Goal: Task Accomplishment & Management: Complete application form

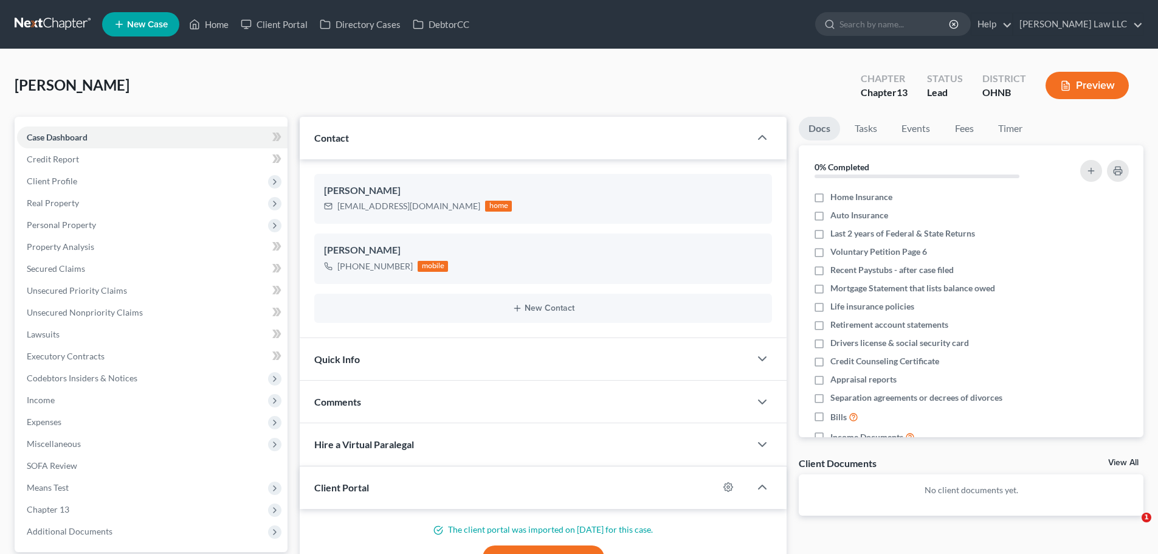
select select "0"
click at [112, 309] on span "Unsecured Nonpriority Claims" at bounding box center [85, 312] width 116 height 10
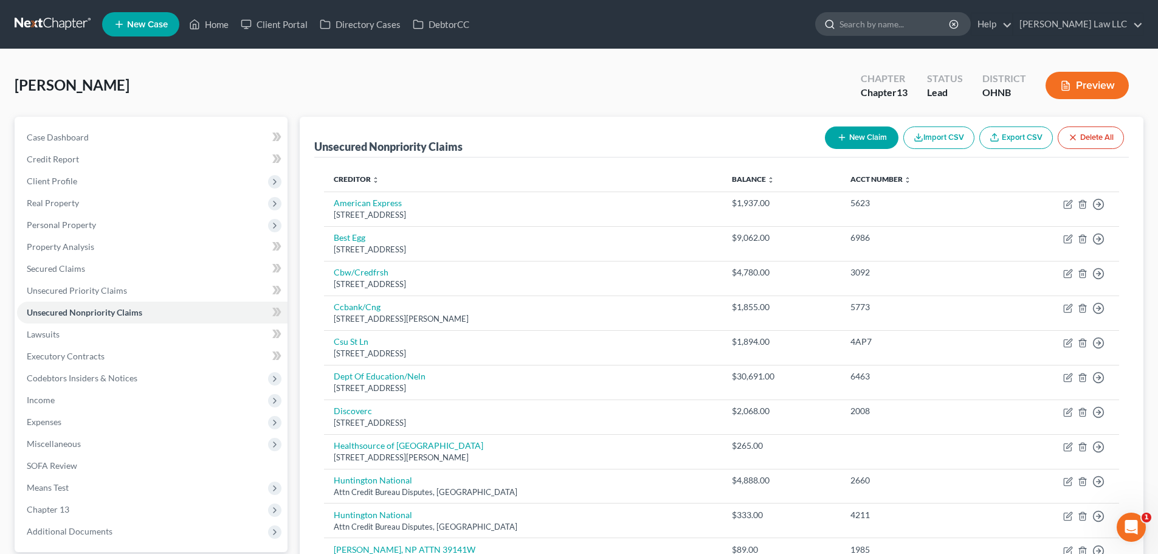
click at [890, 21] on input "search" at bounding box center [894, 24] width 111 height 22
type input "southwest general"
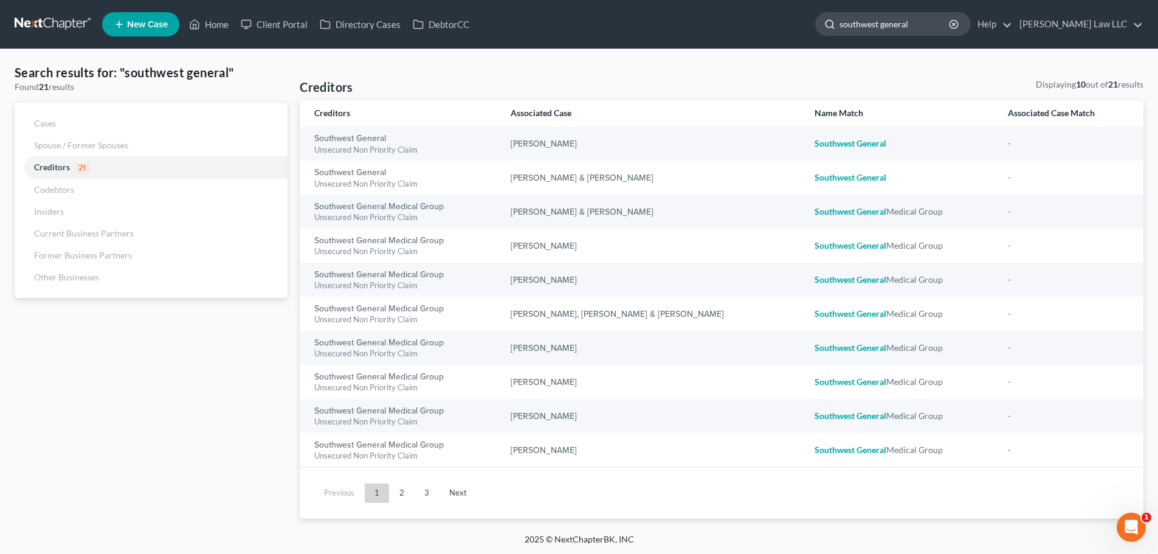
click at [950, 26] on input "southwest general" at bounding box center [894, 24] width 111 height 22
type input "[PERSON_NAME]"
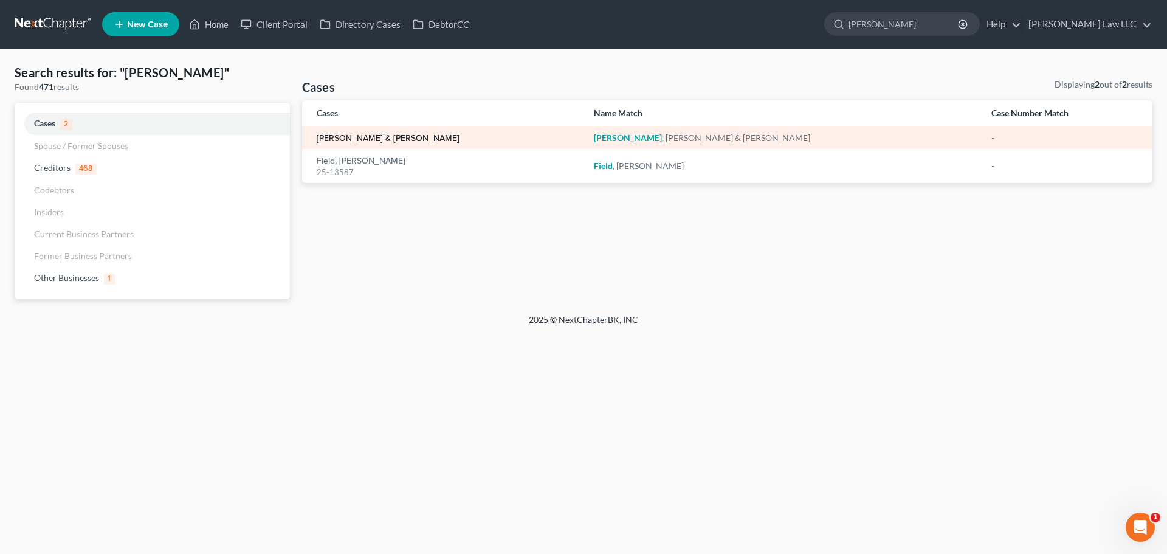
click at [406, 137] on link "[PERSON_NAME] & [PERSON_NAME]" at bounding box center [388, 138] width 143 height 9
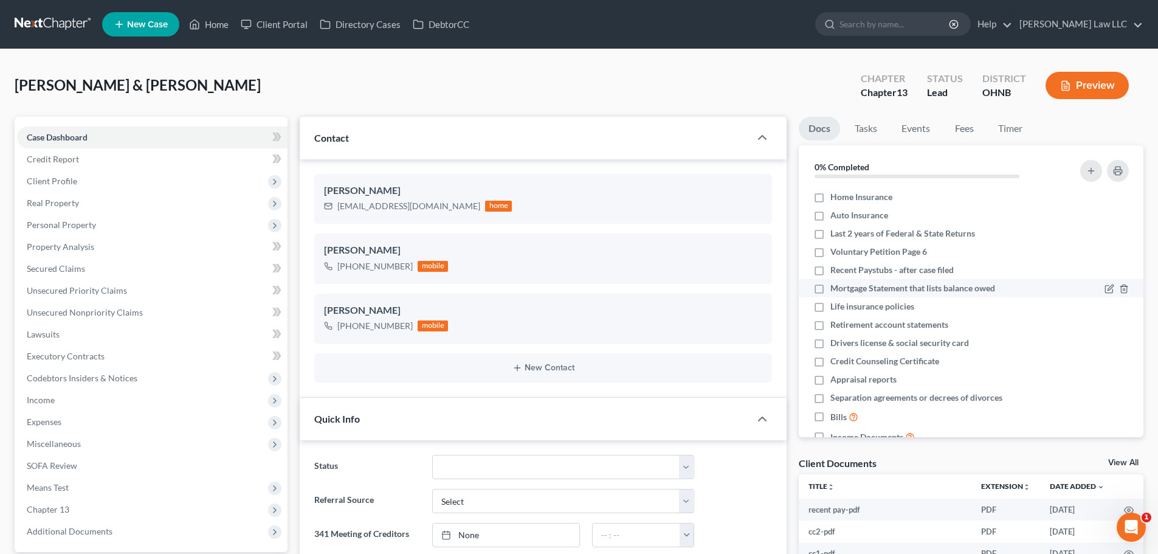
scroll to position [211, 0]
click at [89, 316] on span "Unsecured Nonpriority Claims" at bounding box center [85, 312] width 116 height 10
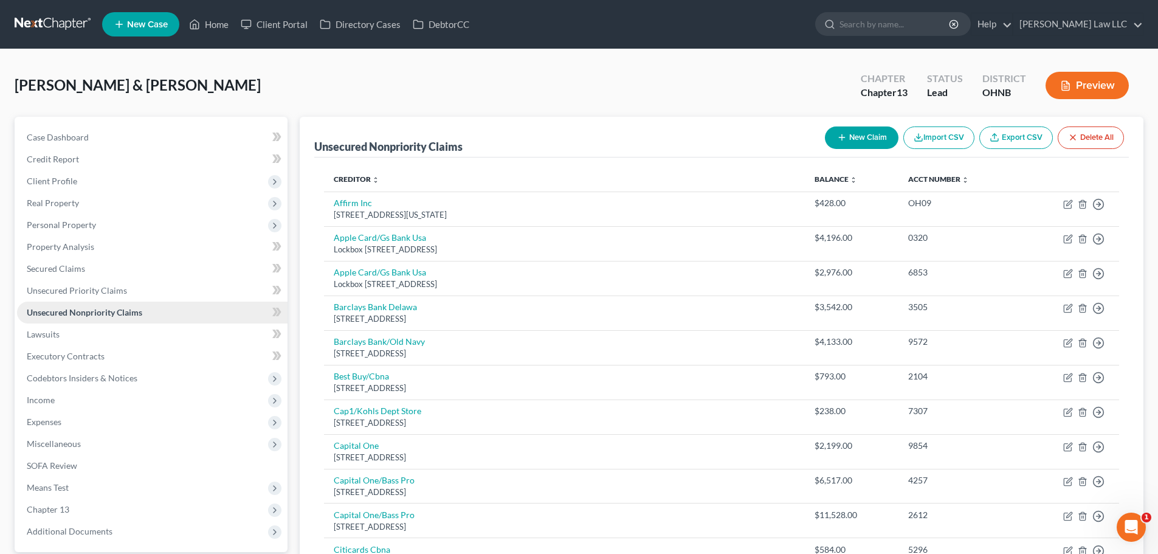
click at [149, 315] on link "Unsecured Nonpriority Claims" at bounding box center [152, 312] width 270 height 22
click at [849, 128] on button "New Claim" at bounding box center [862, 137] width 74 height 22
select select "2"
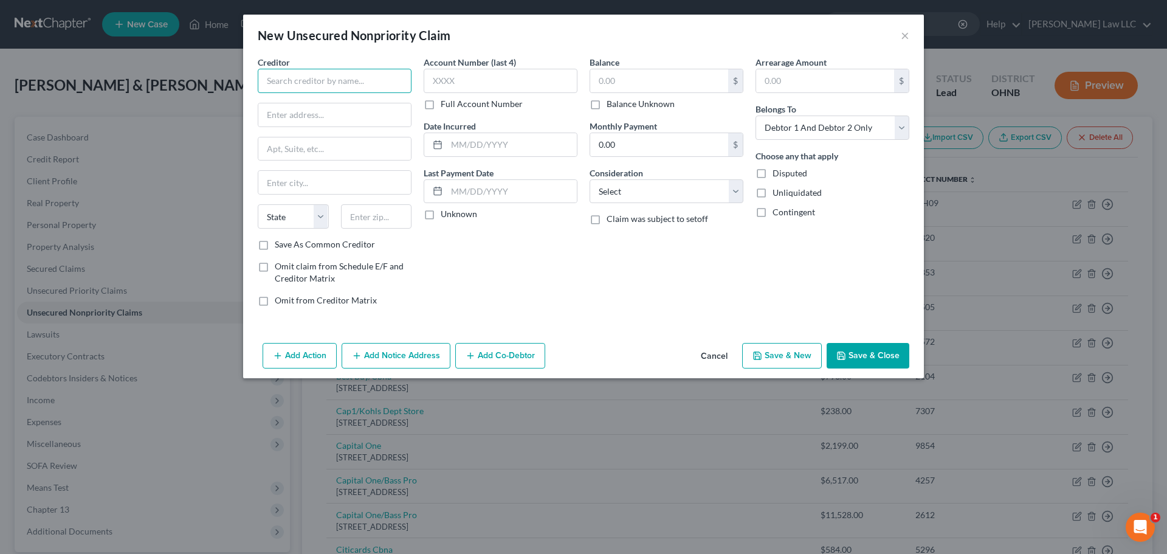
click at [385, 87] on input "text" at bounding box center [335, 81] width 154 height 24
click at [343, 110] on div "[STREET_ADDRESS]" at bounding box center [331, 113] width 129 height 10
type input "Southwest General Medical Group"
type input "[STREET_ADDRESS]"
type input "Suite 370"
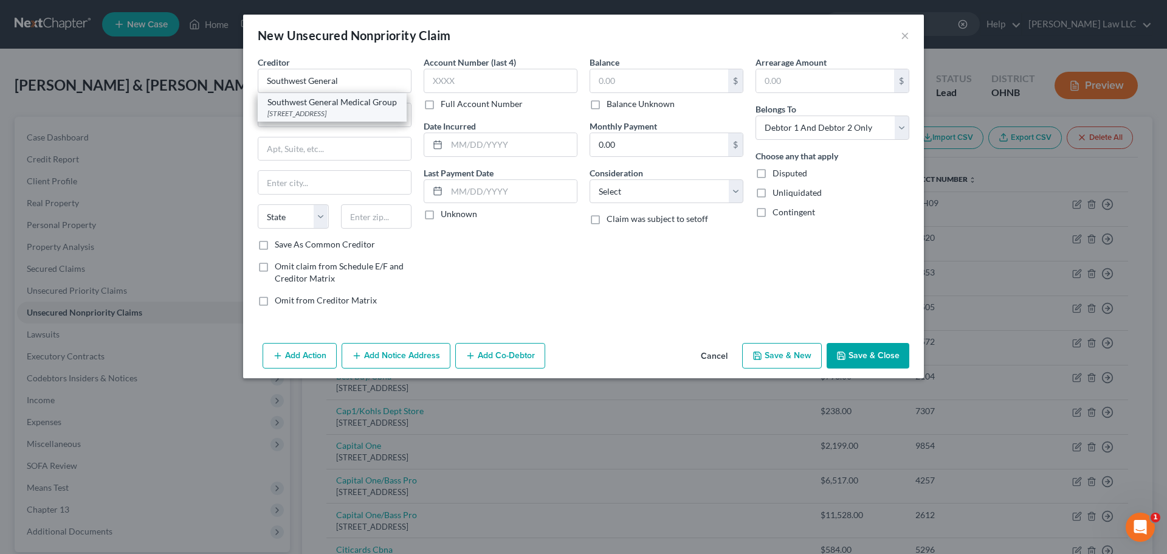
type input "Beachwood"
select select "36"
type input "44122"
click at [671, 77] on input "text" at bounding box center [659, 80] width 138 height 23
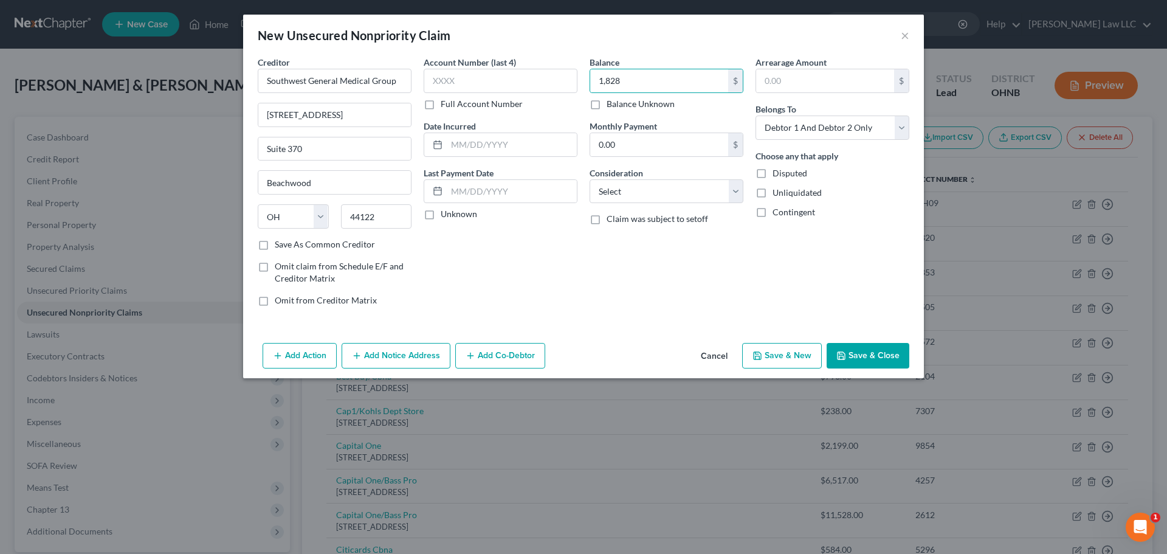
click at [863, 354] on button "Save & Close" at bounding box center [867, 356] width 83 height 26
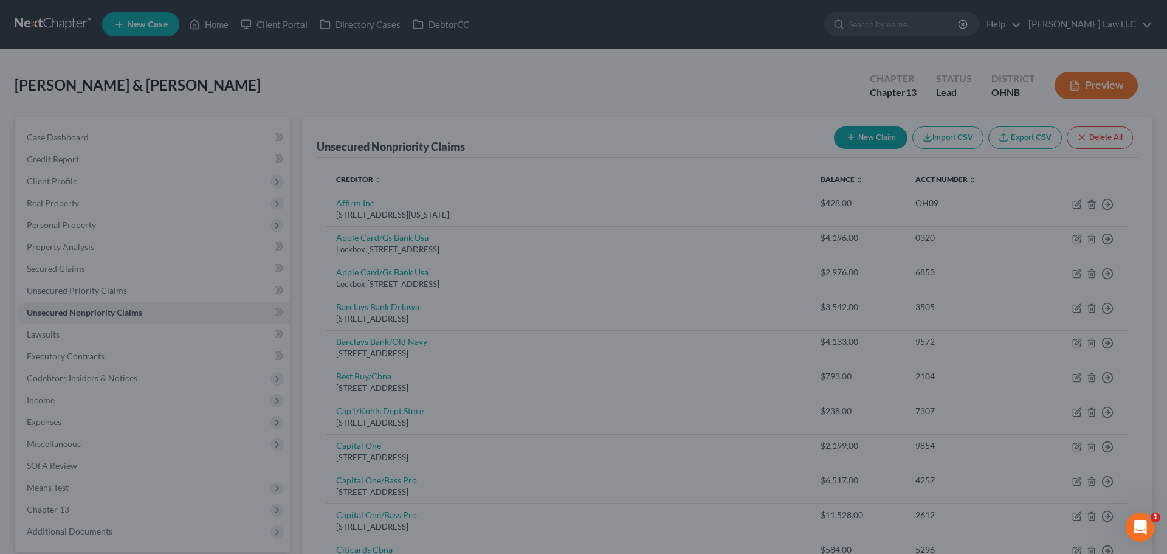
type input "1,828.00"
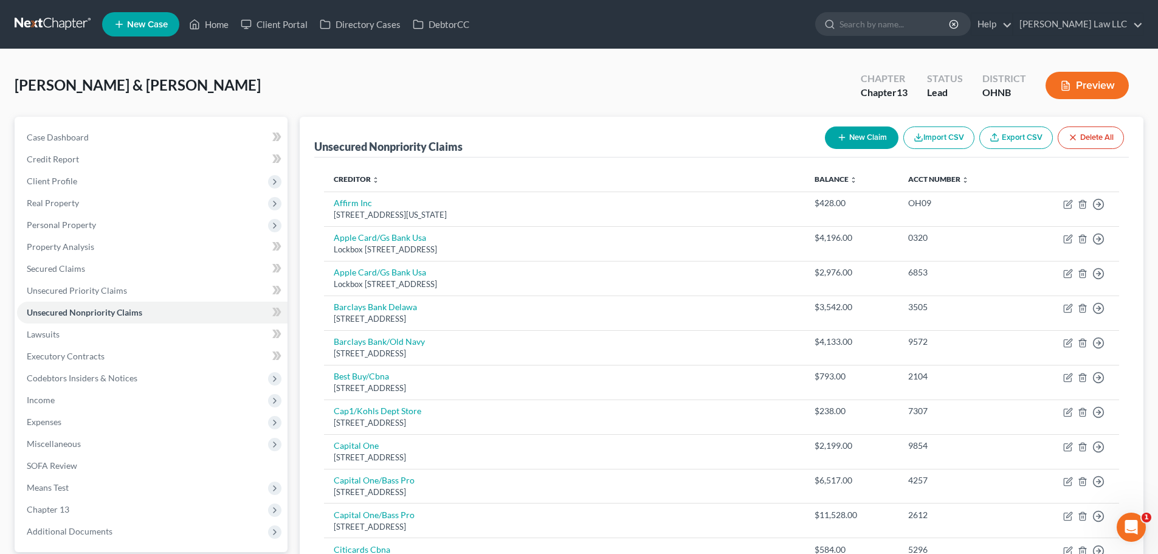
click at [860, 127] on button "New Claim" at bounding box center [862, 137] width 74 height 22
select select "2"
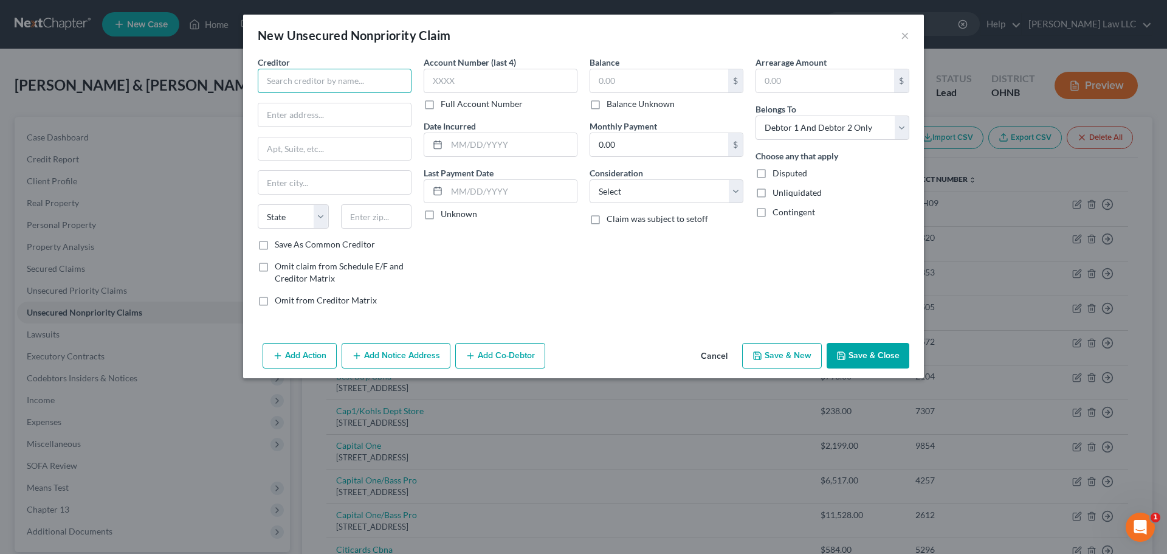
click at [369, 69] on input "text" at bounding box center [335, 81] width 154 height 24
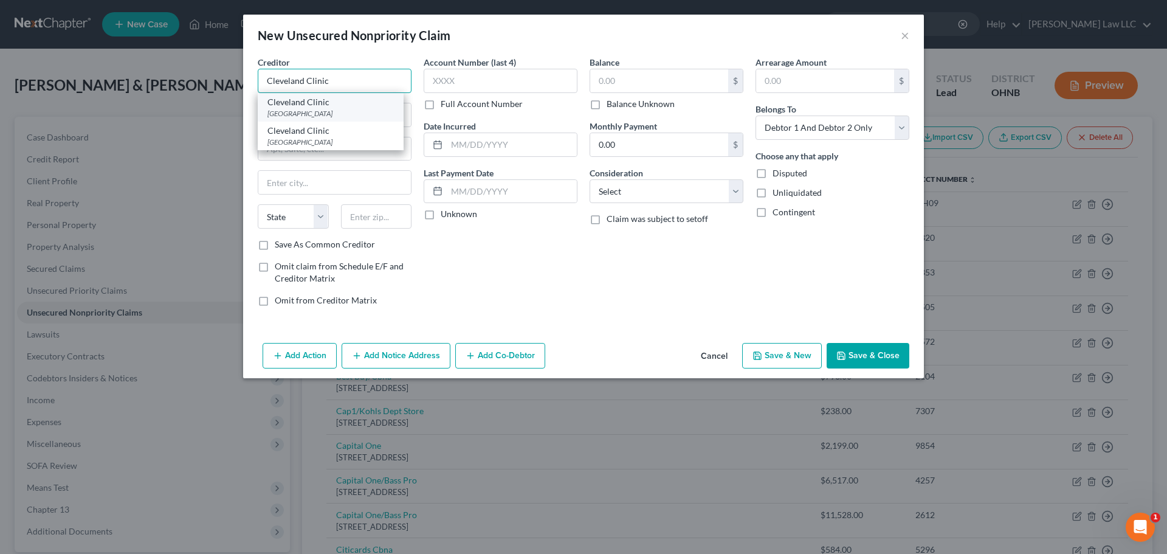
type input "Cleveland Clinic"
click at [340, 105] on div "Cleveland Clinic" at bounding box center [330, 102] width 126 height 12
type input "PO BOX 93766"
type input "[GEOGRAPHIC_DATA]"
select select "36"
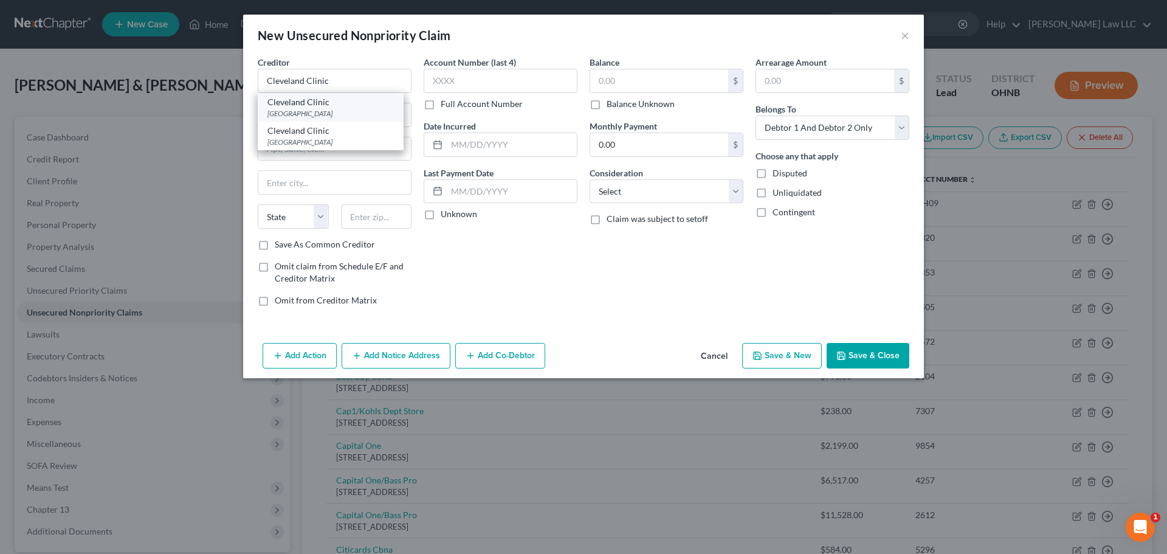
type input "44101"
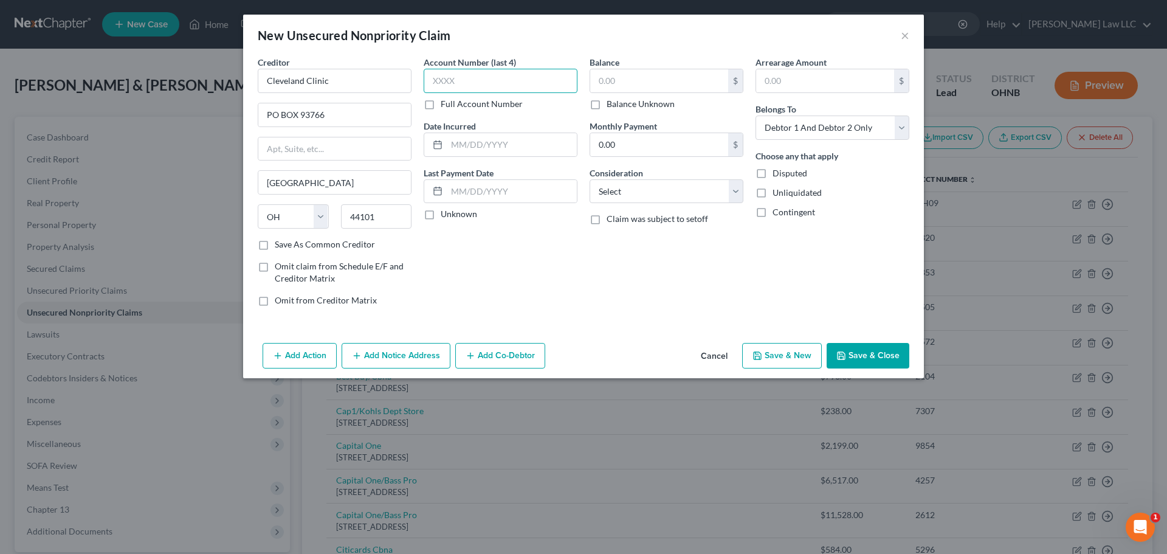
click at [527, 87] on input "text" at bounding box center [501, 81] width 154 height 24
type input "5357"
click at [631, 80] on input "text" at bounding box center [659, 80] width 138 height 23
type input "1,769.69"
click at [887, 360] on button "Save & Close" at bounding box center [867, 356] width 83 height 26
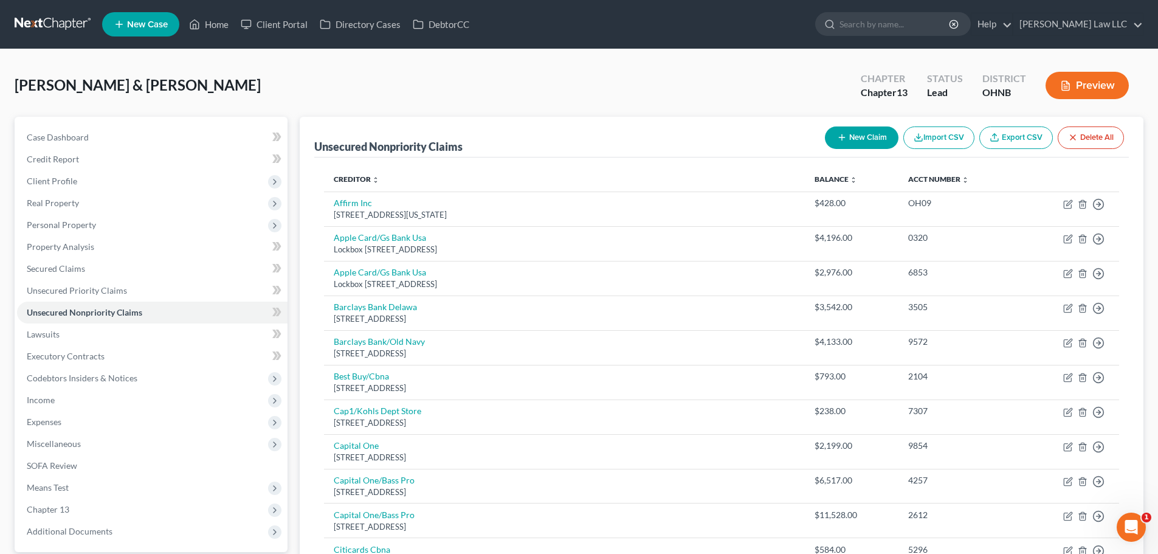
click at [858, 142] on button "New Claim" at bounding box center [862, 137] width 74 height 22
select select "2"
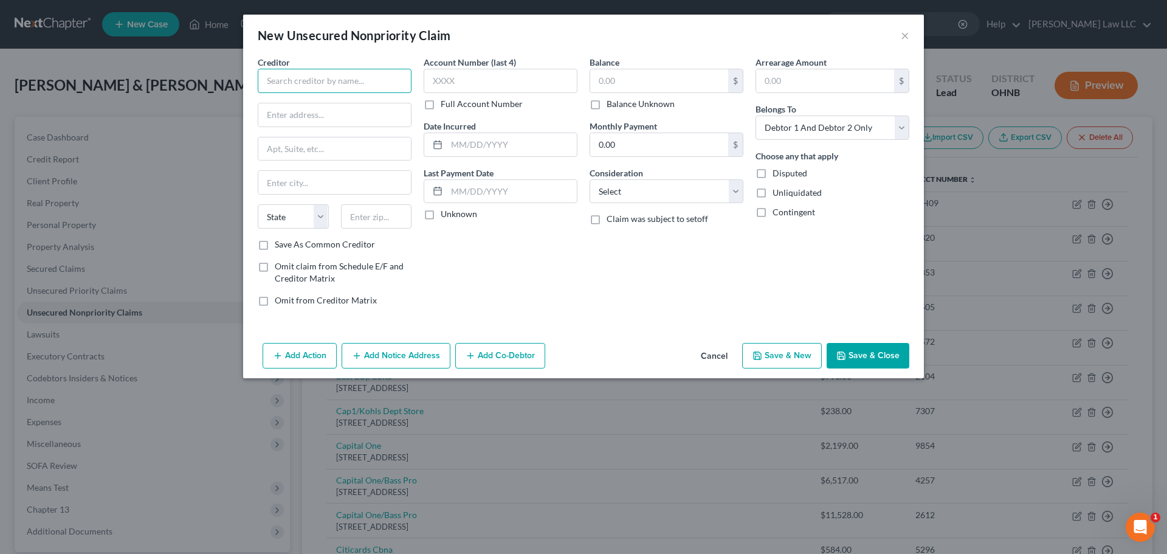
click at [303, 84] on input "text" at bounding box center [335, 81] width 154 height 24
type input "Revenue Group"
click at [289, 120] on div "Revenue Group [STREET_ADDRESS][PERSON_NAME]" at bounding box center [331, 107] width 146 height 29
type input "[STREET_ADDRESS][PERSON_NAME]"
type input "[GEOGRAPHIC_DATA]"
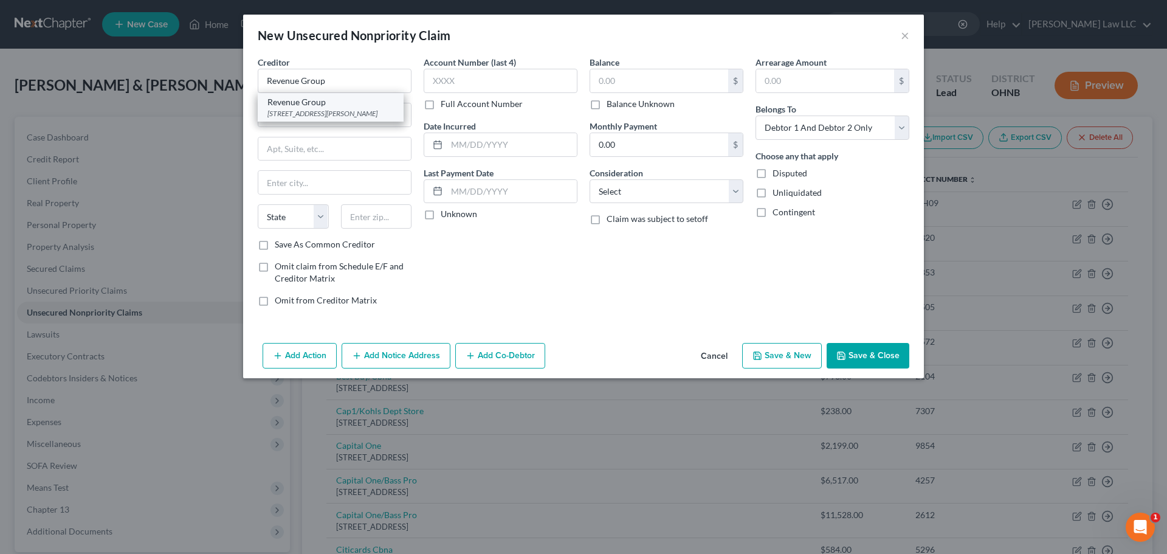
select select "36"
type input "44114"
click at [659, 89] on input "text" at bounding box center [659, 80] width 138 height 23
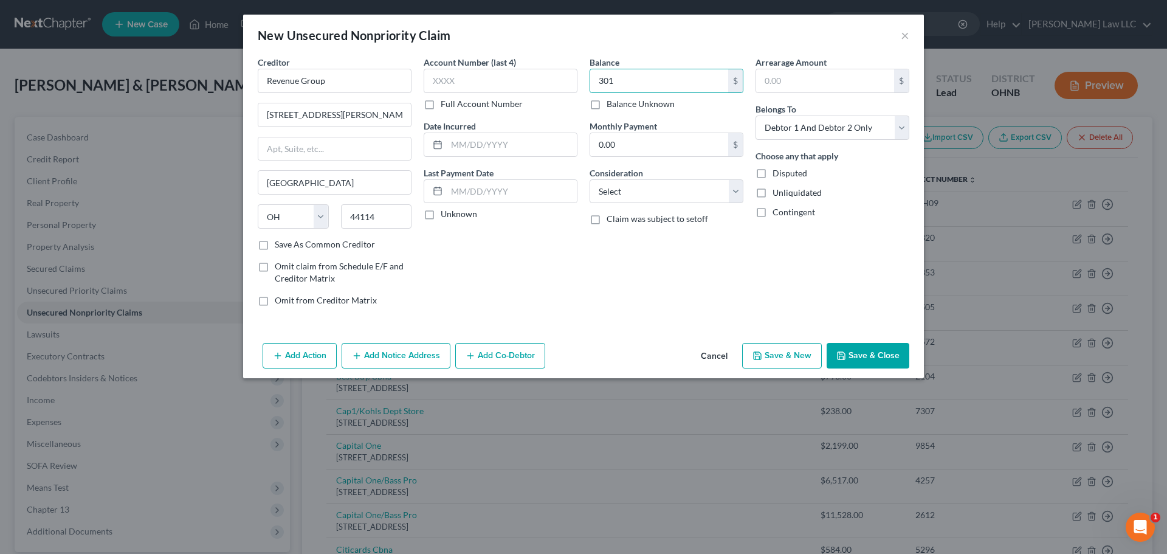
click at [871, 355] on button "Save & Close" at bounding box center [867, 356] width 83 height 26
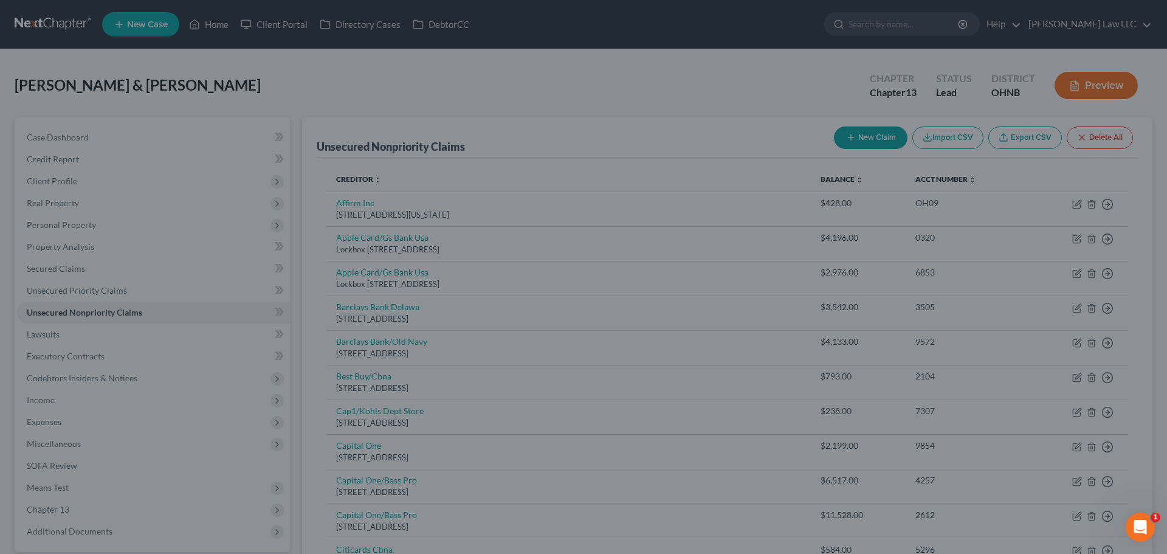
type input "301.00"
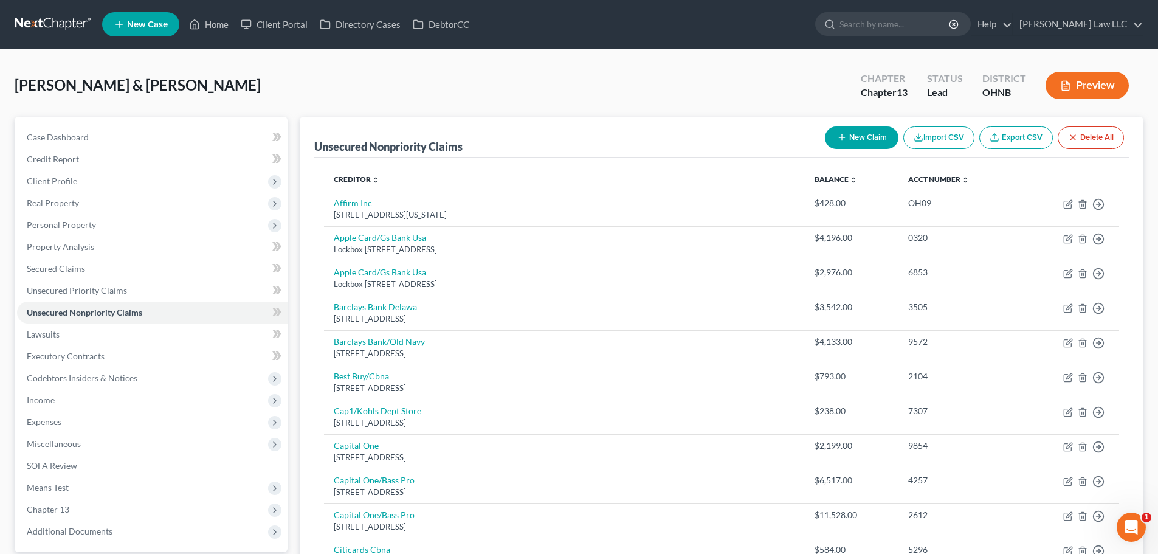
click at [992, 140] on icon at bounding box center [994, 137] width 10 height 10
click at [1021, 140] on link "Export CSV" at bounding box center [1016, 137] width 74 height 22
click at [902, 36] on form at bounding box center [893, 24] width 156 height 24
click at [908, 27] on input "search" at bounding box center [894, 24] width 111 height 22
type input "[PERSON_NAME]"
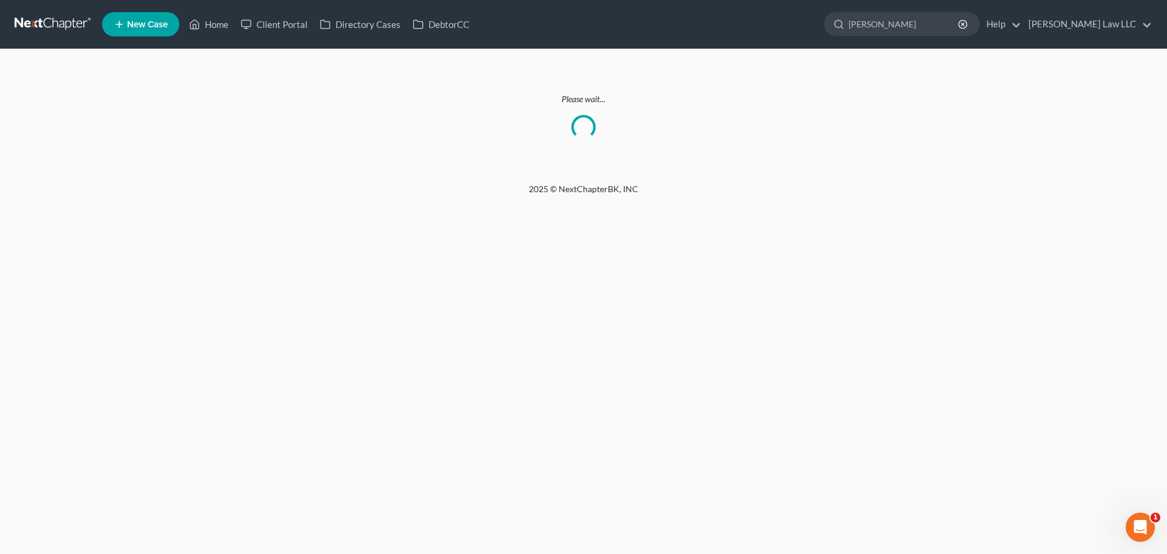
click at [55, 25] on link at bounding box center [54, 24] width 78 height 22
click at [192, 25] on icon at bounding box center [194, 24] width 11 height 15
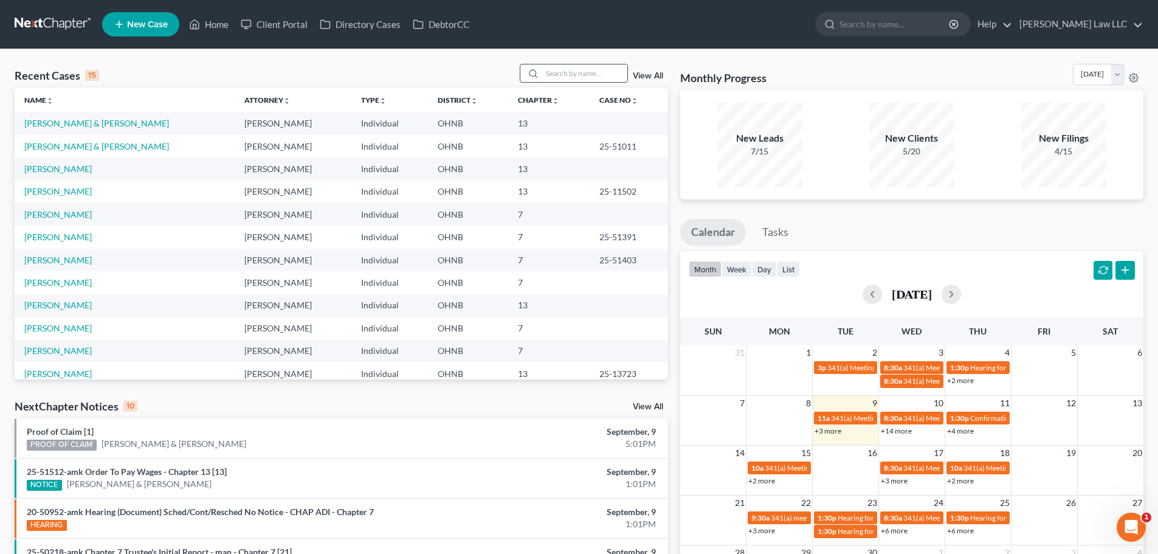
click at [585, 69] on input "search" at bounding box center [584, 73] width 85 height 18
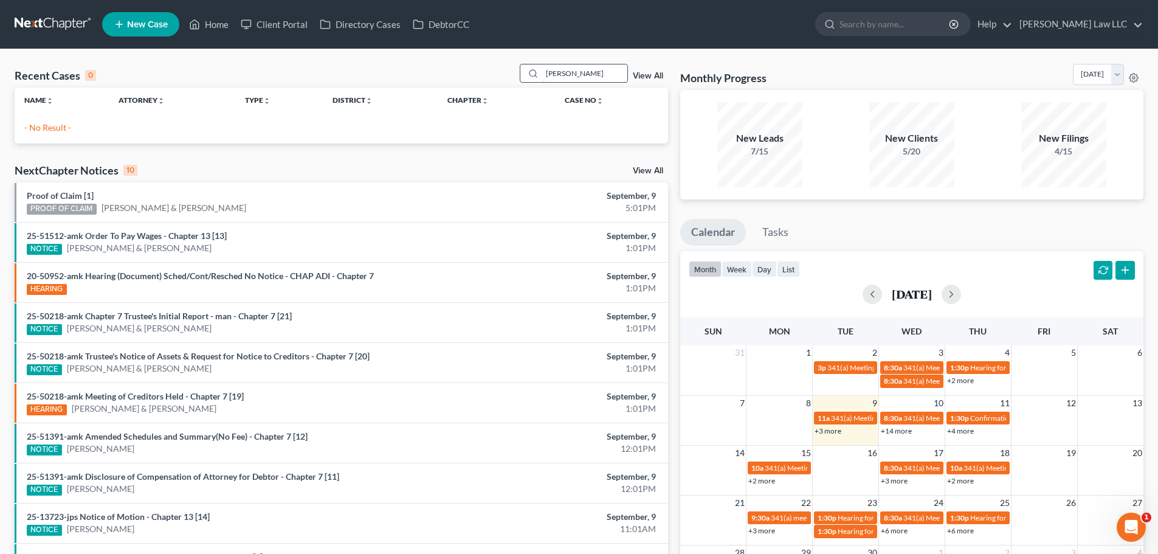
click at [550, 72] on input "oneill" at bounding box center [584, 73] width 85 height 18
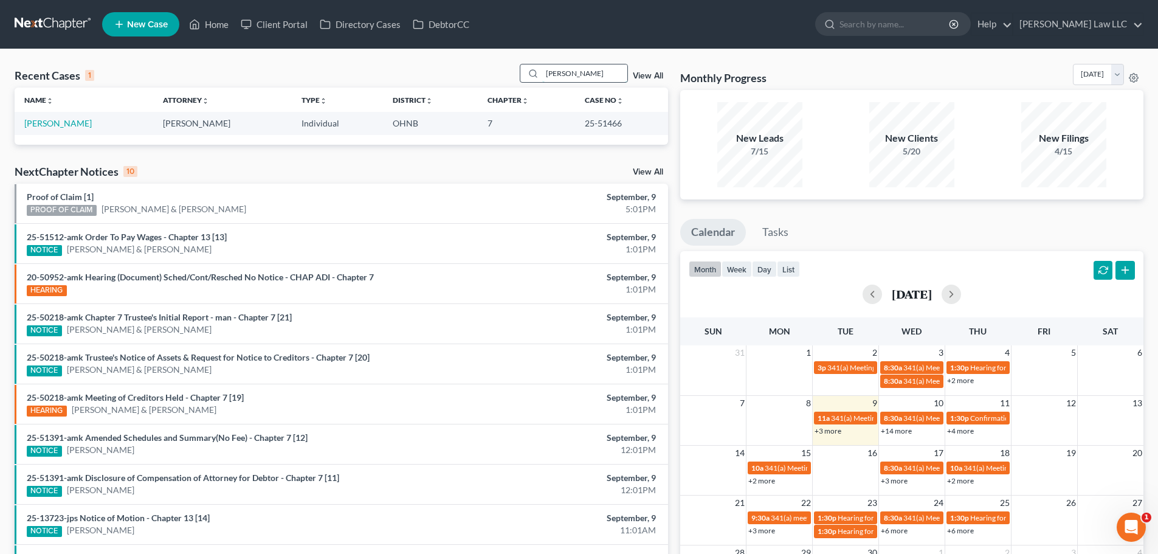
type input "o'neill"
click at [65, 129] on td "O'neill, Ashley" at bounding box center [84, 123] width 139 height 22
click at [66, 125] on link "O'neill, Ashley" at bounding box center [57, 123] width 67 height 10
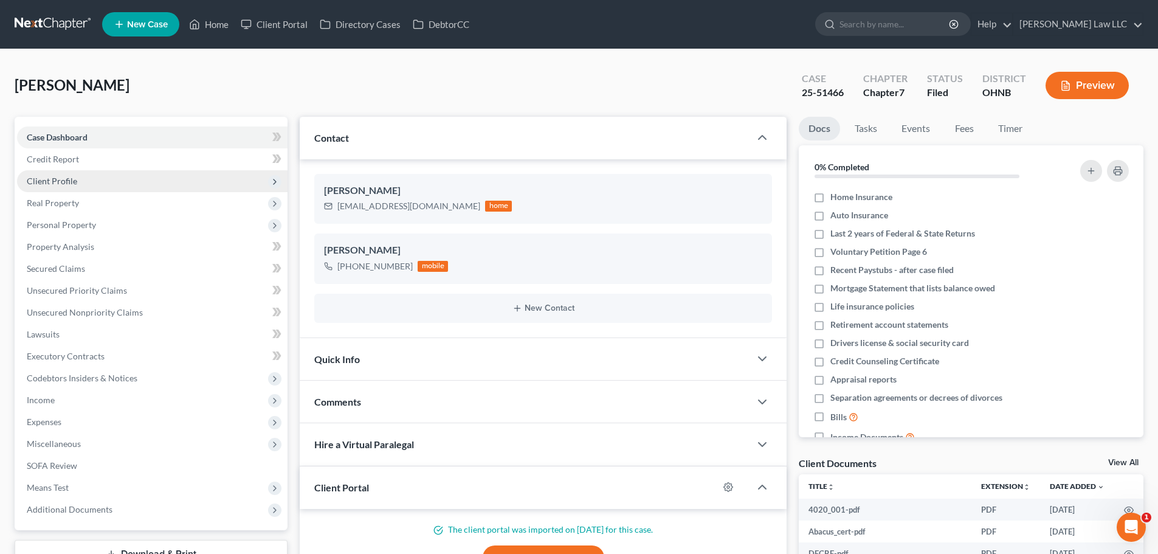
click at [81, 185] on span "Client Profile" at bounding box center [152, 181] width 270 height 22
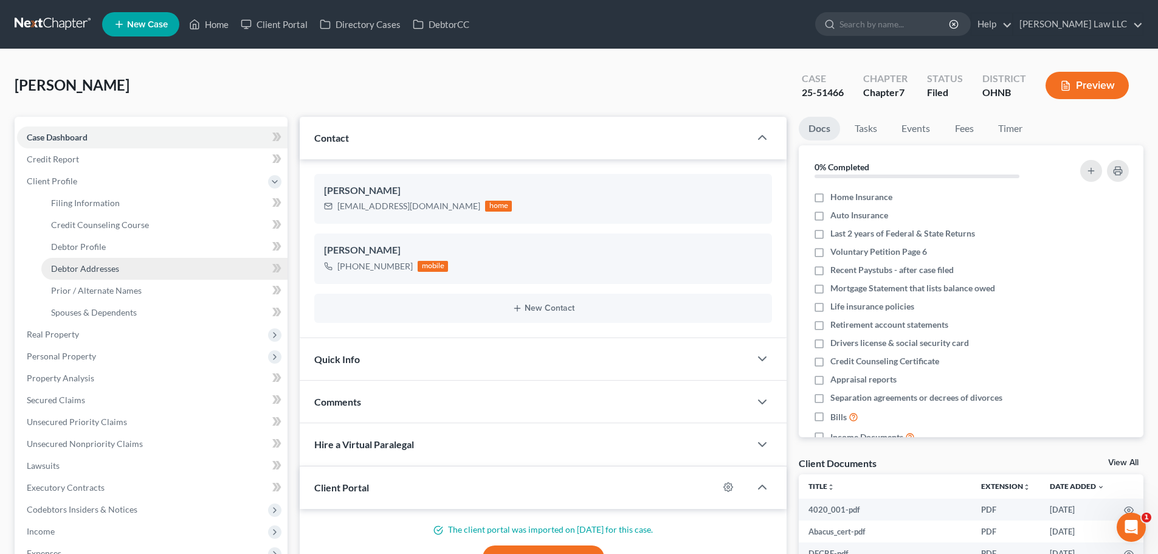
click at [109, 267] on span "Debtor Addresses" at bounding box center [85, 268] width 68 height 10
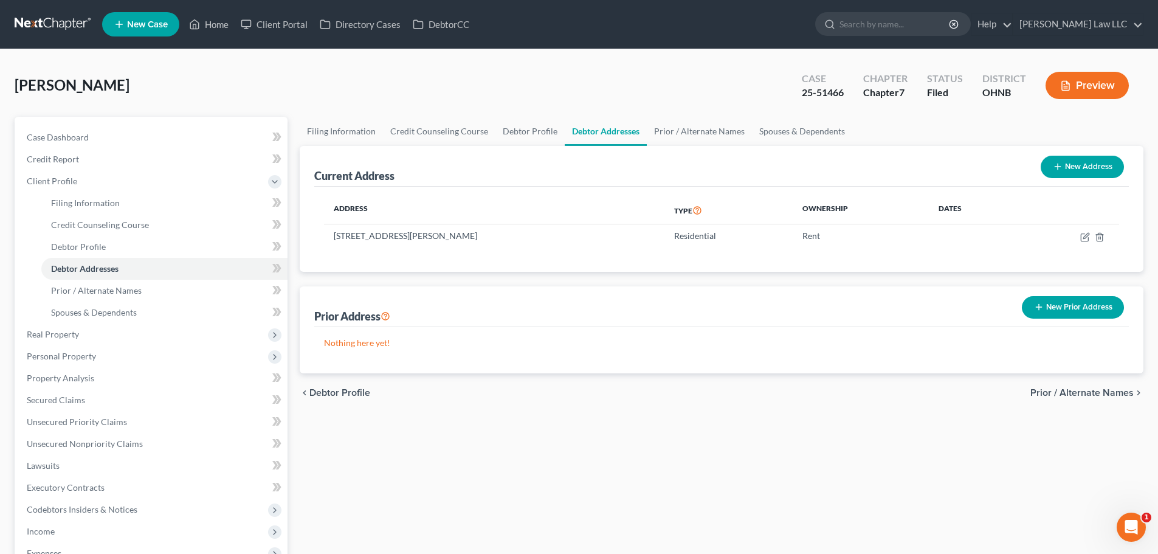
drag, startPoint x: 507, startPoint y: 236, endPoint x: 328, endPoint y: 251, distance: 180.5
click at [328, 251] on div "Address Type Ownership Dates 1425 Diana Drive, Brunswick, OH 44212 Residential …" at bounding box center [721, 229] width 814 height 85
click at [402, 215] on th "Address" at bounding box center [494, 210] width 340 height 28
drag, startPoint x: 489, startPoint y: 239, endPoint x: 334, endPoint y: 243, distance: 155.0
click at [334, 243] on td "1425 Diana Drive, Brunswick, OH 44212" at bounding box center [494, 235] width 340 height 23
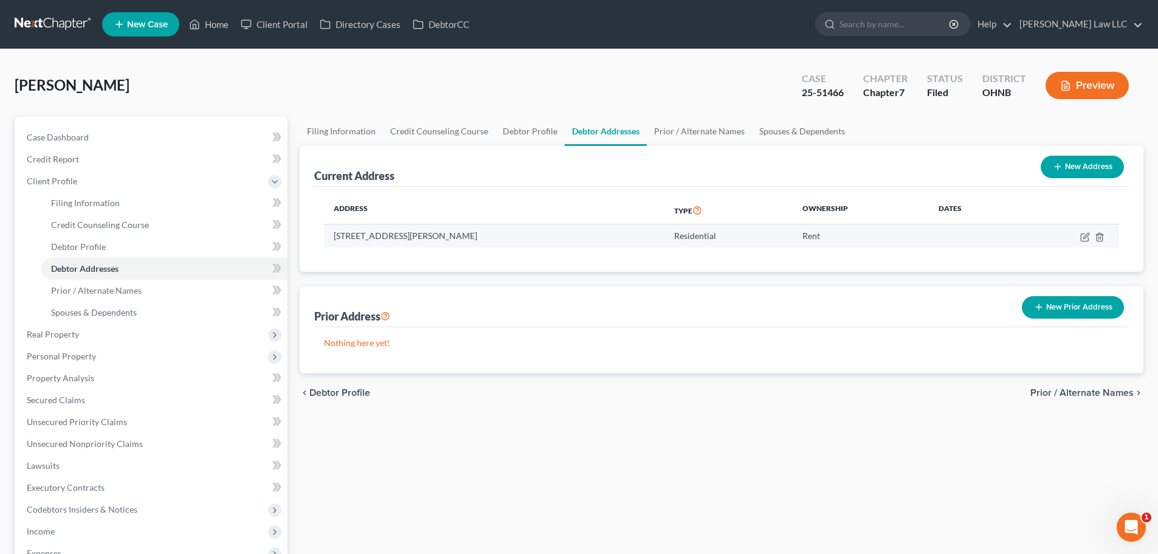
copy td "1425 Diana Drive, Brunswick, OH 44212"
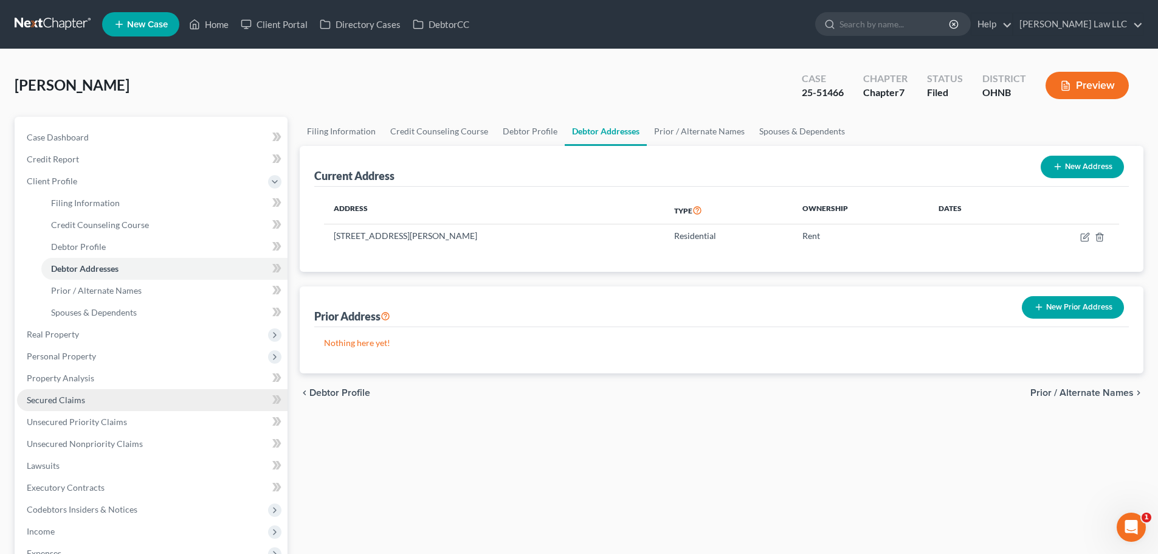
click at [86, 398] on link "Secured Claims" at bounding box center [152, 400] width 270 height 22
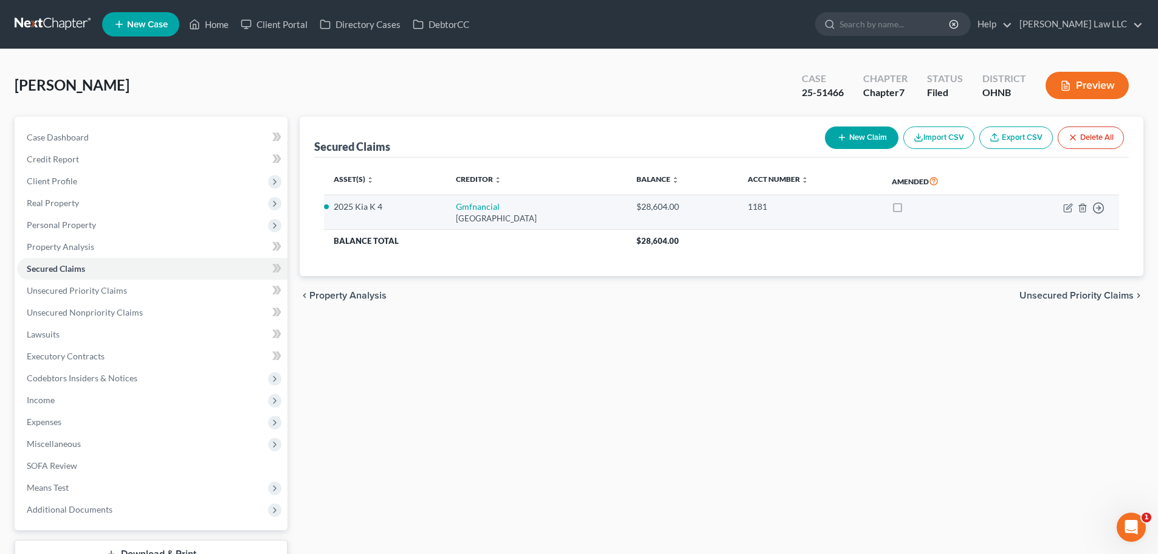
click at [502, 209] on td "Gmfnancial Po Box 181145, Arlington, TX 76096" at bounding box center [536, 212] width 180 height 35
click at [456, 207] on link "Gmfnancial" at bounding box center [478, 206] width 44 height 10
select select "45"
select select "2"
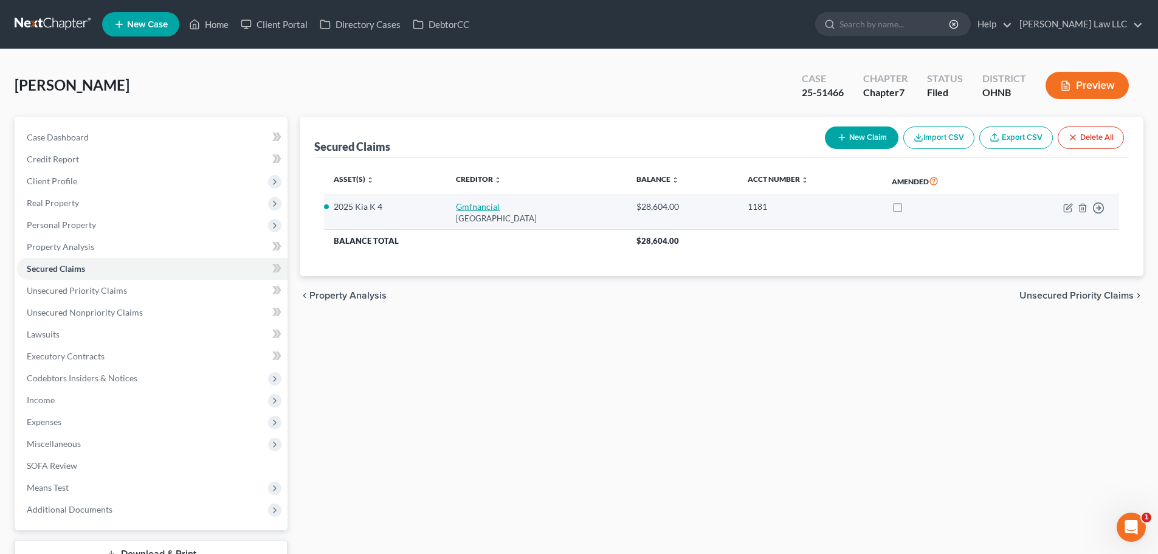
select select "0"
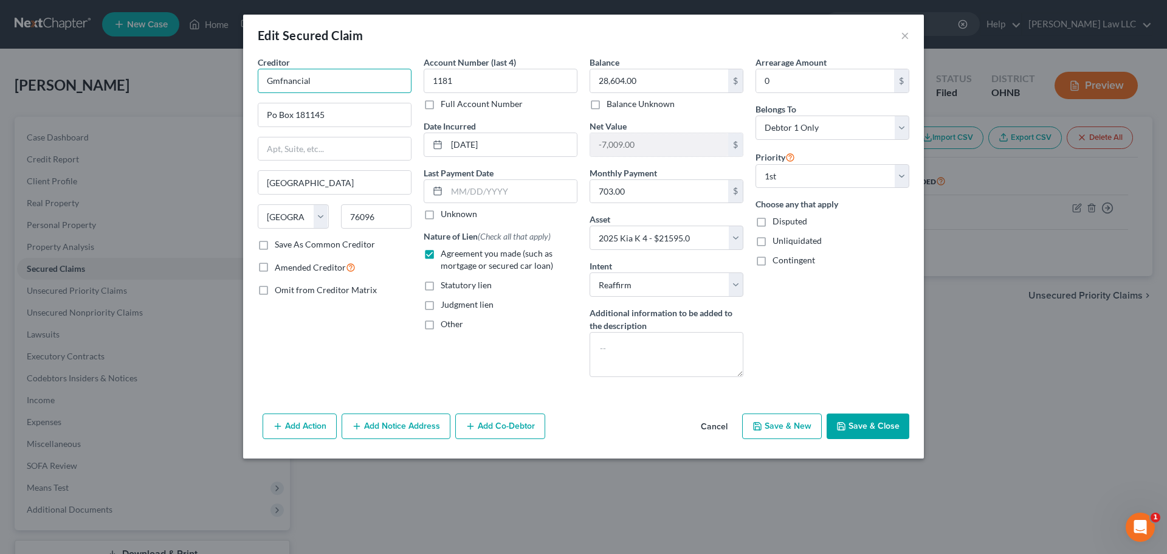
drag, startPoint x: 317, startPoint y: 78, endPoint x: 214, endPoint y: 64, distance: 103.6
click at [214, 64] on div "Edit Secured Claim × Creditor * Gmfnancial Po Box 181145 Arlington State AL AK …" at bounding box center [583, 277] width 1167 height 554
click at [462, 32] on div "Edit Secured Claim ×" at bounding box center [583, 35] width 681 height 41
drag, startPoint x: 354, startPoint y: 117, endPoint x: 245, endPoint y: 110, distance: 109.0
click at [245, 110] on div "Creditor * Gmfnancial Po Box 181145 Arlington State AL AK AR AZ CA CO CT DE DC …" at bounding box center [583, 232] width 681 height 352
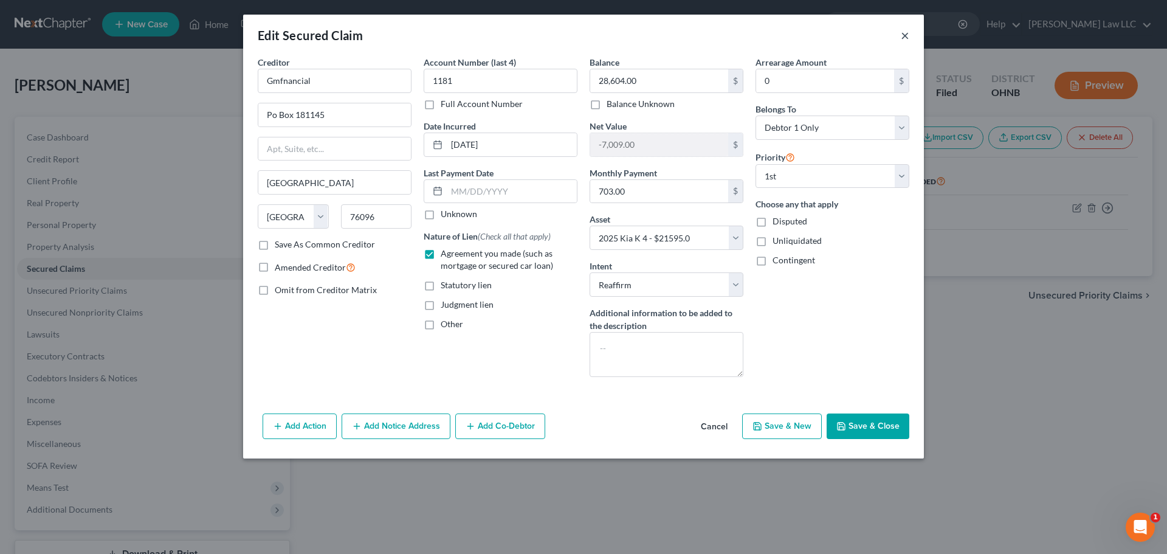
click at [904, 36] on button "×" at bounding box center [904, 35] width 9 height 15
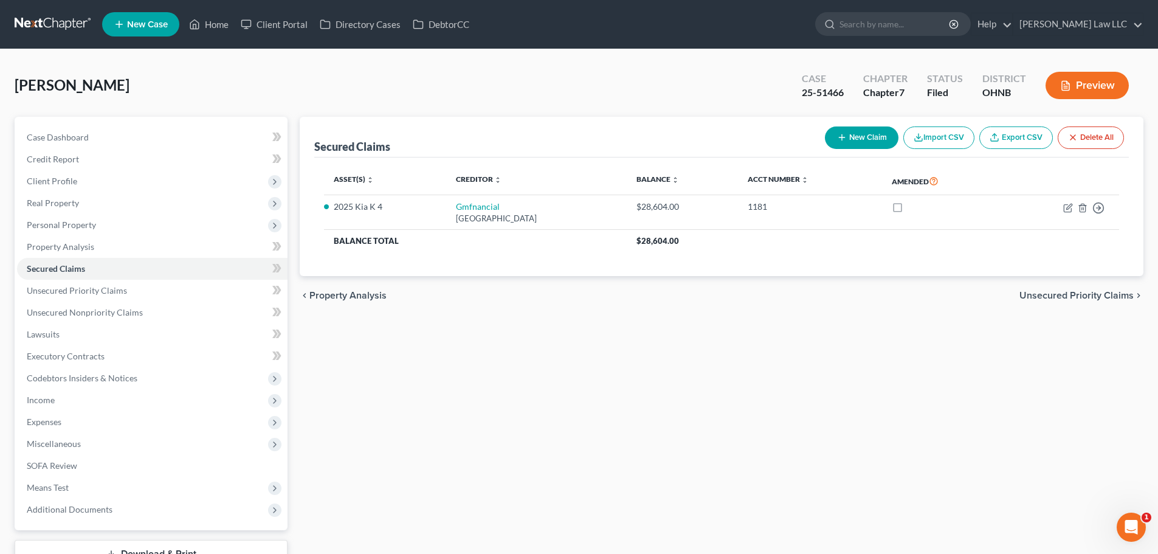
click at [62, 15] on link at bounding box center [54, 24] width 78 height 22
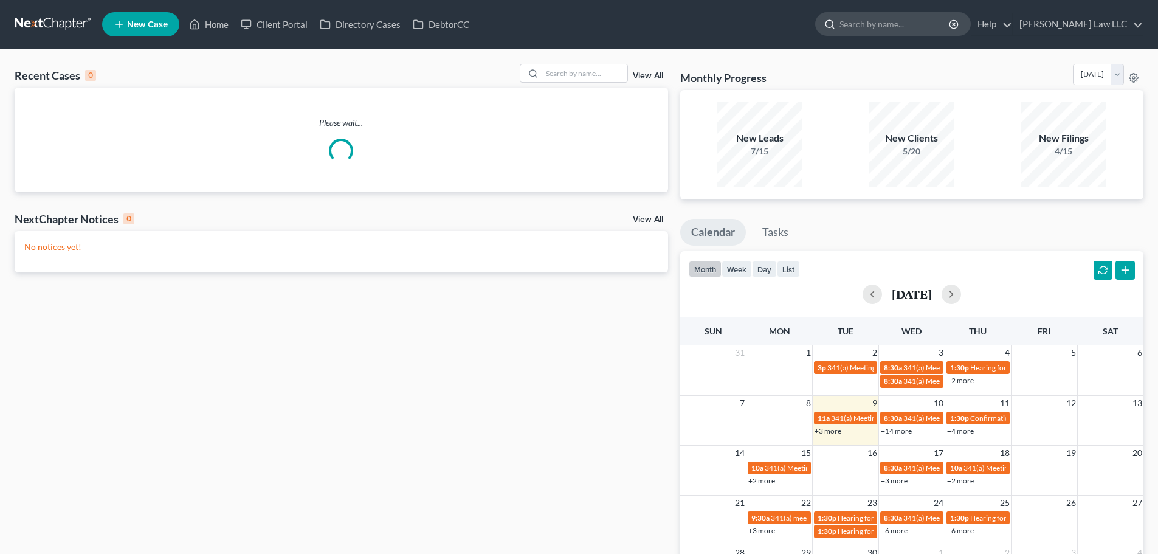
click at [911, 24] on input "search" at bounding box center [894, 24] width 111 height 22
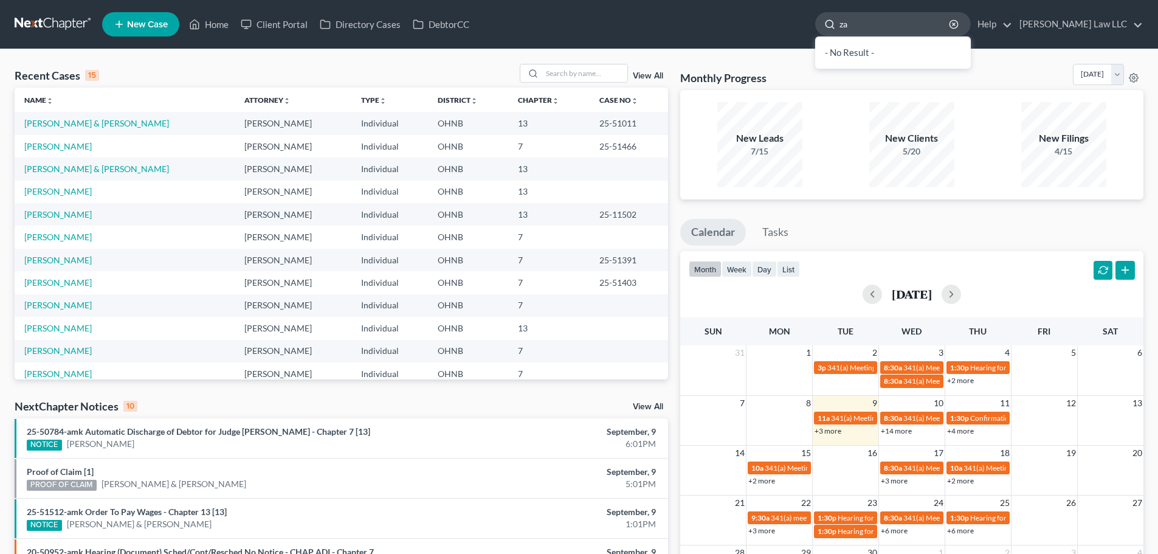
type input "z"
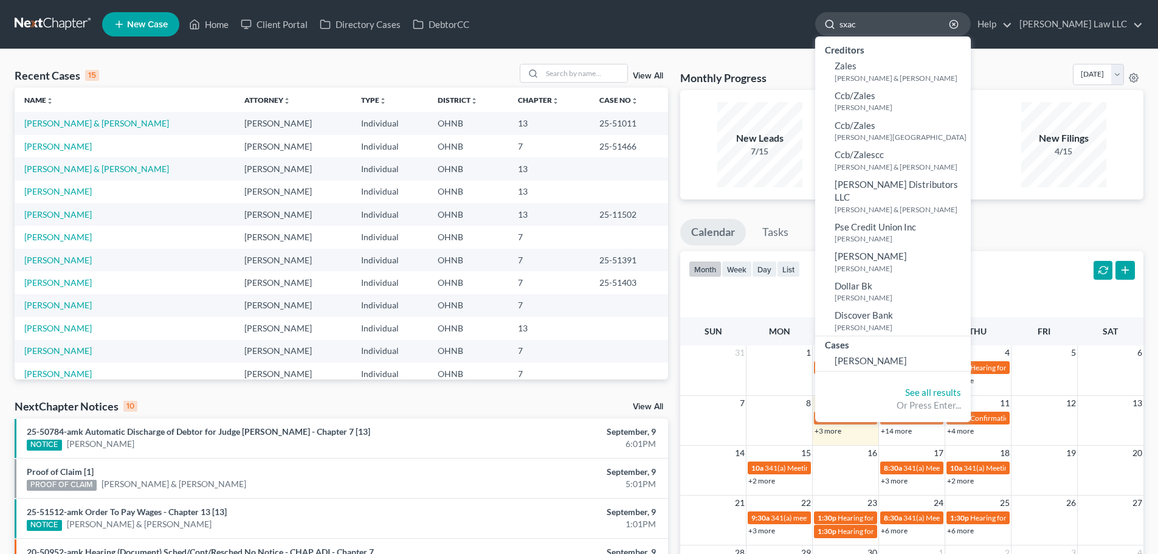
type input "sxaco"
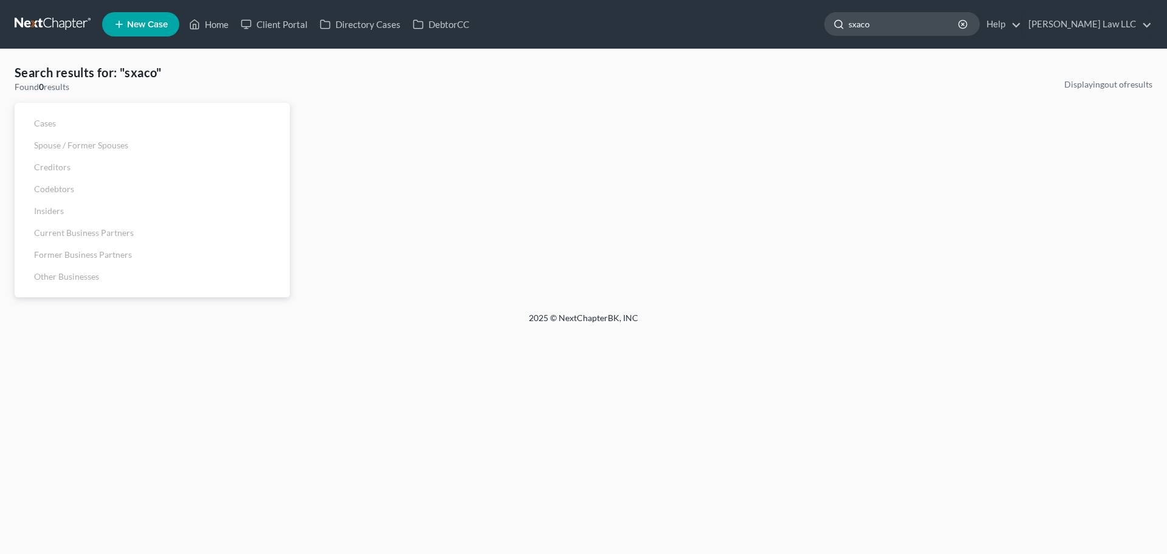
click at [896, 25] on input "sxaco" at bounding box center [903, 24] width 111 height 22
type input "szaco"
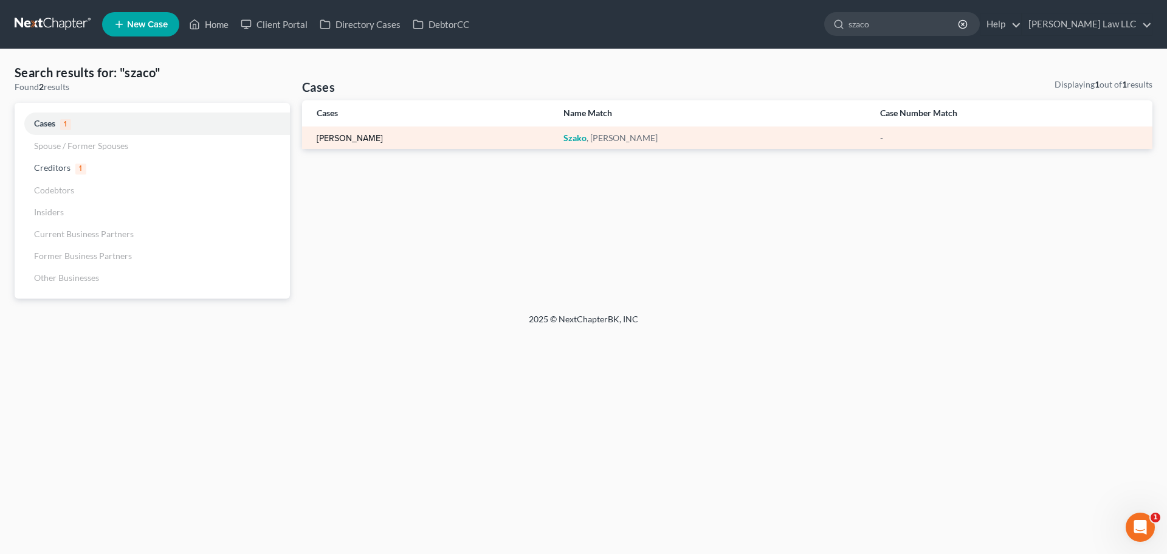
click at [351, 138] on link "Szako, Tanya" at bounding box center [350, 138] width 66 height 9
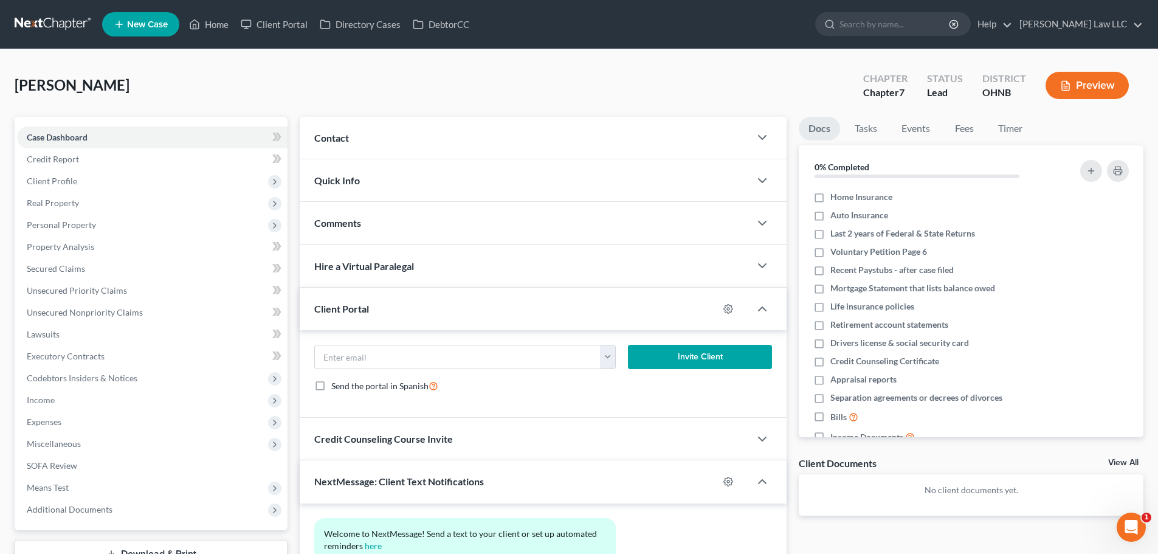
click at [221, 84] on div "Szako, Tanya Upgraded Chapter Chapter 7 Status Lead District OHNB Preview" at bounding box center [579, 90] width 1128 height 53
click at [280, 80] on div "Szako, Tanya Upgraded Chapter Chapter 7 Status Lead District OHNB Preview" at bounding box center [579, 90] width 1128 height 53
click at [69, 86] on span "Szako, Tanya" at bounding box center [72, 85] width 115 height 18
click at [333, 135] on span "Contact" at bounding box center [331, 138] width 35 height 12
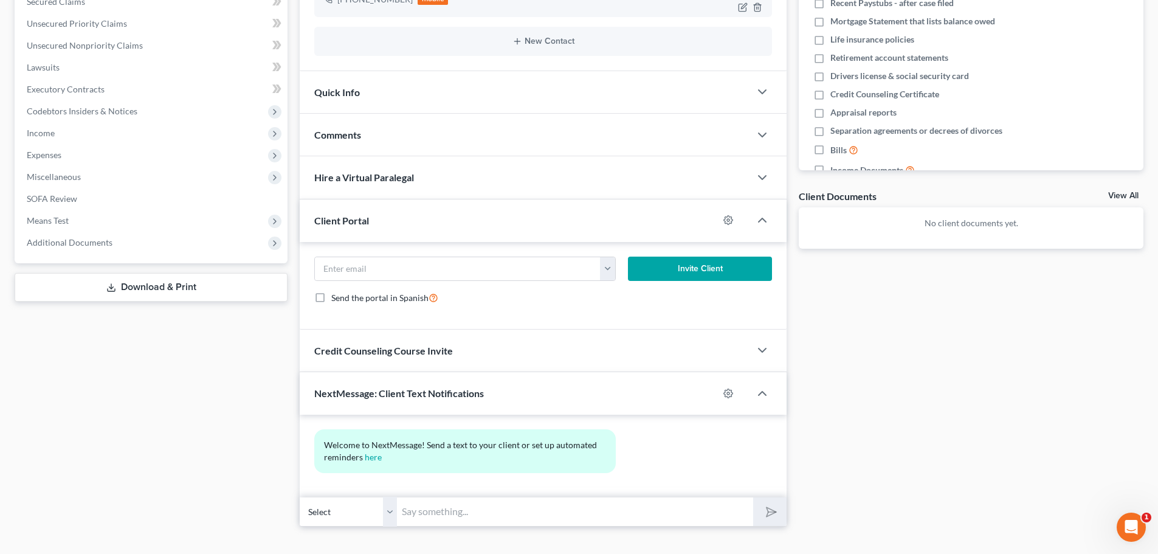
scroll to position [286, 0]
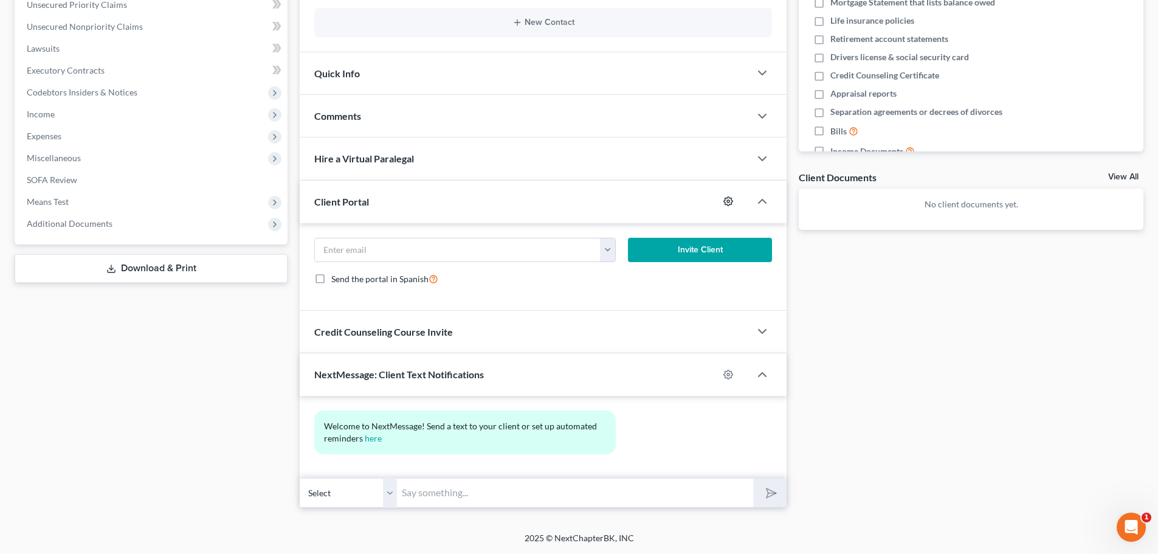
click at [729, 199] on icon "button" at bounding box center [728, 201] width 9 height 9
select select "0"
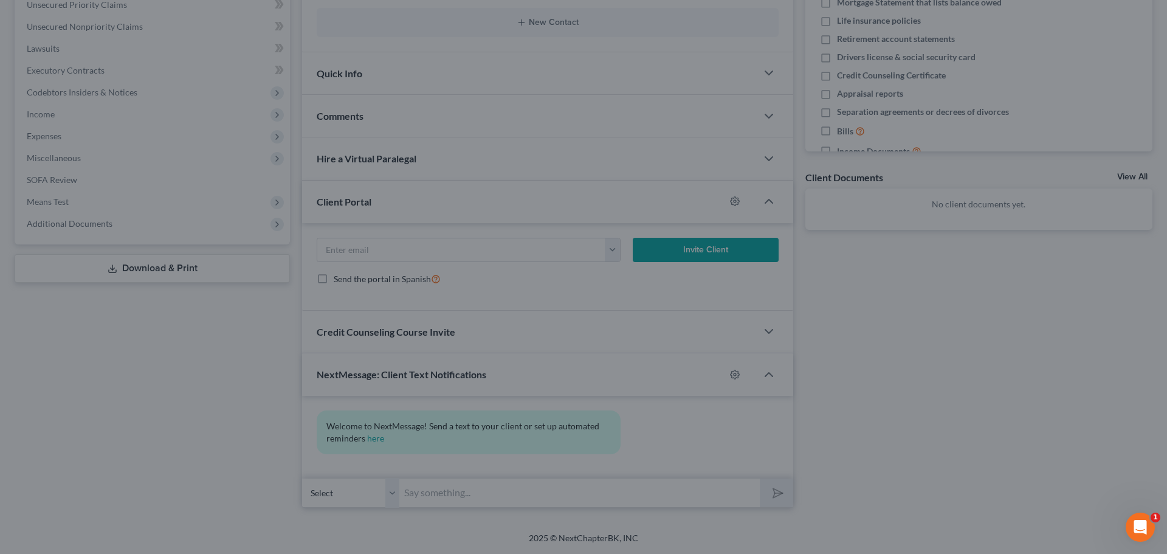
click at [905, 295] on div "MyChapter Settings for Szako, Tanya If you would like to add custom instruction…" at bounding box center [583, 277] width 1167 height 554
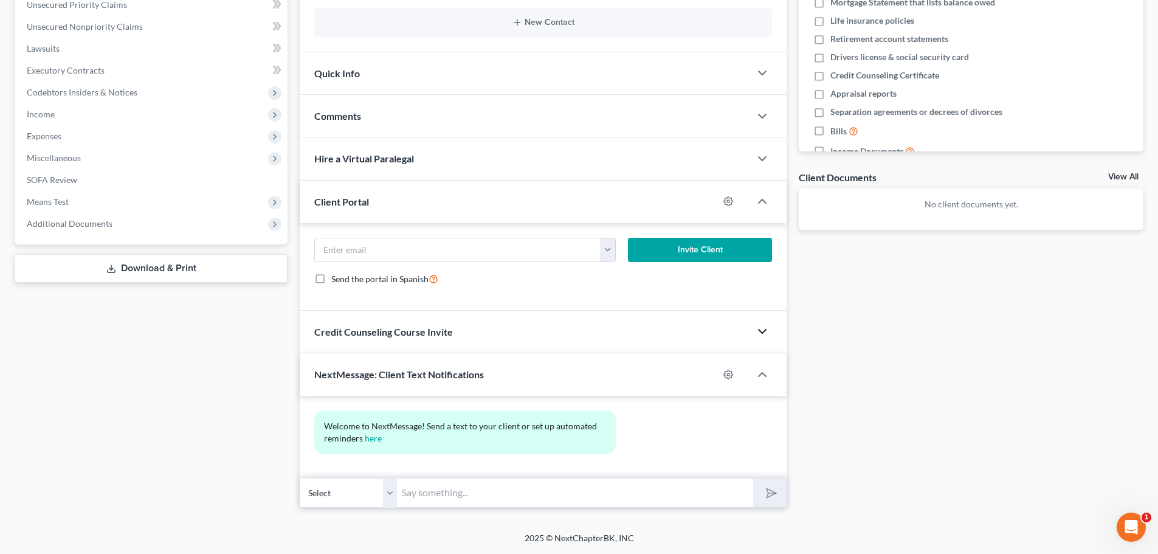
click at [764, 335] on icon "button" at bounding box center [762, 331] width 15 height 15
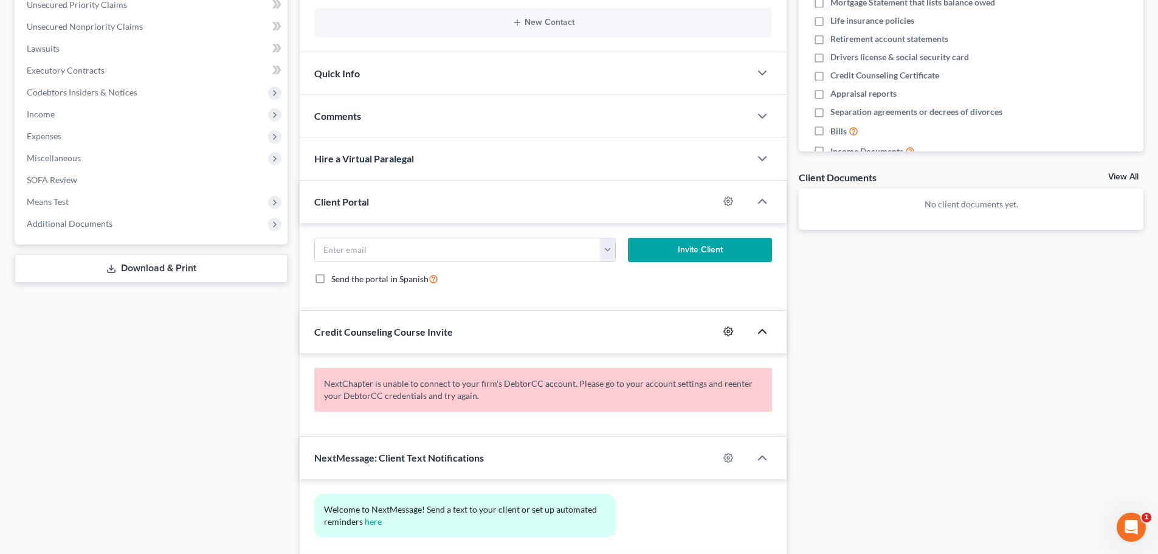
click at [726, 331] on icon "button" at bounding box center [728, 331] width 10 height 10
select select "0"
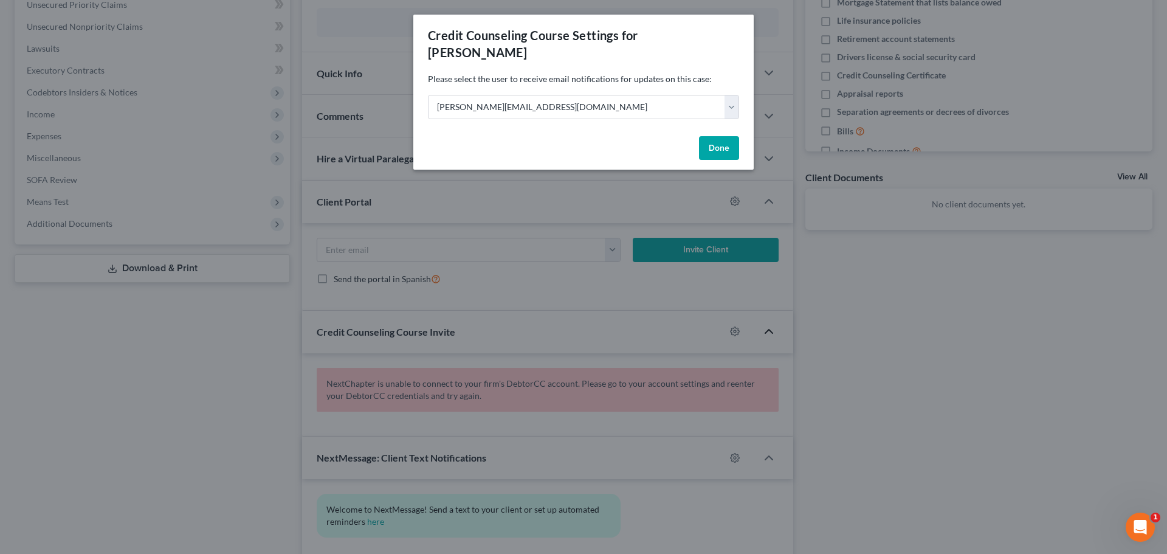
click at [806, 266] on div "Credit Counseling Course Settings for Szako, Tanya Please select the user to re…" at bounding box center [583, 277] width 1167 height 554
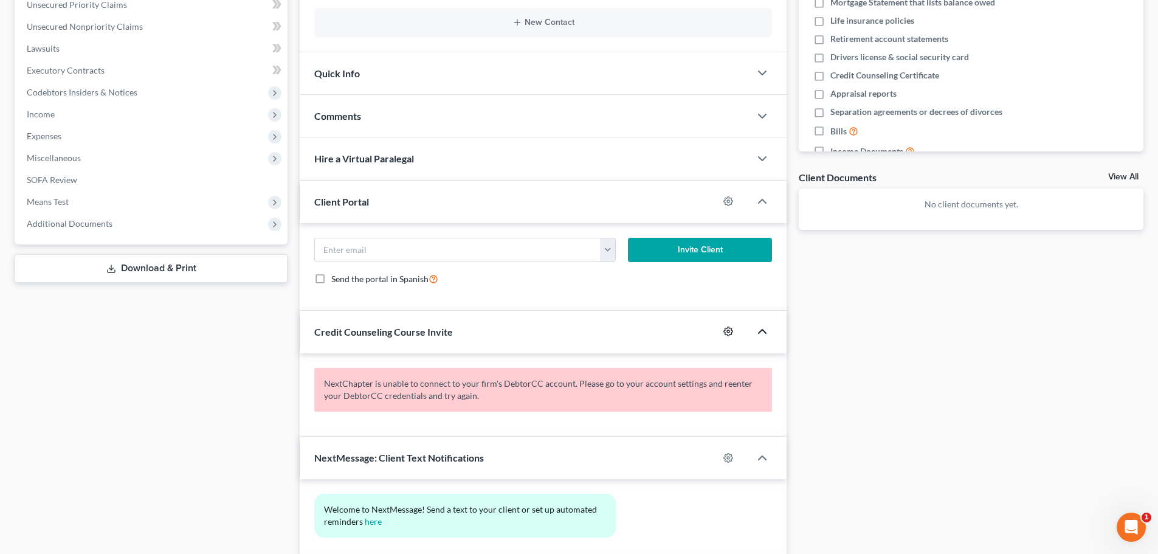
click at [729, 332] on circle "button" at bounding box center [728, 331] width 2 height 2
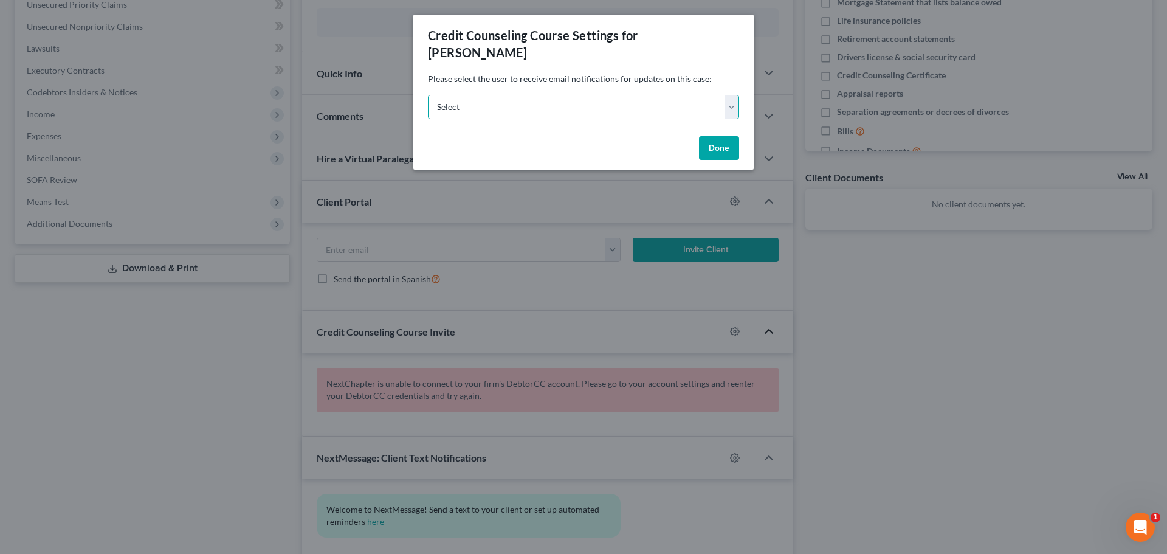
click at [637, 97] on select "Select nicole@nicolemetzgerlaw.com mariya@vancetruman.com mariya@nicolemetzgerl…" at bounding box center [583, 107] width 311 height 24
select select "0"
click at [428, 95] on select "Select nicole@nicolemetzgerlaw.com mariya@vancetruman.com mariya@nicolemetzgerl…" at bounding box center [583, 107] width 311 height 24
click at [724, 136] on button "Done" at bounding box center [719, 148] width 40 height 24
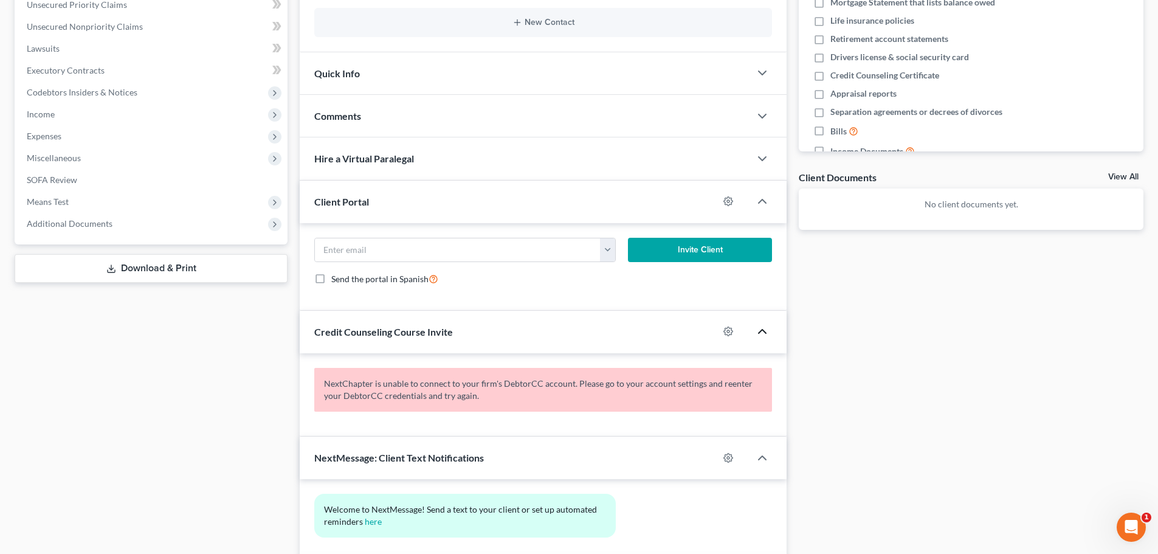
click at [874, 353] on div "Docs Tasks Events Fees Timer 0% Completed Nothing here yet! Home Insurance Auto…" at bounding box center [970, 211] width 357 height 760
click at [727, 456] on circle "button" at bounding box center [728, 457] width 2 height 2
select select "0"
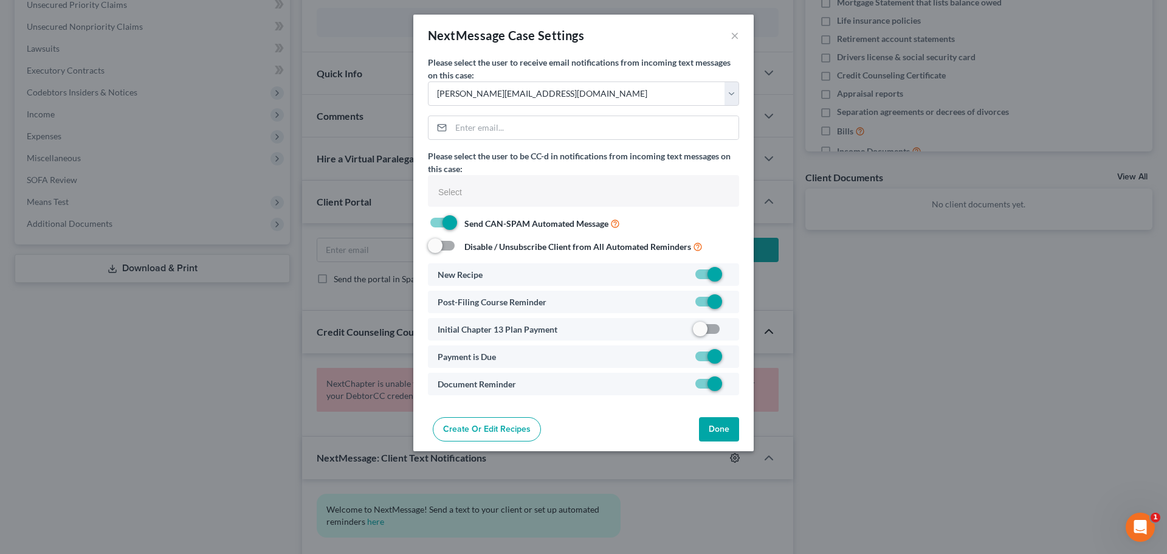
select select
click at [729, 277] on label at bounding box center [729, 277] width 0 height 0
click at [734, 275] on input "checkbox" at bounding box center [738, 272] width 8 height 8
checkbox input "false"
click at [719, 430] on button "Done" at bounding box center [719, 429] width 40 height 24
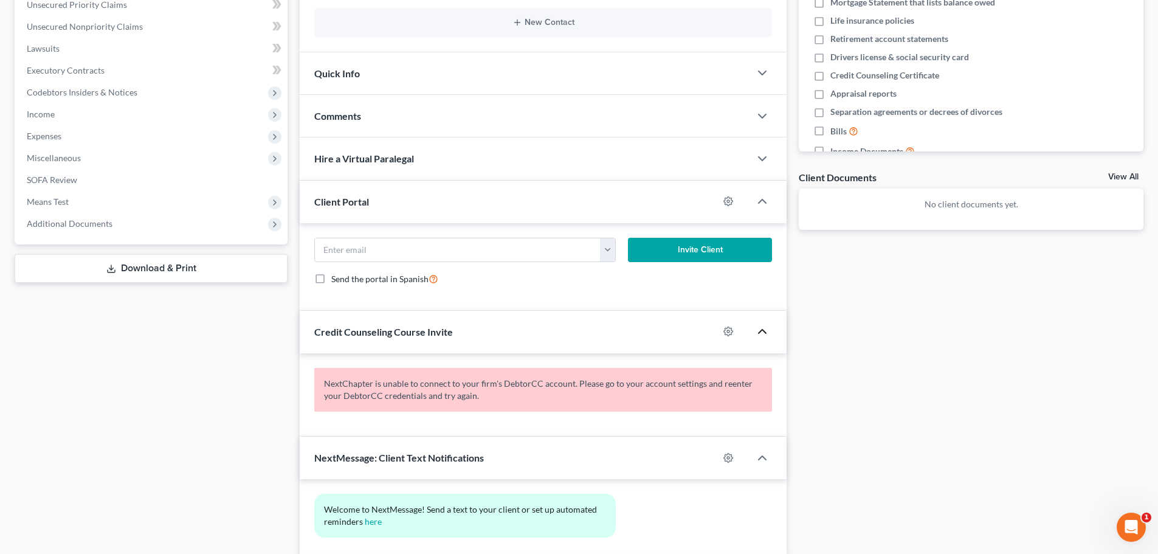
scroll to position [0, 0]
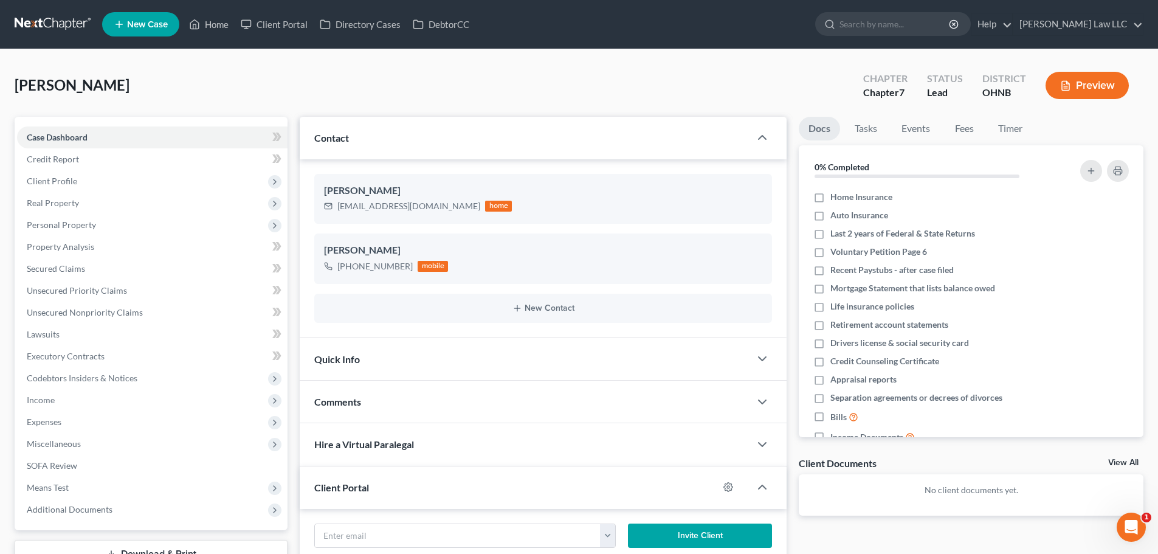
click at [314, 86] on div "Szako, Tanya Upgraded Chapter Chapter 7 Status Lead District OHNB Preview" at bounding box center [579, 90] width 1128 height 53
click at [194, 85] on div "Szako, Tanya Upgraded Chapter Chapter 7 Status Lead District OHNB Preview" at bounding box center [579, 90] width 1128 height 53
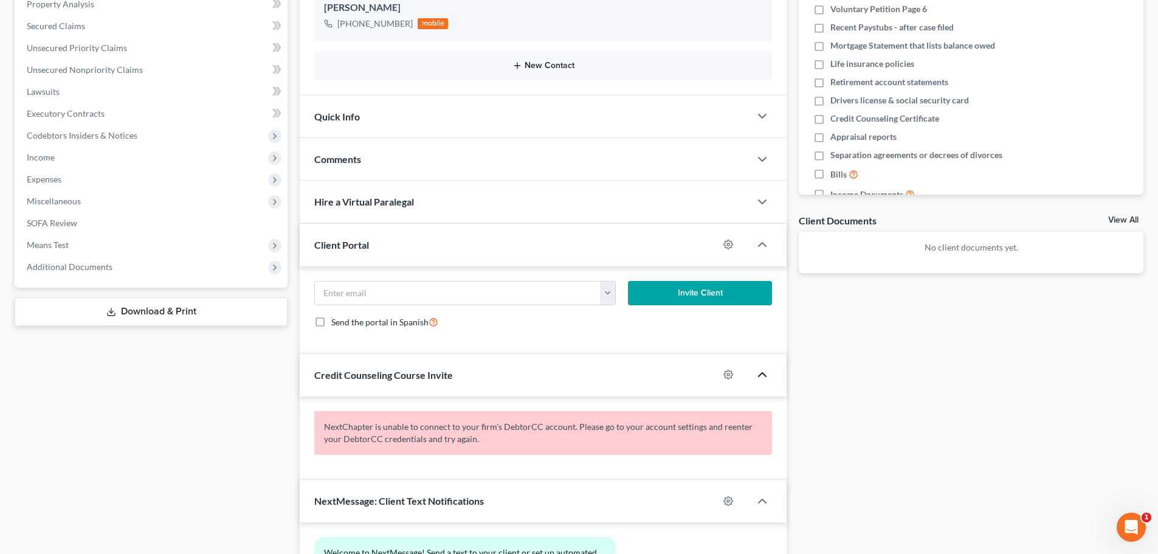
scroll to position [243, 0]
click at [730, 245] on icon "button" at bounding box center [728, 244] width 10 height 10
select select "0"
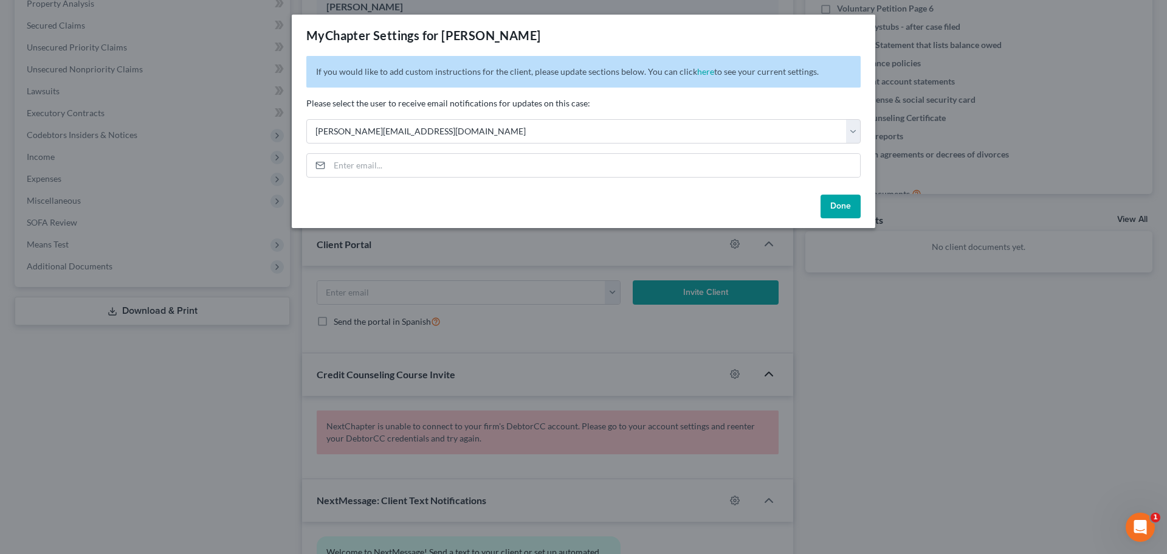
click at [1006, 377] on div "MyChapter Settings for Szako, Tanya If you would like to add custom instruction…" at bounding box center [583, 277] width 1167 height 554
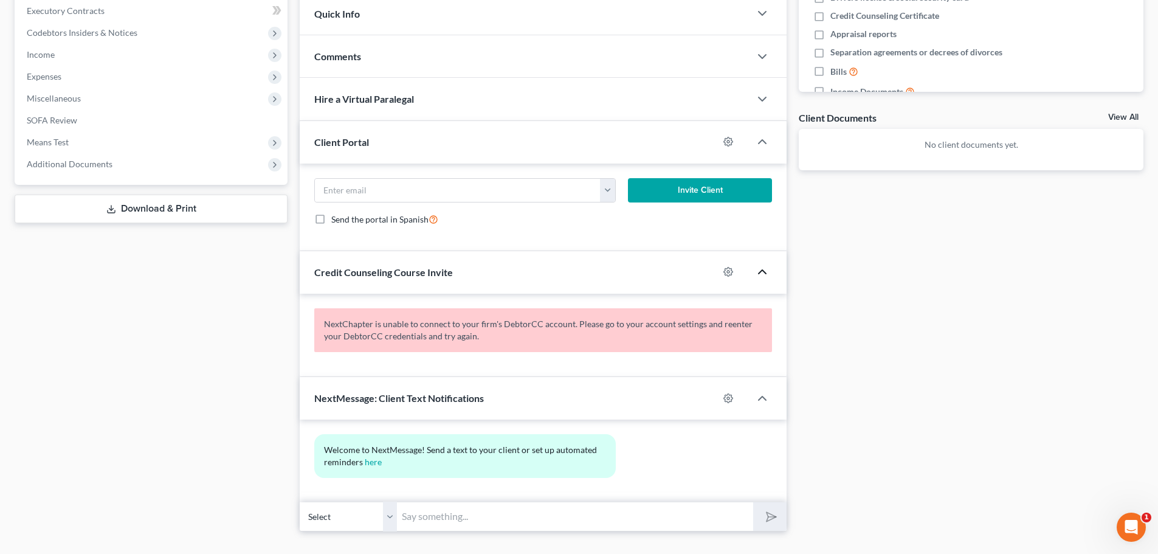
scroll to position [365, 0]
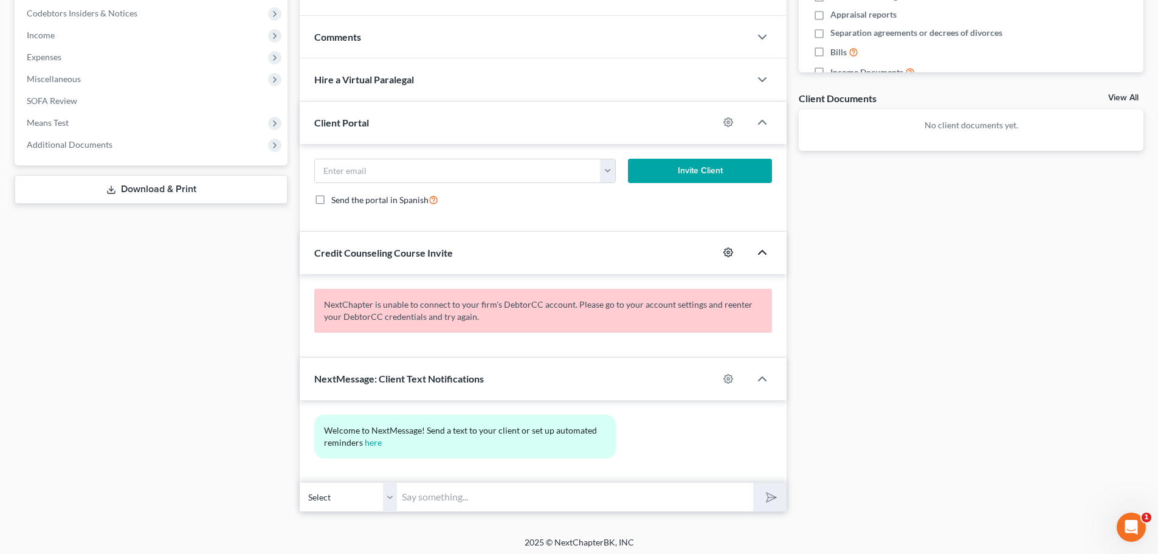
click at [725, 250] on icon "button" at bounding box center [728, 252] width 9 height 9
select select "0"
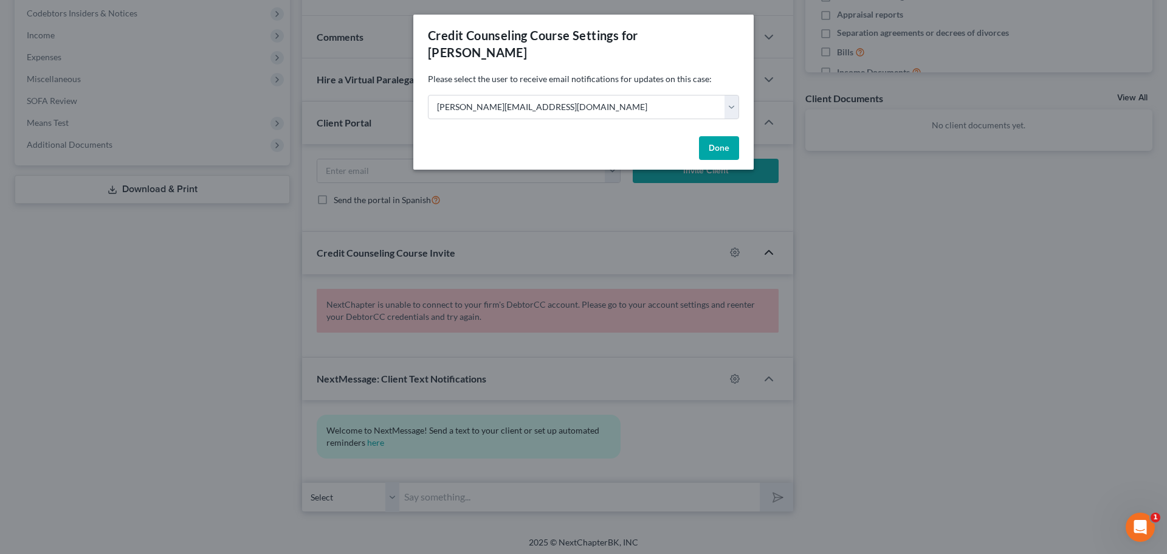
click at [848, 251] on div "Credit Counseling Course Settings for Szako, Tanya Please select the user to re…" at bounding box center [583, 277] width 1167 height 554
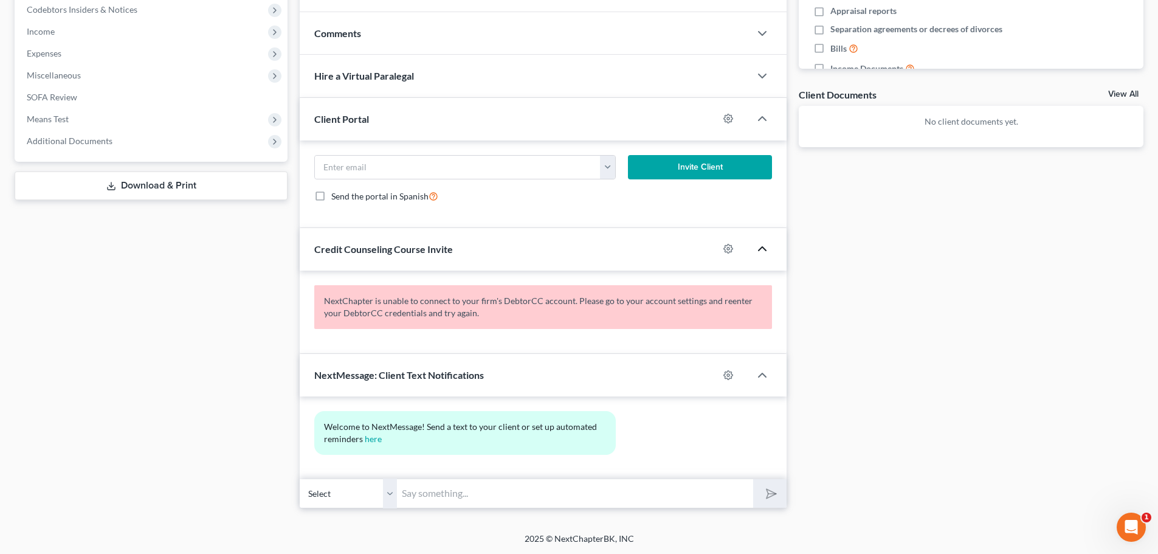
scroll to position [369, 0]
click at [727, 376] on icon "button" at bounding box center [728, 374] width 10 height 10
select select "0"
select select
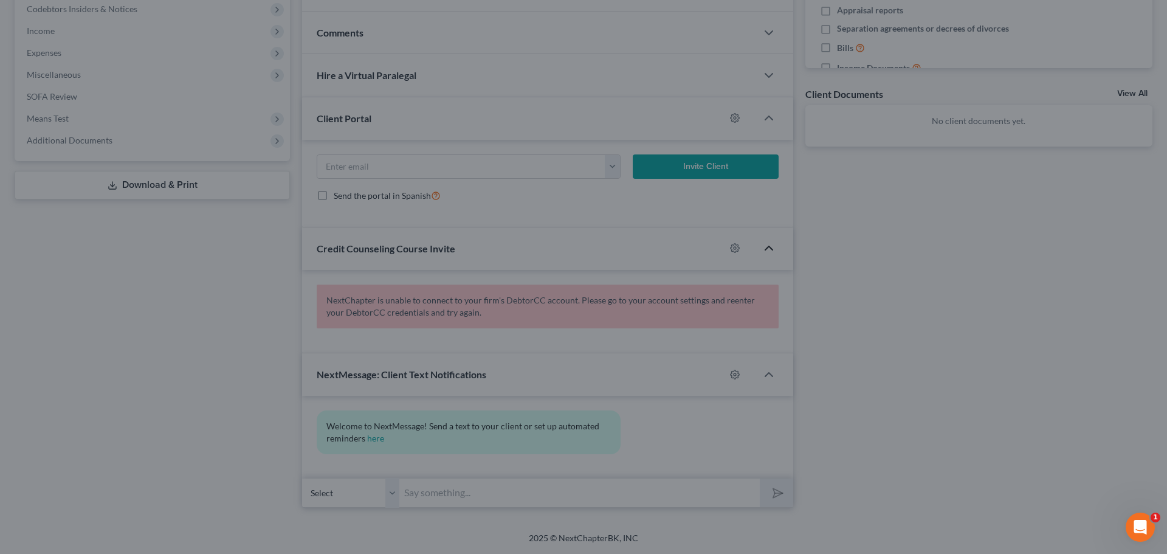
click at [832, 343] on div "NextMessage Case Settings × Please select the user to receive email notificatio…" at bounding box center [583, 277] width 1167 height 554
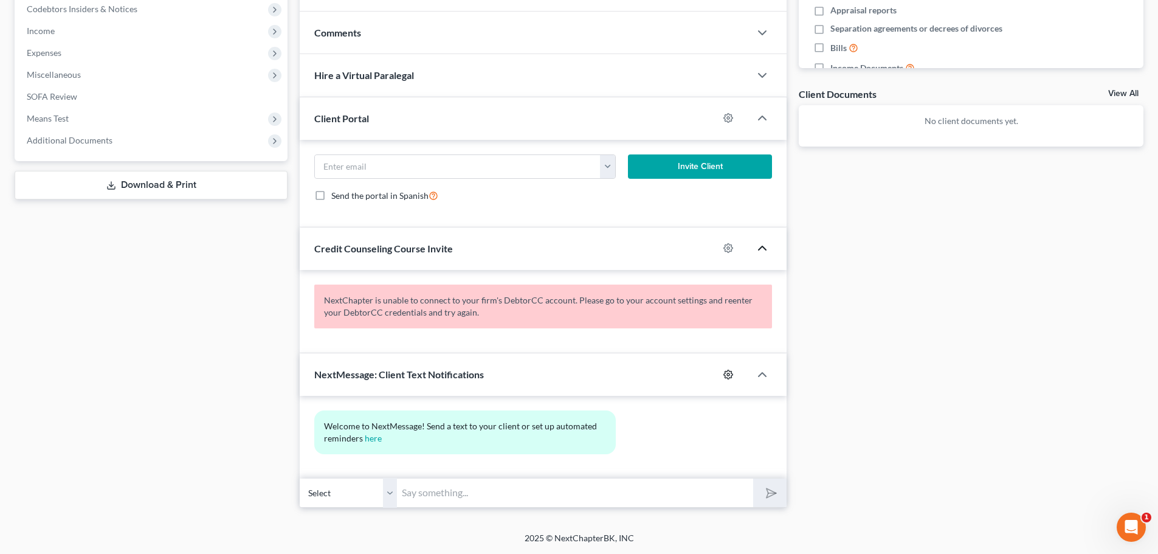
click at [729, 374] on icon "button" at bounding box center [728, 374] width 10 height 10
select select "0"
select select
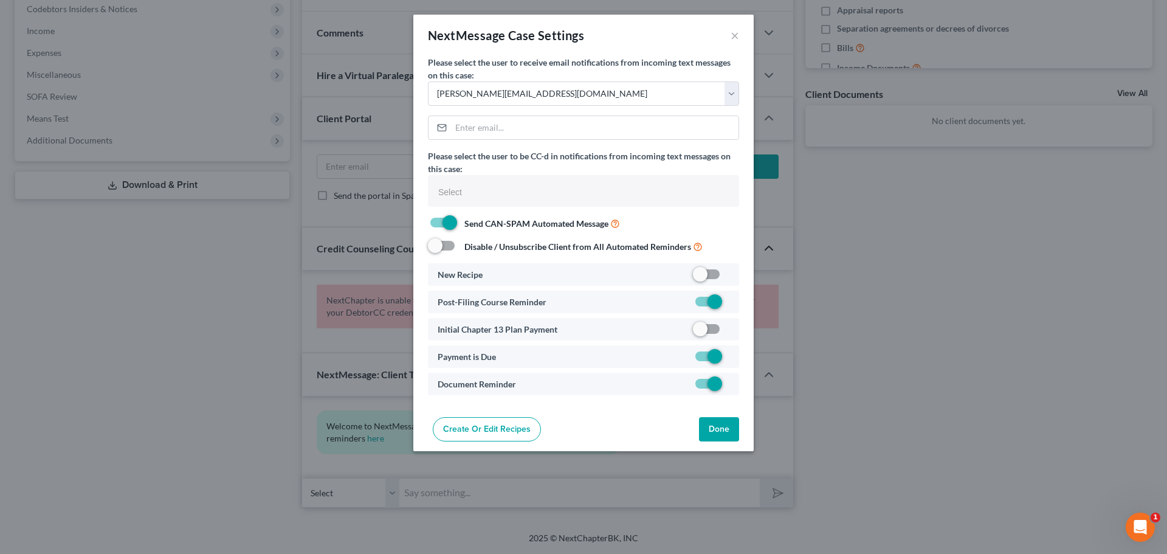
click at [885, 319] on div "NextMessage Case Settings × Please select the user to receive email notificatio…" at bounding box center [583, 277] width 1167 height 554
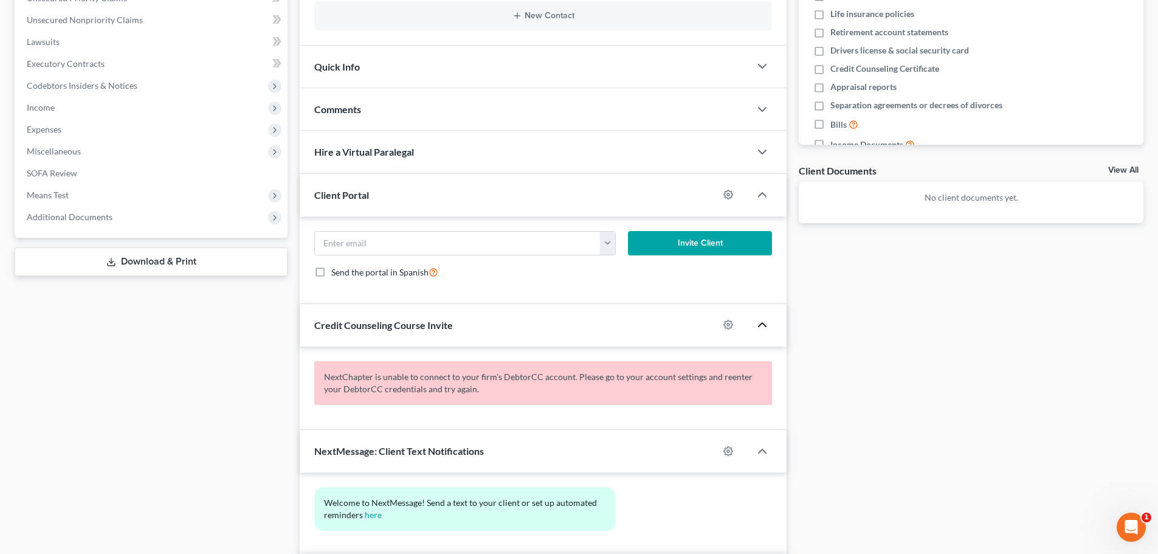
scroll to position [0, 0]
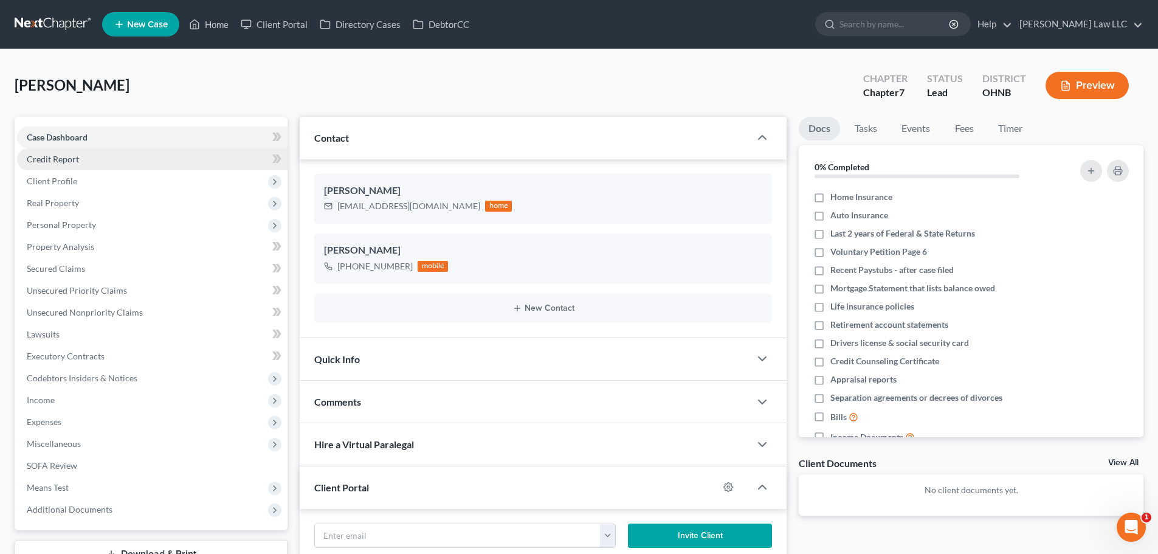
click at [79, 160] on link "Credit Report" at bounding box center [152, 159] width 270 height 22
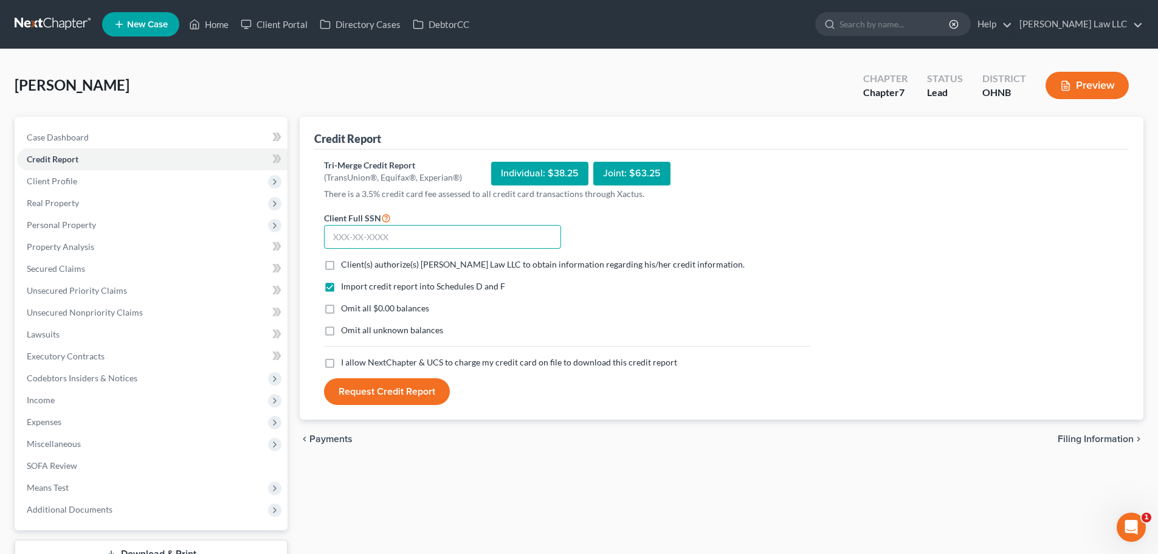
click at [417, 239] on input "text" at bounding box center [442, 237] width 237 height 24
type input "273-94-9707"
click at [363, 264] on span "Client(s) authorize(s) Metzger Law LLC to obtain information regarding his/her …" at bounding box center [542, 264] width 403 height 10
click at [354, 264] on input "Client(s) authorize(s) Metzger Law LLC to obtain information regarding his/her …" at bounding box center [350, 262] width 8 height 8
checkbox input "true"
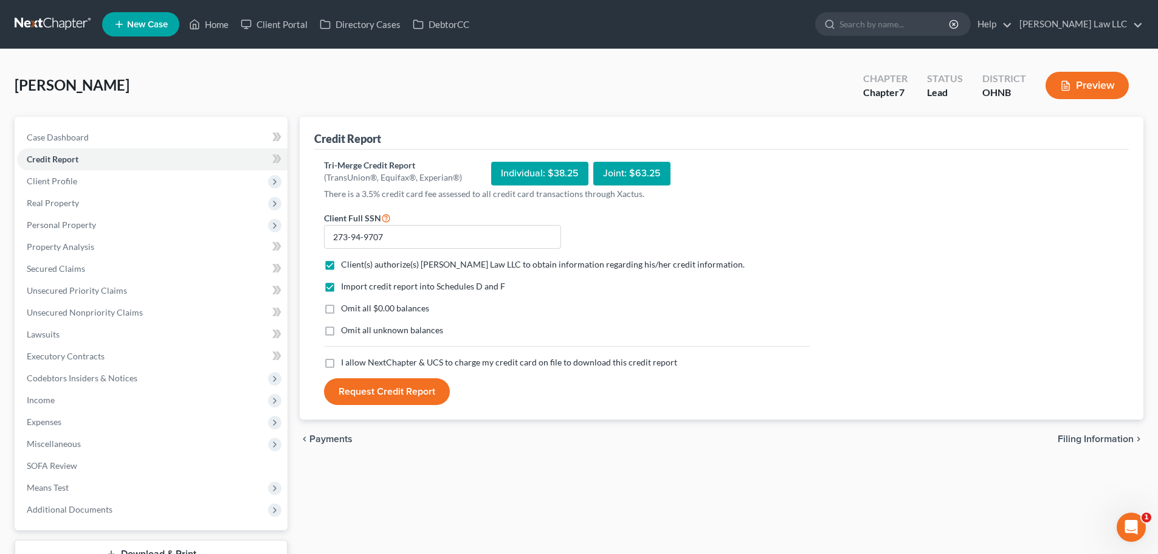
click at [380, 361] on span "I allow NextChapter & UCS to charge my credit card on file to download this cre…" at bounding box center [509, 362] width 336 height 10
click at [354, 361] on input "I allow NextChapter & UCS to charge my credit card on file to download this cre…" at bounding box center [350, 360] width 8 height 8
checkbox input "true"
click at [376, 391] on button "Request Credit Report" at bounding box center [387, 391] width 126 height 27
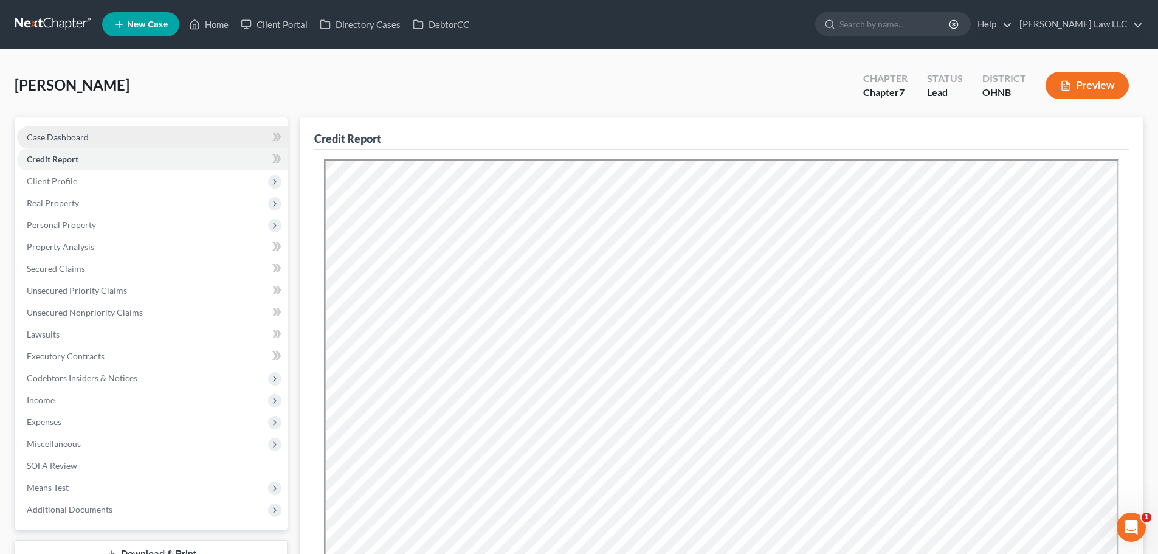
click at [82, 136] on span "Case Dashboard" at bounding box center [58, 137] width 62 height 10
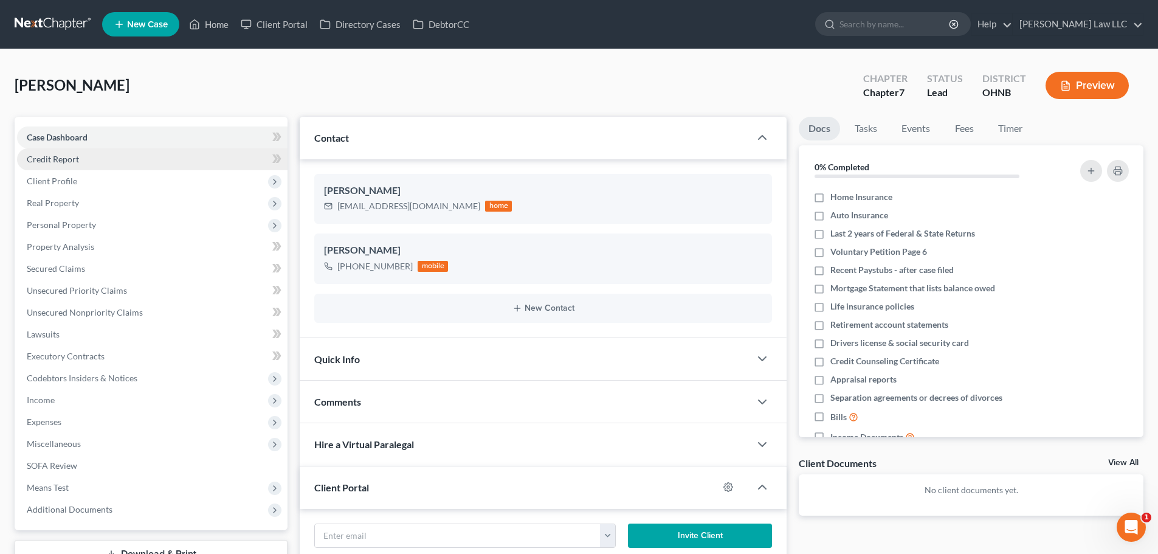
click at [81, 165] on link "Credit Report" at bounding box center [152, 159] width 270 height 22
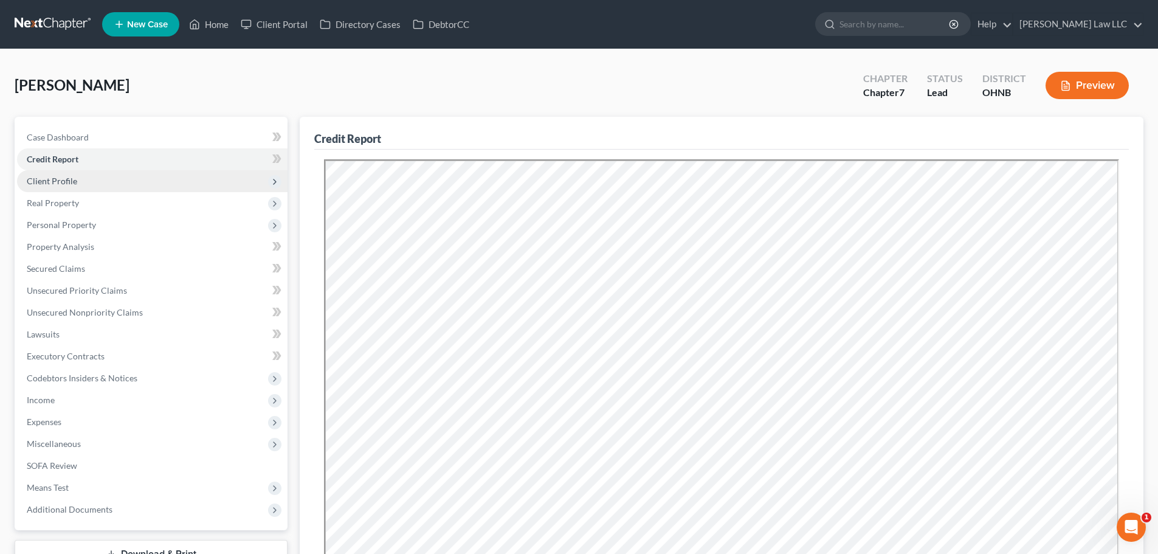
click at [64, 184] on span "Client Profile" at bounding box center [52, 181] width 50 height 10
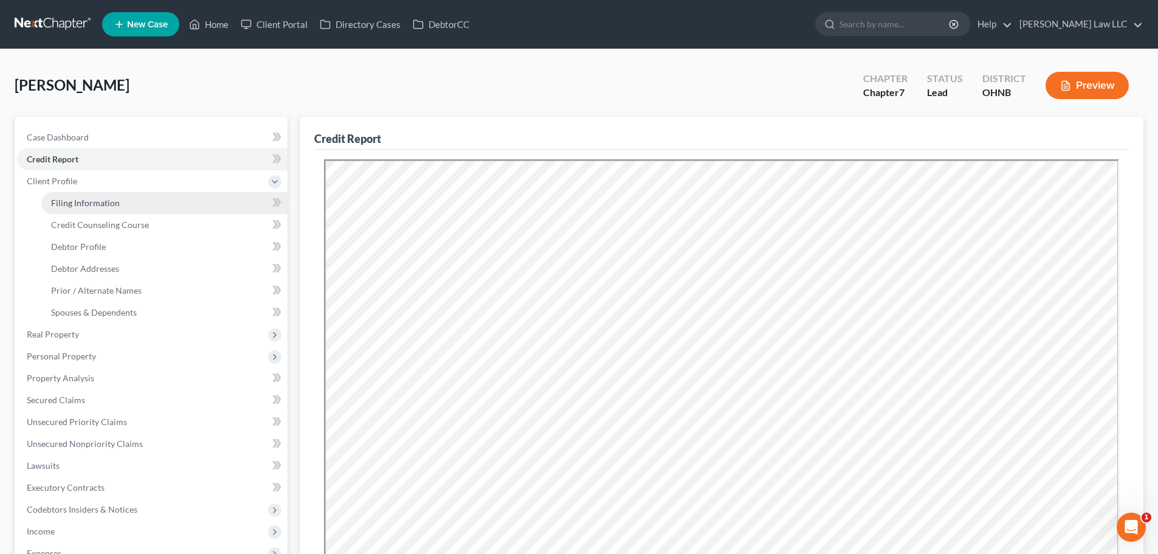
click at [85, 210] on link "Filing Information" at bounding box center [164, 203] width 246 height 22
select select "1"
select select "0"
select select "36"
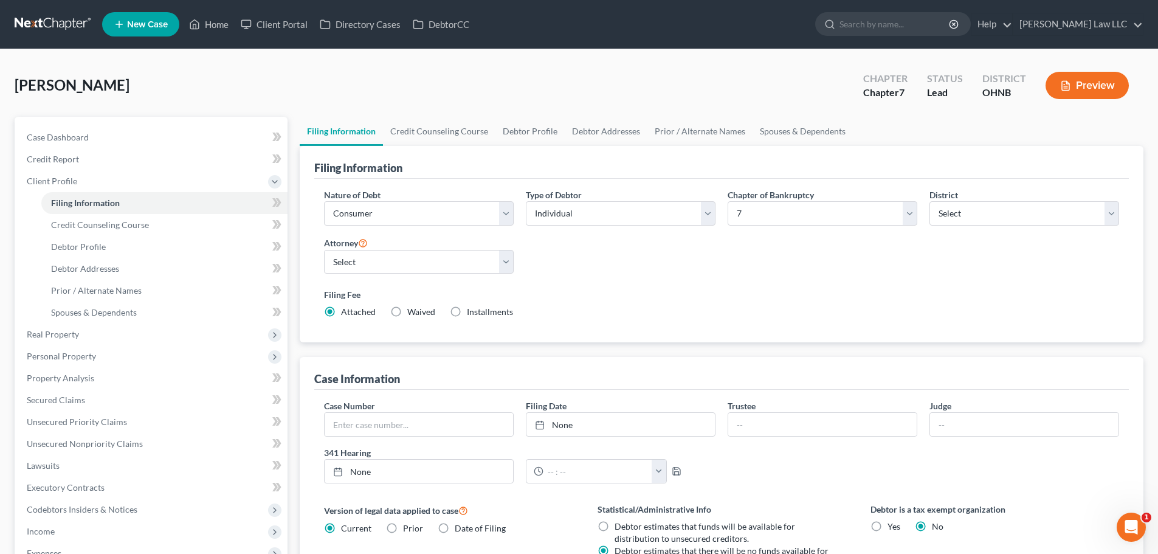
click at [629, 274] on div "Nature of Debt Select Business Consumer Other Nature of Business Select Clearin…" at bounding box center [721, 258] width 807 height 140
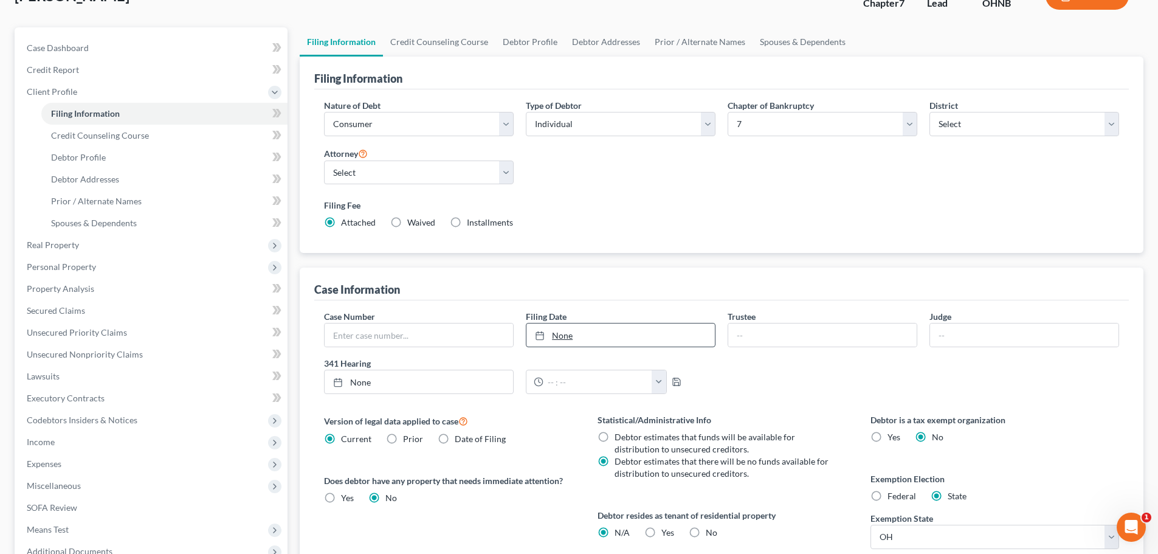
scroll to position [61, 0]
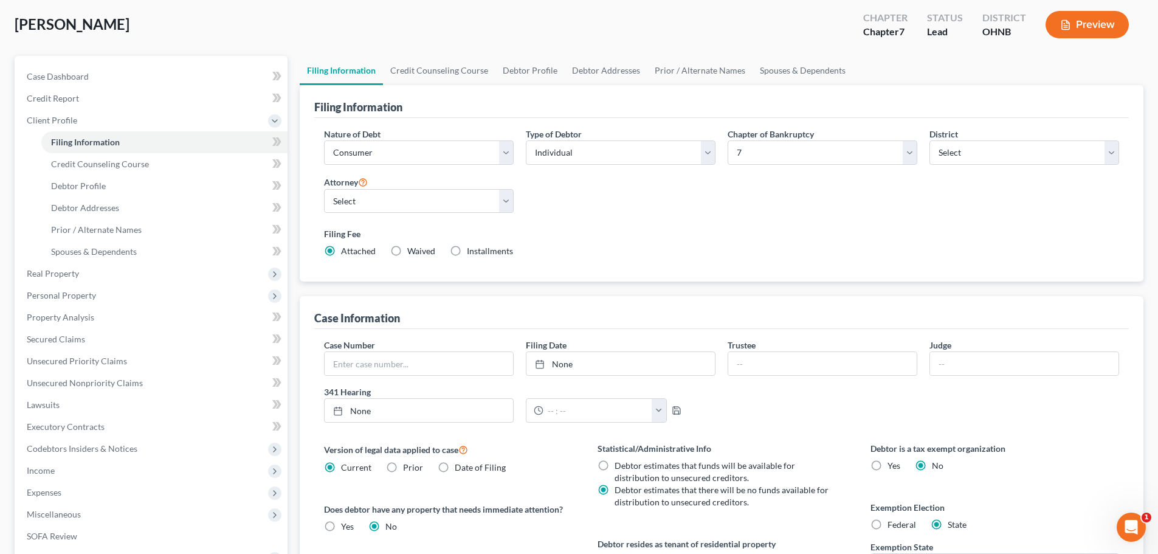
click at [721, 224] on div "Filing Fee Attached Waived Waived Installments Installments" at bounding box center [721, 244] width 807 height 44
click at [917, 200] on div "Nature of Debt Select Business Consumer Other Nature of Business Select Clearin…" at bounding box center [721, 198] width 807 height 140
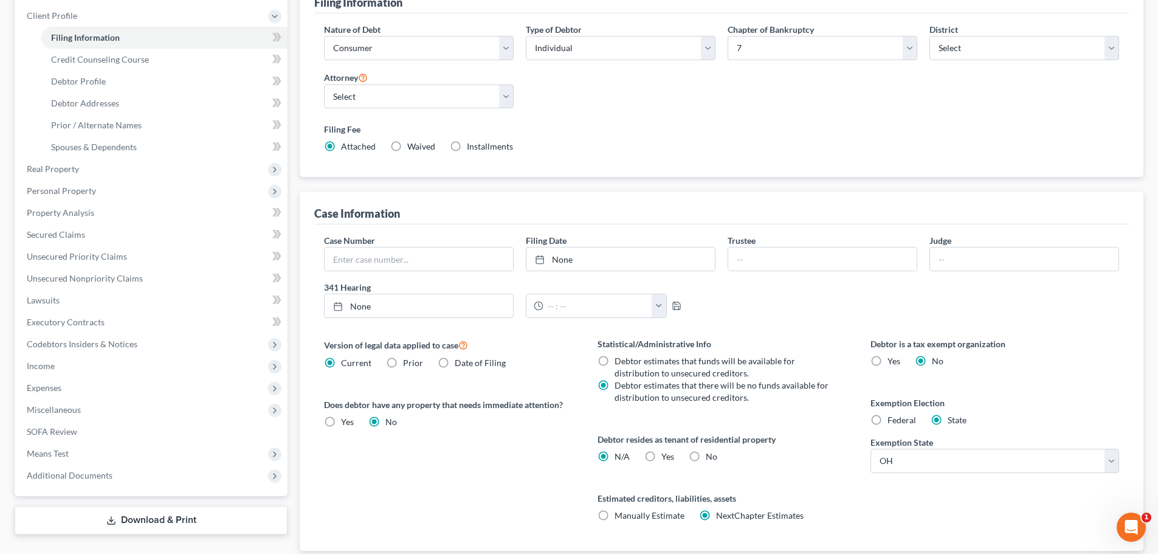
scroll to position [0, 0]
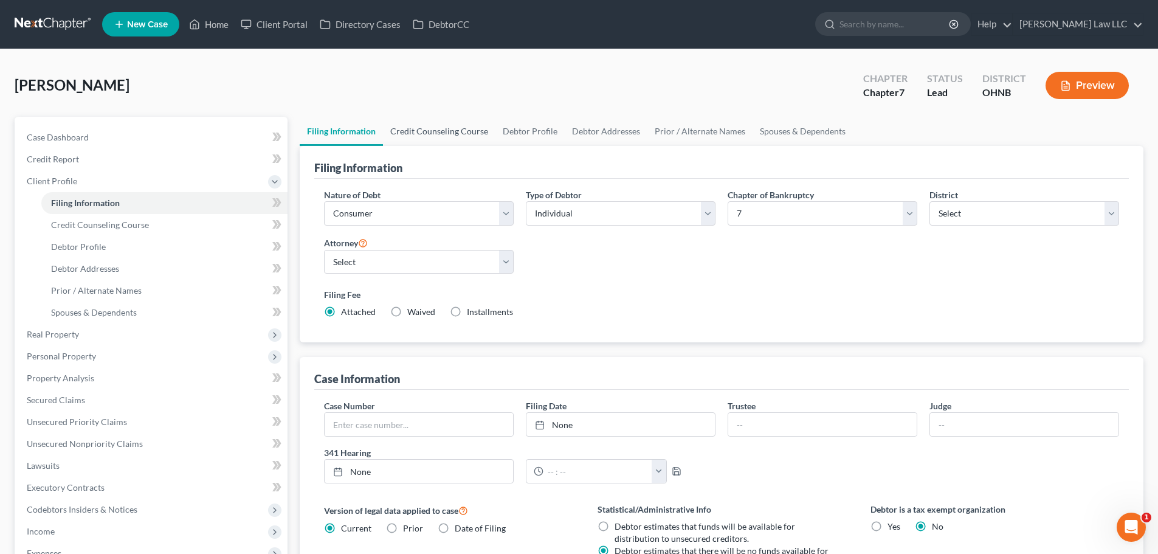
click at [450, 126] on link "Credit Counseling Course" at bounding box center [439, 131] width 112 height 29
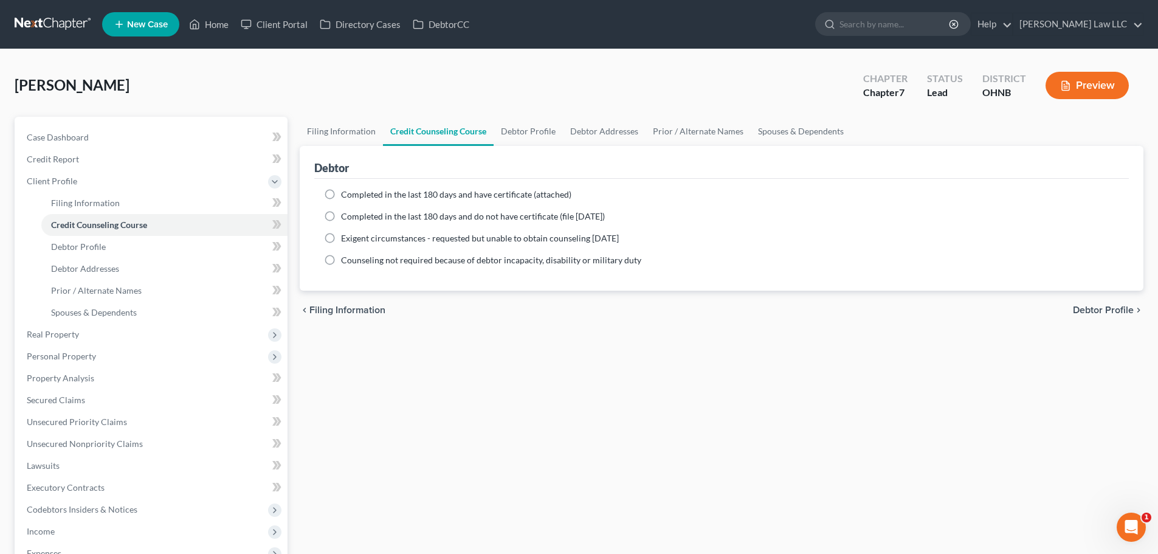
click at [432, 191] on span "Completed in the last 180 days and have certificate (attached)" at bounding box center [456, 194] width 230 height 10
click at [354, 191] on input "Completed in the last 180 days and have certificate (attached)" at bounding box center [350, 192] width 8 height 8
radio input "true"
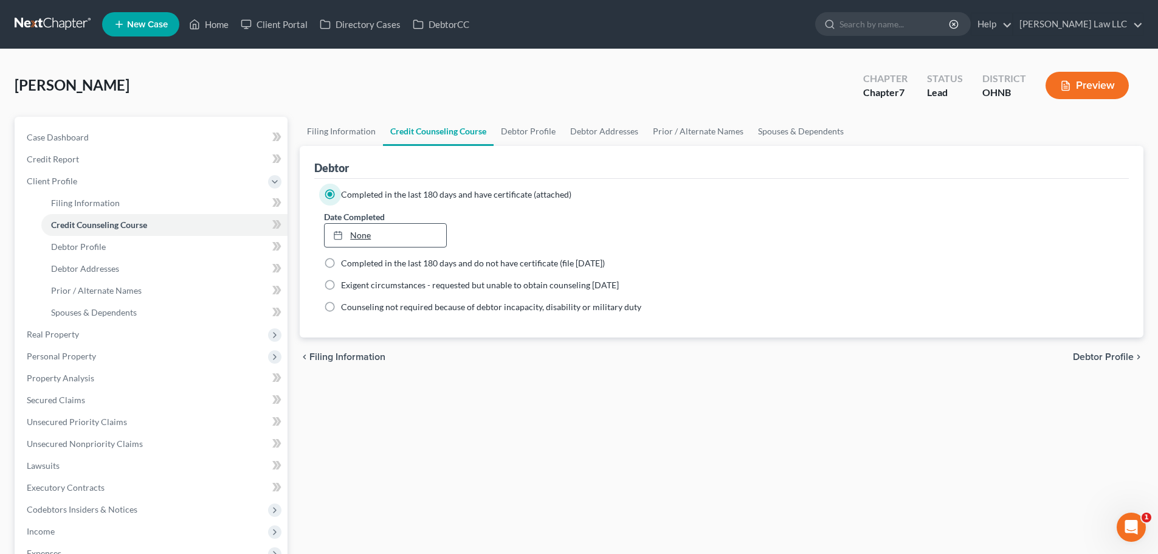
click at [400, 232] on link "None" at bounding box center [384, 235] width 121 height 23
type input "9/9/2025"
click at [573, 213] on label "Date Expires" at bounding box center [520, 216] width 122 height 13
click at [551, 242] on div "3/3/2026" at bounding box center [520, 234] width 122 height 22
click at [341, 131] on link "Filing Information" at bounding box center [341, 131] width 83 height 29
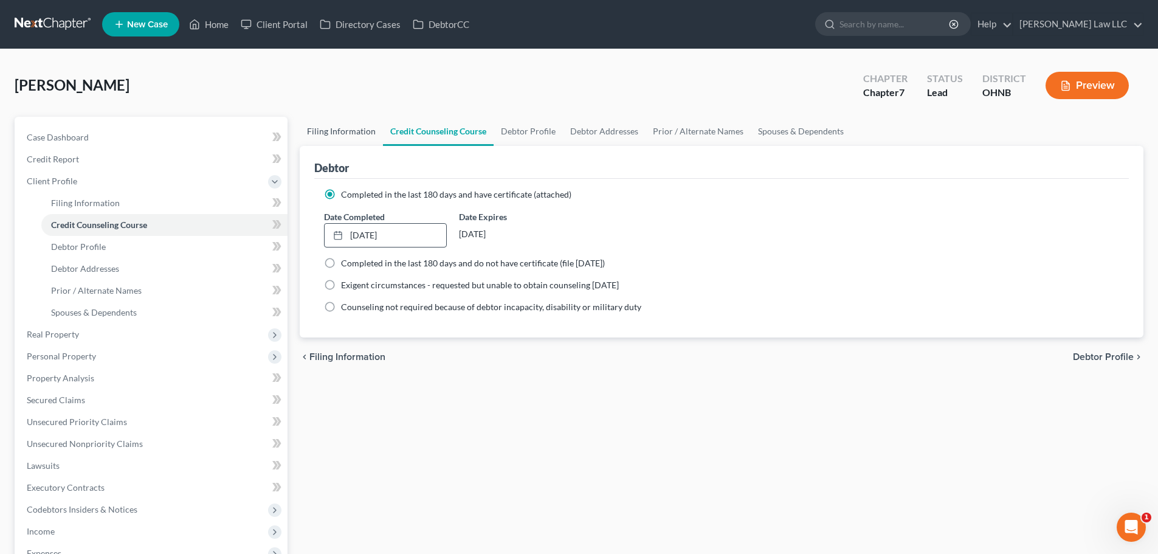
select select "1"
select select "0"
select select "61"
select select "0"
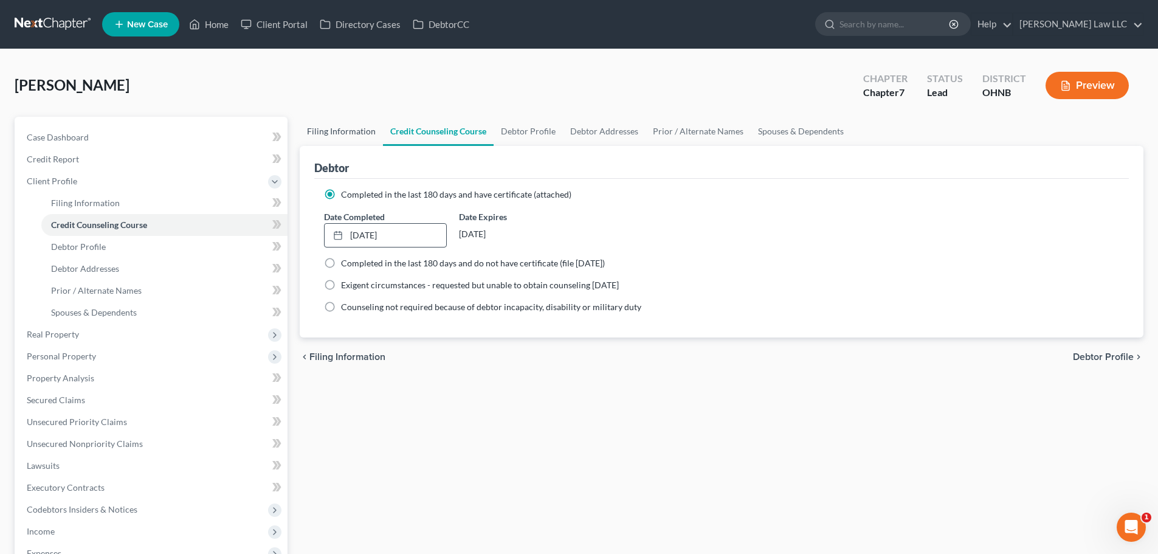
select select "36"
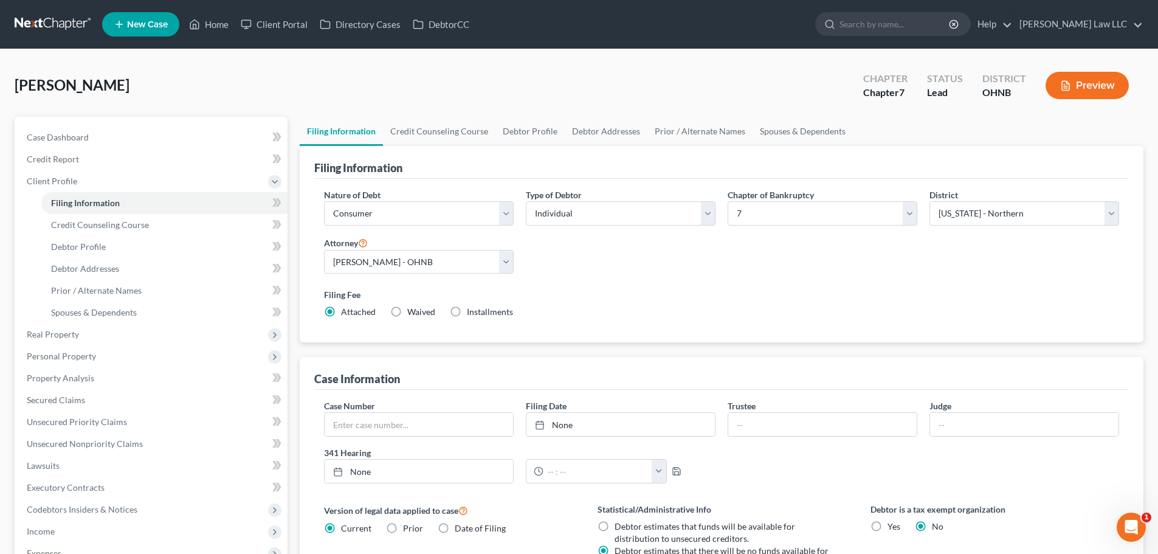
click at [613, 269] on div "Nature of Debt Select Business Consumer Other Nature of Business Select Clearin…" at bounding box center [721, 258] width 807 height 140
click at [905, 303] on div "Filing Fee Attached Waived Waived Installments Installments" at bounding box center [721, 303] width 795 height 30
click at [734, 262] on div "Nature of Debt Select Business Consumer Other Nature of Business Select Clearin…" at bounding box center [721, 258] width 807 height 140
click at [447, 133] on link "Credit Counseling Course" at bounding box center [439, 131] width 112 height 29
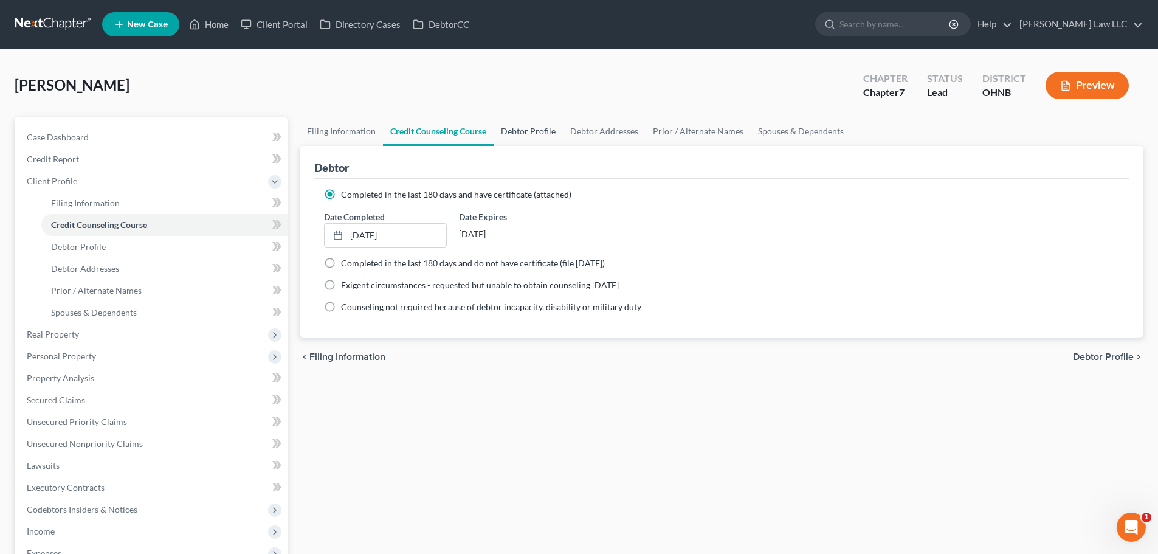
click at [515, 135] on link "Debtor Profile" at bounding box center [527, 131] width 69 height 29
select select "3"
select select "1"
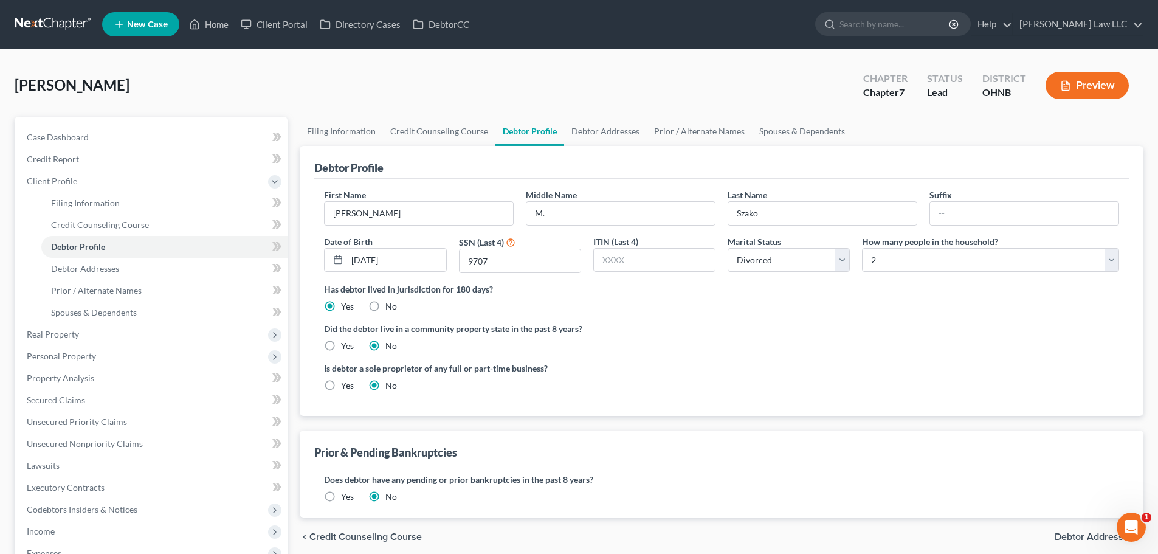
click at [709, 327] on label "Did the debtor live in a community property state in the past 8 years?" at bounding box center [721, 328] width 795 height 13
click at [603, 129] on link "Debtor Addresses" at bounding box center [605, 131] width 83 height 29
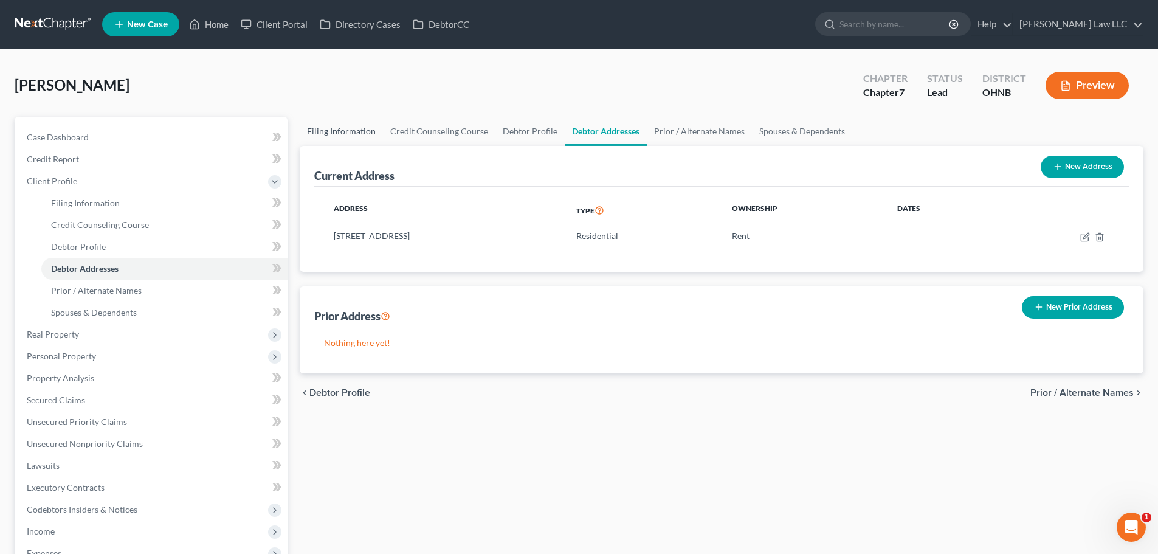
click at [323, 134] on link "Filing Information" at bounding box center [341, 131] width 83 height 29
select select "1"
select select "0"
select select "61"
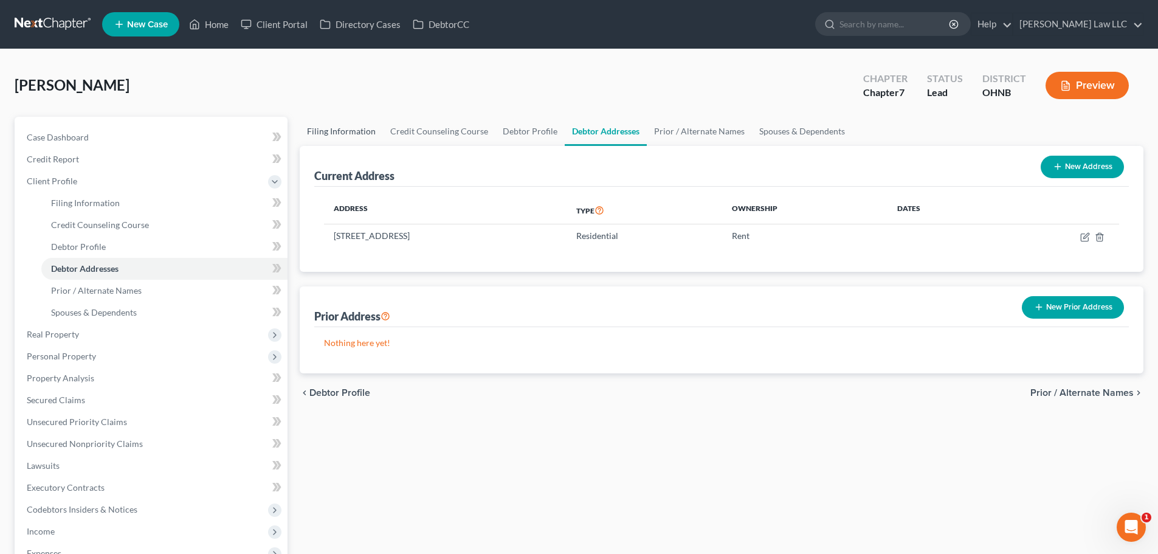
select select "0"
select select "36"
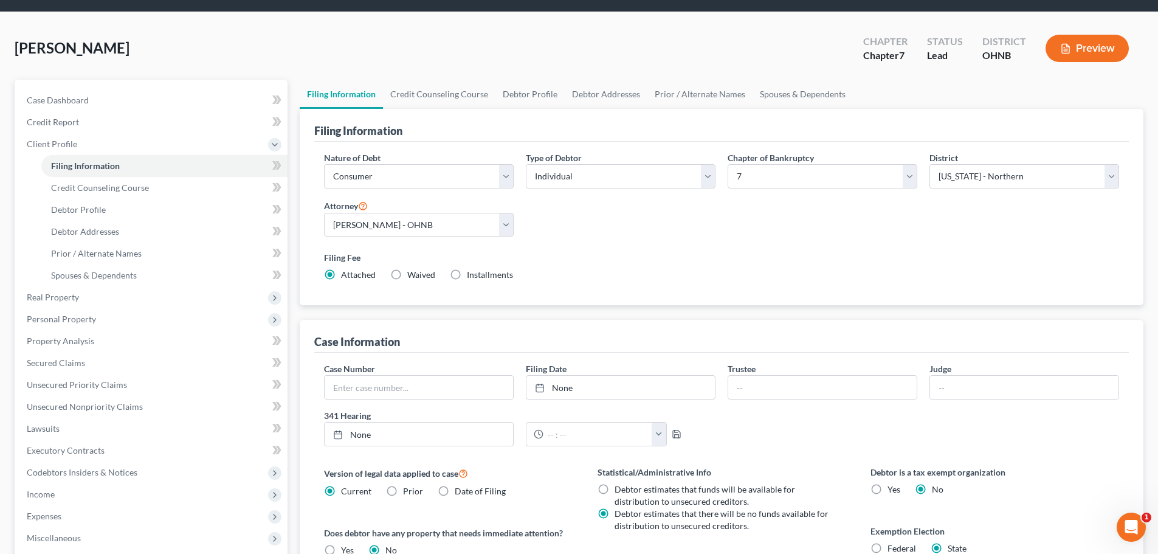
scroll to position [122, 0]
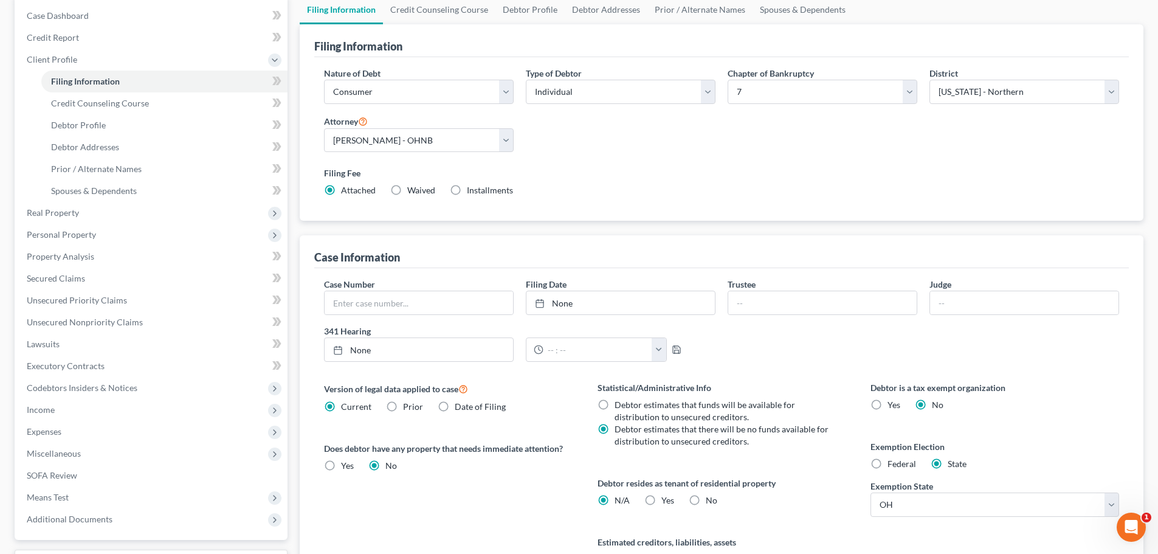
click at [661, 502] on label "Yes Yes" at bounding box center [667, 500] width 13 height 12
click at [666, 502] on input "Yes Yes" at bounding box center [670, 498] width 8 height 8
radio input "true"
radio input "false"
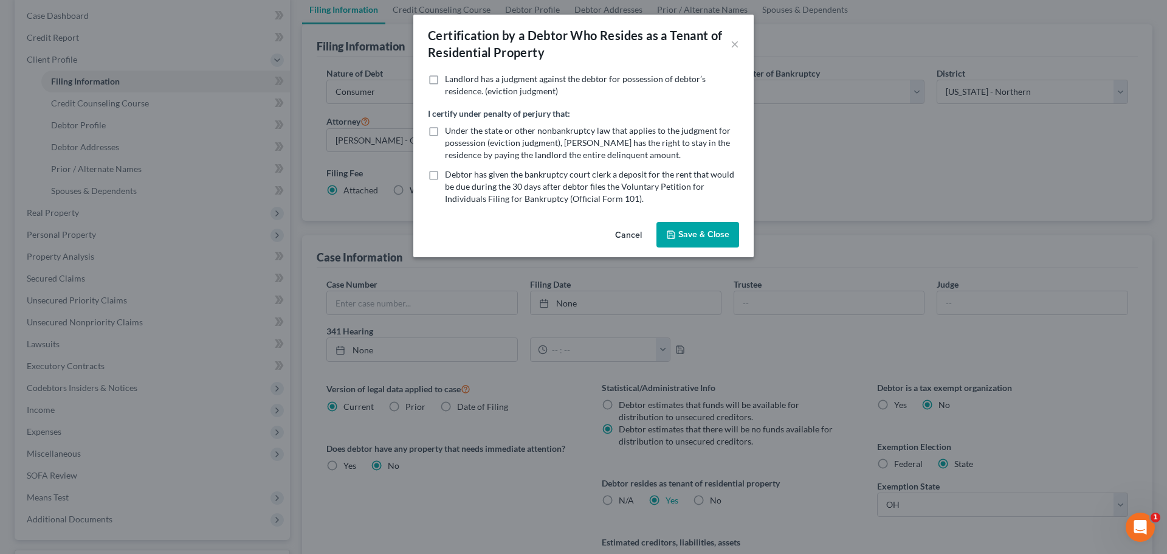
click at [702, 249] on div "Cancel Save & Close" at bounding box center [583, 237] width 340 height 40
click at [707, 236] on button "Save & Close" at bounding box center [697, 235] width 83 height 26
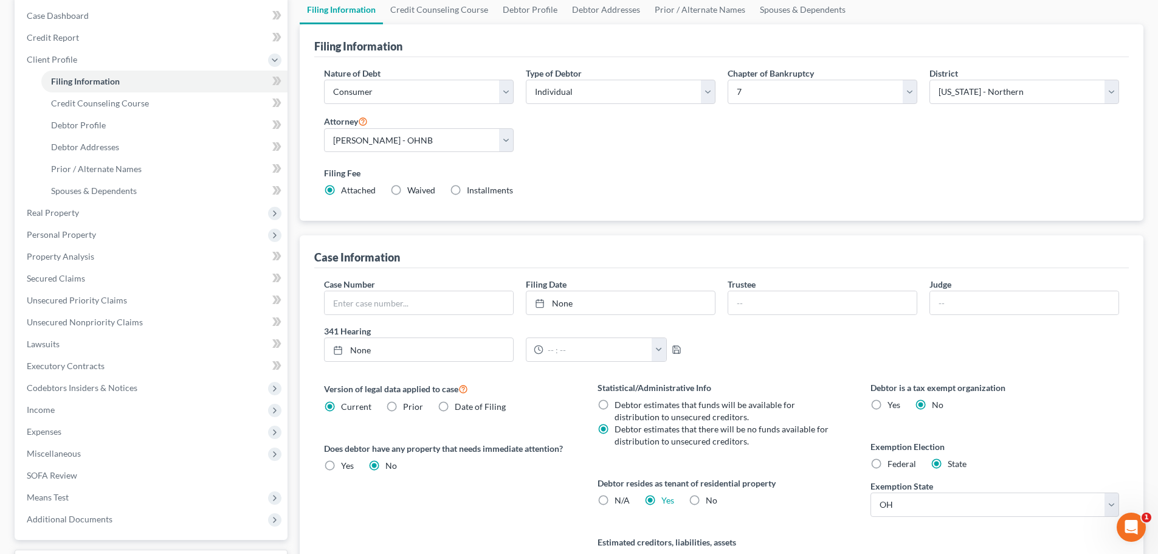
scroll to position [0, 0]
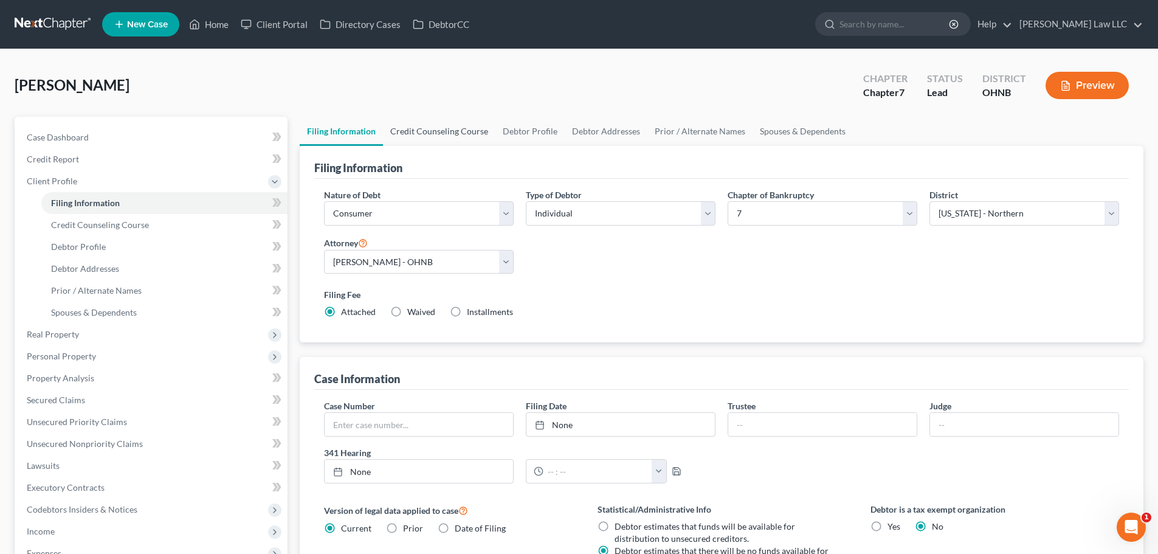
click at [438, 127] on link "Credit Counseling Course" at bounding box center [439, 131] width 112 height 29
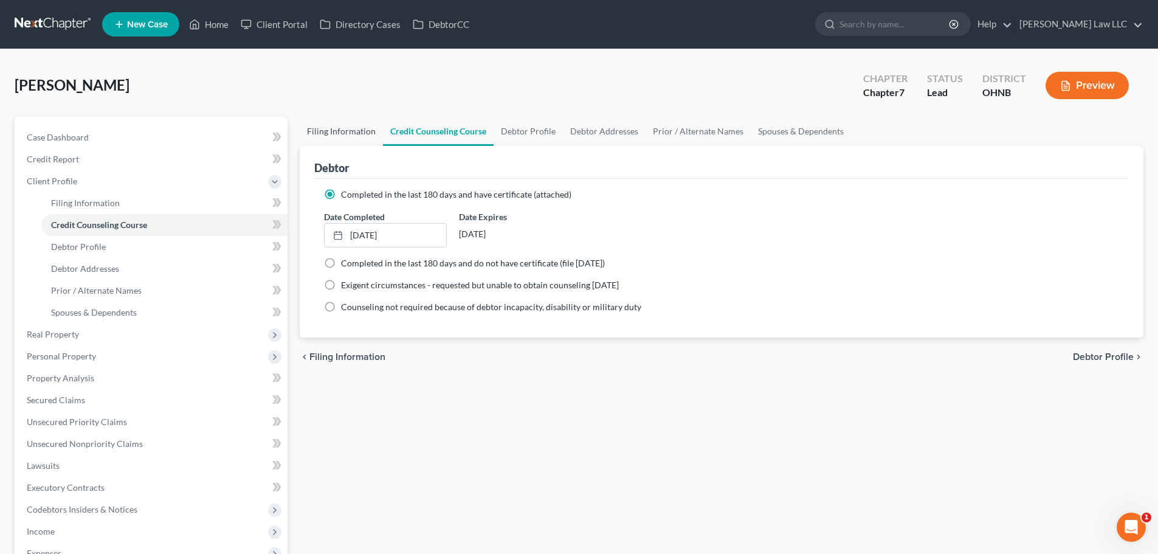
click at [334, 127] on link "Filing Information" at bounding box center [341, 131] width 83 height 29
select select "1"
select select "0"
select select "61"
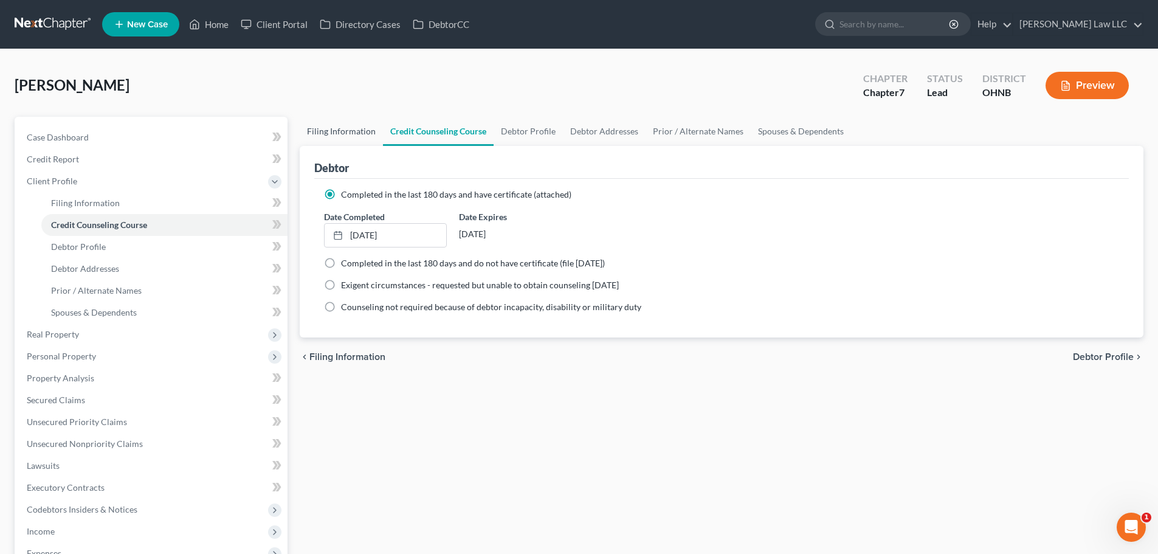
select select "0"
select select "36"
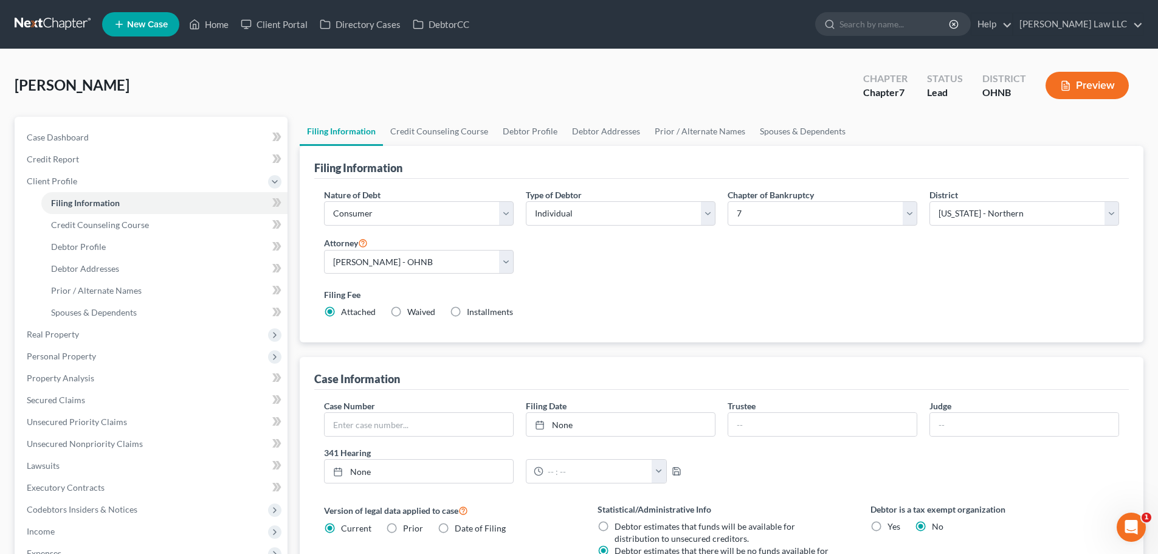
click at [638, 271] on div "Nature of Debt Select Business Consumer Other Nature of Business Select Clearin…" at bounding box center [721, 258] width 807 height 140
click at [86, 206] on span "Filing Information" at bounding box center [85, 202] width 69 height 10
click at [689, 276] on div "Nature of Debt Select Business Consumer Other Nature of Business Select Clearin…" at bounding box center [721, 258] width 807 height 140
click at [437, 134] on link "Credit Counseling Course" at bounding box center [439, 131] width 112 height 29
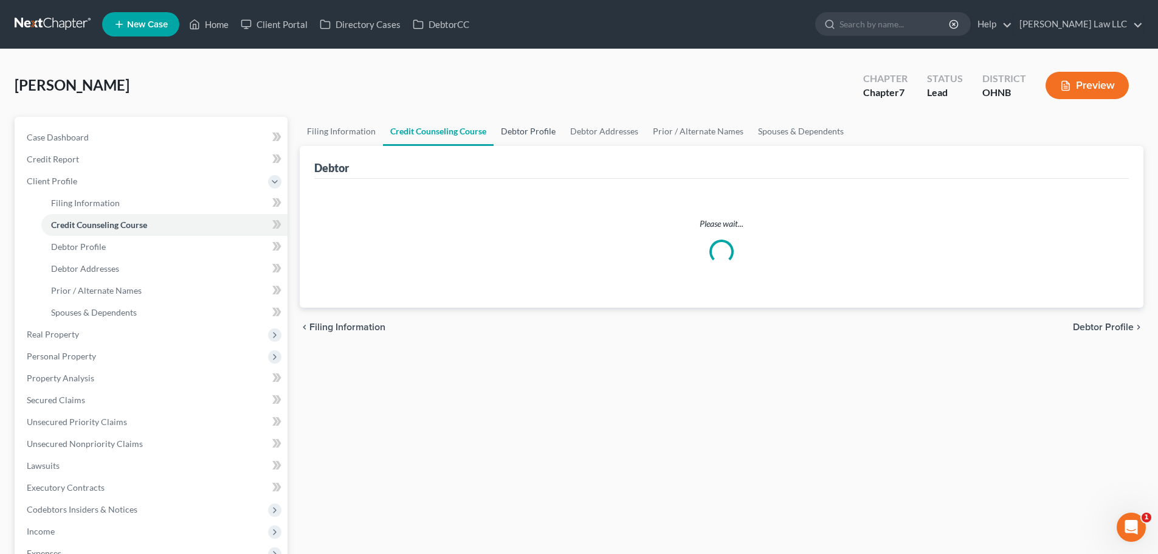
click at [525, 126] on link "Debtor Profile" at bounding box center [527, 131] width 69 height 29
select select "3"
select select "1"
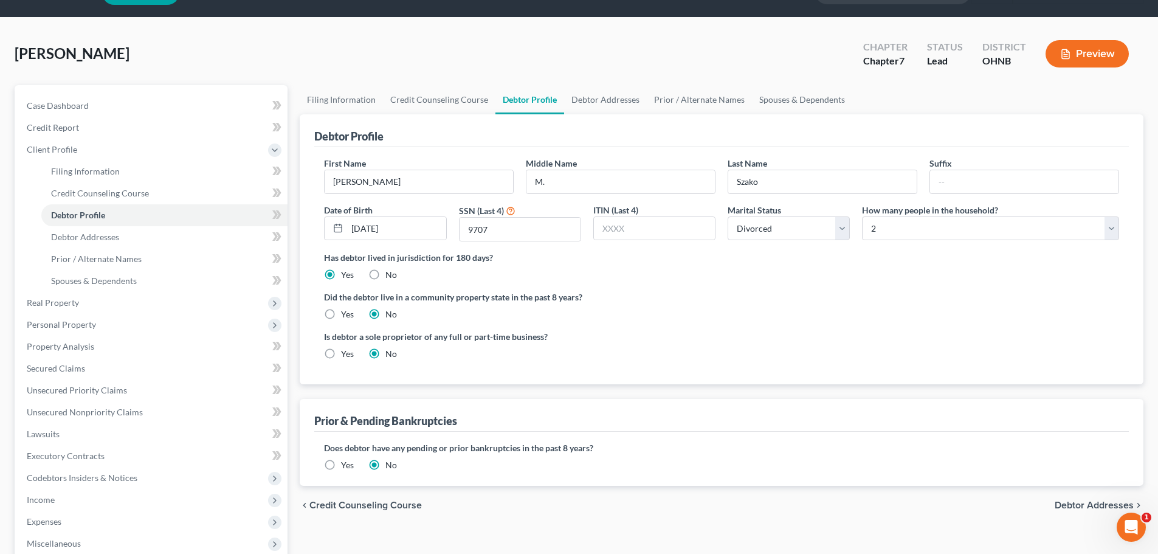
scroll to position [61, 0]
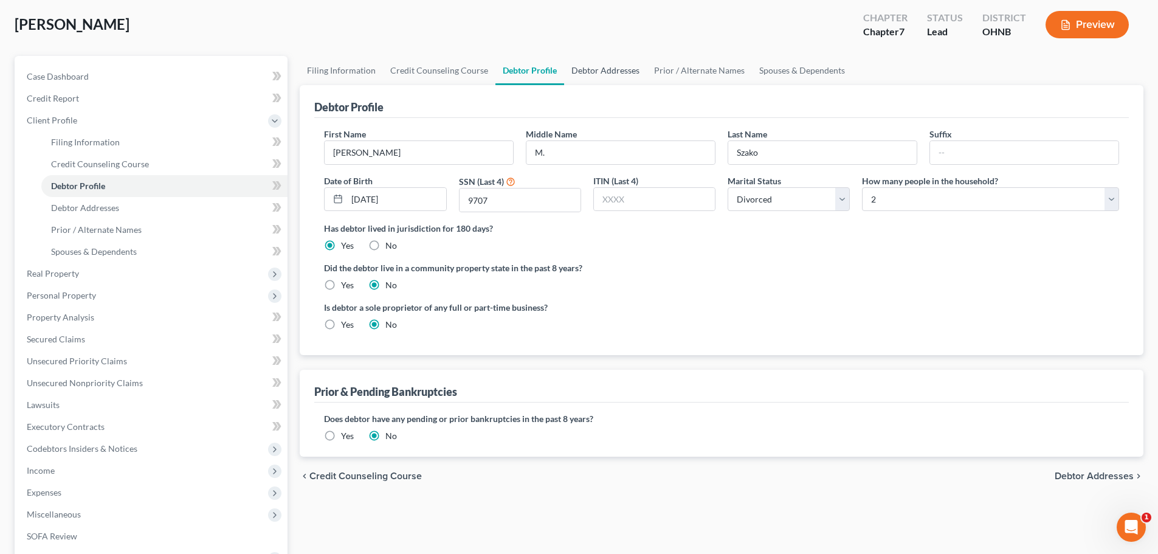
click at [623, 70] on link "Debtor Addresses" at bounding box center [605, 70] width 83 height 29
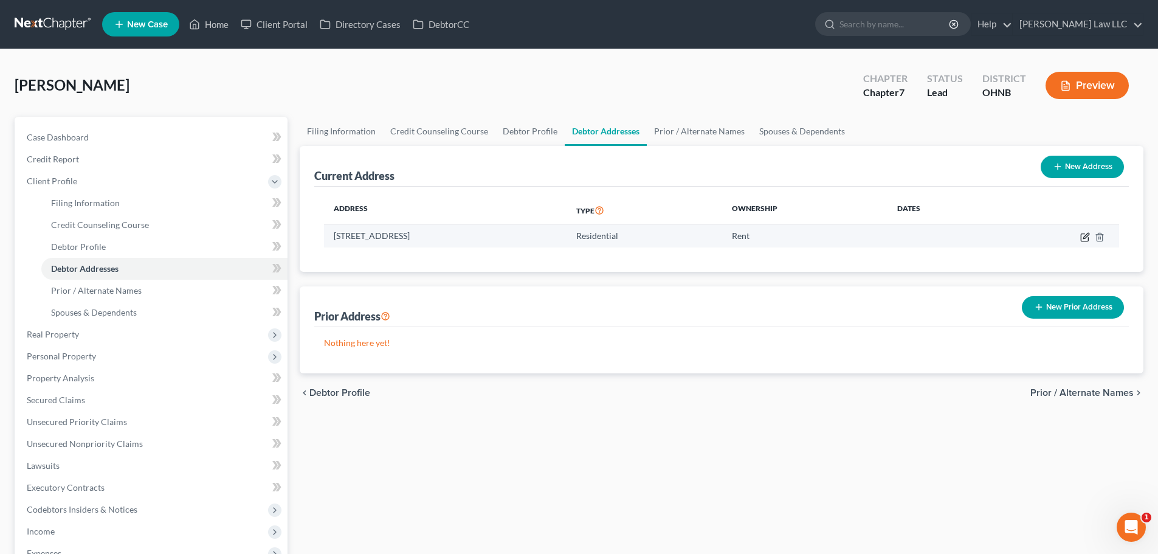
click at [1085, 241] on icon "button" at bounding box center [1085, 237] width 10 height 10
select select "36"
select select "51"
select select "0"
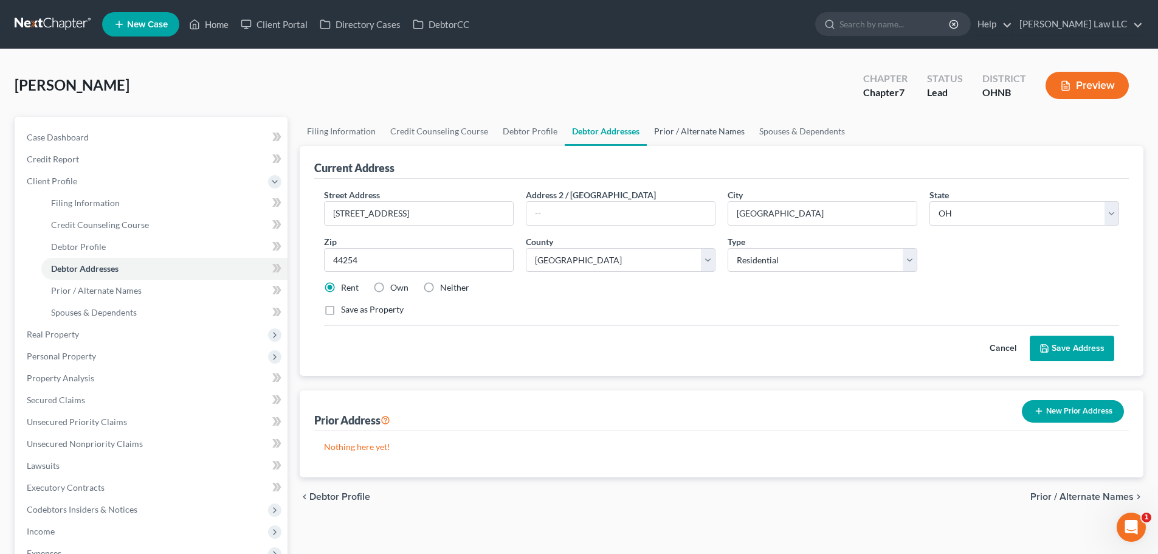
click at [690, 133] on link "Prior / Alternate Names" at bounding box center [699, 131] width 105 height 29
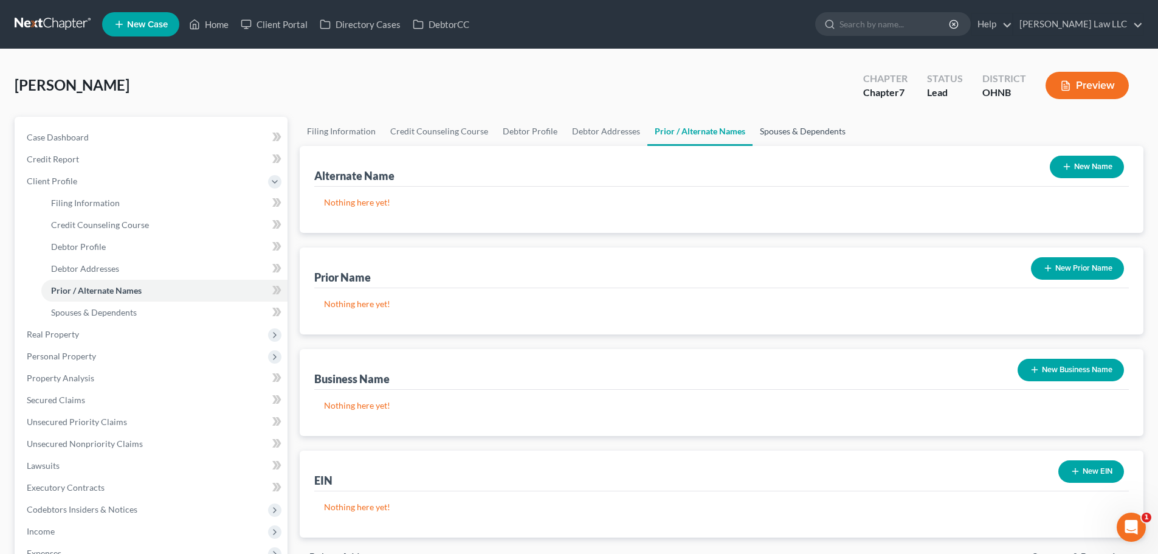
click at [798, 131] on link "Spouses & Dependents" at bounding box center [802, 131] width 100 height 29
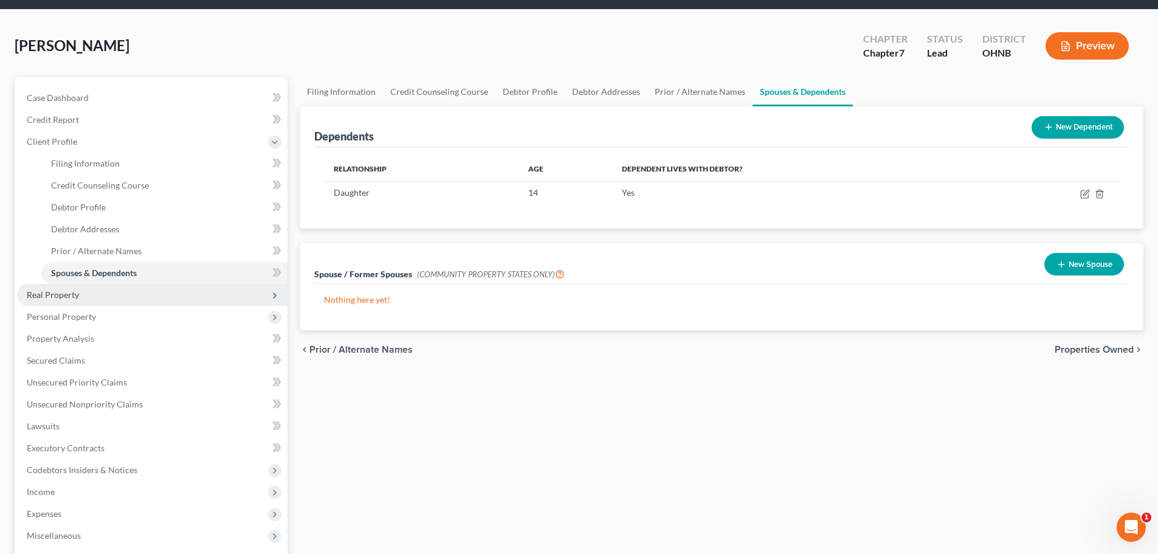
scroll to position [61, 0]
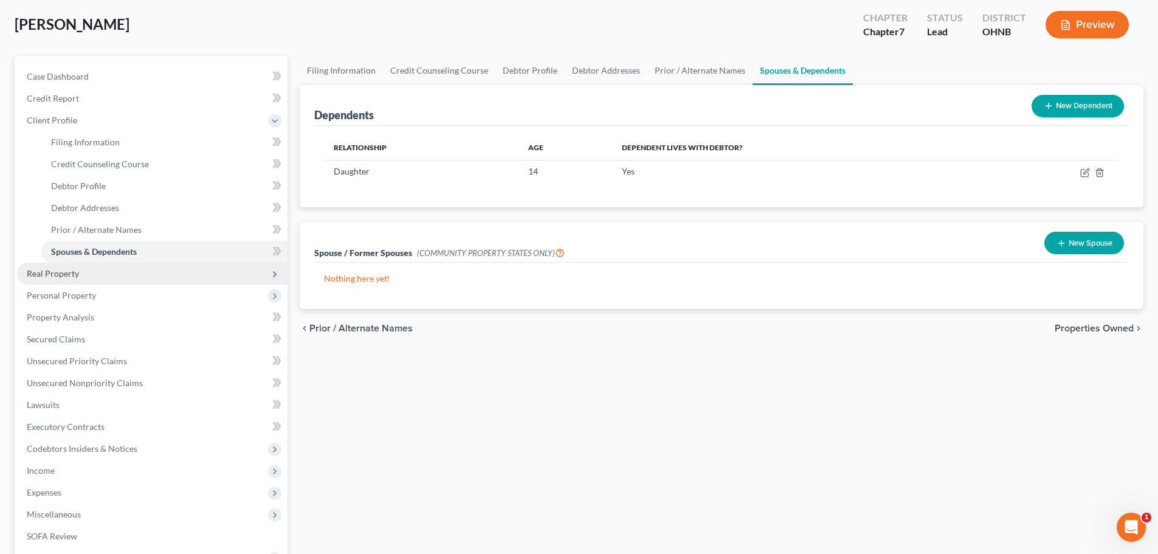
click at [78, 267] on span "Real Property" at bounding box center [152, 273] width 270 height 22
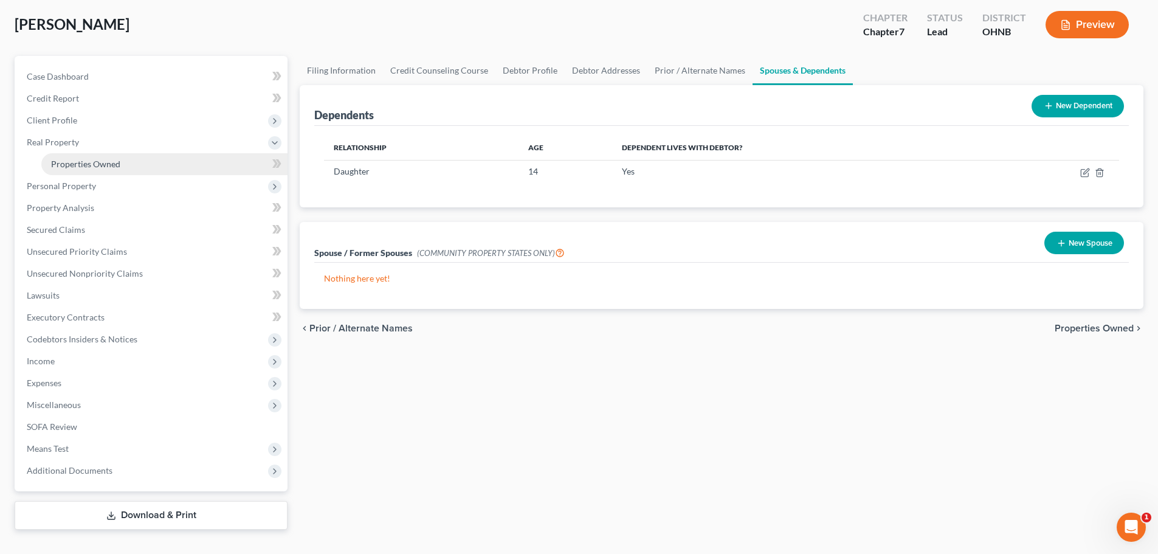
click at [88, 157] on link "Properties Owned" at bounding box center [164, 164] width 246 height 22
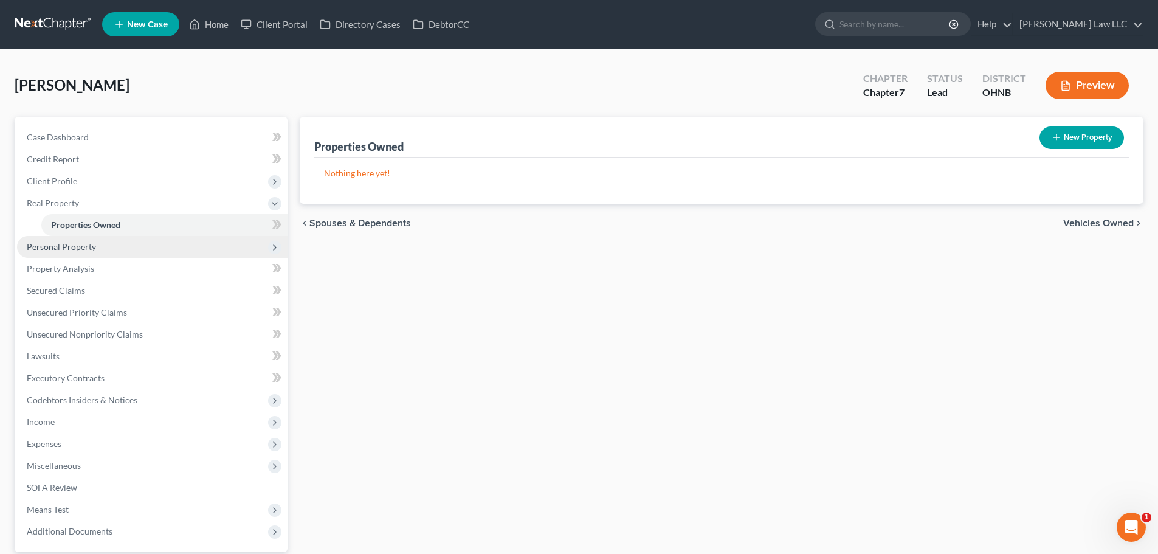
click at [74, 253] on span "Personal Property" at bounding box center [152, 247] width 270 height 22
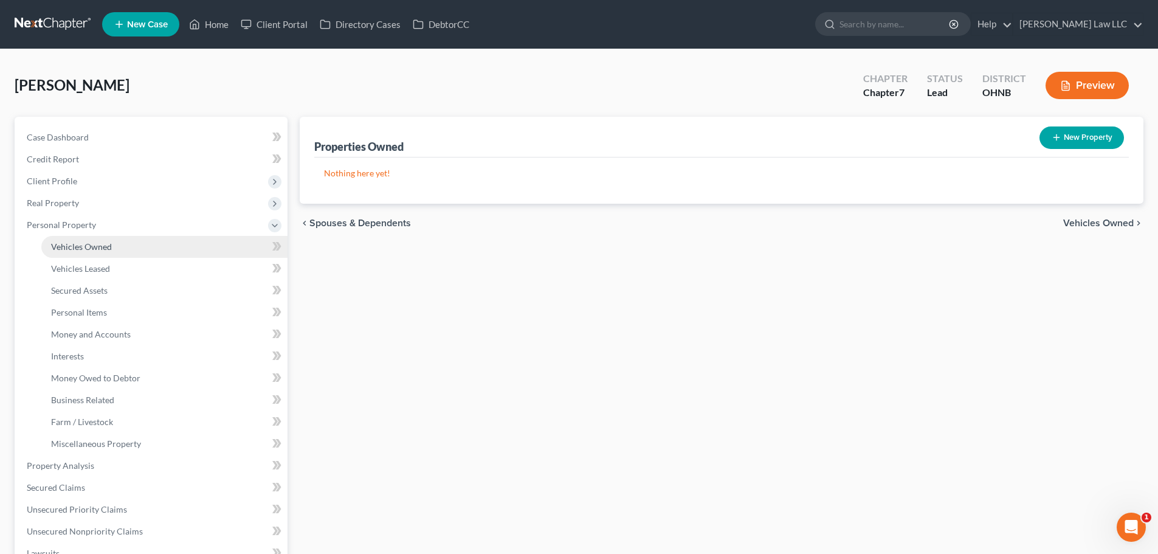
click at [89, 247] on span "Vehicles Owned" at bounding box center [81, 246] width 61 height 10
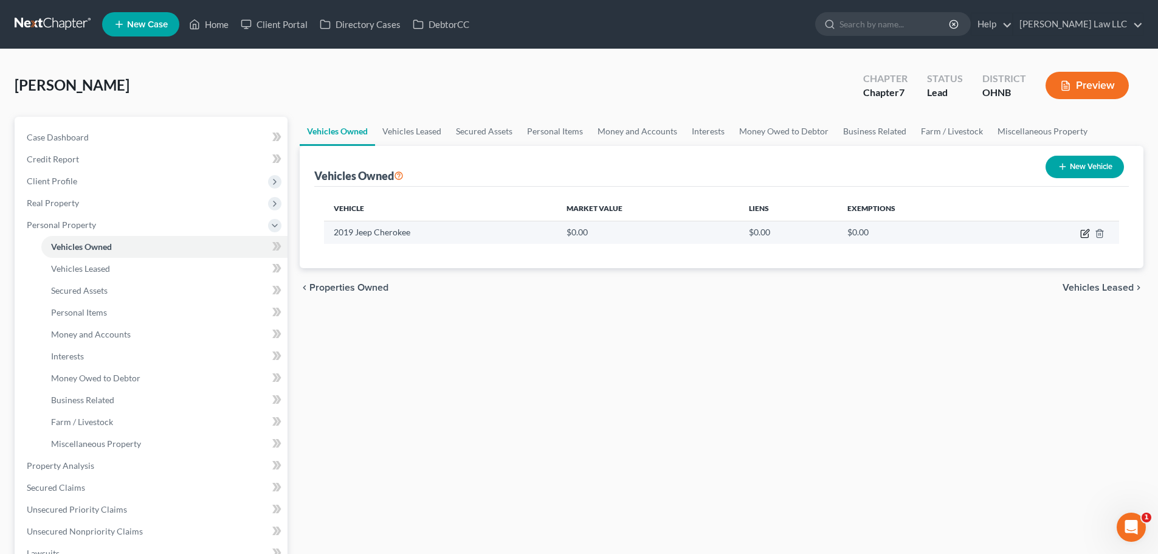
click at [1082, 234] on icon "button" at bounding box center [1085, 233] width 10 height 10
select select "0"
select select "7"
select select "3"
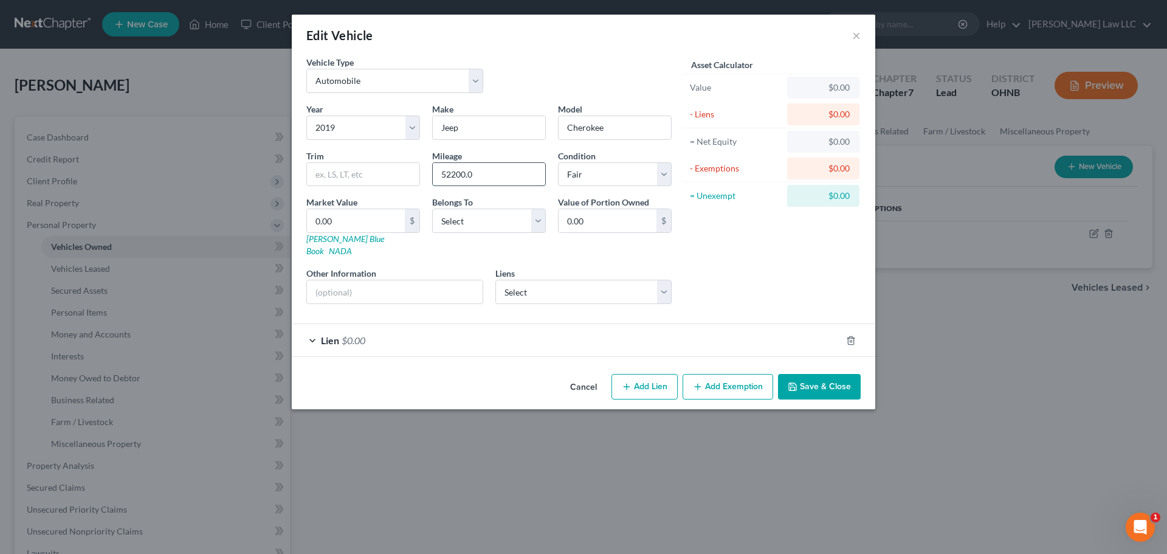
click at [450, 175] on input "52200.0" at bounding box center [489, 174] width 112 height 23
click at [386, 224] on input "0.00" at bounding box center [356, 220] width 98 height 23
type input "1"
type input "1.00"
type input "11"
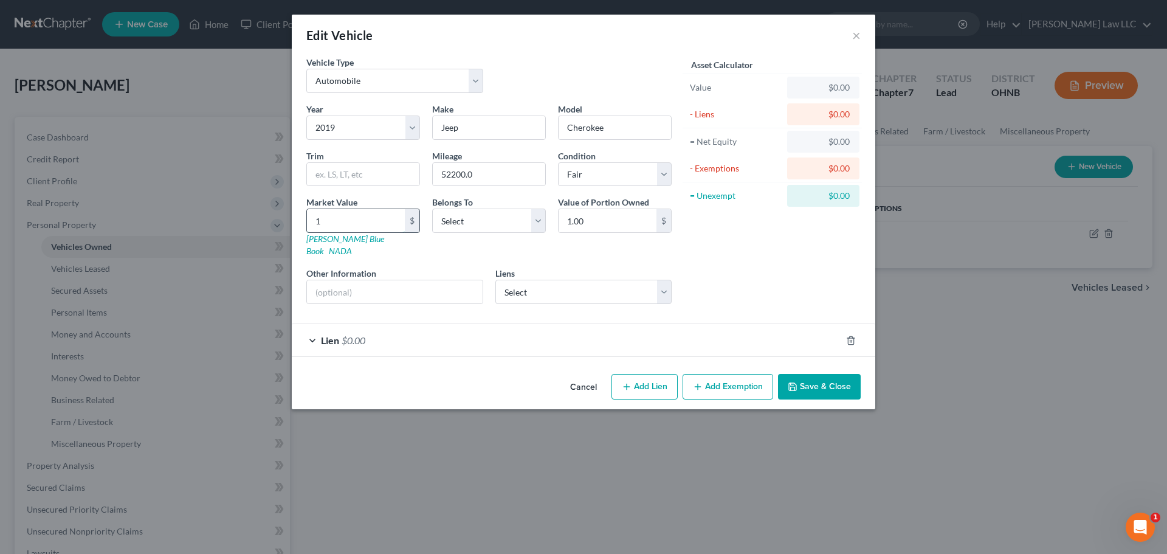
type input "11.00"
type input "114"
type input "114.00"
type input "1143"
type input "1,143.00"
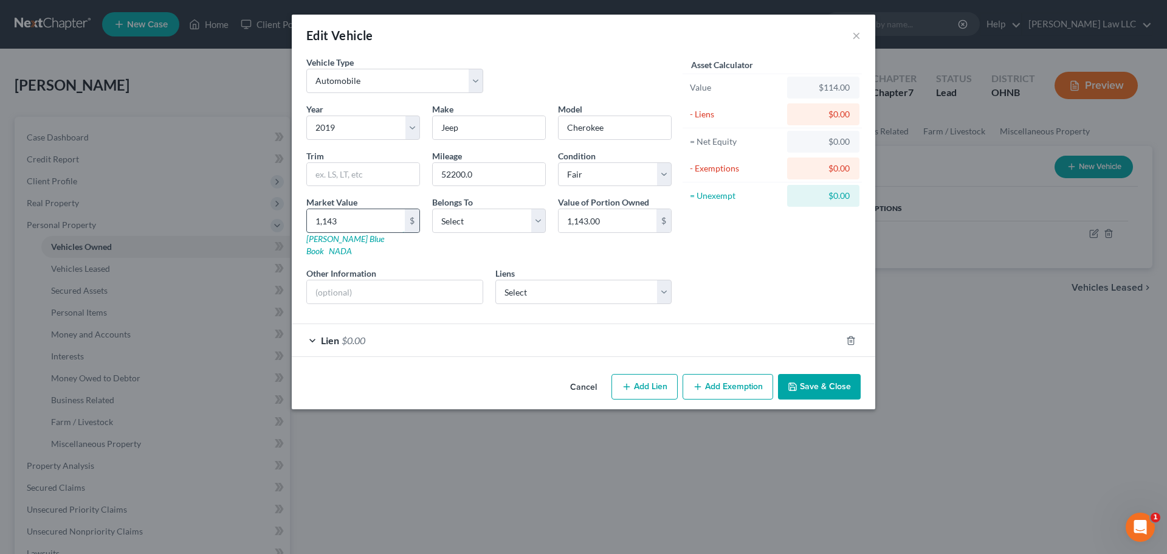
type input "1,1438"
type input "11,438.00"
type input "11,438"
click at [480, 221] on select "Select Debtor 1 Only Debtor 2 Only Debtor 1 And Debtor 2 Only At Least One Of T…" at bounding box center [489, 220] width 114 height 24
select select "0"
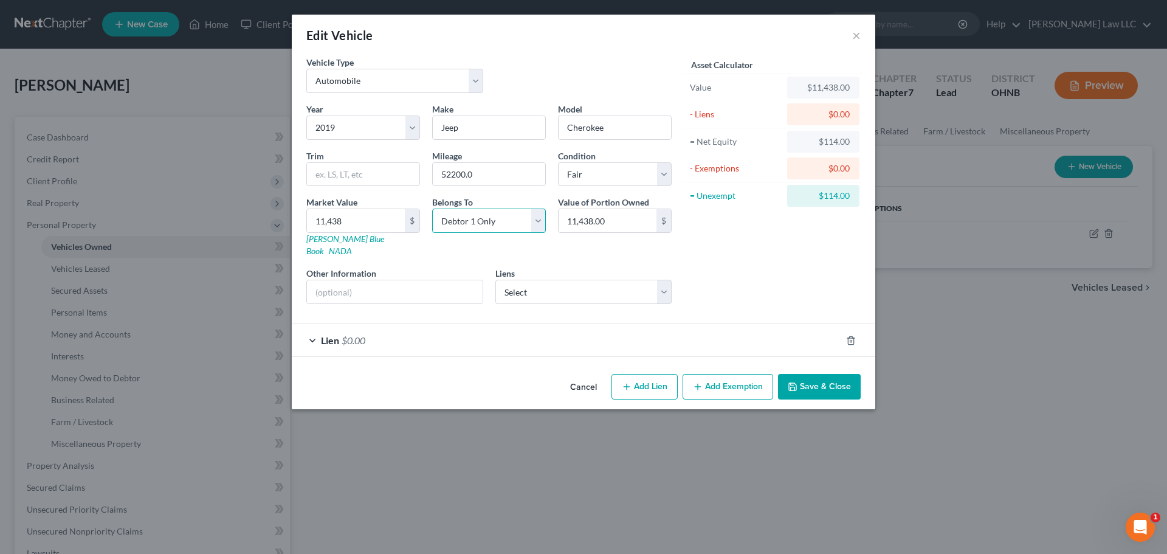
click at [432, 208] on select "Select Debtor 1 Only Debtor 2 Only Debtor 1 And Debtor 2 Only At Least One Of T…" at bounding box center [489, 220] width 114 height 24
click at [816, 261] on div "Asset Calculator Value $11,438.00 - Liens $0.00 = Net Equity $114.00 - Exemptio…" at bounding box center [772, 185] width 189 height 258
click at [445, 338] on div "Lien $0.00" at bounding box center [566, 340] width 549 height 32
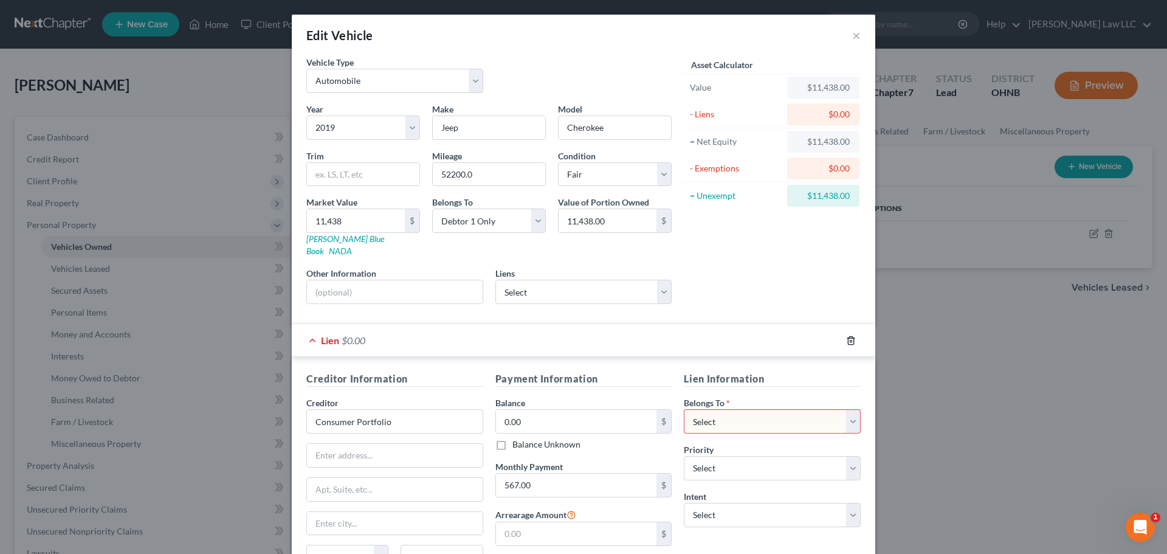
click at [847, 335] on icon "button" at bounding box center [851, 340] width 10 height 10
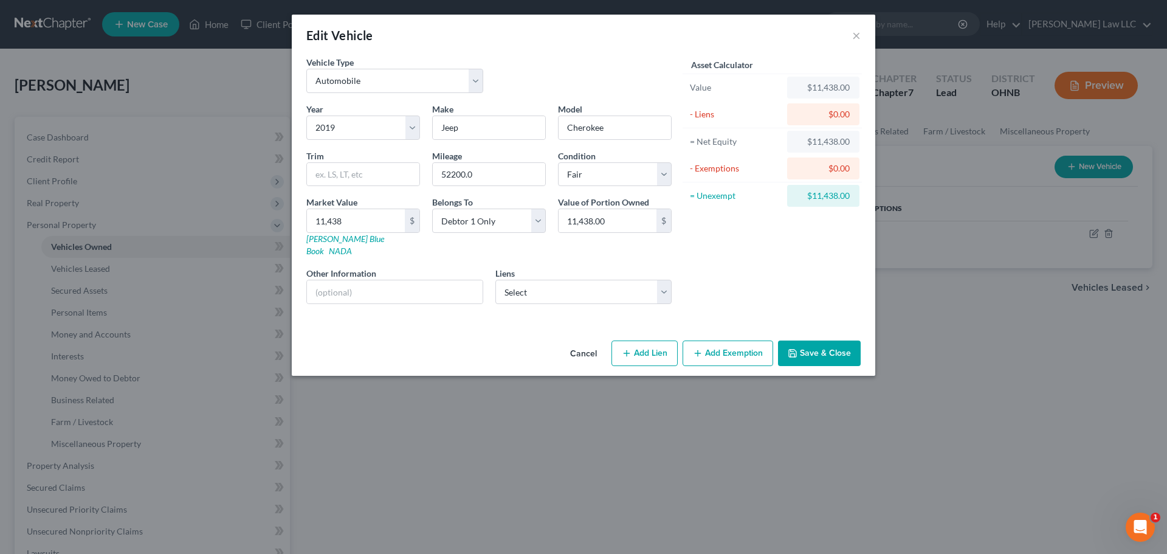
click at [570, 267] on div "Liens Select Consumer Portfolio S - $20,051.00 Harley Davidson Fina - $5,563.00…" at bounding box center [583, 285] width 177 height 37
click at [568, 280] on select "Select Consumer Portfolio S - $20,051.00 Harley Davidson Fina - $5,563.00 Ally …" at bounding box center [583, 292] width 177 height 24
select select "0"
click at [495, 280] on select "Select Consumer Portfolio S - $20,051.00 Harley Davidson Fina - $5,563.00 Ally …" at bounding box center [583, 292] width 177 height 24
select select
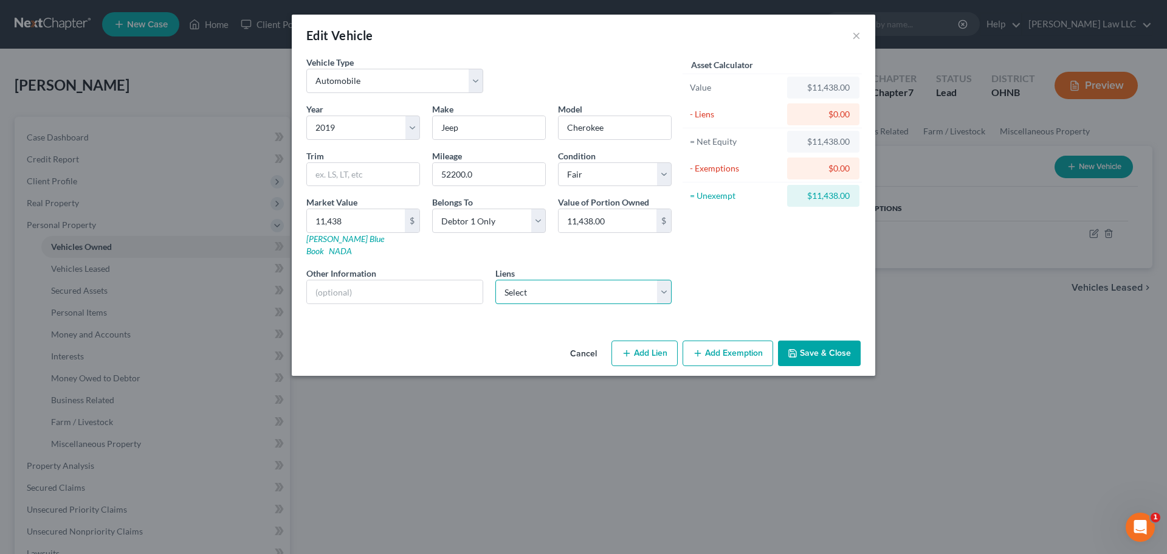
select select "4"
select select "0"
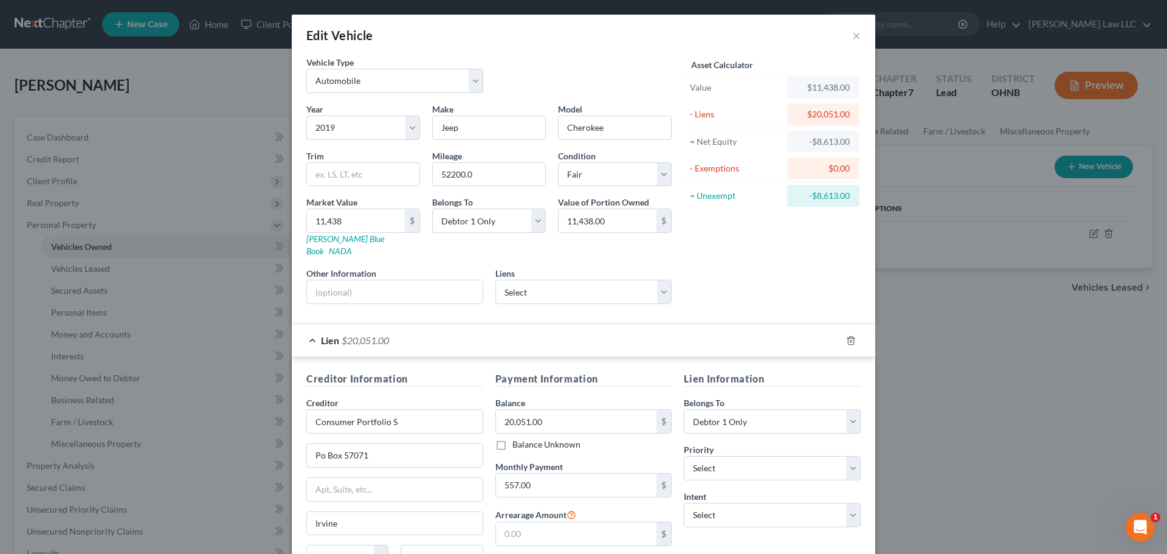
click at [754, 265] on div "Asset Calculator Value $11,438.00 - Liens $20,051.00 = Net Equity -$8,613.00 - …" at bounding box center [772, 185] width 189 height 258
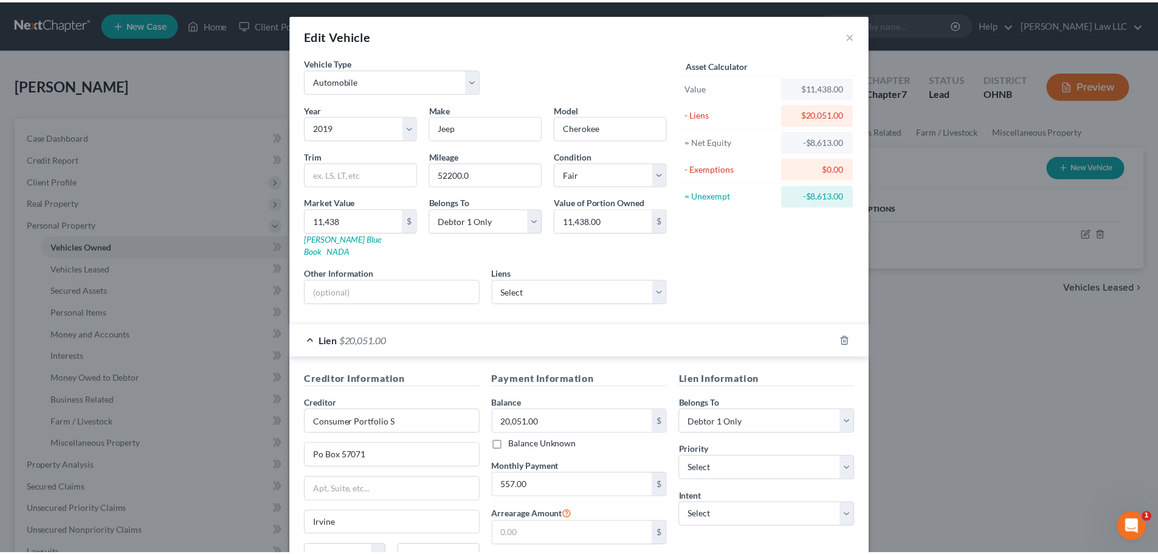
scroll to position [111, 0]
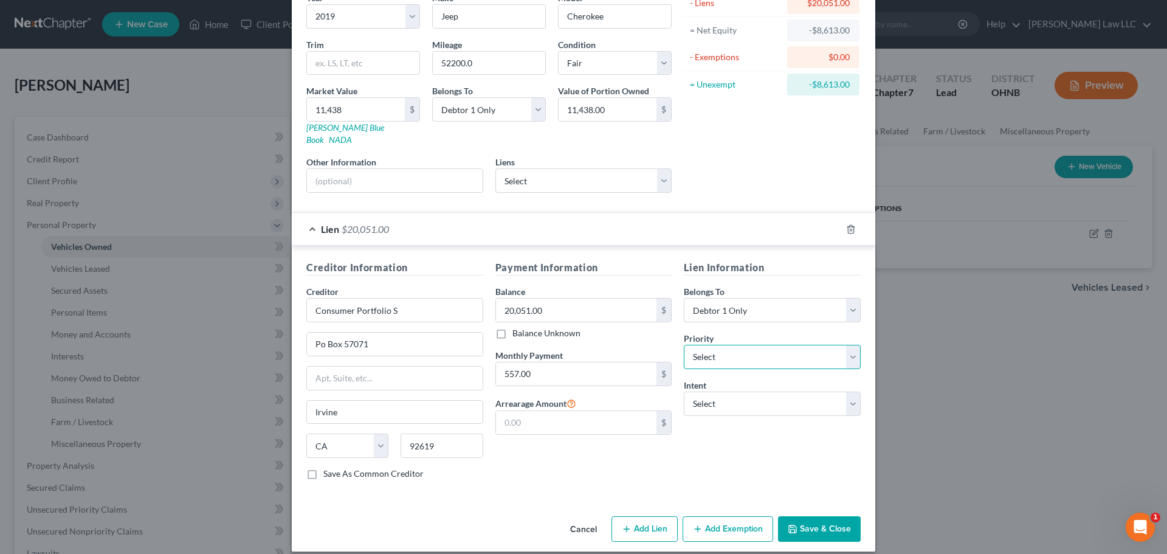
click at [711, 351] on select "Select 1st 2nd 3rd 4th 5th 6th 7th 8th 9th 10th 11th 12th 13th 14th 15th 16th 1…" at bounding box center [772, 357] width 177 height 24
select select "0"
click at [684, 345] on select "Select 1st 2nd 3rd 4th 5th 6th 7th 8th 9th 10th 11th 12th 13th 14th 15th 16th 1…" at bounding box center [772, 357] width 177 height 24
click at [738, 399] on select "Select Surrender Redeem Reaffirm Avoid Other" at bounding box center [772, 403] width 177 height 24
select select "2"
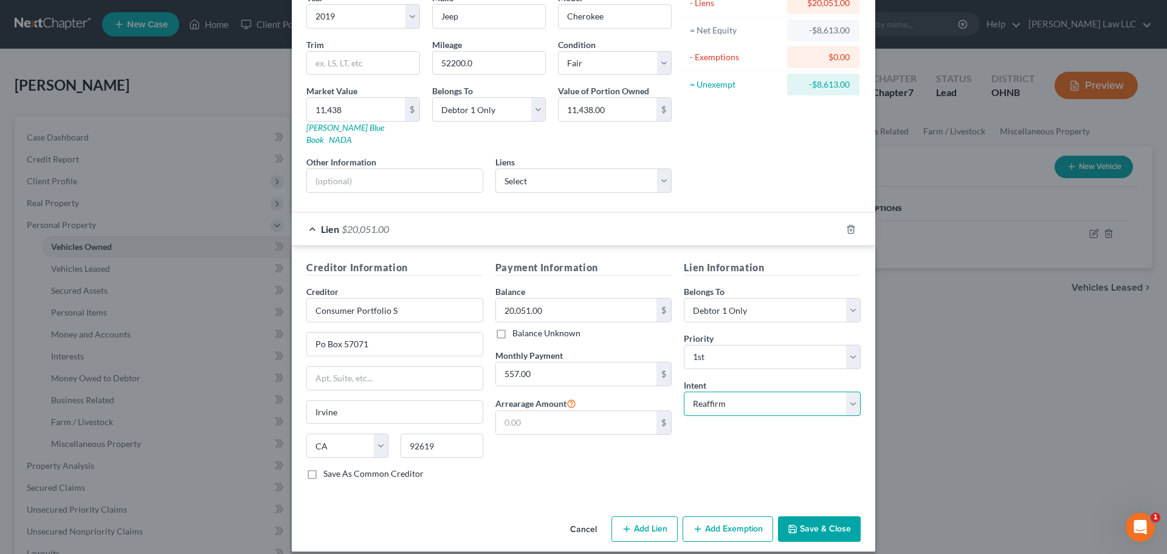
click at [684, 391] on select "Select Surrender Redeem Reaffirm Avoid Other" at bounding box center [772, 403] width 177 height 24
click at [620, 462] on div "Payment Information Balance 20,051.00 $ Balance Unknown Balance Undetermined 20…" at bounding box center [583, 374] width 189 height 229
click at [803, 516] on button "Save & Close" at bounding box center [819, 529] width 83 height 26
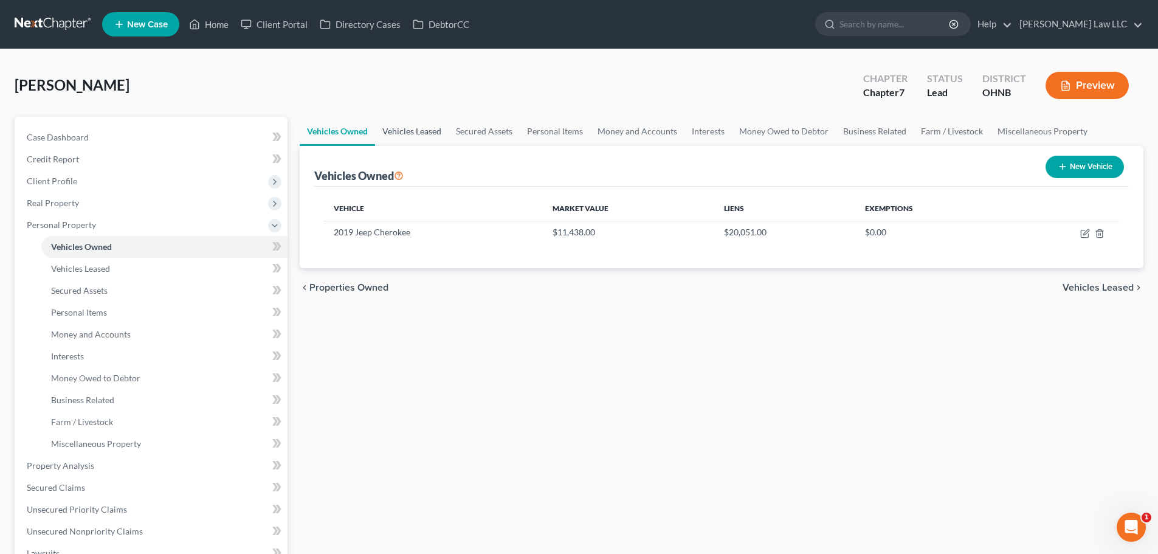
click at [427, 133] on link "Vehicles Leased" at bounding box center [412, 131] width 74 height 29
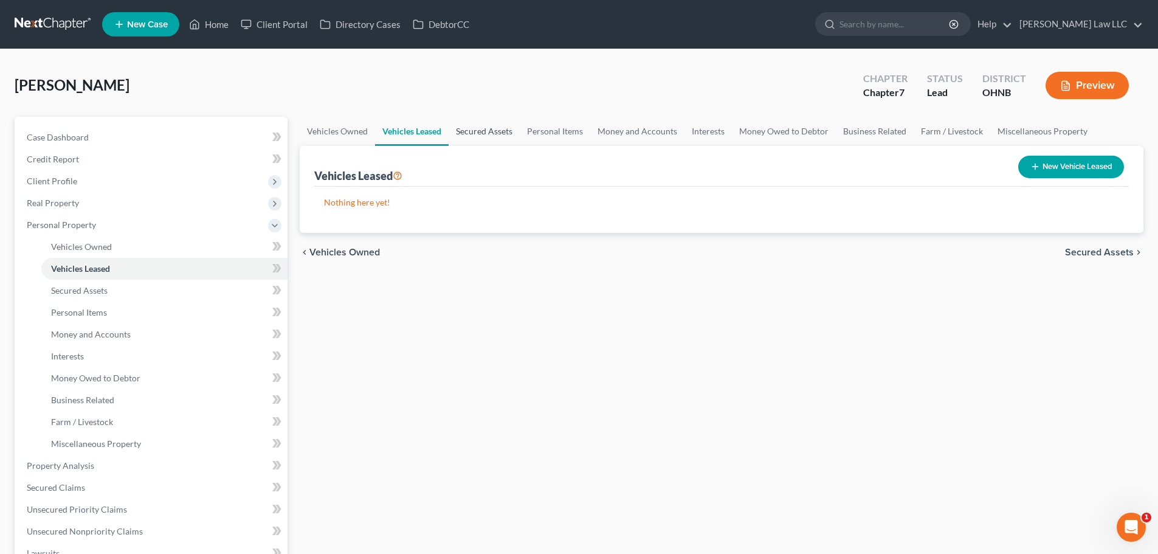
click at [485, 127] on link "Secured Assets" at bounding box center [483, 131] width 71 height 29
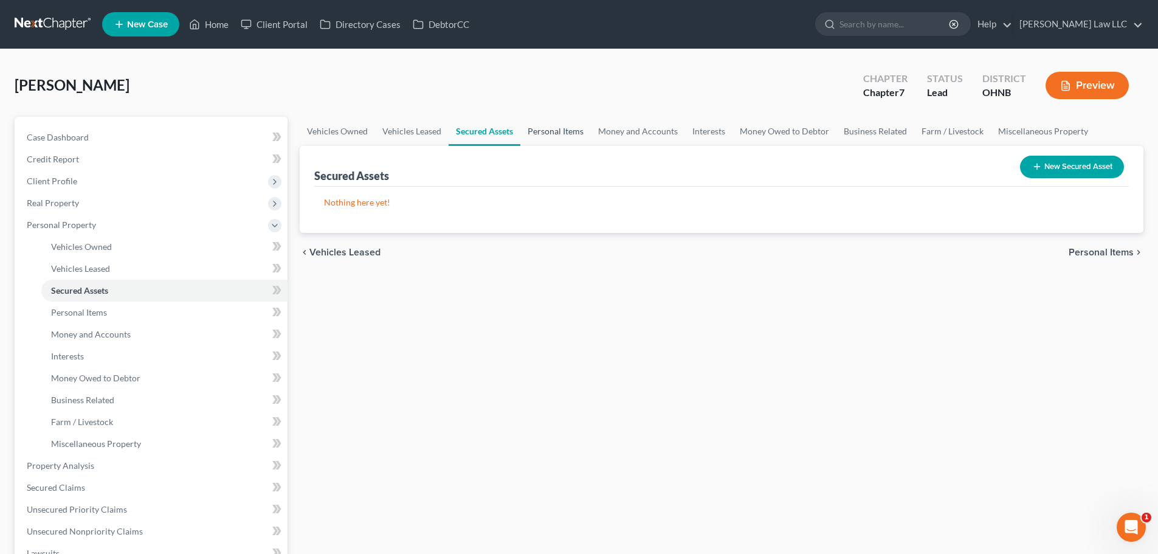
click at [546, 132] on link "Personal Items" at bounding box center [555, 131] width 70 height 29
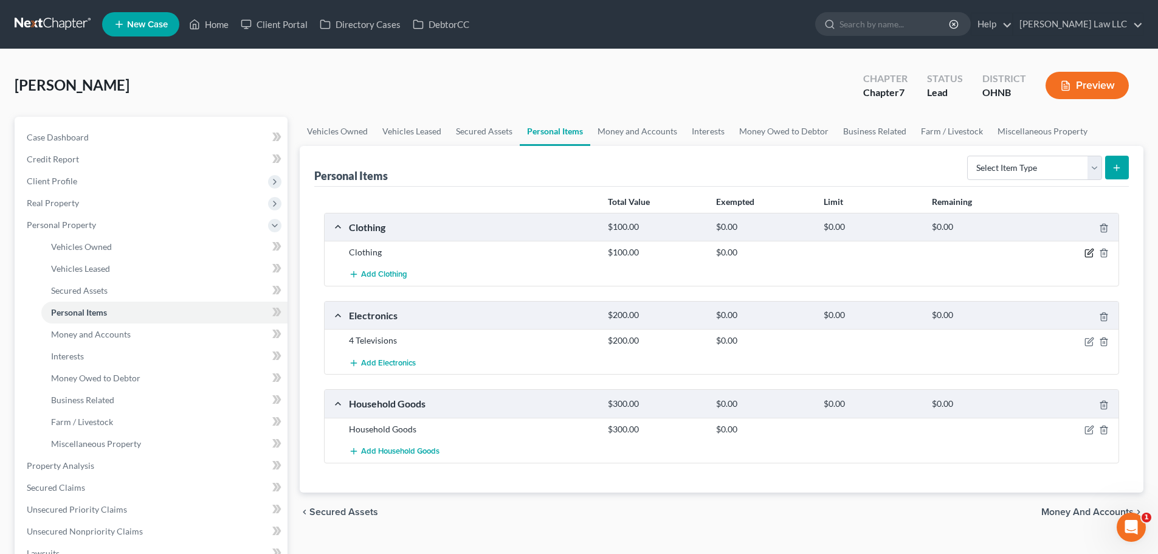
click at [1088, 255] on icon "button" at bounding box center [1089, 251] width 5 height 5
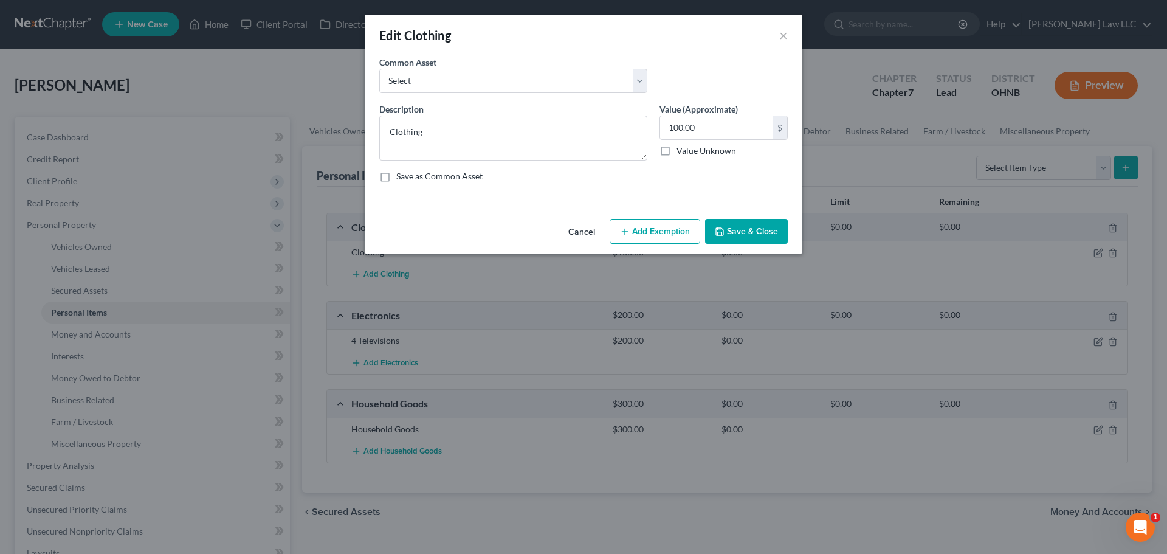
click at [667, 226] on button "Add Exemption" at bounding box center [654, 232] width 91 height 26
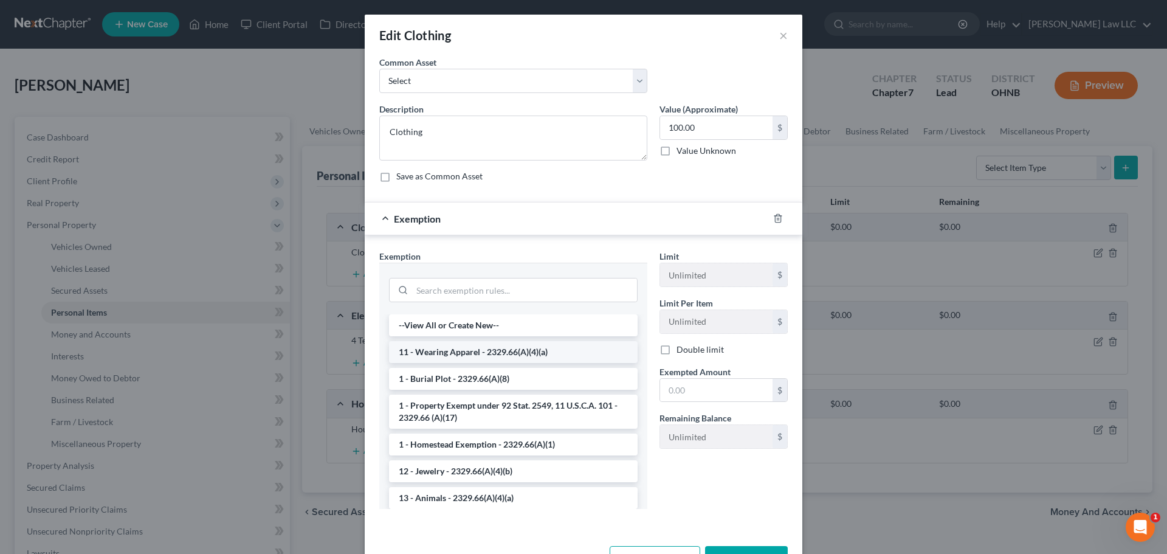
click at [451, 355] on li "11 - Wearing Apparel - 2329.66(A)(4)(a)" at bounding box center [513, 352] width 249 height 22
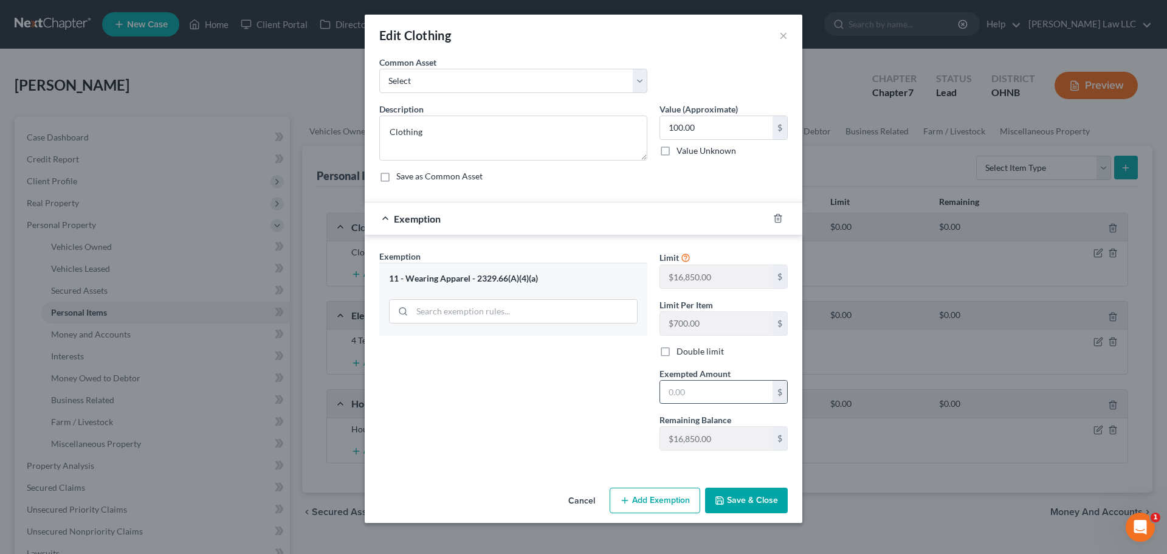
click at [717, 400] on input "text" at bounding box center [716, 391] width 112 height 23
type input "100"
click at [572, 397] on div "Exemption Set must be selected for CA. Exemption * 11 - Wearing Apparel - 2329.…" at bounding box center [513, 355] width 280 height 210
click at [763, 497] on button "Save & Close" at bounding box center [746, 500] width 83 height 26
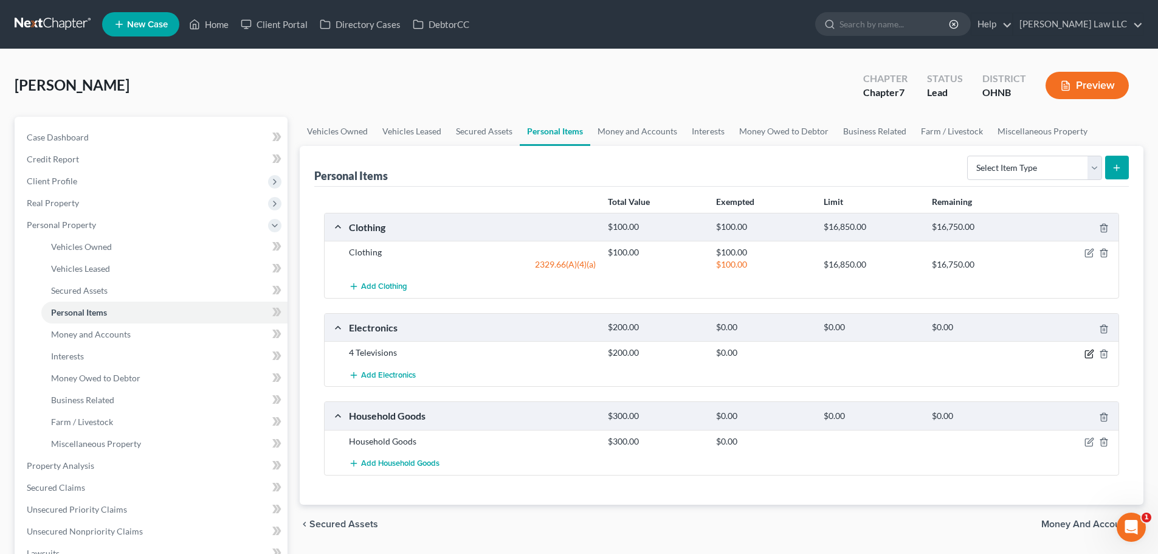
click at [1088, 355] on icon "button" at bounding box center [1089, 351] width 5 height 5
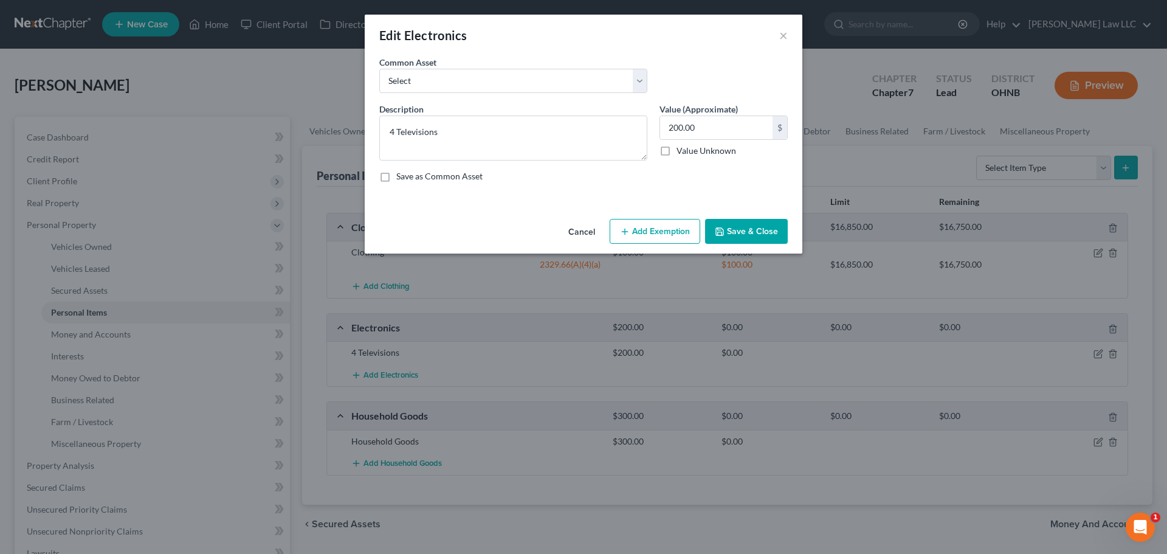
click at [659, 230] on button "Add Exemption" at bounding box center [654, 232] width 91 height 26
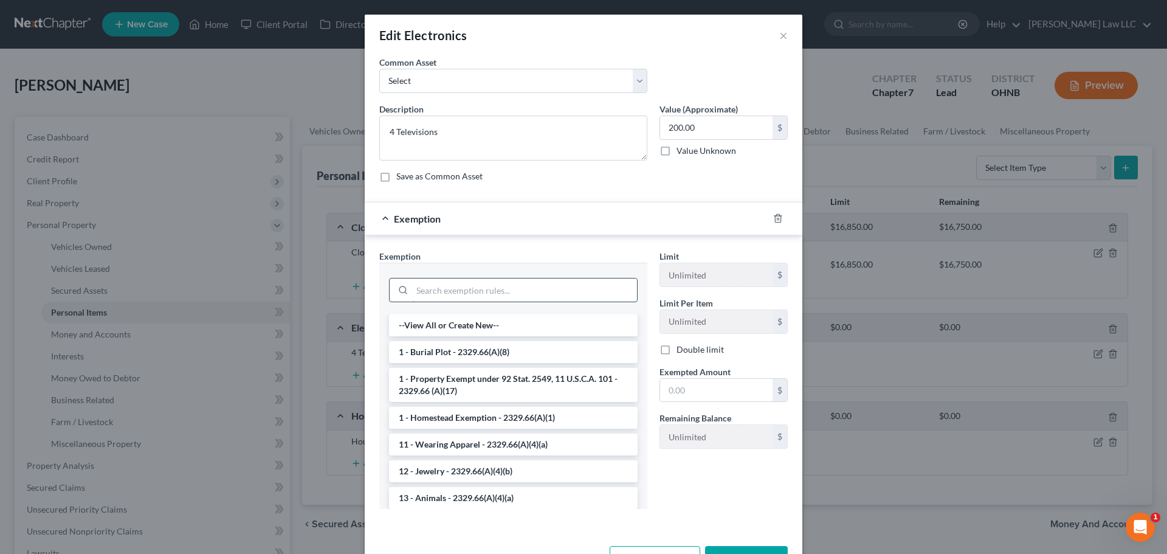
click at [456, 289] on input "search" at bounding box center [524, 289] width 225 height 23
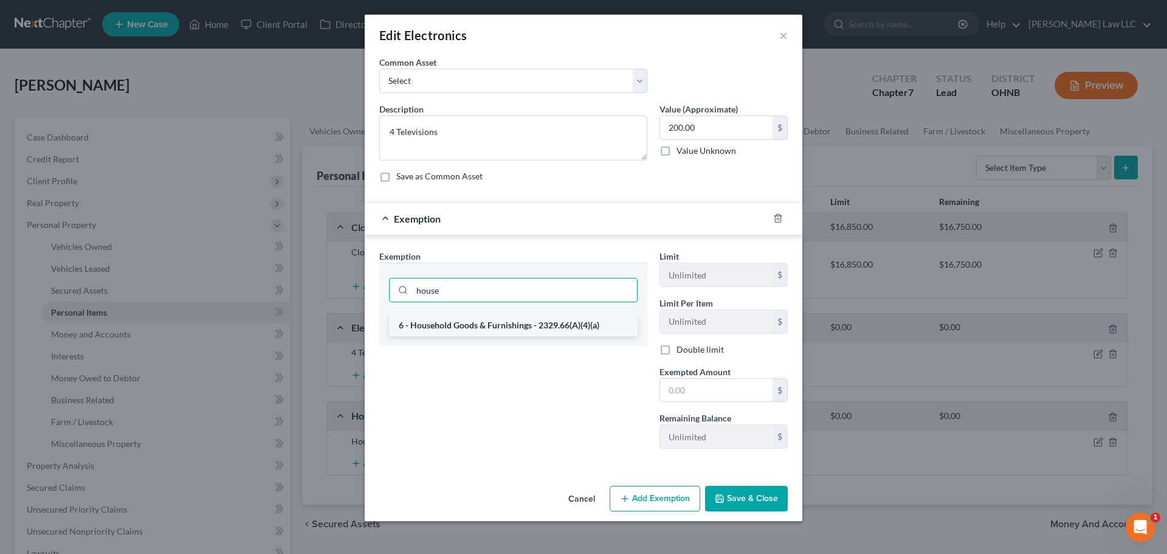
type input "house"
click at [503, 324] on li "6 - Household Goods & Furnishings - 2329.66(A)(4)(a)" at bounding box center [513, 325] width 249 height 22
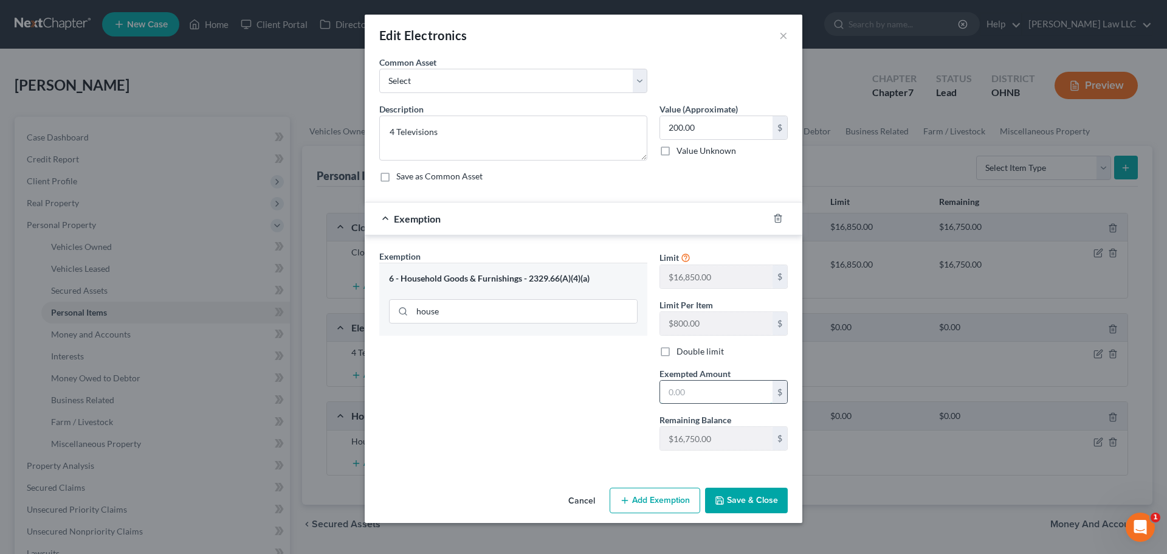
click at [689, 389] on input "text" at bounding box center [716, 391] width 112 height 23
type input "200"
click at [475, 367] on div "Exemption Set must be selected for CA. Exemption * 6 - Household Goods & Furnis…" at bounding box center [513, 355] width 280 height 210
click at [737, 499] on button "Save & Close" at bounding box center [746, 500] width 83 height 26
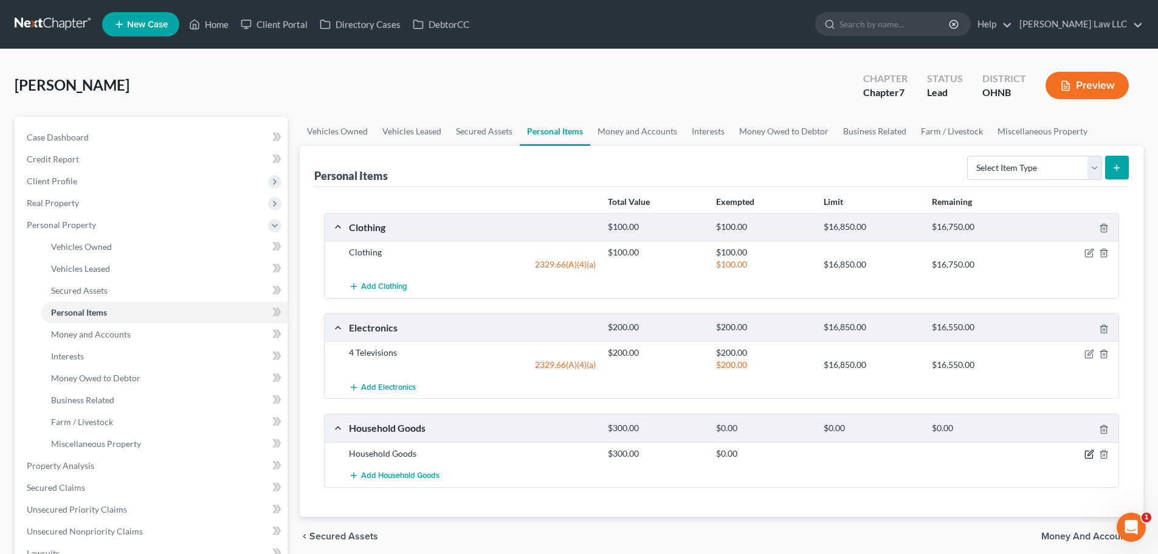
click at [1090, 453] on icon "button" at bounding box center [1089, 454] width 10 height 10
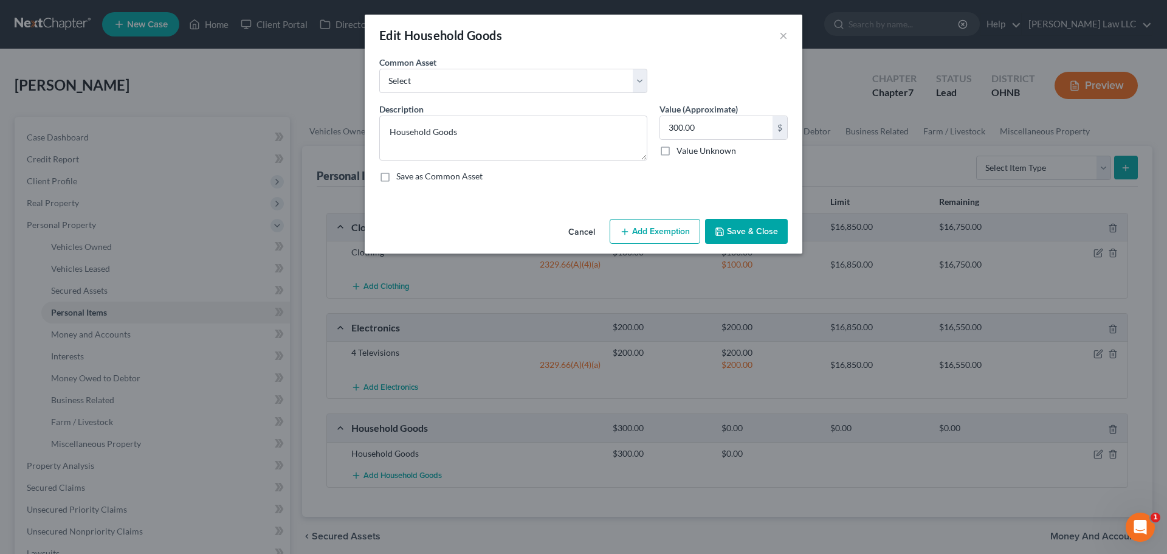
click at [669, 235] on button "Add Exemption" at bounding box center [654, 232] width 91 height 26
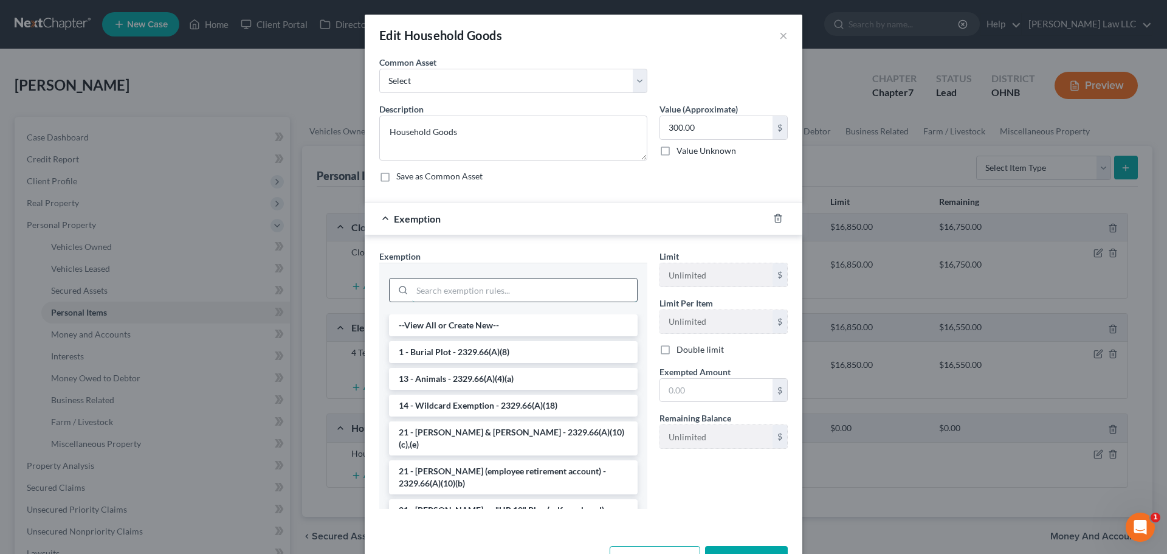
click at [455, 281] on input "search" at bounding box center [524, 289] width 225 height 23
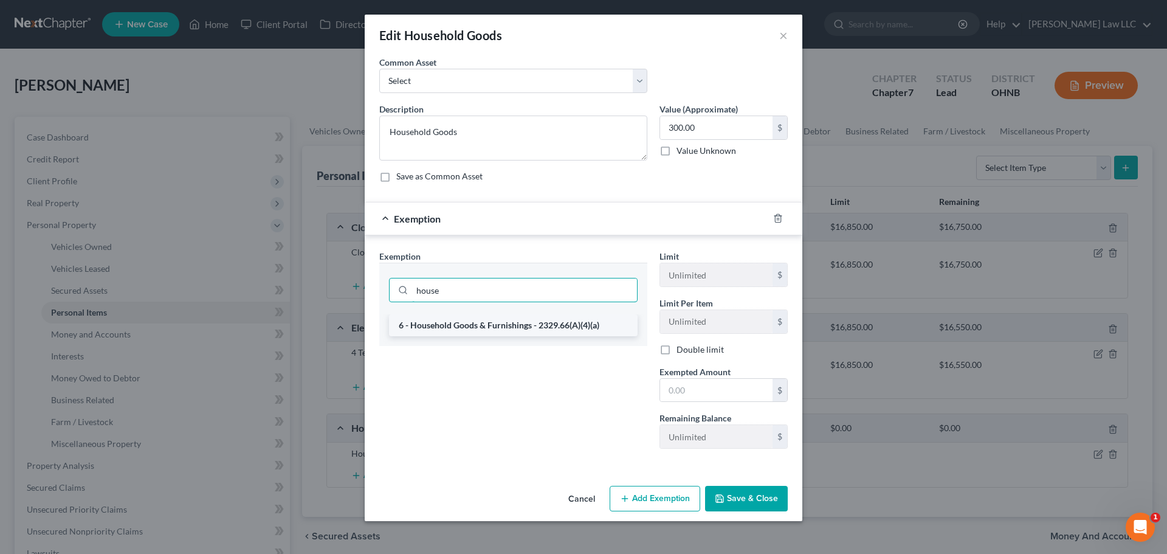
type input "house"
click at [520, 326] on li "6 - Household Goods & Furnishings - 2329.66(A)(4)(a)" at bounding box center [513, 325] width 249 height 22
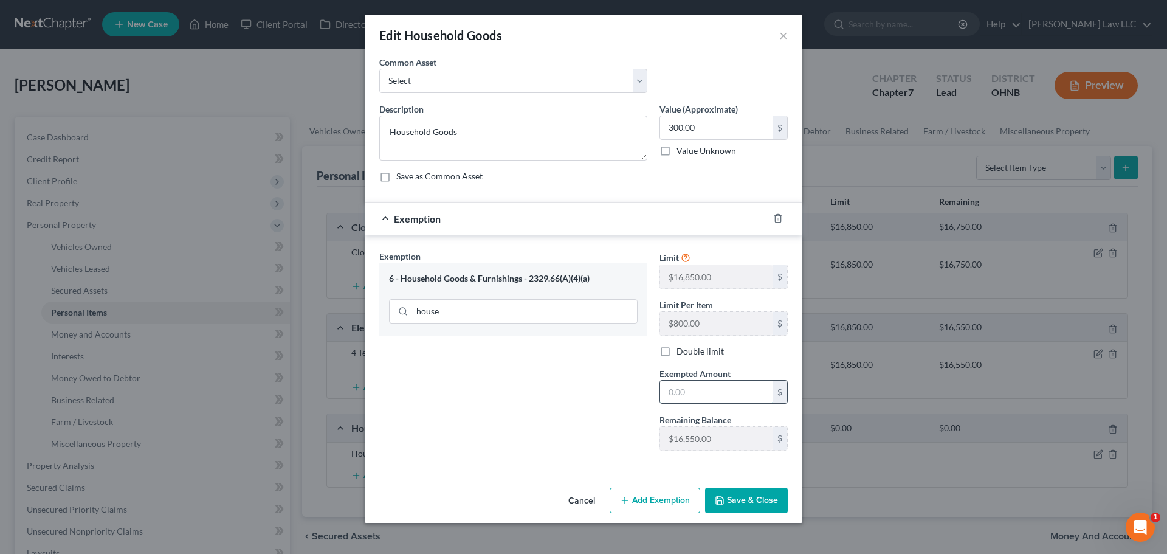
click at [701, 392] on input "text" at bounding box center [716, 391] width 112 height 23
type input "2"
type input "300"
click at [520, 393] on div "Exemption Set must be selected for CA. Exemption * 6 - Household Goods & Furnis…" at bounding box center [513, 355] width 280 height 210
click at [742, 501] on button "Save & Close" at bounding box center [746, 500] width 83 height 26
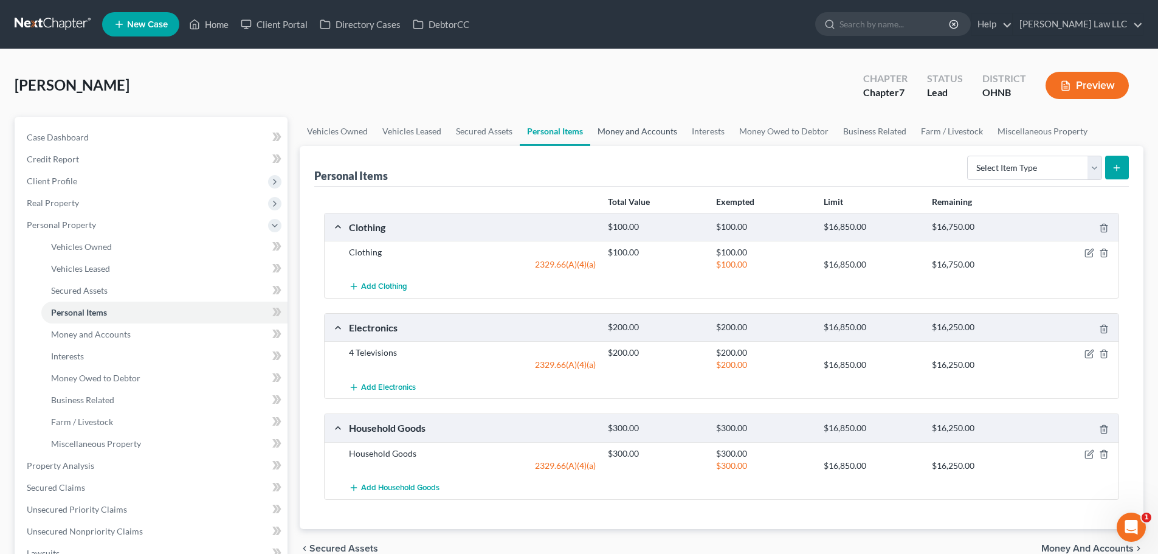
click at [645, 134] on link "Money and Accounts" at bounding box center [637, 131] width 94 height 29
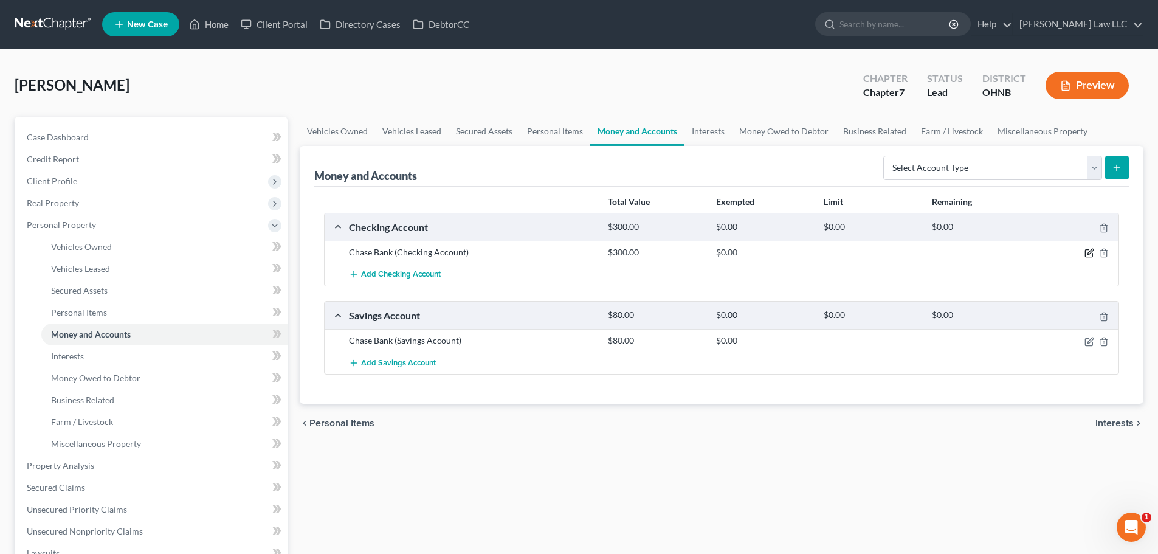
click at [1091, 253] on icon "button" at bounding box center [1089, 251] width 5 height 5
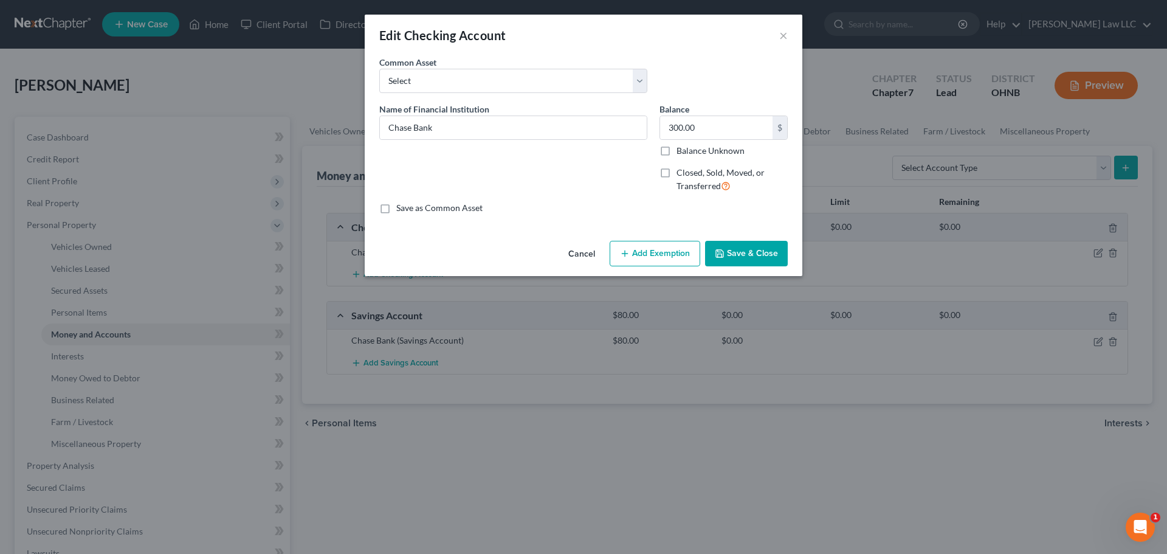
click at [661, 250] on button "Add Exemption" at bounding box center [654, 254] width 91 height 26
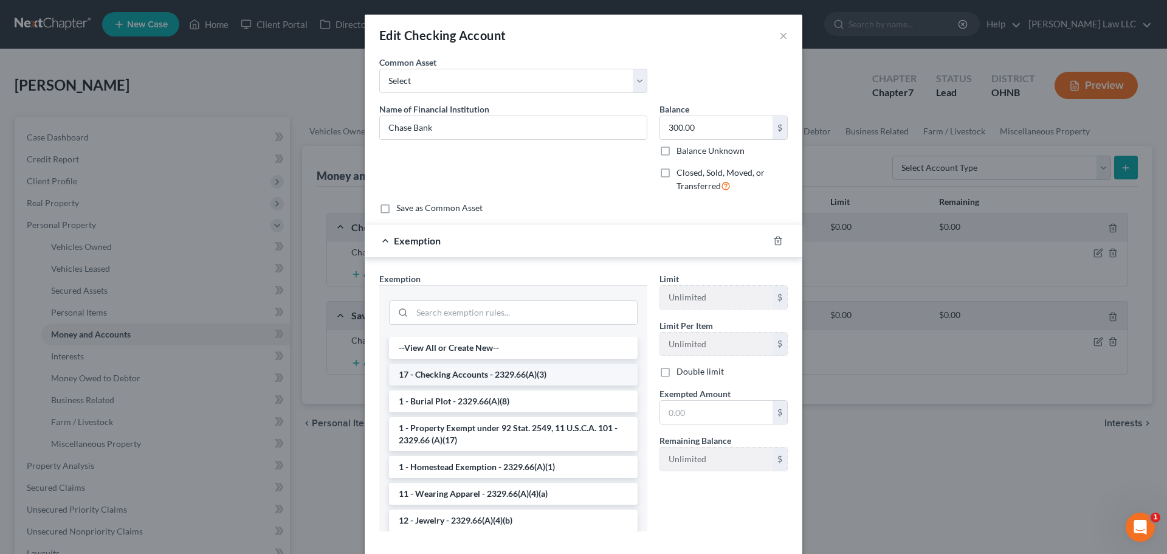
click at [481, 371] on li "17 - Checking Accounts - 2329.66(A)(3)" at bounding box center [513, 374] width 249 height 22
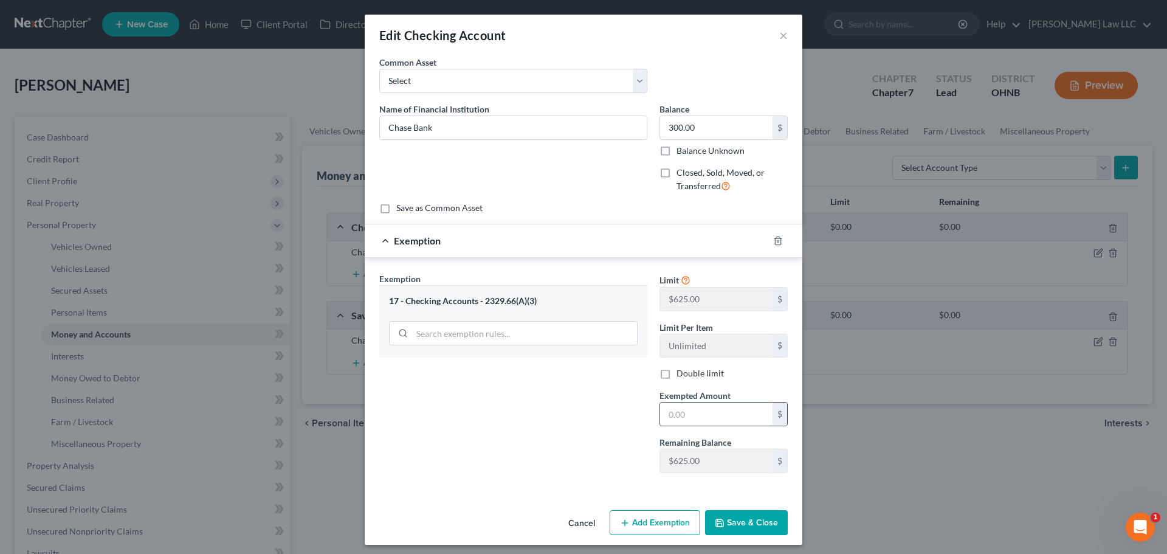
drag, startPoint x: 685, startPoint y: 411, endPoint x: 695, endPoint y: 408, distance: 10.2
click at [686, 411] on input "text" at bounding box center [716, 413] width 112 height 23
type input "300"
drag, startPoint x: 572, startPoint y: 425, endPoint x: 690, endPoint y: 495, distance: 136.5
click at [572, 425] on div "Exemption Set must be selected for CA. Exemption * 17 - Checking Accounts - 232…" at bounding box center [513, 377] width 280 height 210
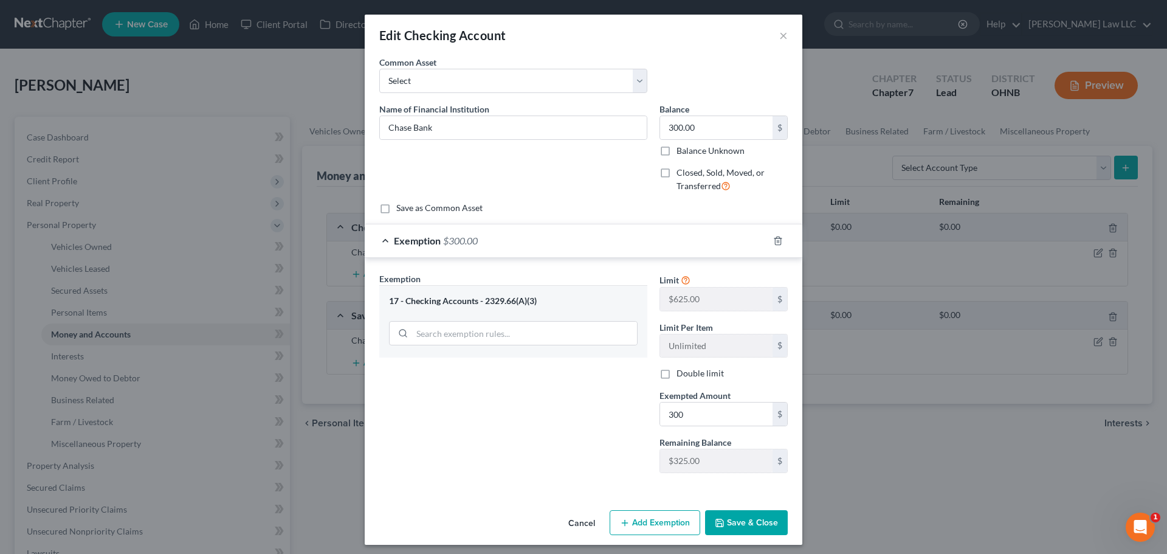
click at [738, 523] on button "Save & Close" at bounding box center [746, 523] width 83 height 26
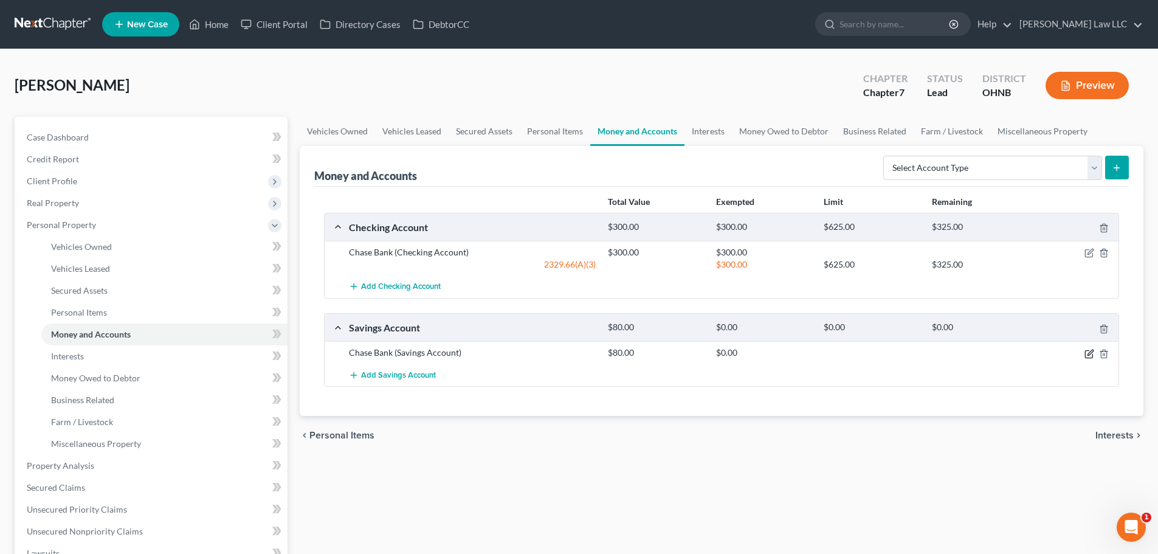
click at [1091, 357] on icon "button" at bounding box center [1088, 353] width 7 height 7
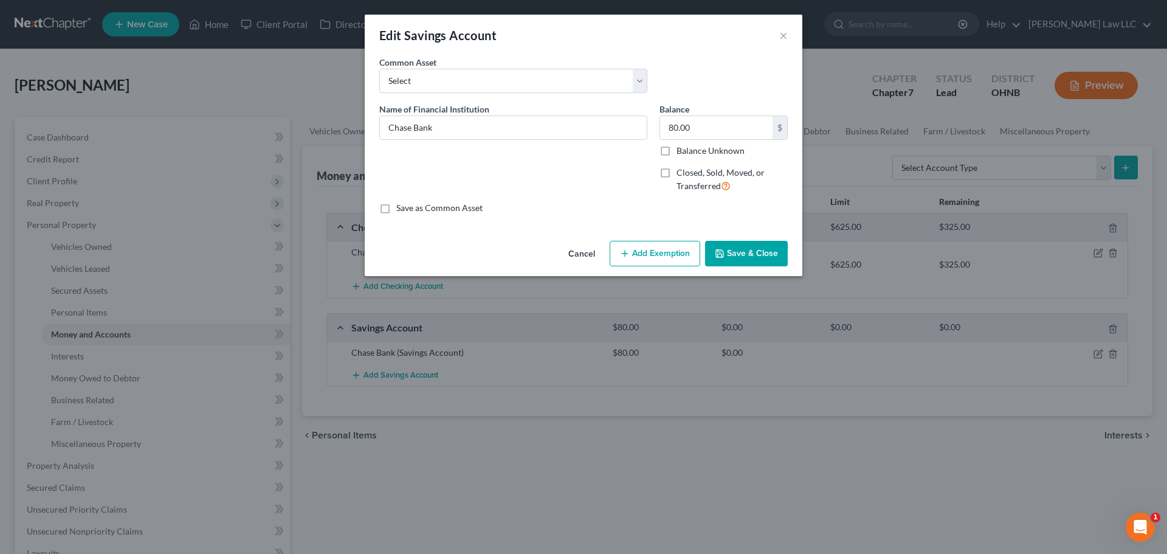
click at [657, 253] on button "Add Exemption" at bounding box center [654, 254] width 91 height 26
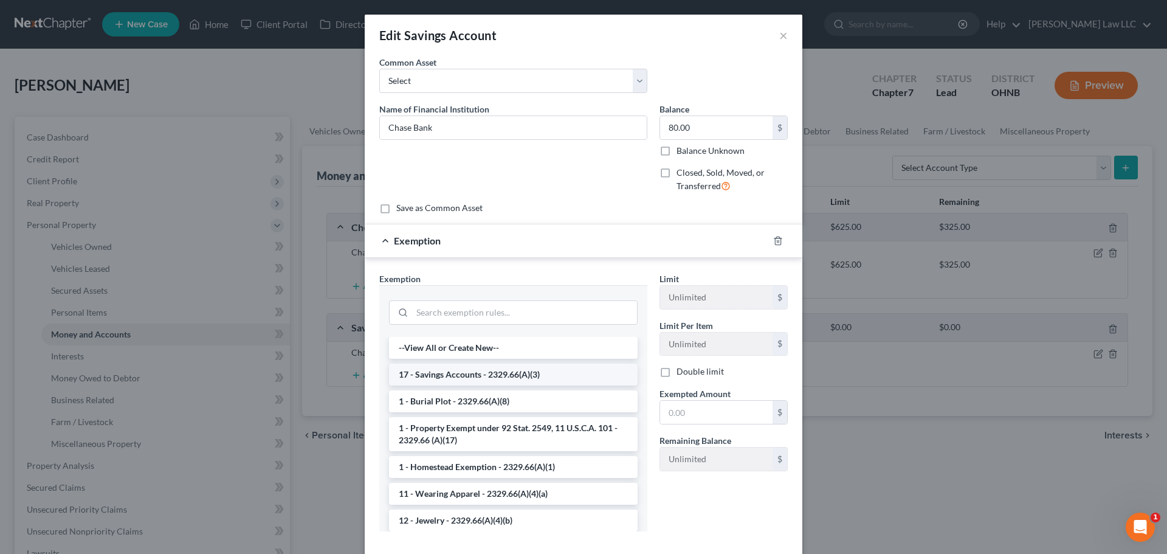
click at [448, 376] on li "17 - Savings Accounts - 2329.66(A)(3)" at bounding box center [513, 374] width 249 height 22
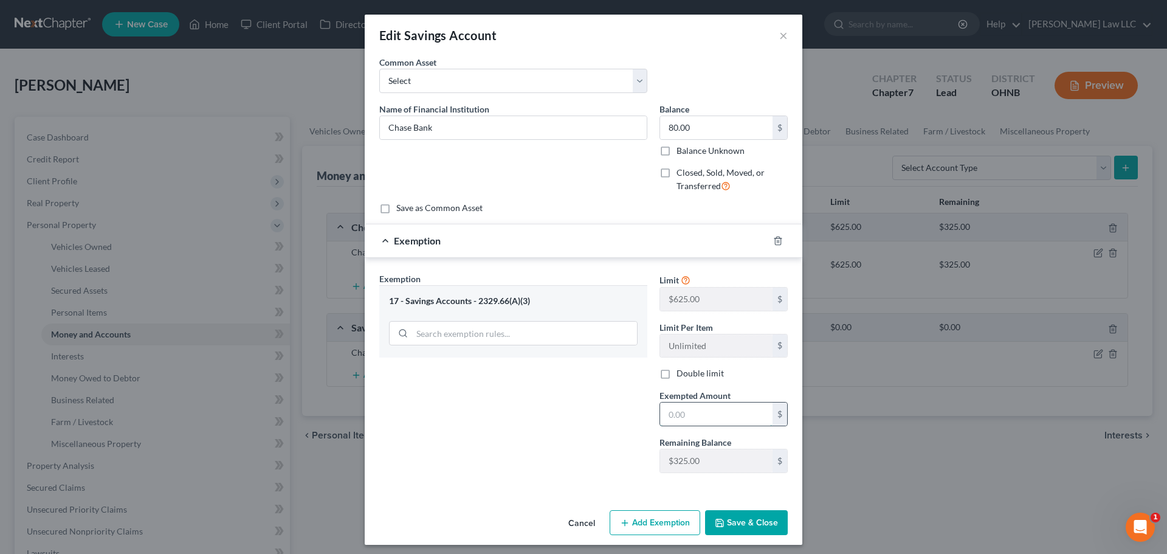
click at [683, 416] on input "text" at bounding box center [716, 413] width 112 height 23
type input "80"
click at [513, 498] on div "An exemption set must first be selected from the Filing Information section. Co…" at bounding box center [583, 280] width 437 height 449
click at [747, 521] on button "Save & Close" at bounding box center [746, 523] width 83 height 26
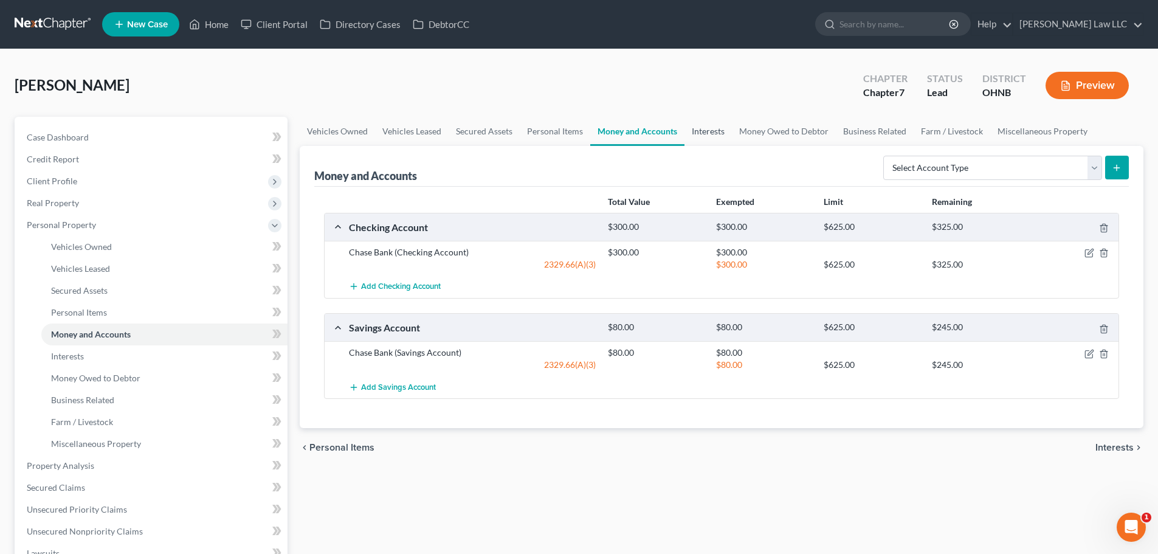
click at [715, 134] on link "Interests" at bounding box center [707, 131] width 47 height 29
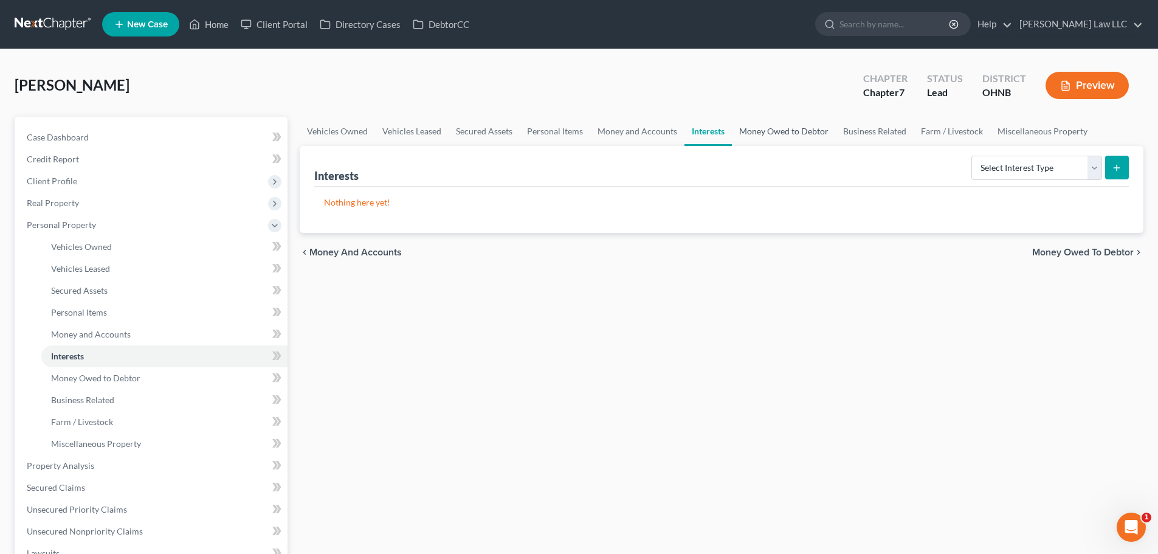
click at [794, 135] on link "Money Owed to Debtor" at bounding box center [784, 131] width 104 height 29
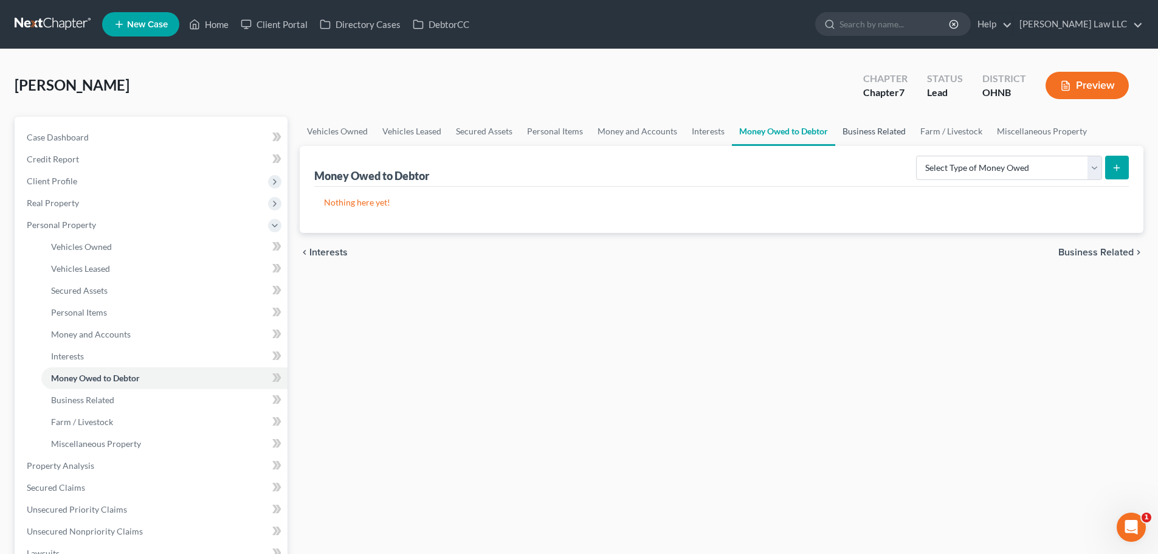
click at [886, 136] on link "Business Related" at bounding box center [874, 131] width 78 height 29
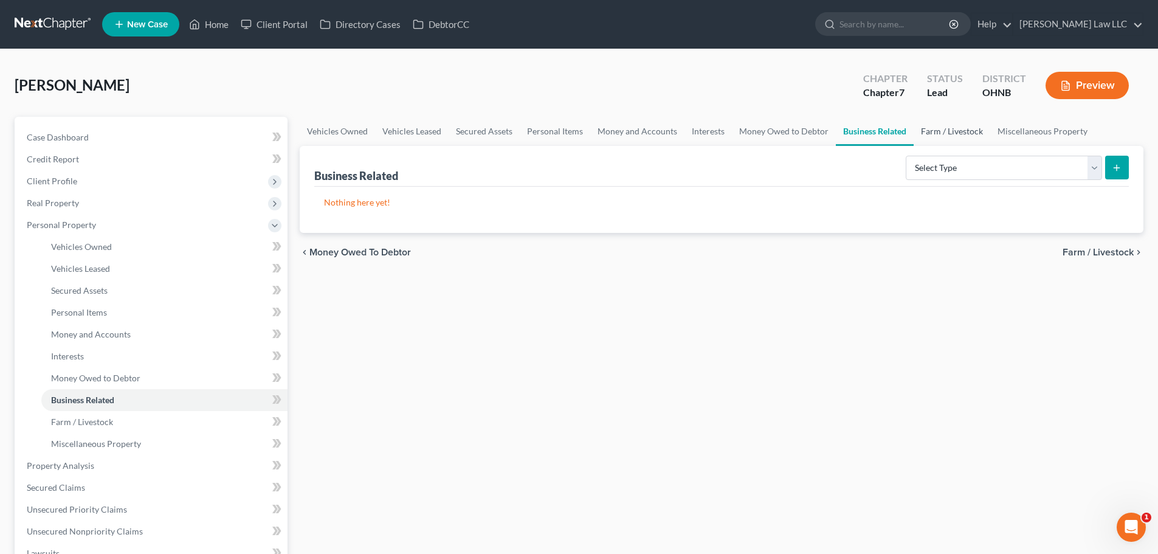
click at [973, 135] on link "Farm / Livestock" at bounding box center [951, 131] width 77 height 29
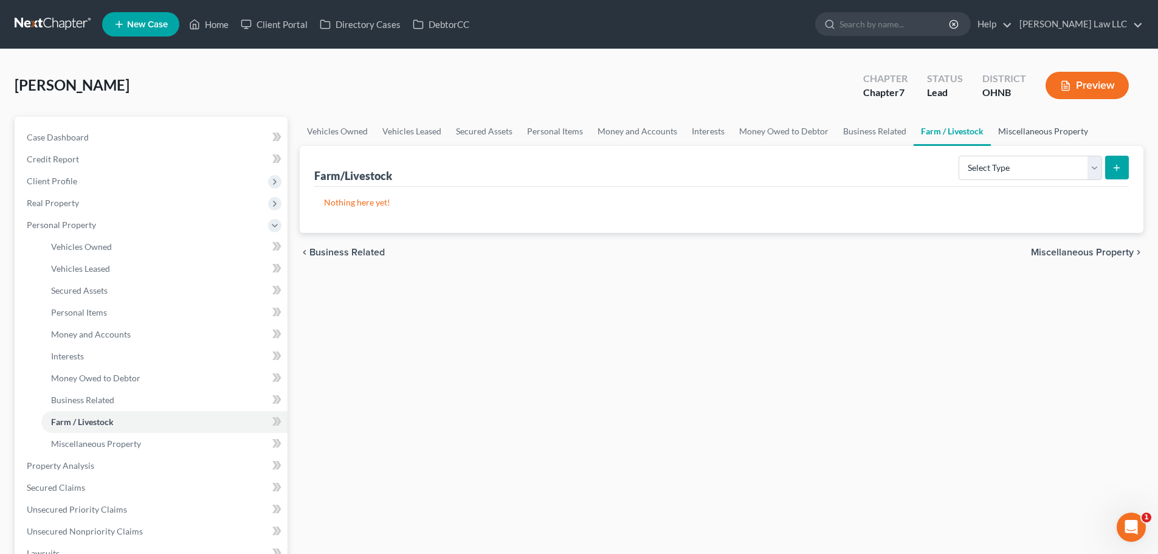
click at [1046, 129] on link "Miscellaneous Property" at bounding box center [1042, 131] width 105 height 29
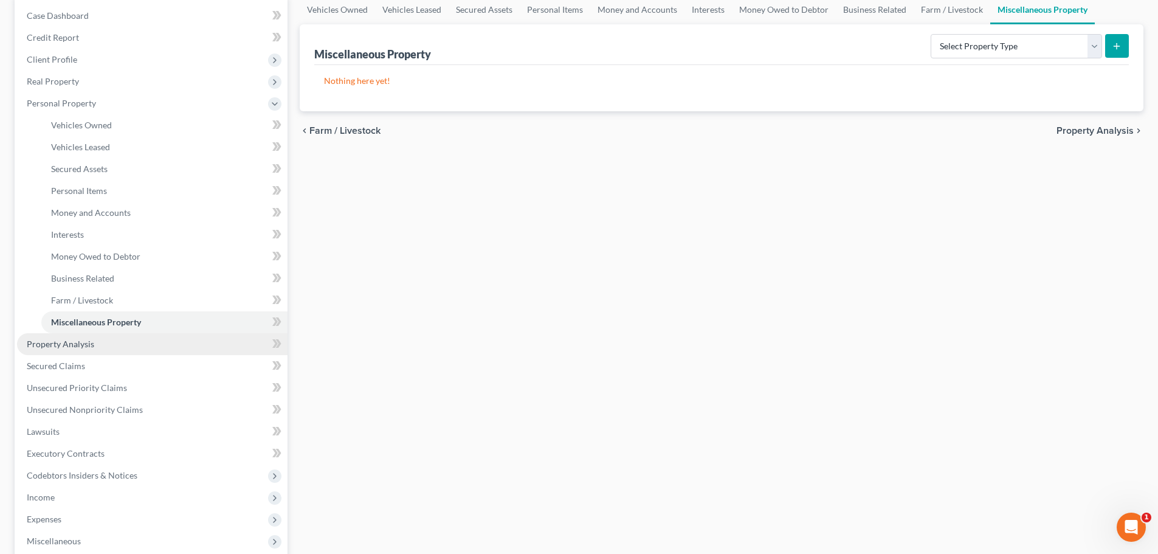
click at [80, 347] on span "Property Analysis" at bounding box center [60, 343] width 67 height 10
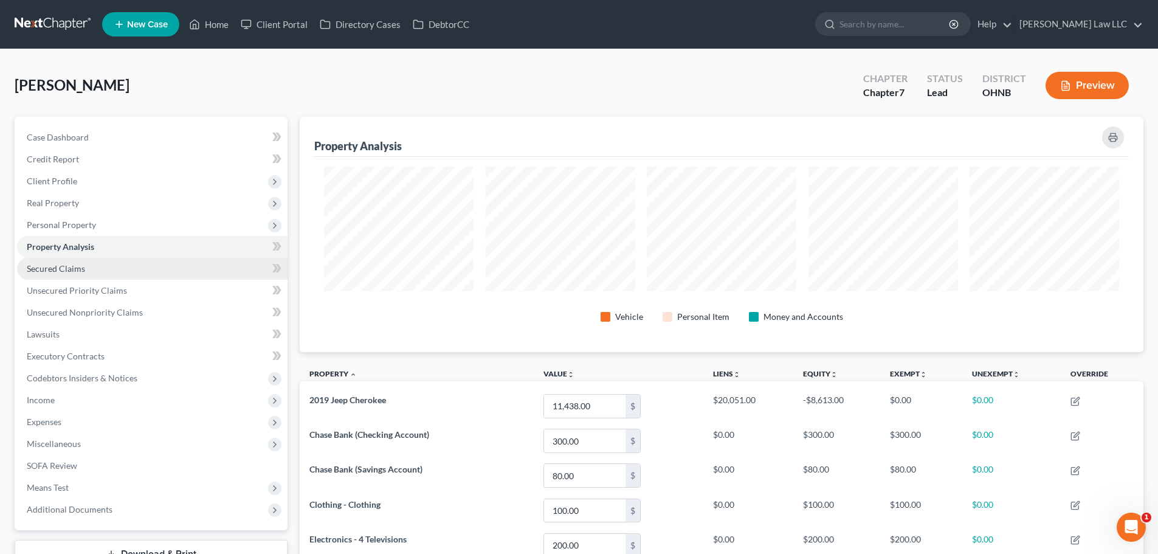
click at [63, 267] on span "Secured Claims" at bounding box center [56, 268] width 58 height 10
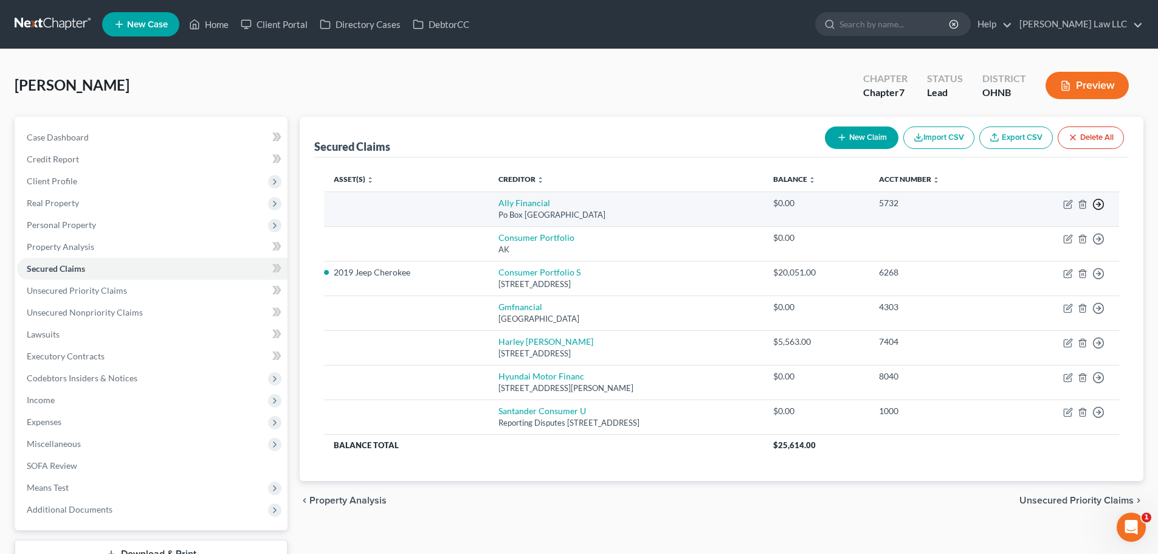
click at [1099, 206] on icon "button" at bounding box center [1098, 204] width 12 height 12
click at [1044, 238] on link "Move to F" at bounding box center [1042, 233] width 101 height 21
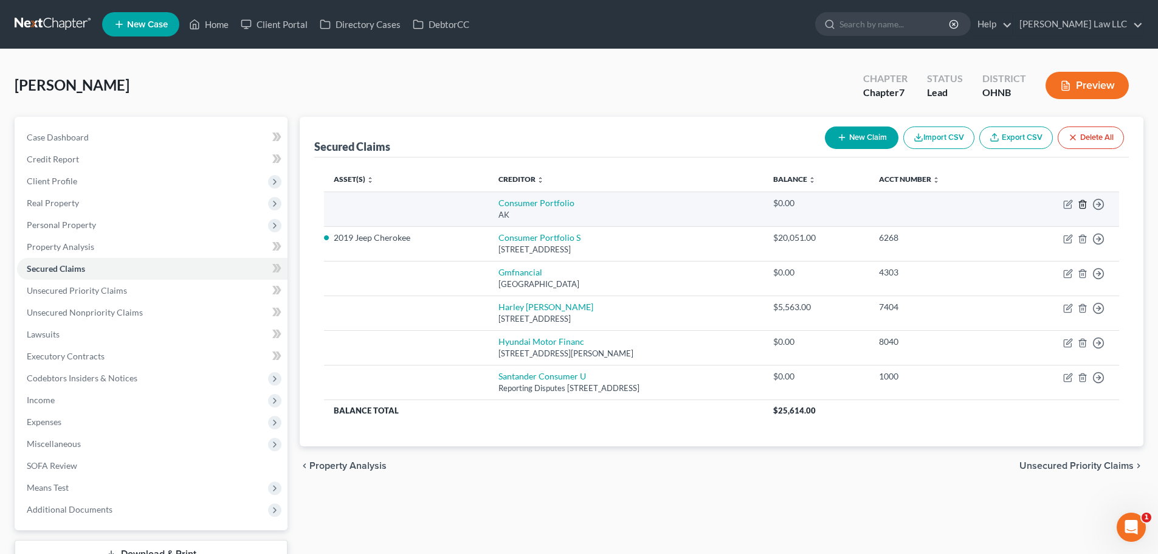
click at [1084, 206] on icon "button" at bounding box center [1082, 204] width 10 height 10
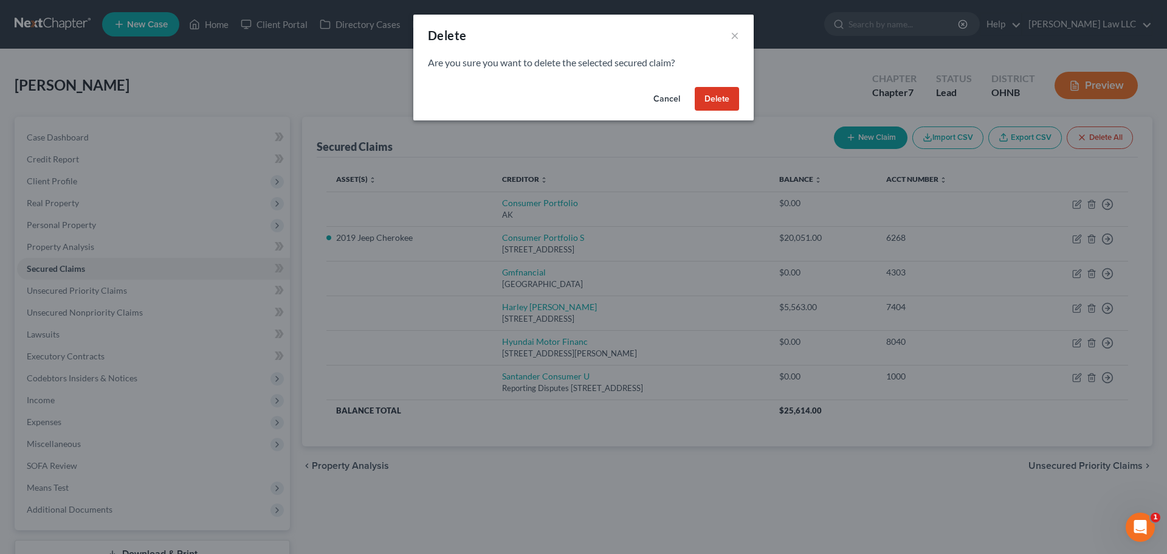
click at [724, 97] on button "Delete" at bounding box center [717, 99] width 44 height 24
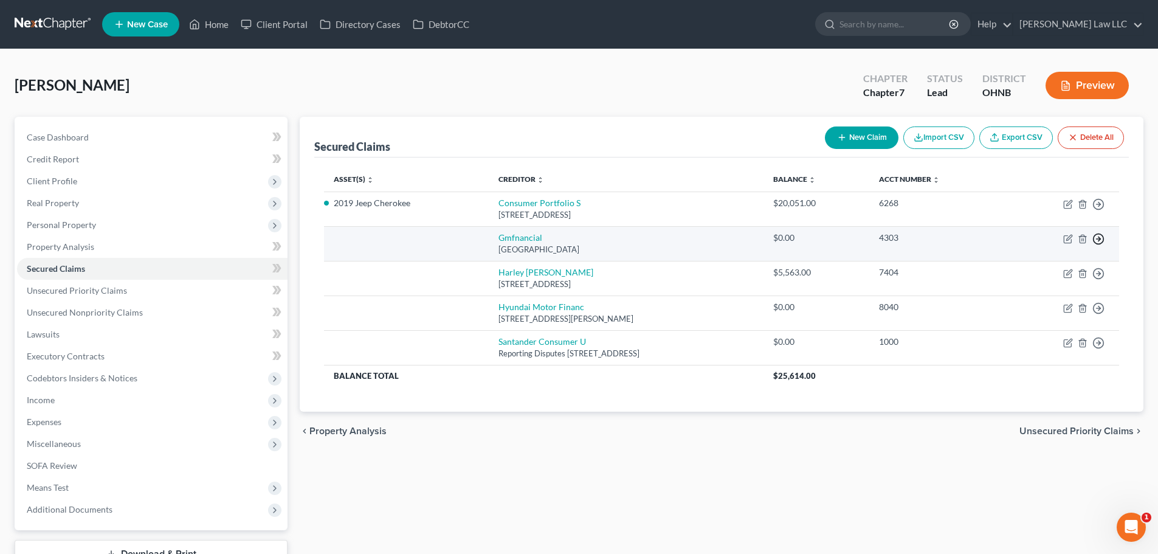
click at [1099, 241] on icon "button" at bounding box center [1098, 239] width 12 height 12
click at [1056, 264] on link "Move to F" at bounding box center [1042, 268] width 101 height 21
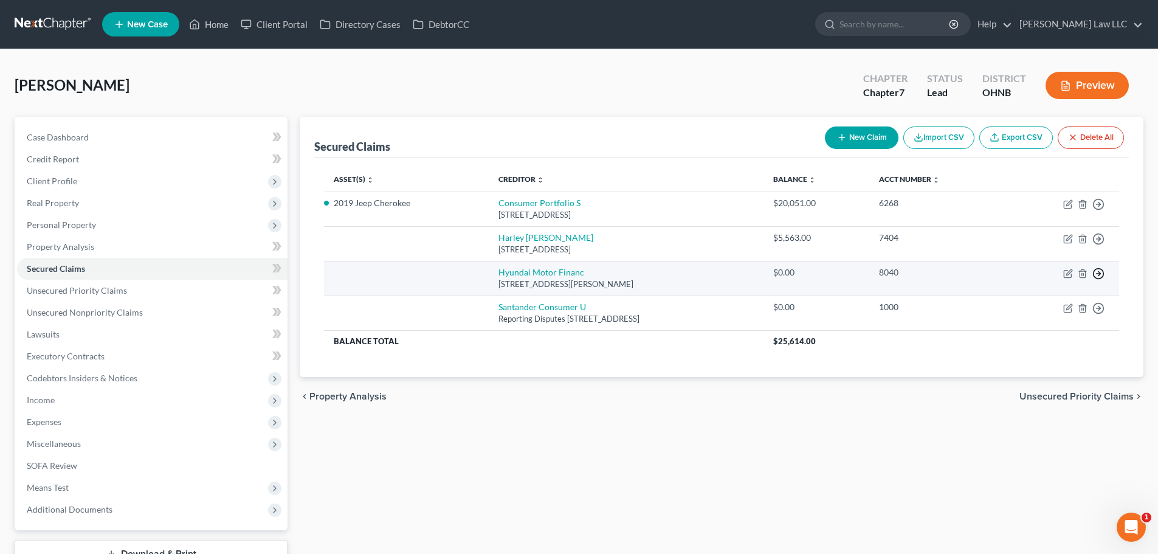
click at [1098, 275] on polyline "button" at bounding box center [1099, 274] width 2 height 4
click at [1023, 304] on link "Move to F" at bounding box center [1042, 302] width 101 height 21
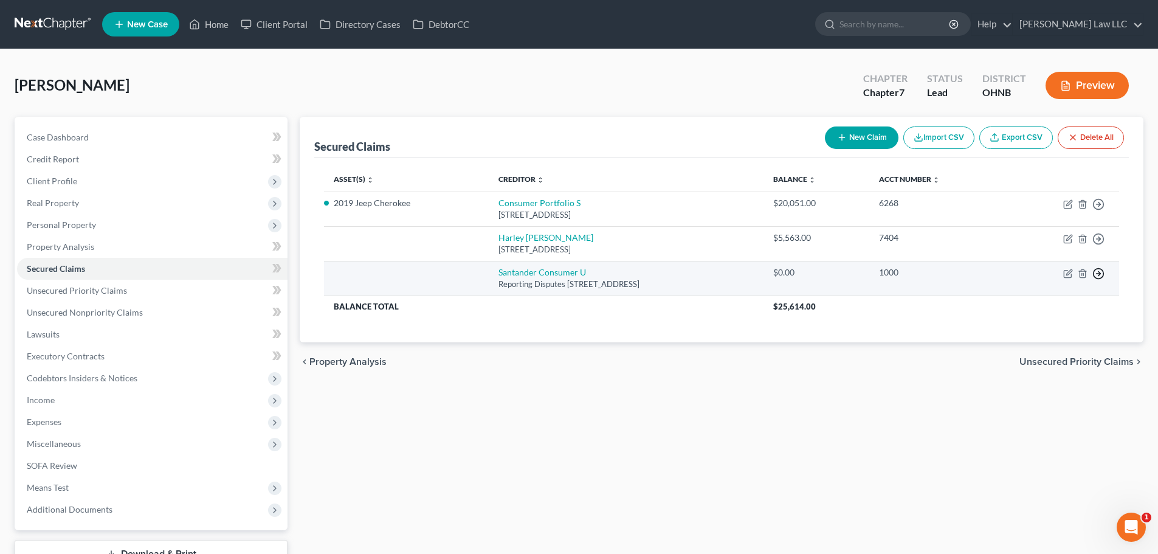
click at [1097, 278] on circle "button" at bounding box center [1098, 274] width 10 height 10
click at [1063, 303] on link "Move to F" at bounding box center [1042, 302] width 101 height 21
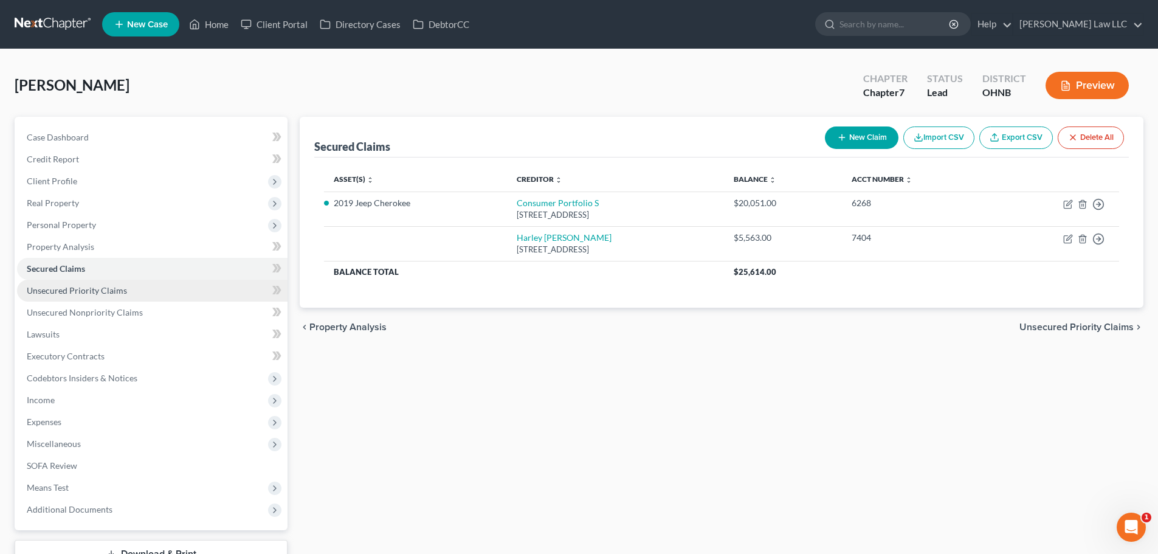
click at [86, 292] on span "Unsecured Priority Claims" at bounding box center [77, 290] width 100 height 10
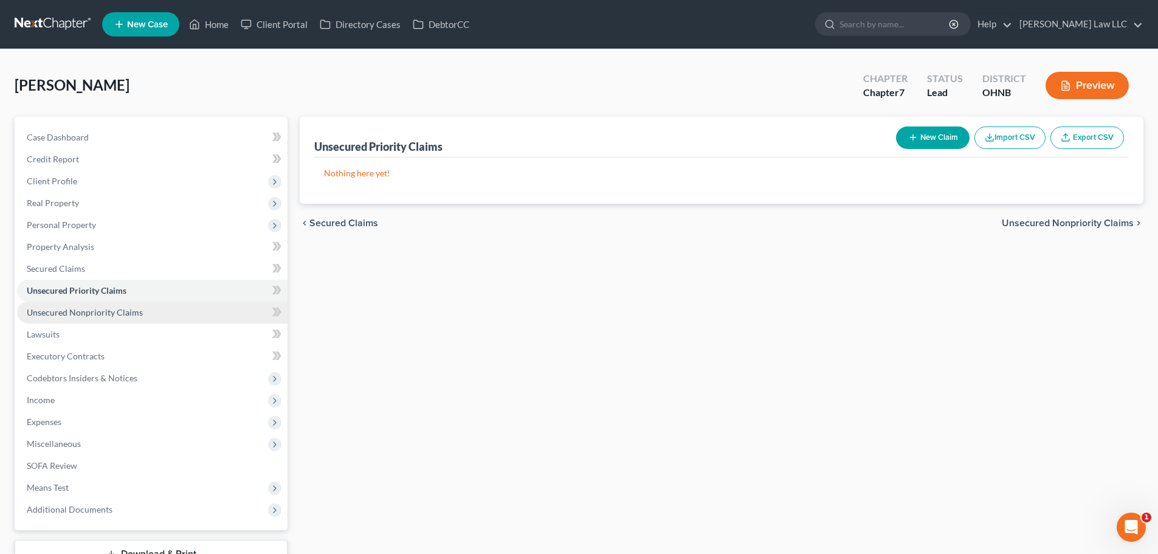
click at [101, 315] on span "Unsecured Nonpriority Claims" at bounding box center [85, 312] width 116 height 10
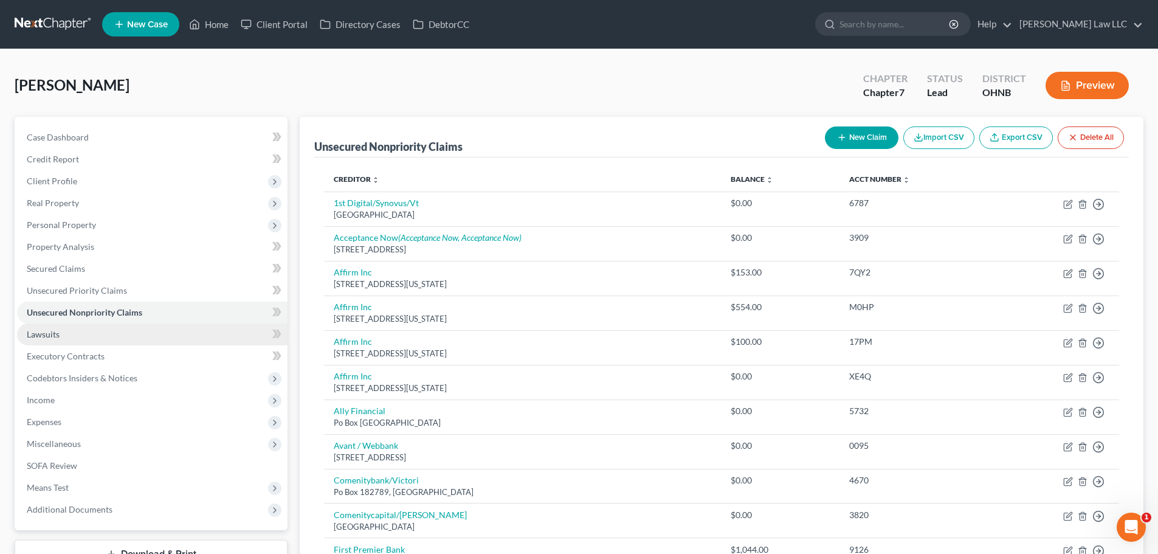
click at [100, 329] on link "Lawsuits" at bounding box center [152, 334] width 270 height 22
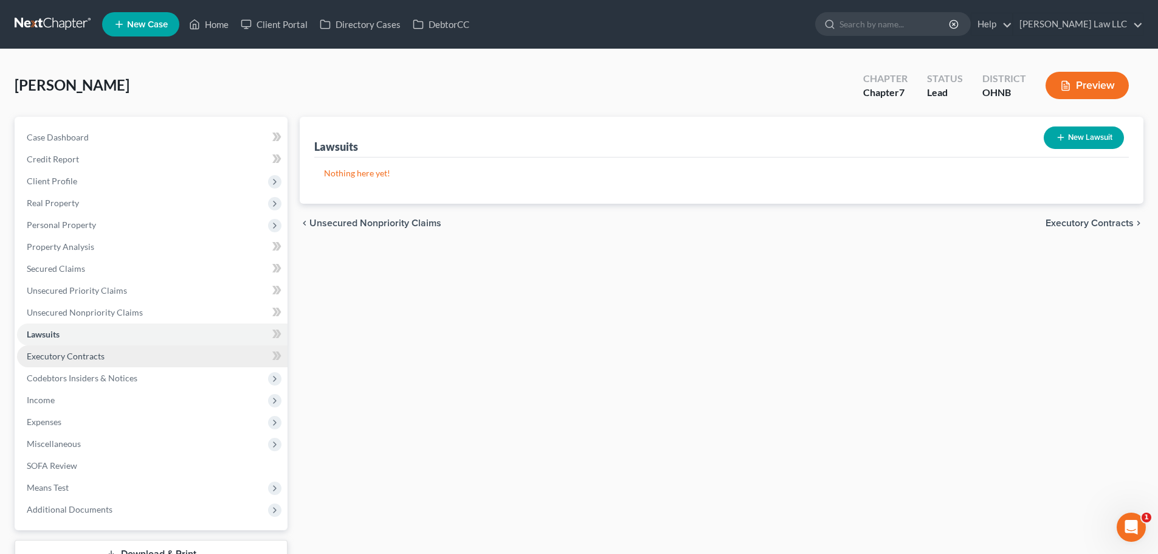
click at [105, 354] on link "Executory Contracts" at bounding box center [152, 356] width 270 height 22
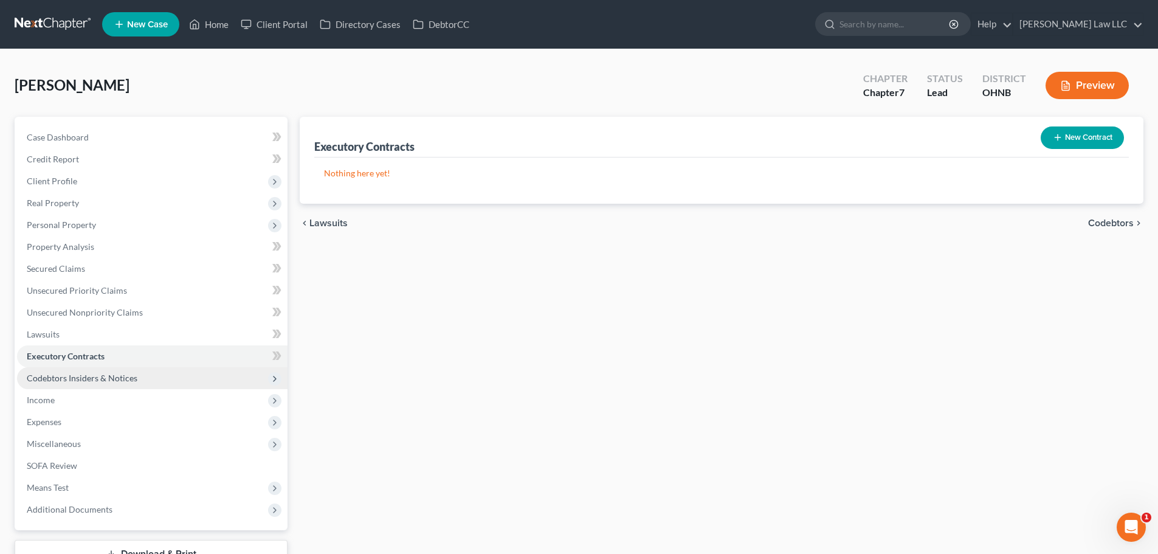
click at [111, 377] on span "Codebtors Insiders & Notices" at bounding box center [82, 377] width 111 height 10
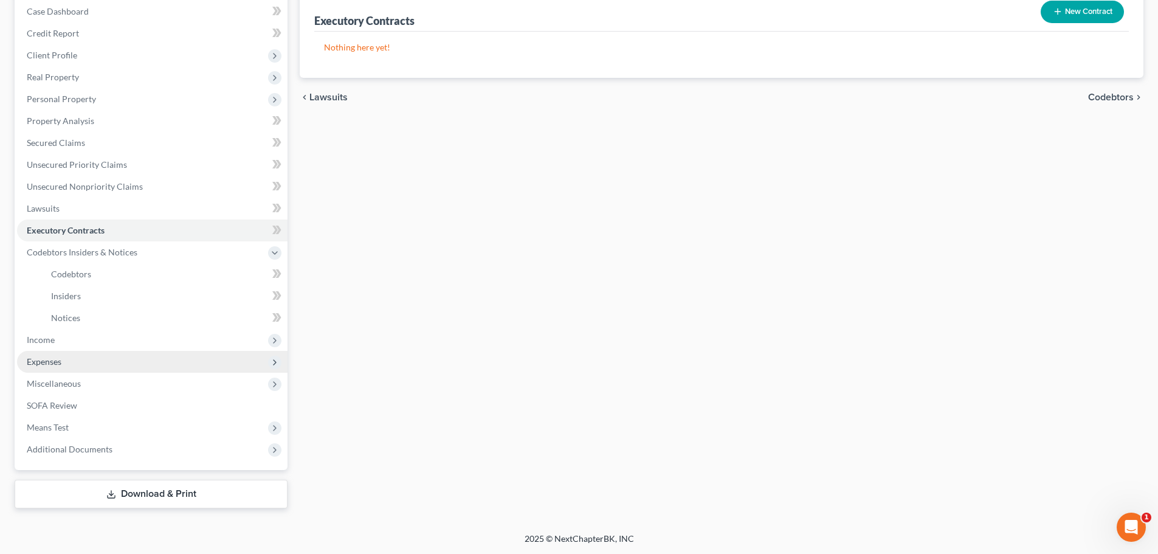
scroll to position [126, 0]
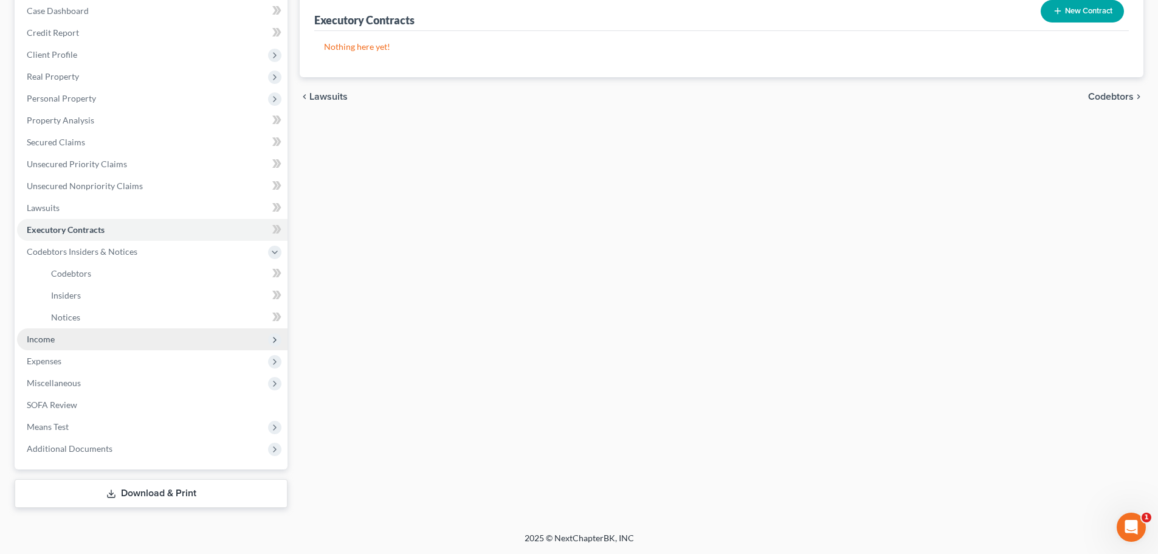
click at [61, 343] on span "Income" at bounding box center [152, 339] width 270 height 22
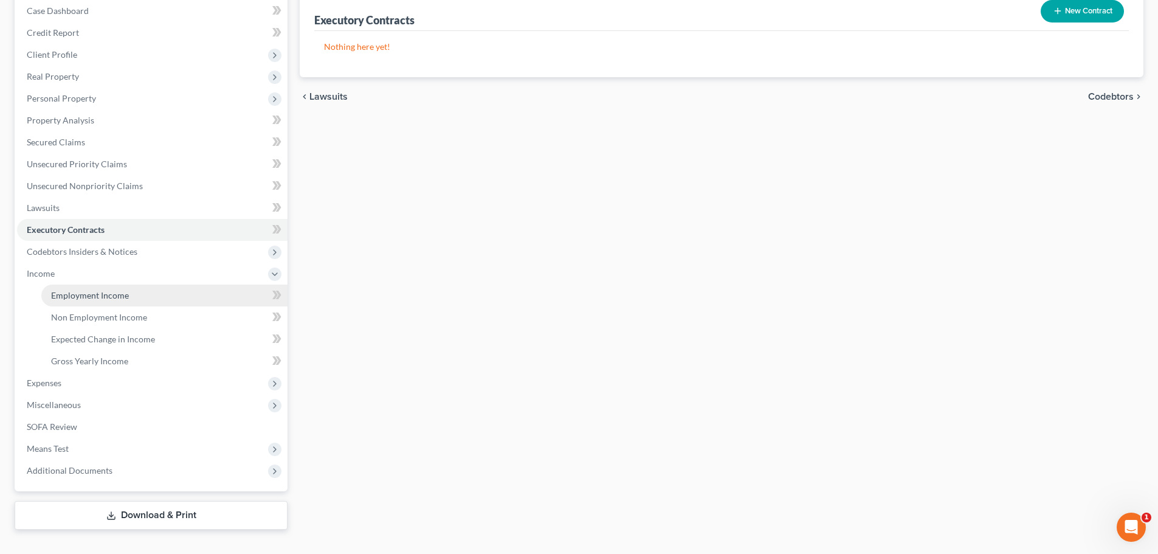
click at [114, 295] on span "Employment Income" at bounding box center [90, 295] width 78 height 10
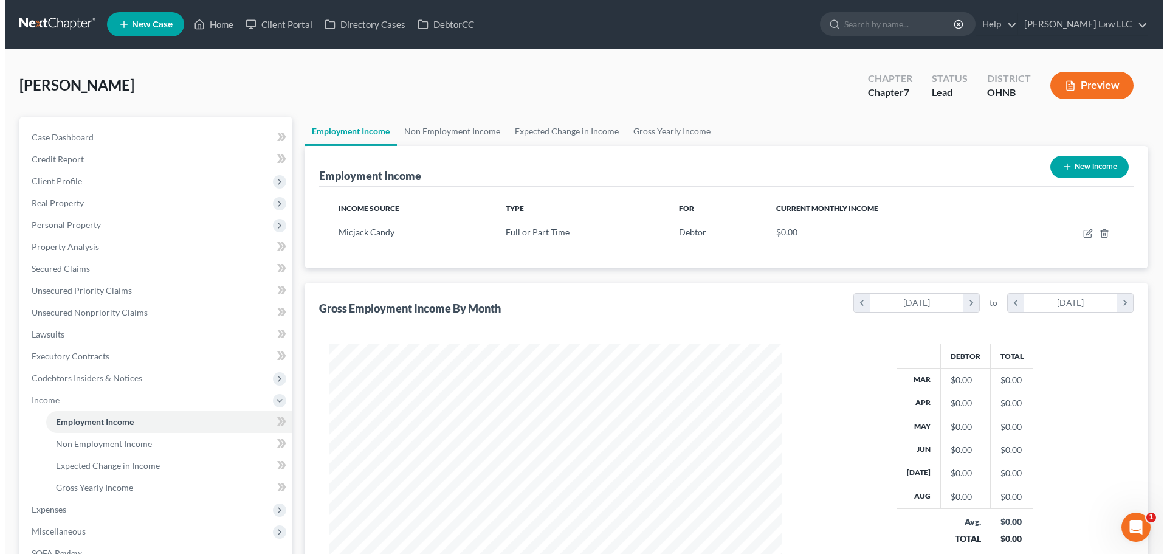
scroll to position [227, 478]
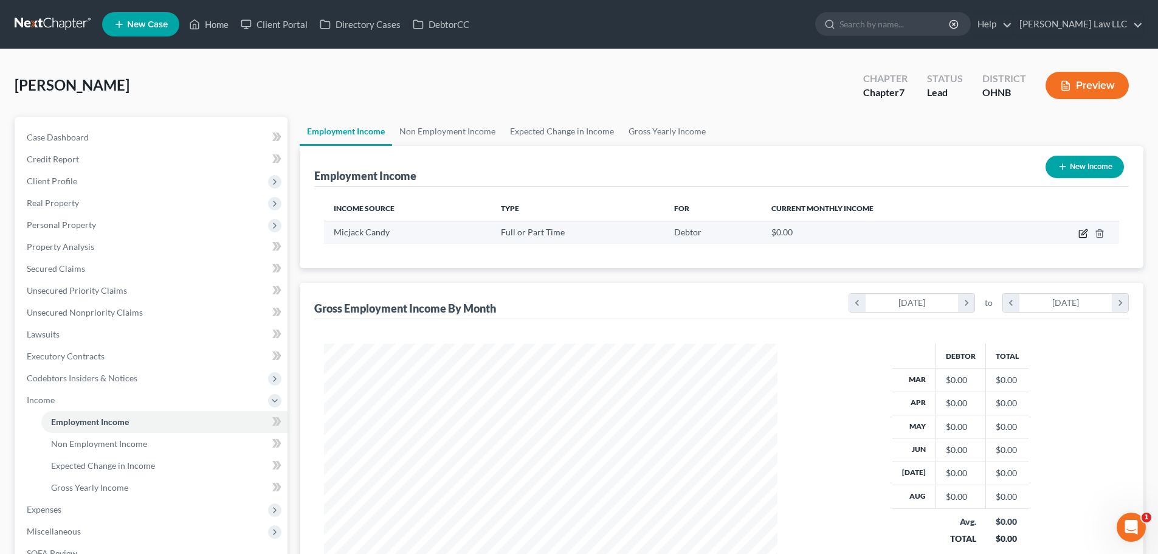
click at [1080, 232] on icon "button" at bounding box center [1083, 233] width 10 height 10
select select "0"
select select "1"
select select "2"
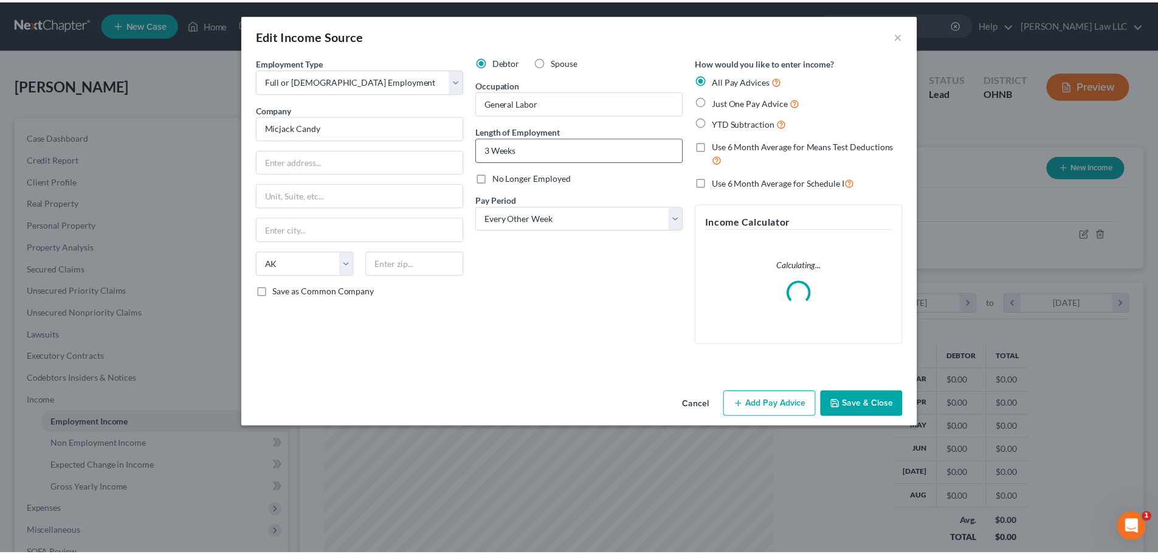
scroll to position [228, 482]
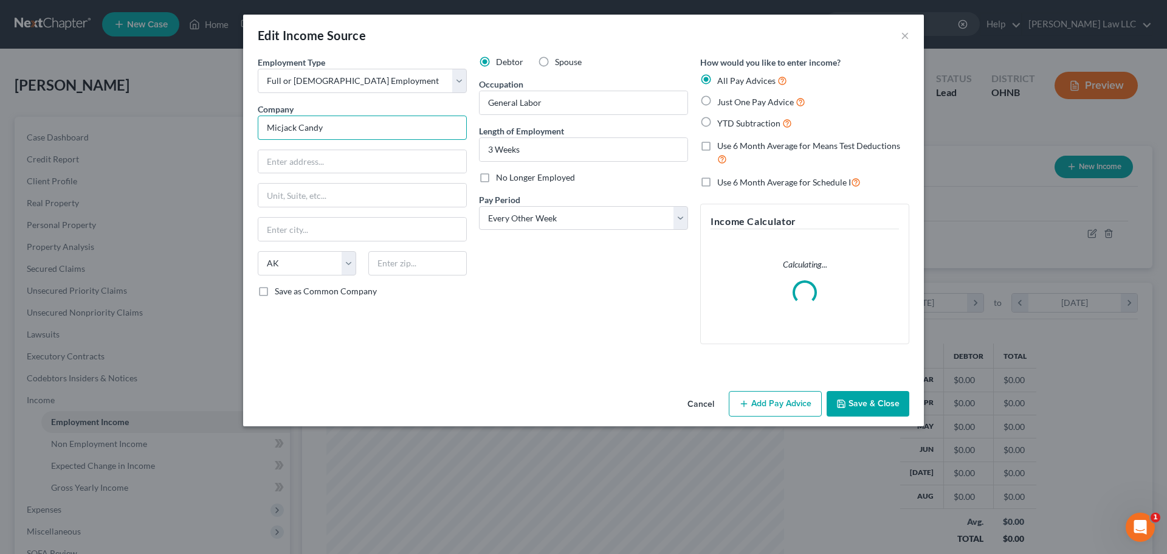
click at [210, 115] on div "Edit Income Source × Employment Type * Select Full or Part Time Employment Self…" at bounding box center [583, 277] width 1167 height 554
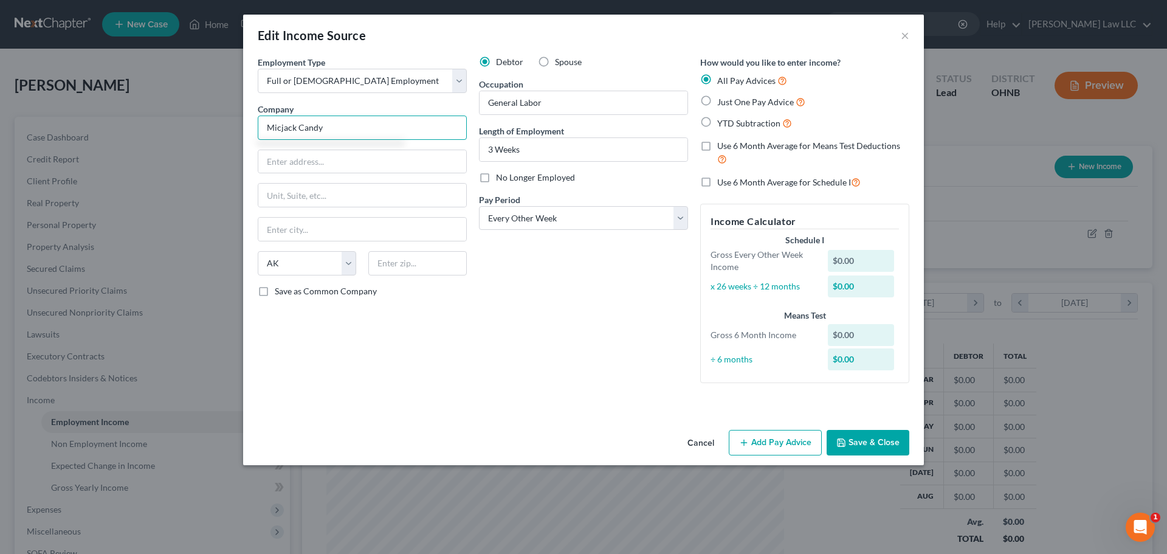
drag, startPoint x: 335, startPoint y: 127, endPoint x: 233, endPoint y: 108, distance: 103.3
click at [233, 108] on div "Edit Income Source × Employment Type * Select Full or Part Time Employment Self…" at bounding box center [583, 277] width 1167 height 554
click at [376, 130] on input "Micjack Candy" at bounding box center [362, 127] width 209 height 24
drag, startPoint x: 333, startPoint y: 129, endPoint x: 210, endPoint y: 129, distance: 122.7
click at [210, 129] on div "Edit Income Source × Employment Type * Select Full or Part Time Employment Self…" at bounding box center [583, 277] width 1167 height 554
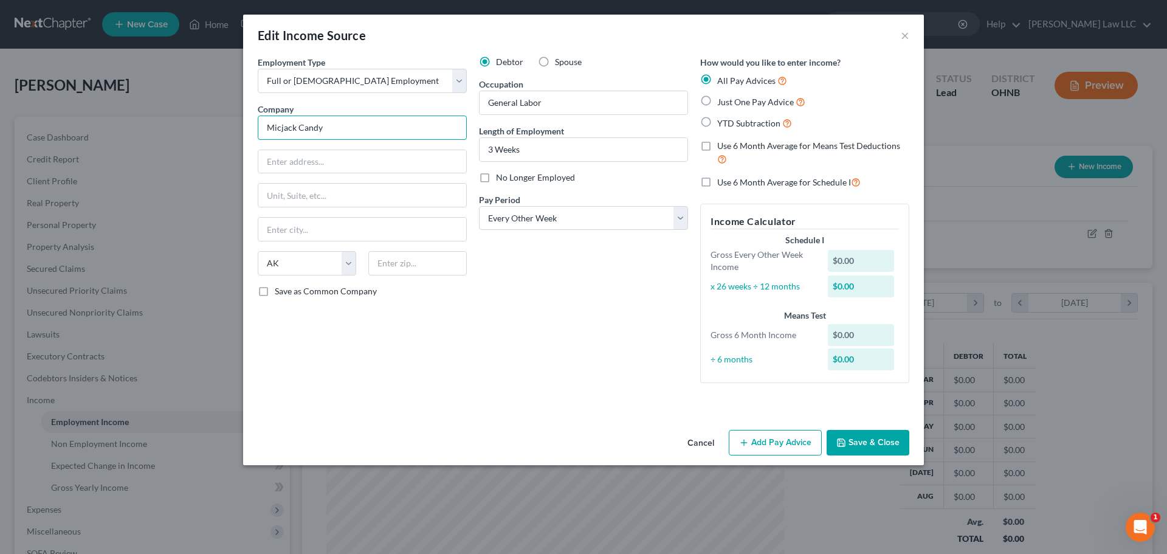
paste input "cJak Candy Co LLC"
type input "McJak Candy Co LLC"
click at [325, 160] on input "text" at bounding box center [362, 161] width 208 height 23
type input "1087 Branch Rd"
type input "44256"
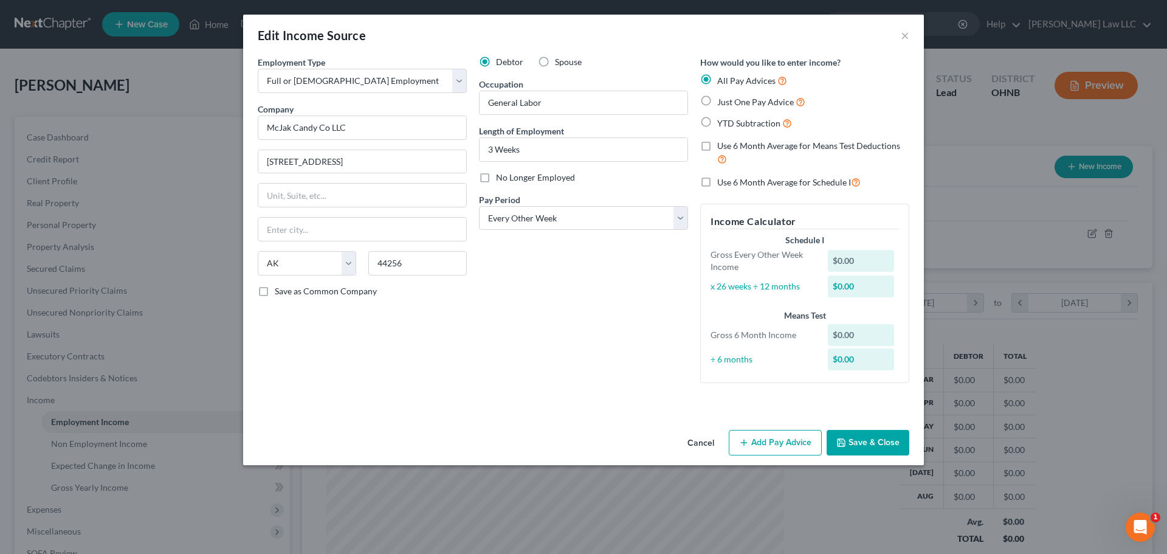
click at [348, 358] on div "Employment Type * Select Full or Part Time Employment Self Employment Company *…" at bounding box center [362, 224] width 221 height 337
type input "Medina"
select select "36"
click at [880, 448] on button "Save & Close" at bounding box center [867, 443] width 83 height 26
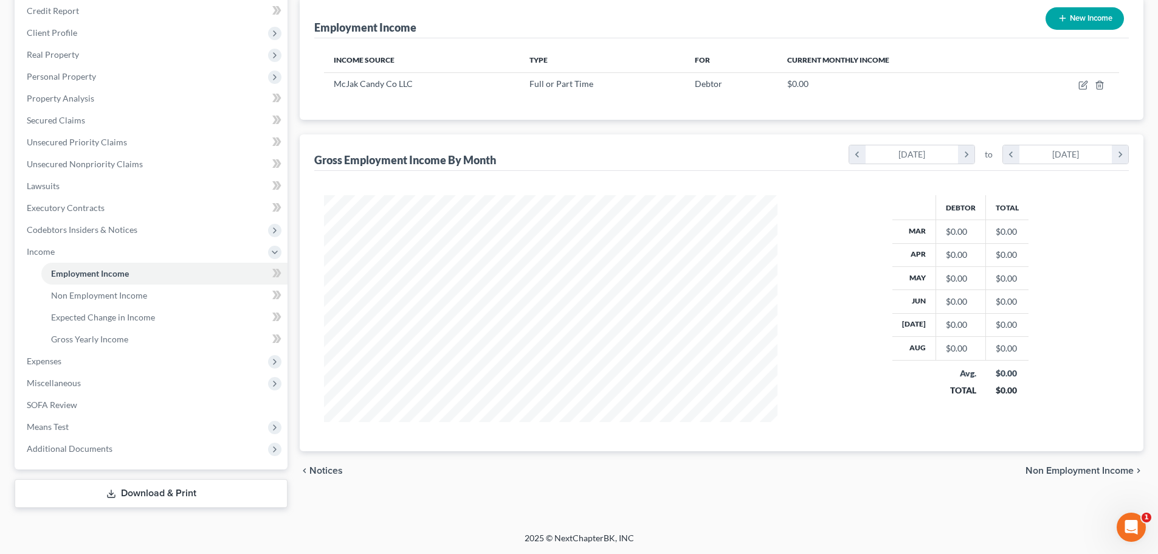
scroll to position [0, 0]
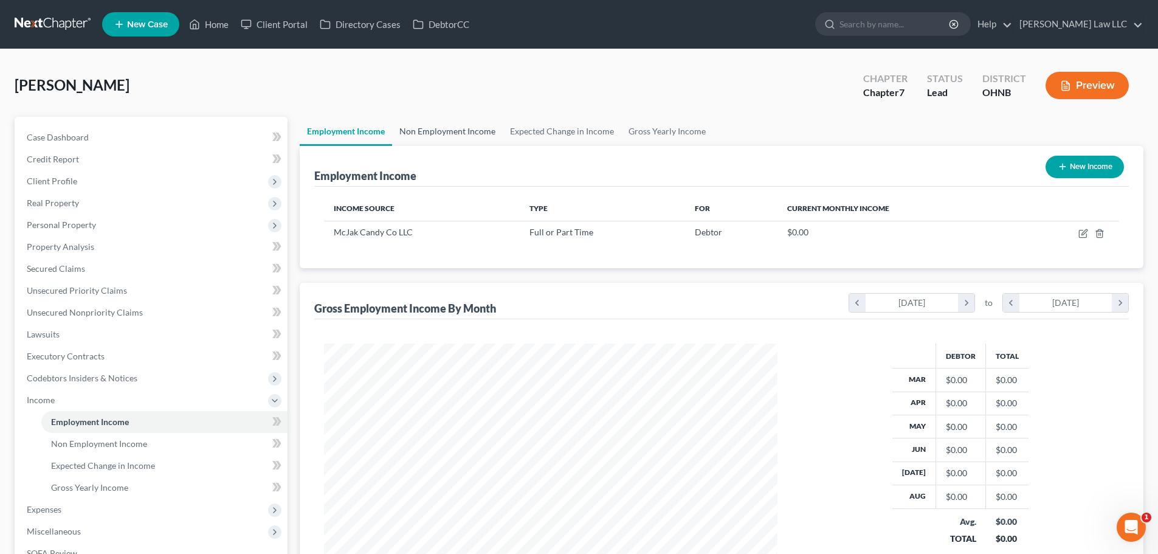
click at [461, 134] on link "Non Employment Income" at bounding box center [447, 131] width 111 height 29
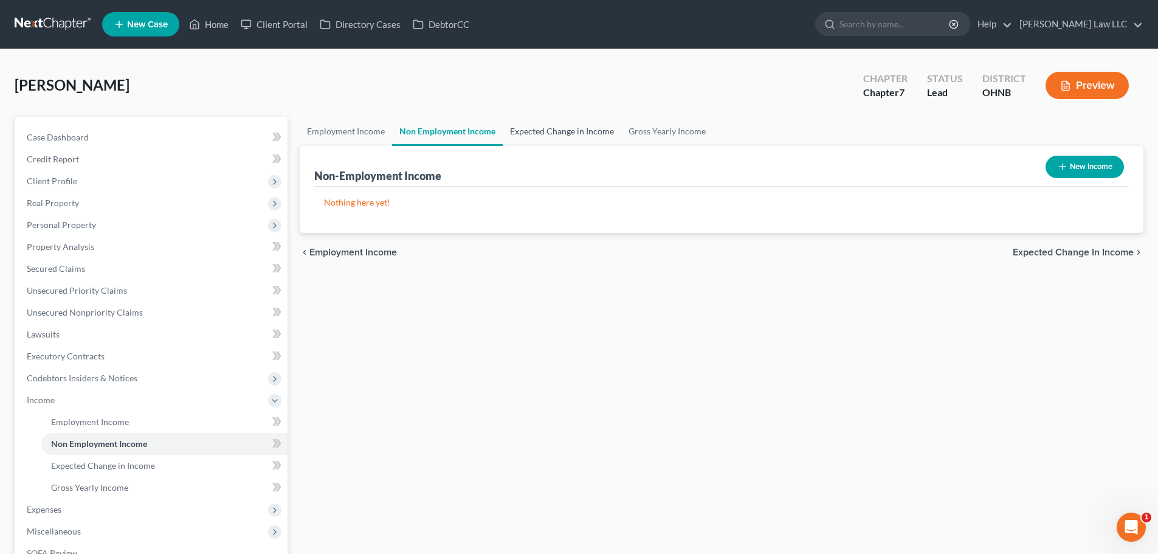
click at [555, 135] on link "Expected Change in Income" at bounding box center [562, 131] width 118 height 29
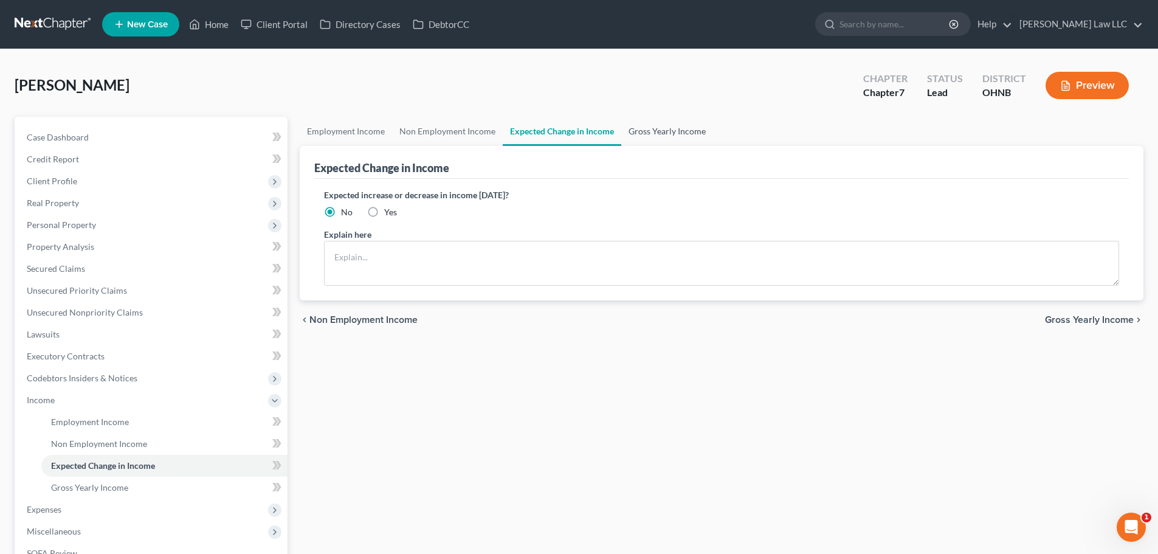
click at [667, 132] on link "Gross Yearly Income" at bounding box center [667, 131] width 92 height 29
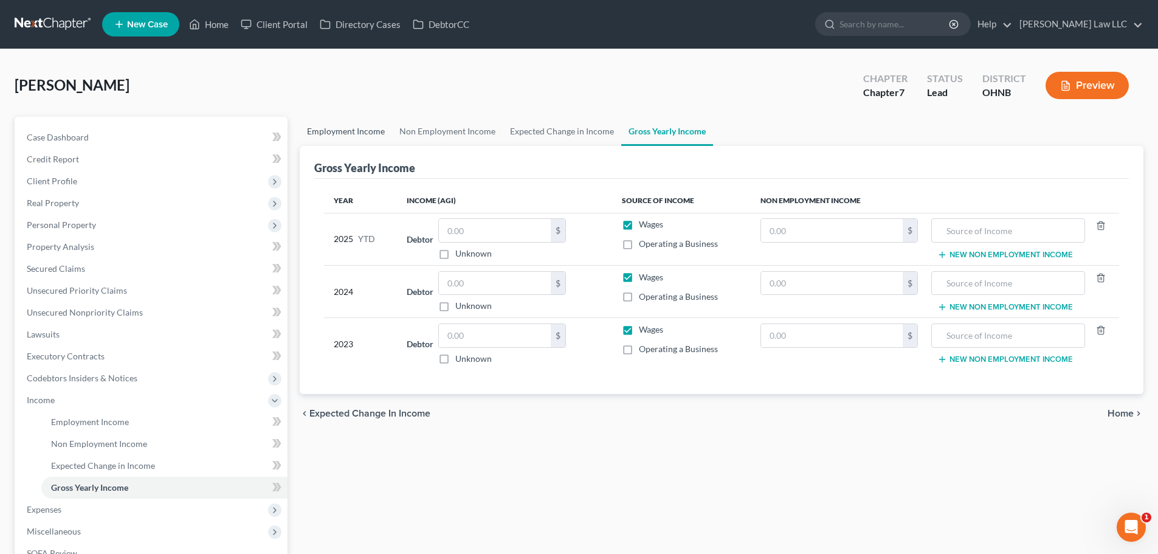
click at [367, 137] on link "Employment Income" at bounding box center [346, 131] width 92 height 29
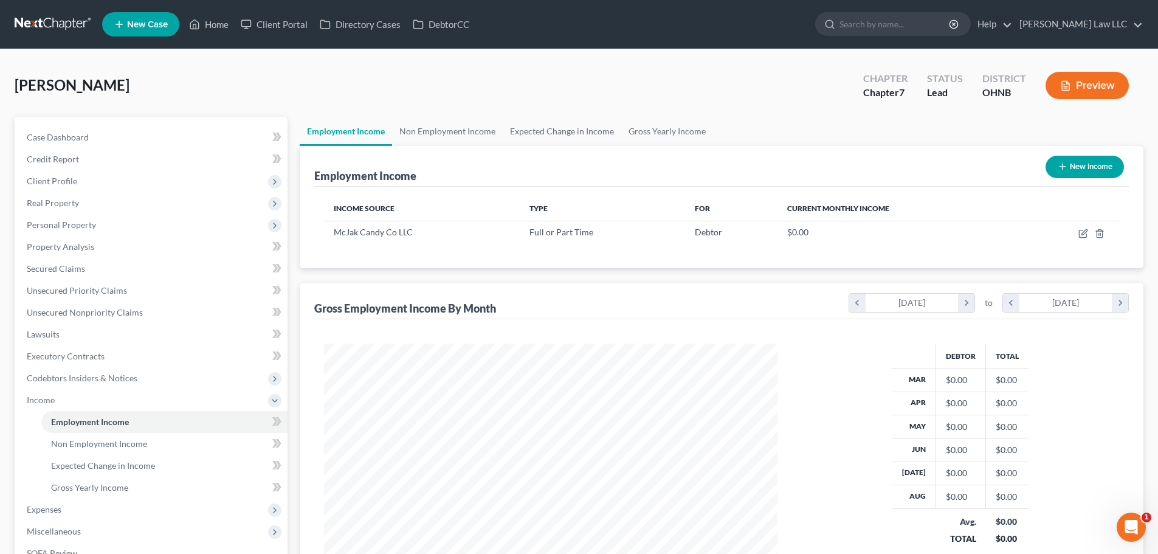
scroll to position [227, 478]
click at [90, 317] on link "Unsecured Nonpriority Claims" at bounding box center [152, 312] width 270 height 22
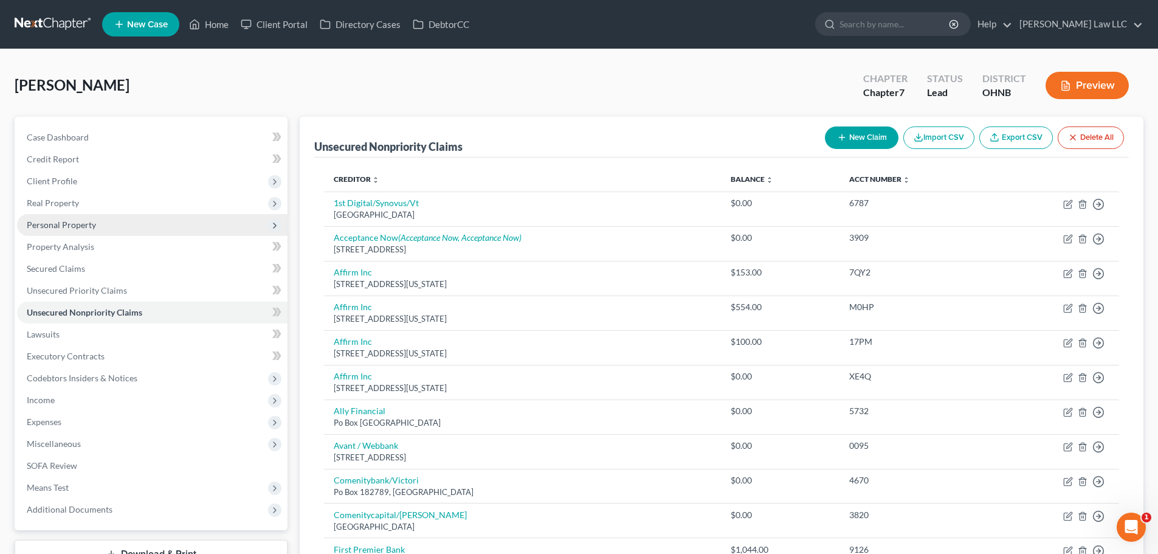
click at [90, 221] on span "Personal Property" at bounding box center [61, 224] width 69 height 10
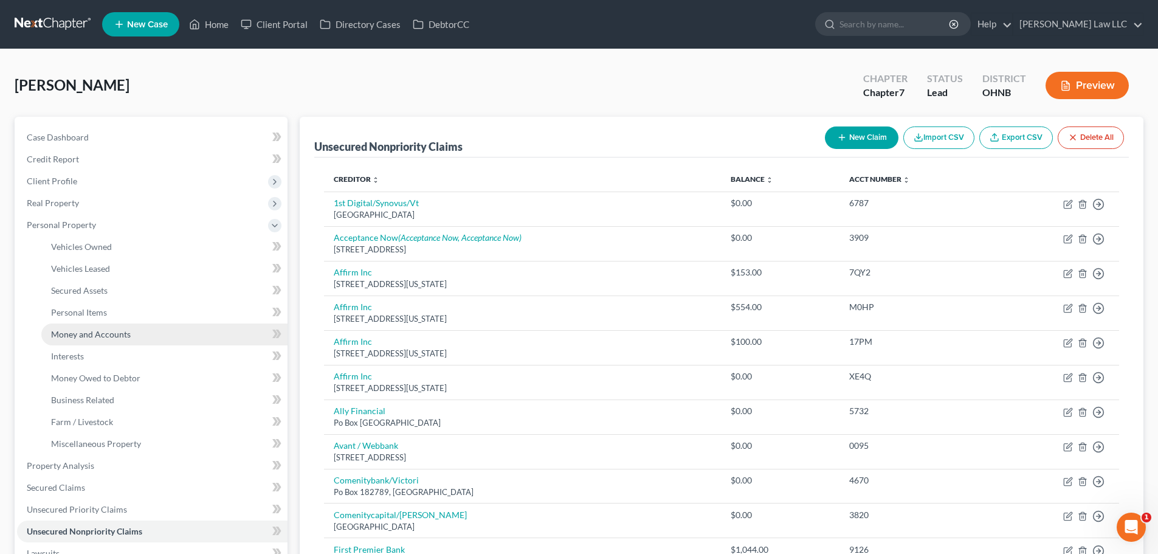
click at [106, 337] on span "Money and Accounts" at bounding box center [91, 334] width 80 height 10
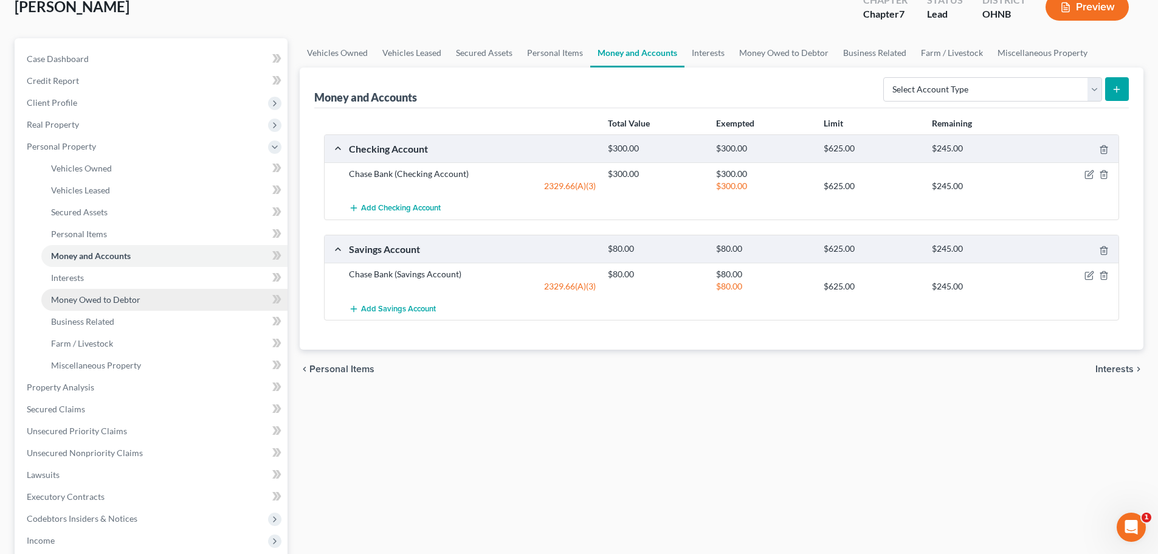
scroll to position [243, 0]
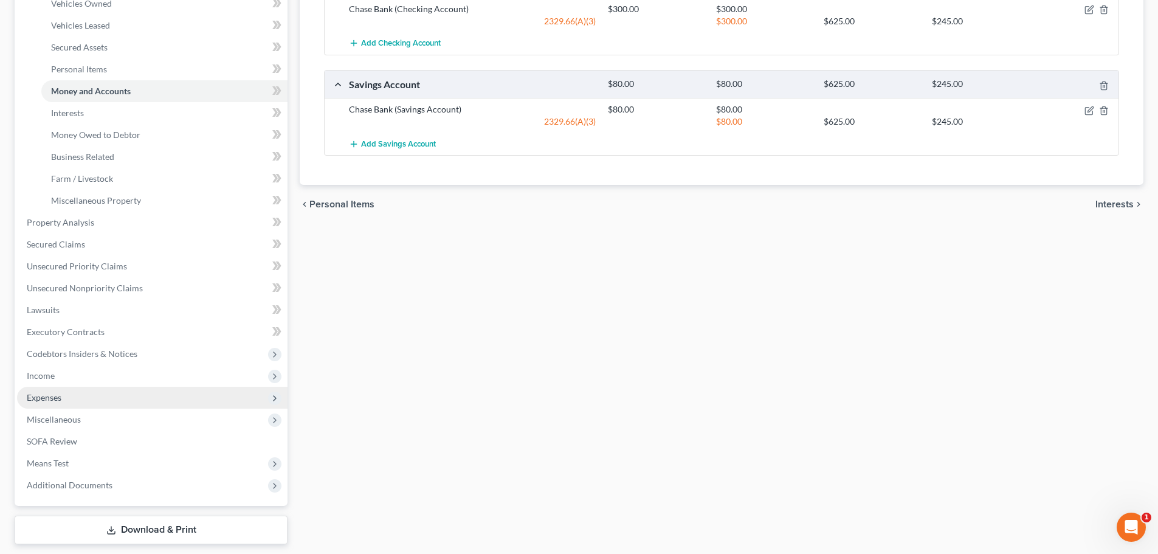
click at [53, 394] on span "Expenses" at bounding box center [44, 397] width 35 height 10
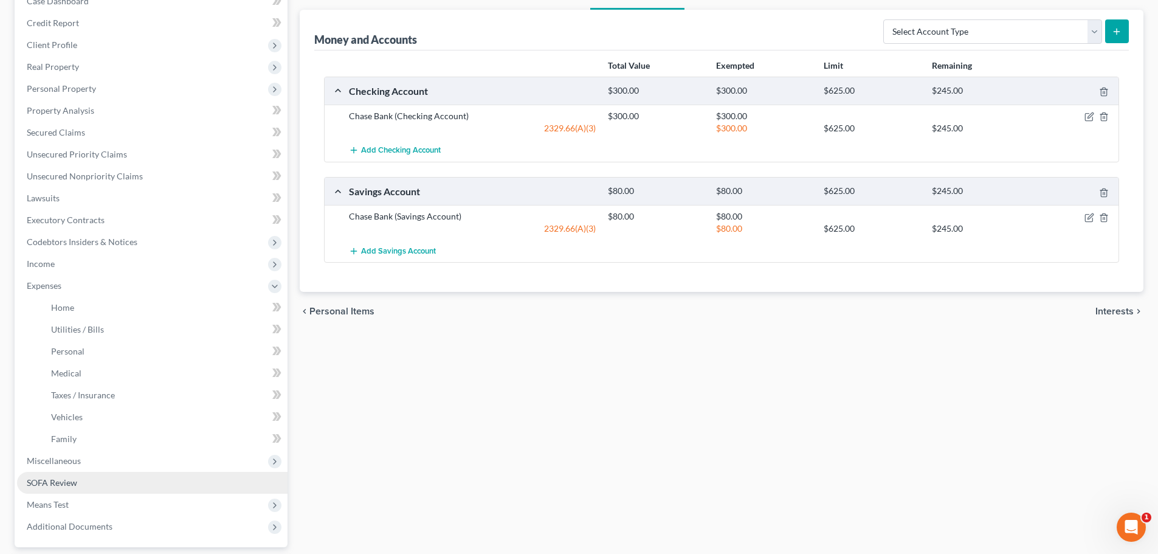
scroll to position [214, 0]
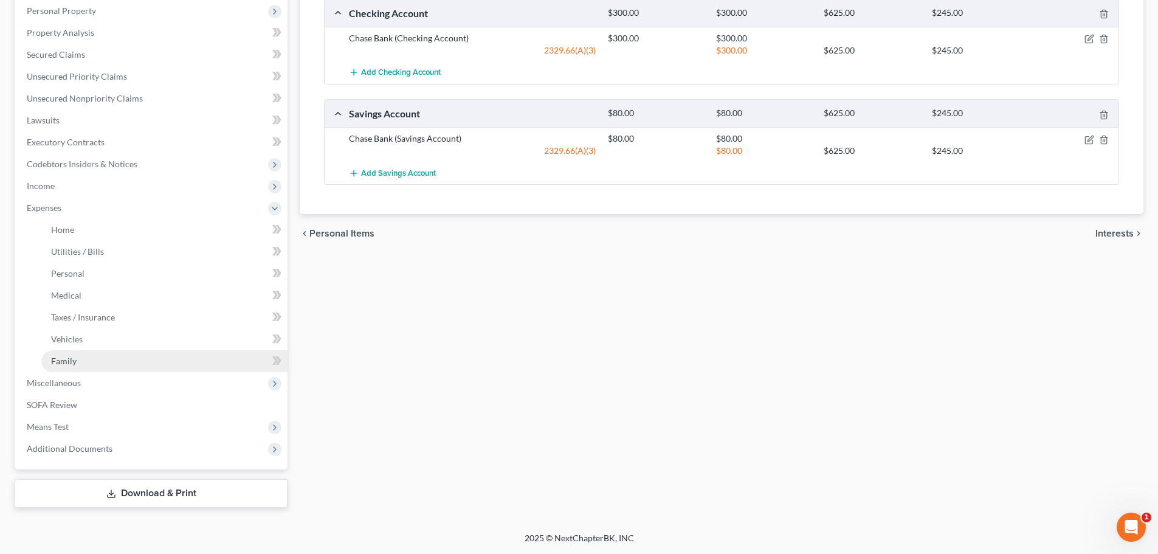
click at [75, 356] on span "Family" at bounding box center [64, 360] width 26 height 10
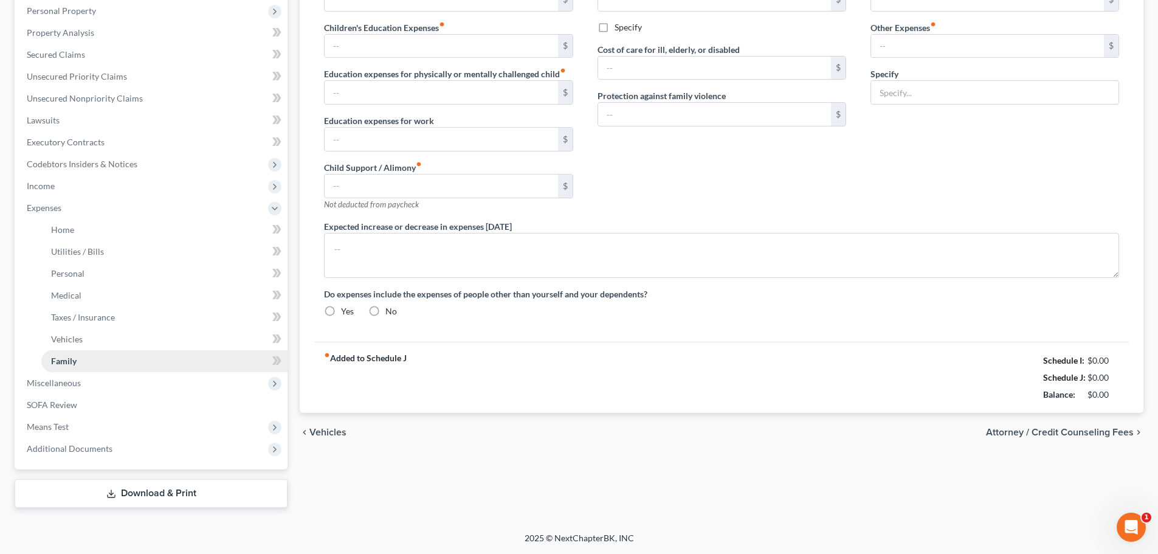
type input "0.00"
type input "10.00"
type input "0.00"
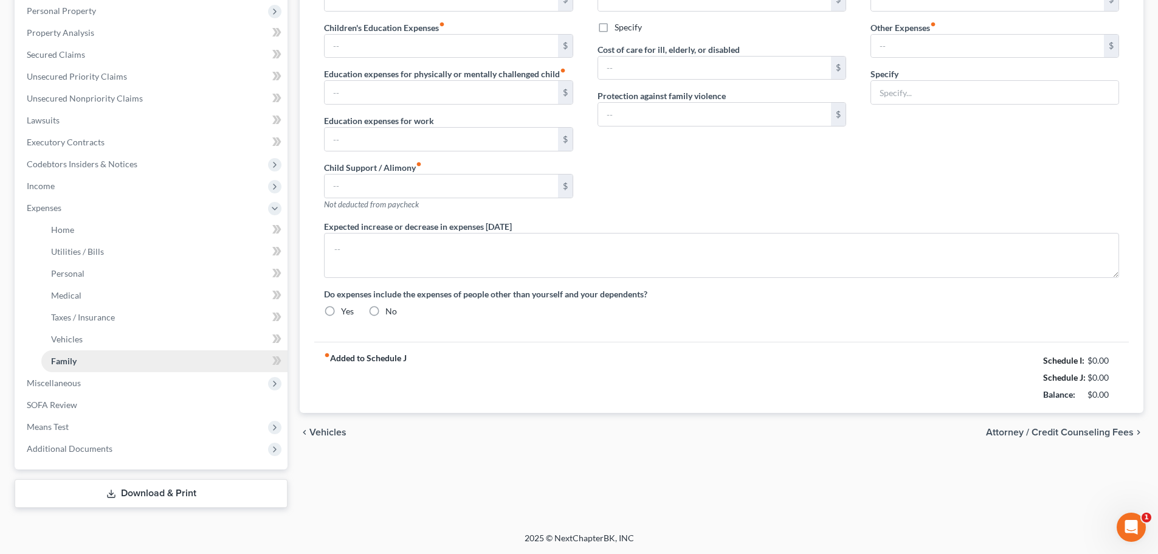
type input "0.00"
type input "150.00"
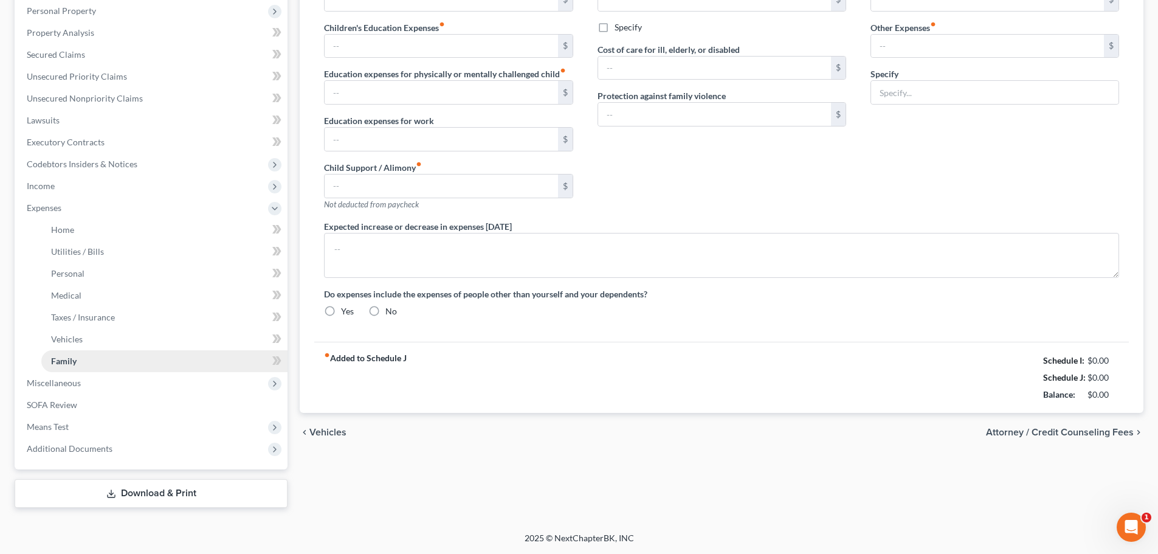
type input "Pets/Vets"
radio input "true"
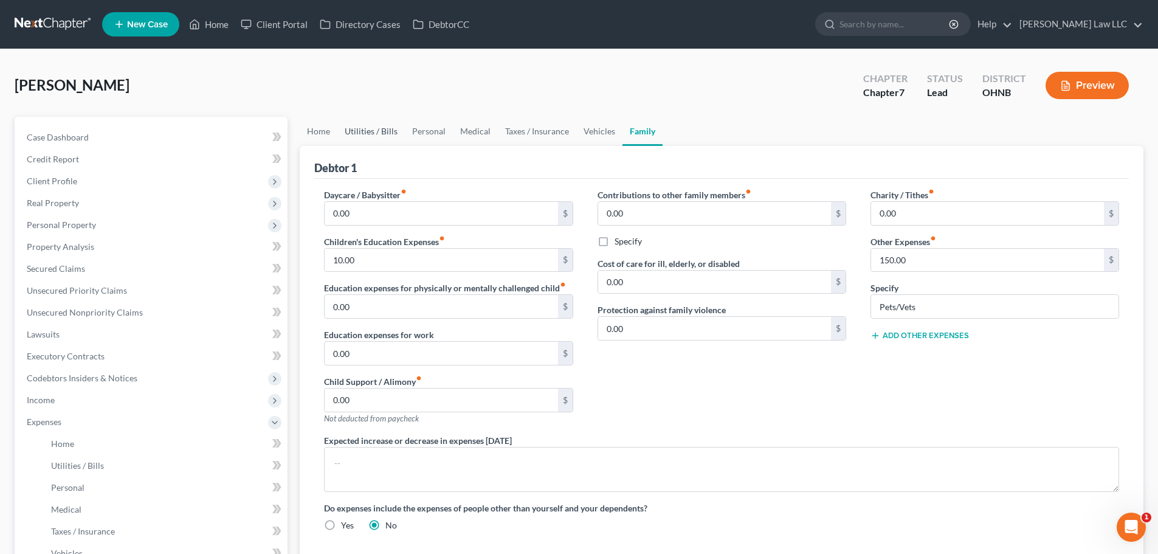
click at [379, 132] on link "Utilities / Bills" at bounding box center [370, 131] width 67 height 29
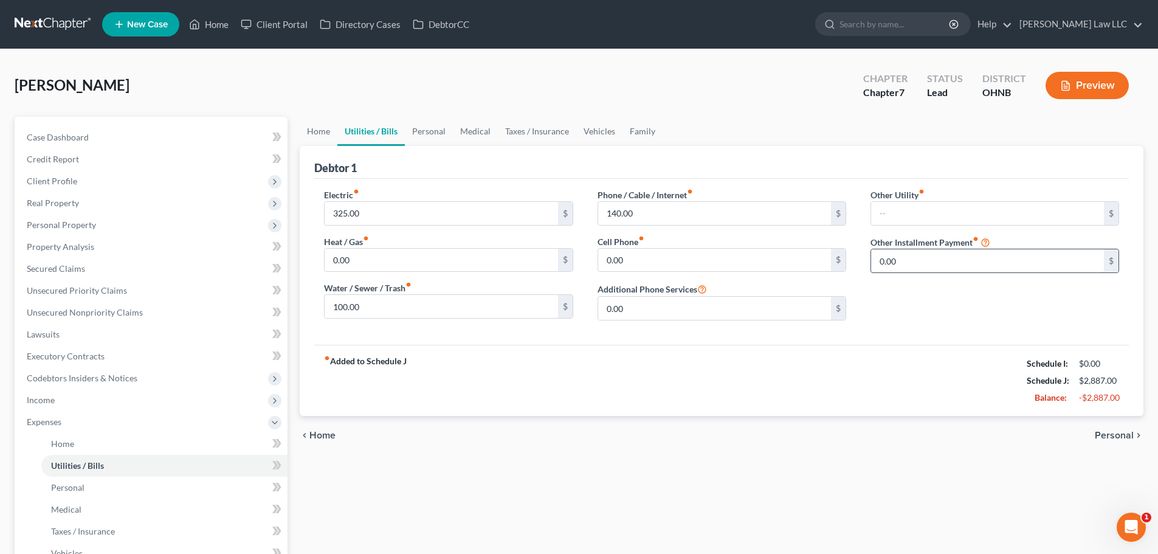
click at [902, 256] on input "0.00" at bounding box center [987, 260] width 233 height 23
click at [910, 286] on div "Other Utility fiber_manual_record $ Streaming Apps Other Installment Payment fi…" at bounding box center [994, 259] width 273 height 142
click at [915, 258] on input "0.00" at bounding box center [987, 260] width 233 height 23
type input "275"
click at [911, 289] on input "text" at bounding box center [994, 294] width 247 height 23
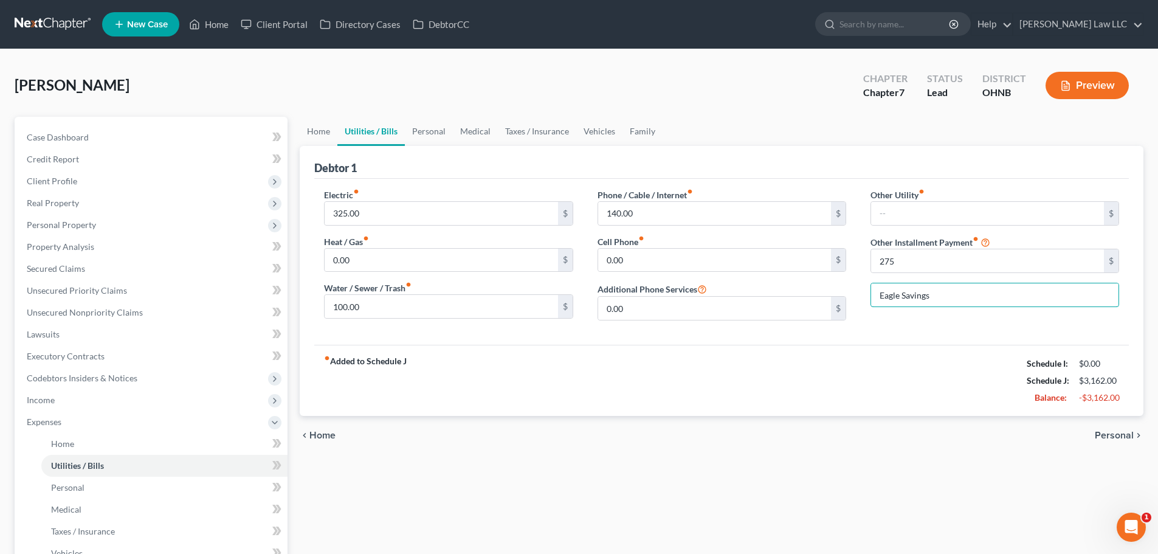
type input "Eagle Savings"
click at [889, 323] on div "Other Utility fiber_manual_record $ Streaming Apps Other Installment Payment fi…" at bounding box center [994, 259] width 273 height 142
click at [415, 128] on link "Personal" at bounding box center [429, 131] width 48 height 29
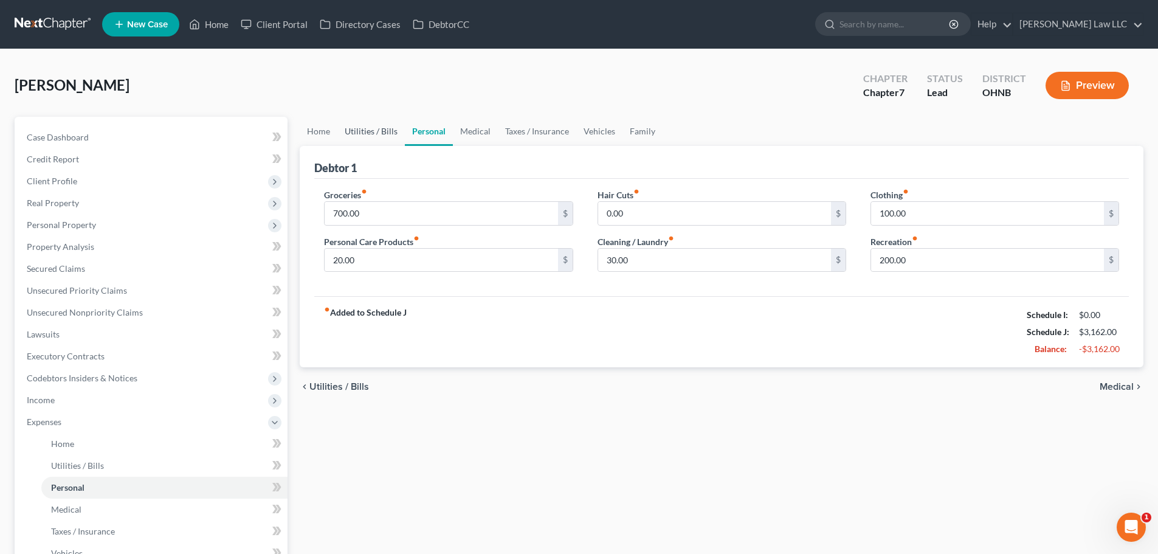
click at [369, 129] on link "Utilities / Bills" at bounding box center [370, 131] width 67 height 29
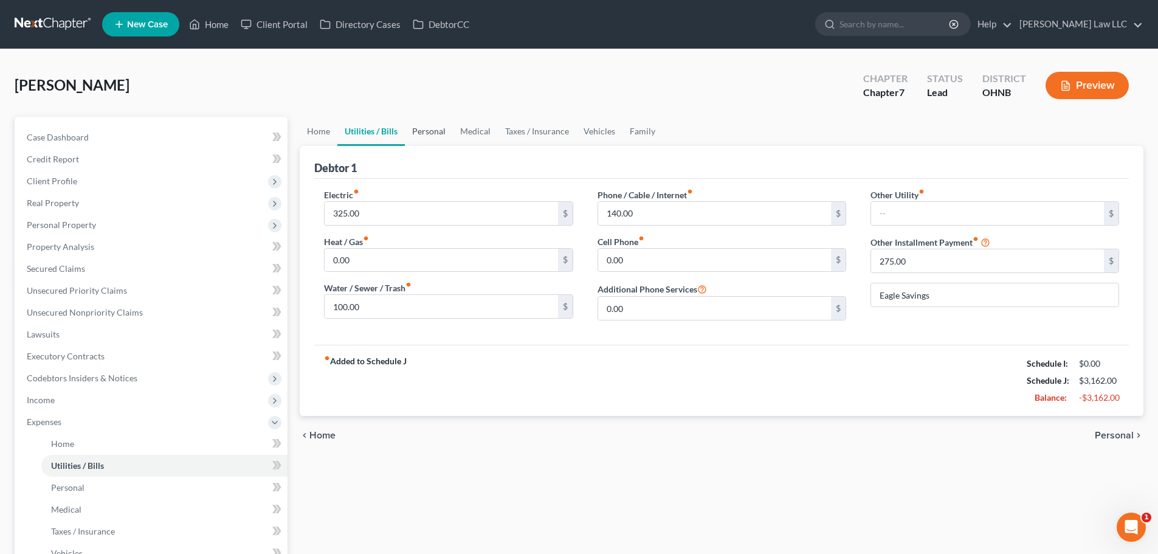
click at [435, 133] on link "Personal" at bounding box center [429, 131] width 48 height 29
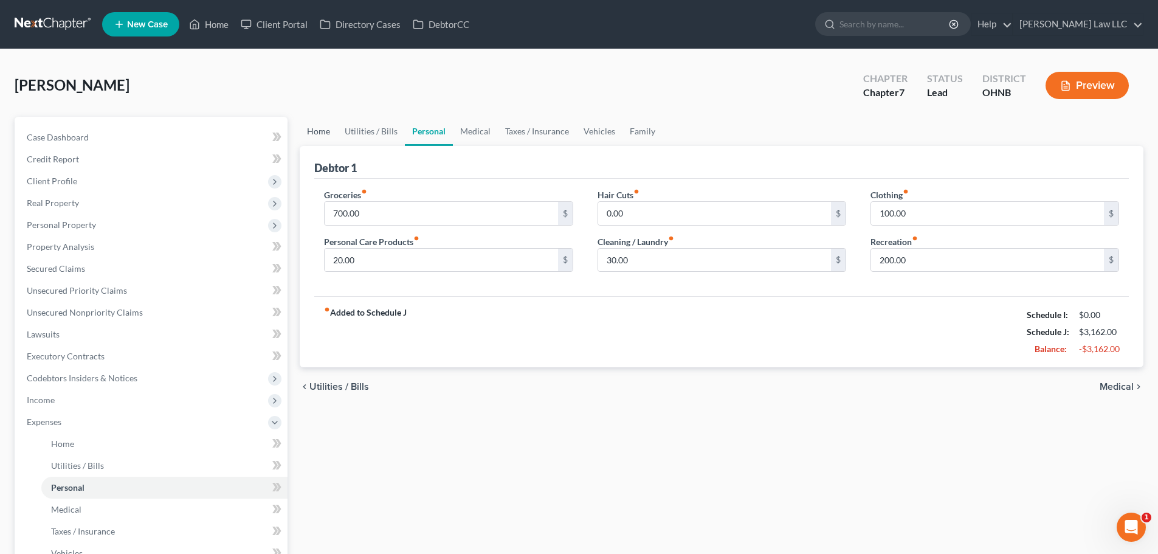
click at [317, 135] on link "Home" at bounding box center [319, 131] width 38 height 29
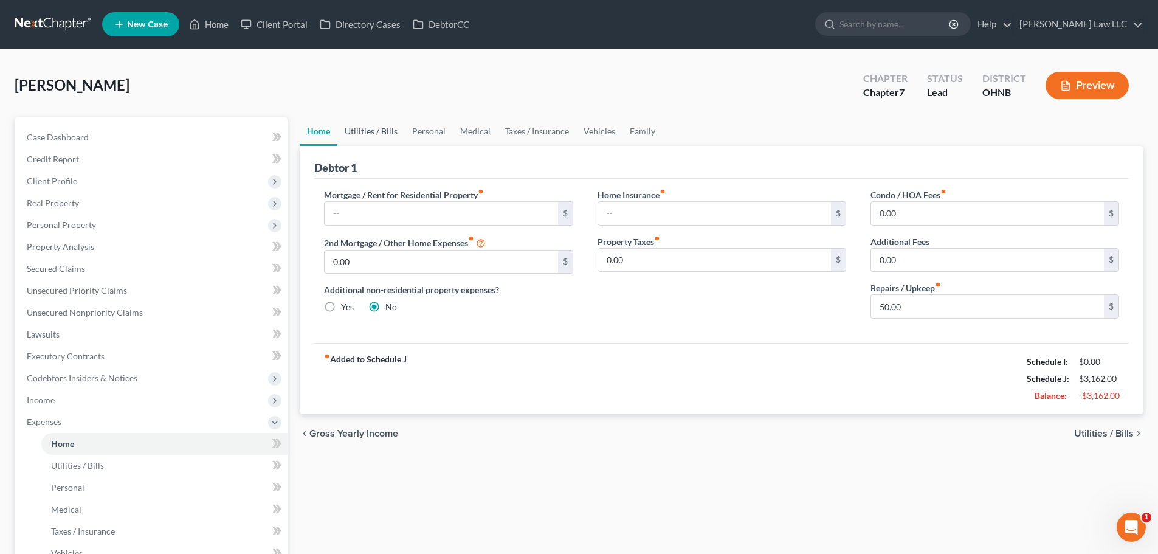
click at [374, 132] on link "Utilities / Bills" at bounding box center [370, 131] width 67 height 29
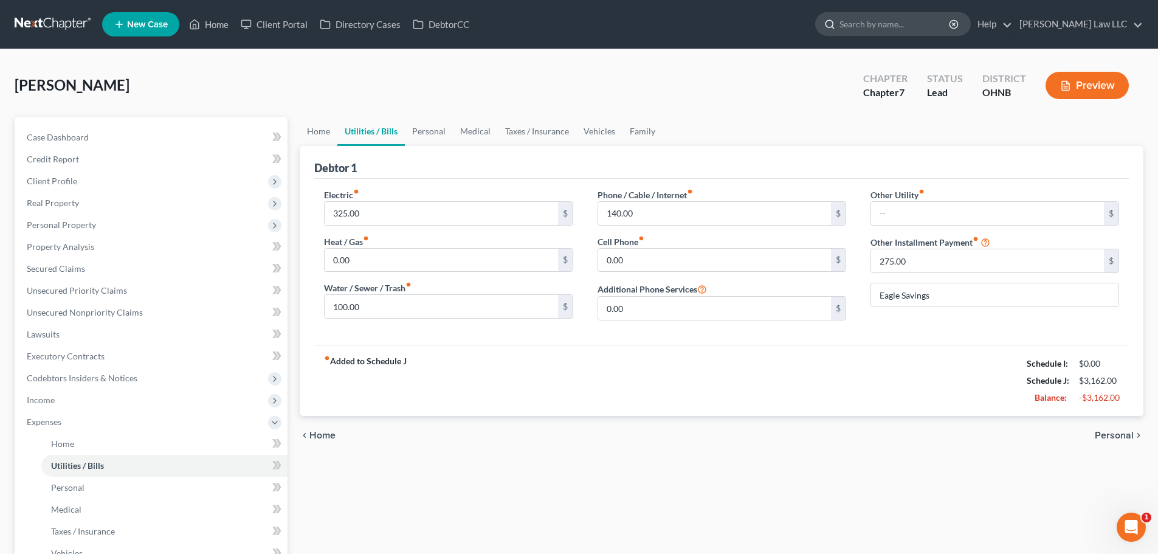
click at [930, 24] on input "search" at bounding box center [894, 24] width 111 height 22
click at [616, 69] on div "Szako, Tanya Upgraded Chapter Chapter 7 Status Lead District OHNB Preview" at bounding box center [579, 90] width 1128 height 53
click at [266, 92] on div "Szako, Tanya Upgraded Chapter Chapter 7 Status Lead District OHNB Preview" at bounding box center [579, 90] width 1128 height 53
click at [746, 394] on div "fiber_manual_record Added to Schedule J Schedule I: $0.00 Schedule J: $3,162.00…" at bounding box center [721, 380] width 814 height 71
click at [84, 228] on span "Personal Property" at bounding box center [61, 224] width 69 height 10
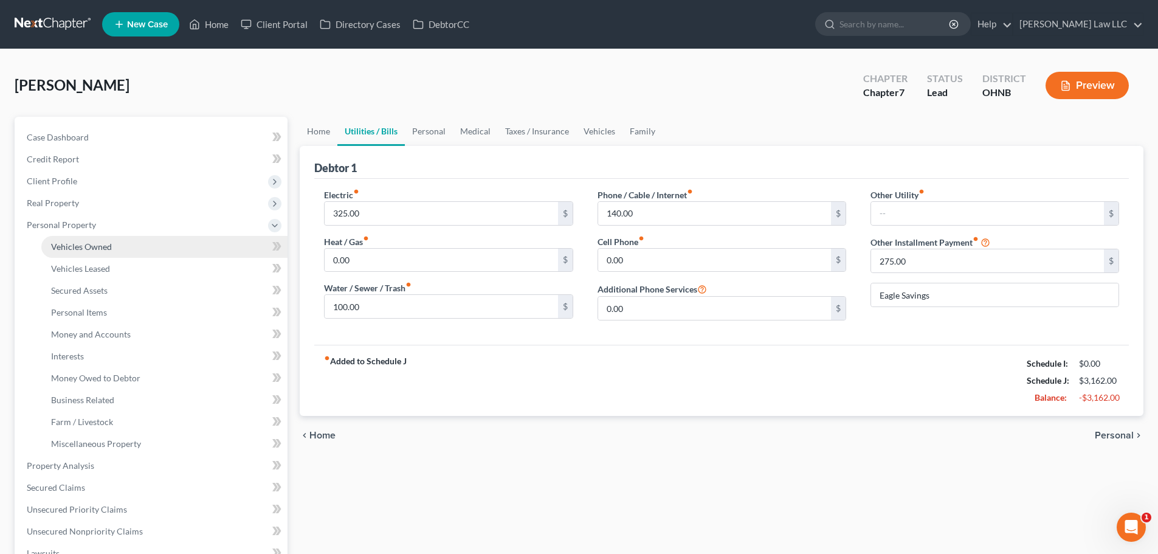
click at [109, 250] on span "Vehicles Owned" at bounding box center [81, 246] width 61 height 10
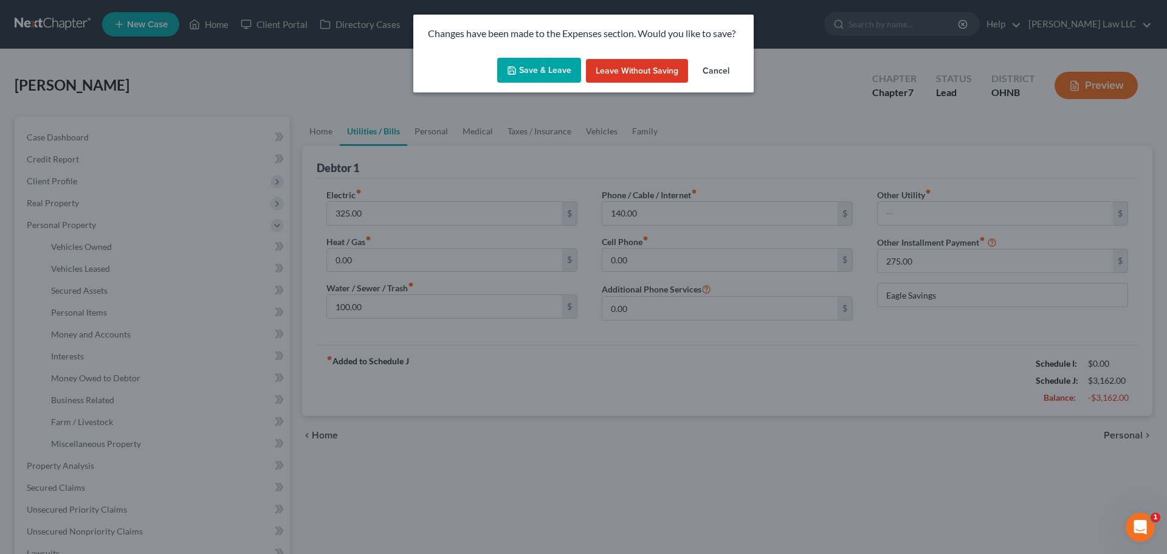
click at [541, 70] on button "Save & Leave" at bounding box center [539, 71] width 84 height 26
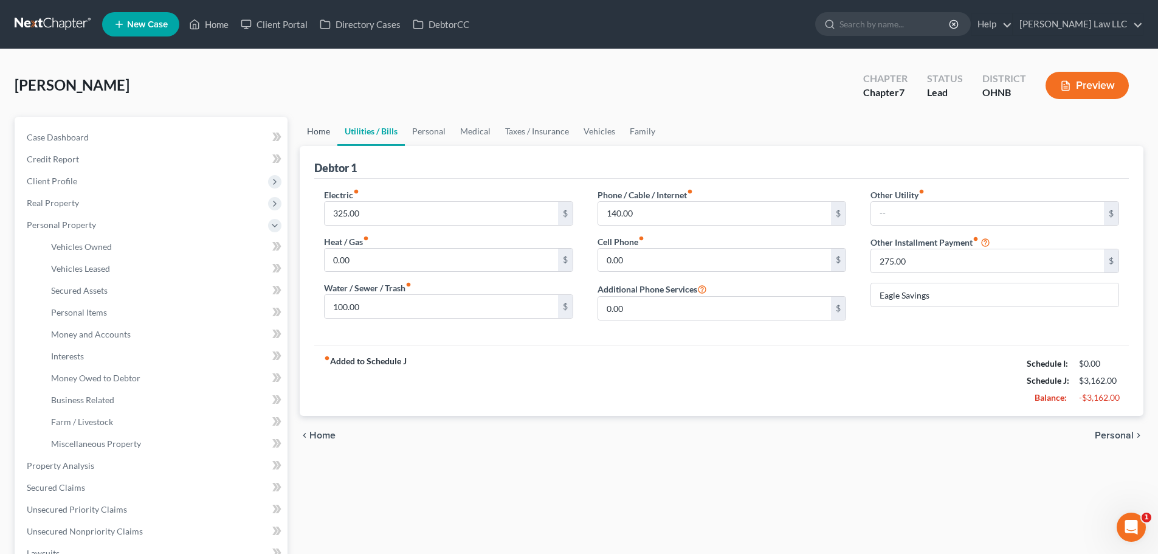
click at [321, 132] on link "Home" at bounding box center [319, 131] width 38 height 29
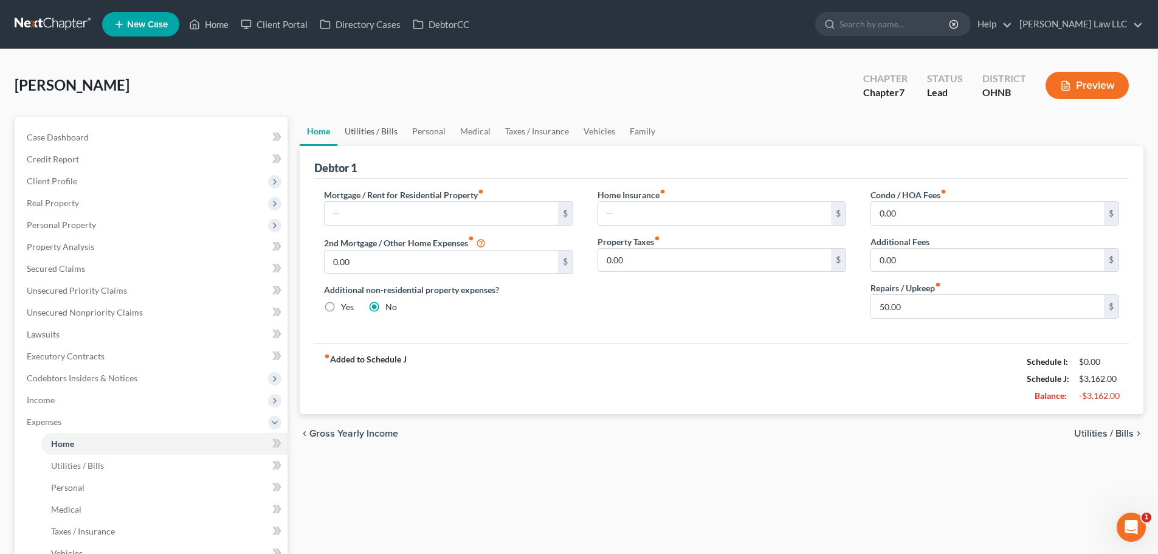
click at [376, 132] on link "Utilities / Bills" at bounding box center [370, 131] width 67 height 29
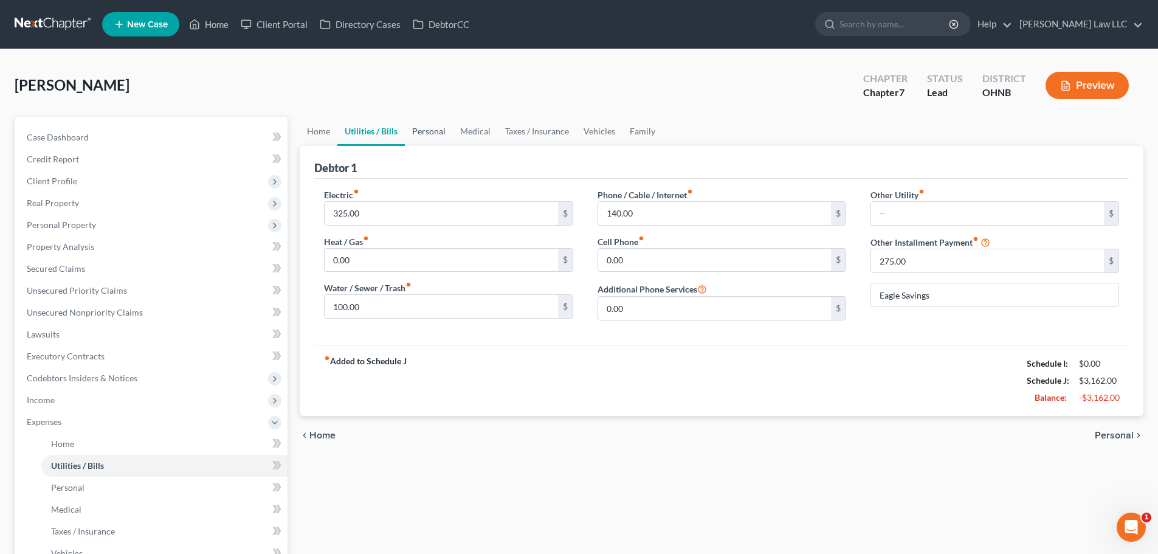
click at [439, 136] on link "Personal" at bounding box center [429, 131] width 48 height 29
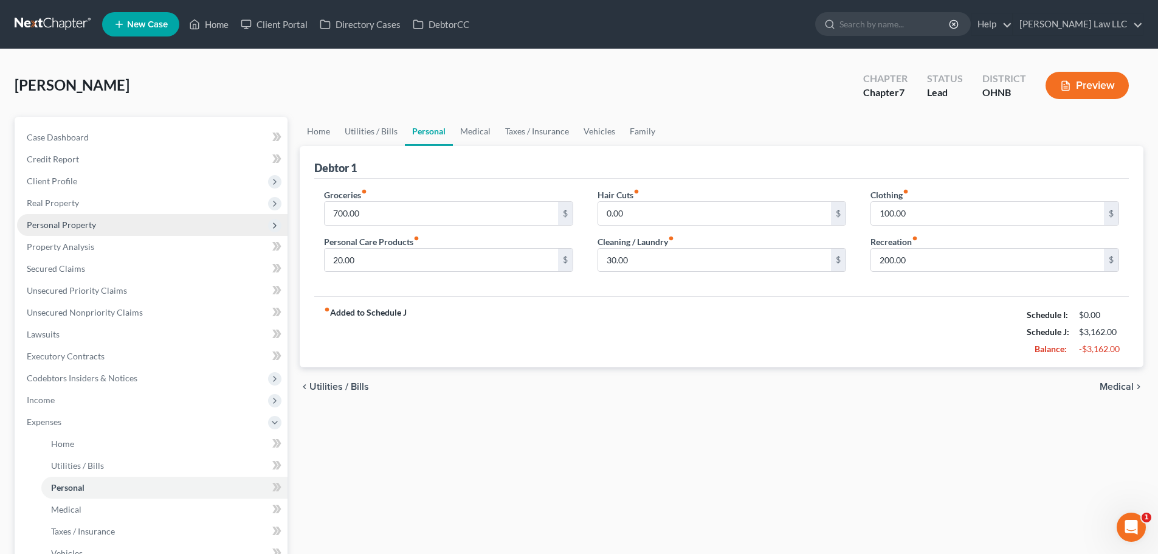
click at [78, 233] on span "Personal Property" at bounding box center [152, 225] width 270 height 22
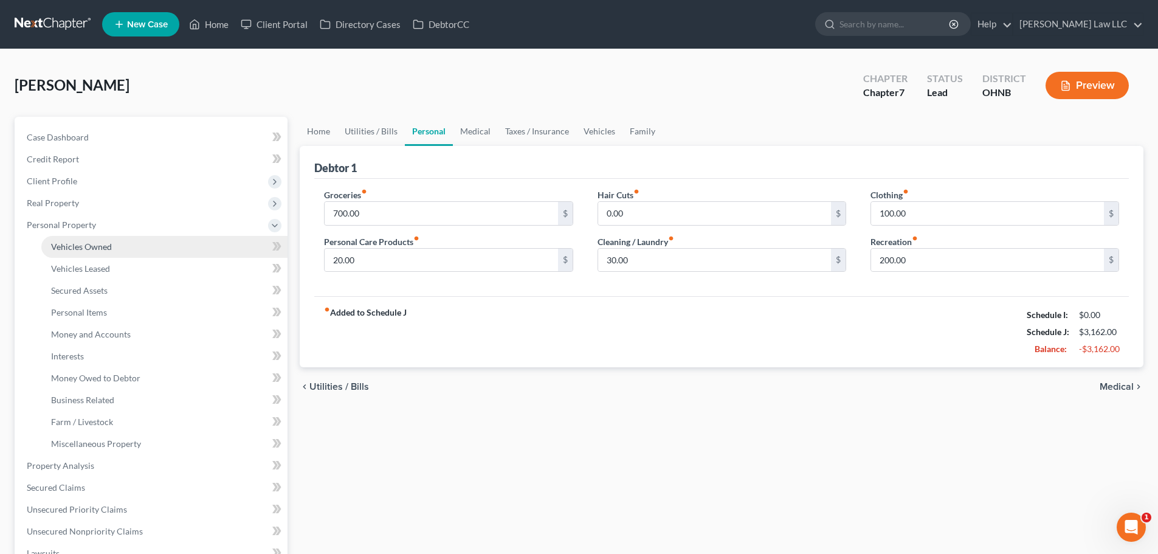
click at [91, 252] on link "Vehicles Owned" at bounding box center [164, 247] width 246 height 22
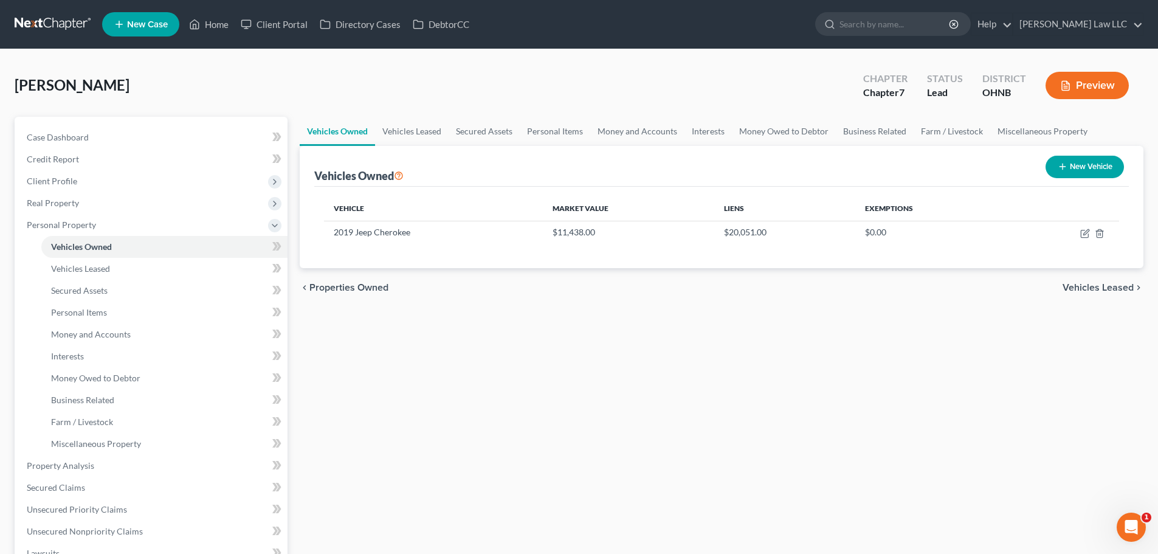
click at [1071, 162] on button "New Vehicle" at bounding box center [1084, 167] width 78 height 22
select select "0"
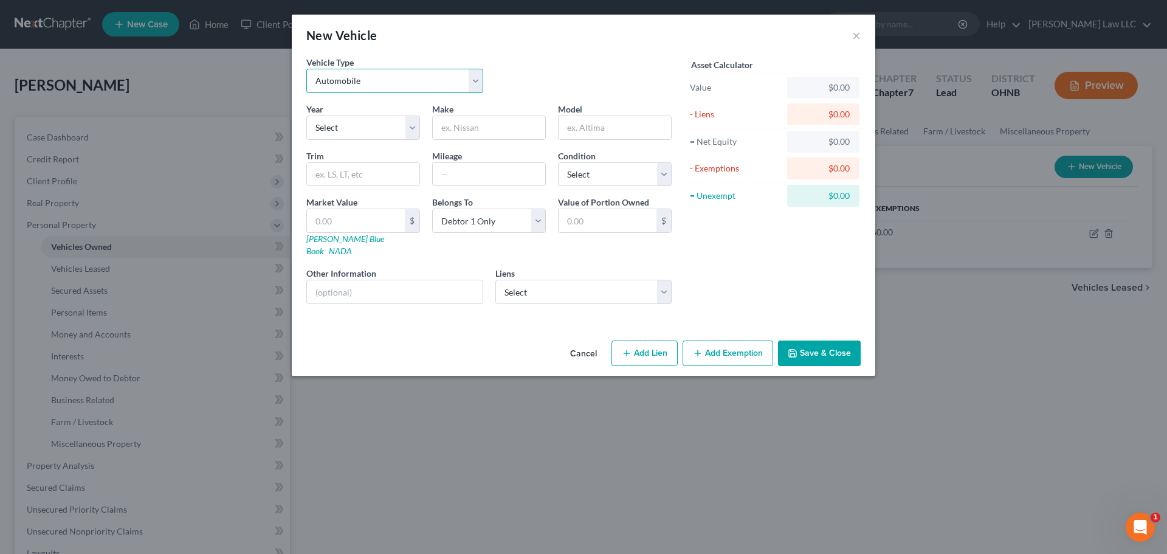
click at [381, 87] on select "Select Automobile Truck Trailer Watercraft Aircraft Motor Home Atv Other Vehicle" at bounding box center [394, 81] width 177 height 24
select select "7"
click at [306, 69] on select "Select Automobile Truck Trailer Watercraft Aircraft Motor Home Atv Other Vehicle" at bounding box center [394, 81] width 177 height 24
click at [369, 132] on select "Select 2026 2025 2024 2023 2022 2021 2020 2019 2018 2017 2016 2015 2014 2013 20…" at bounding box center [363, 127] width 114 height 24
select select "7"
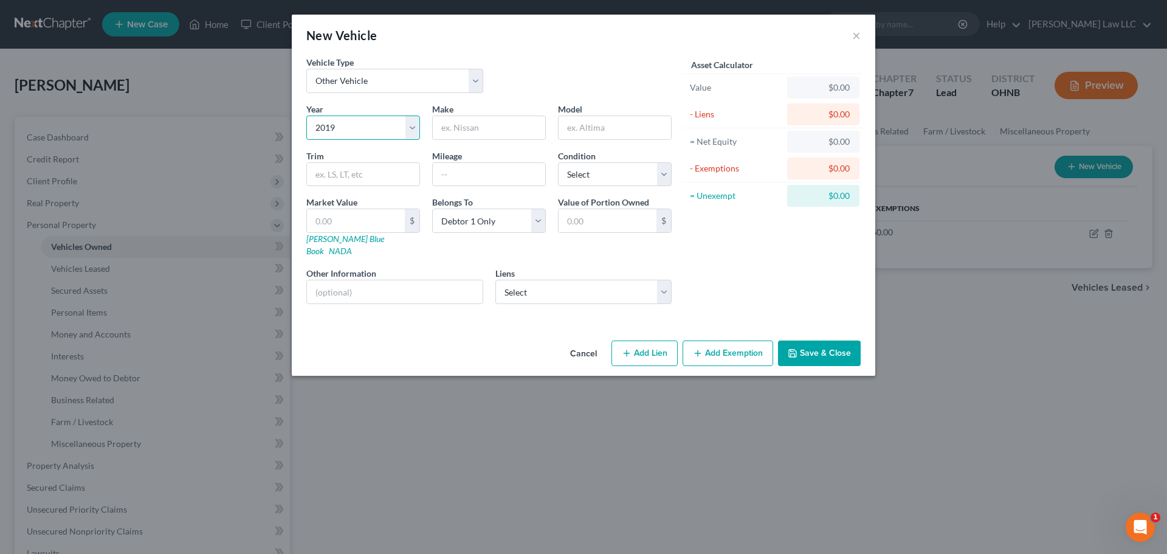
click at [306, 115] on select "Select 2026 2025 2024 2023 2022 2021 2020 2019 2018 2017 2016 2015 2014 2013 20…" at bounding box center [363, 127] width 114 height 24
click at [471, 128] on input "text" at bounding box center [489, 127] width 112 height 23
type input "Harley Davidson"
click at [612, 127] on input "text" at bounding box center [614, 127] width 112 height 23
click at [710, 257] on div "Asset Calculator Value $0.00 - Liens $0.00 = Net Equity $0.00 - Exemptions $0.0…" at bounding box center [772, 185] width 189 height 258
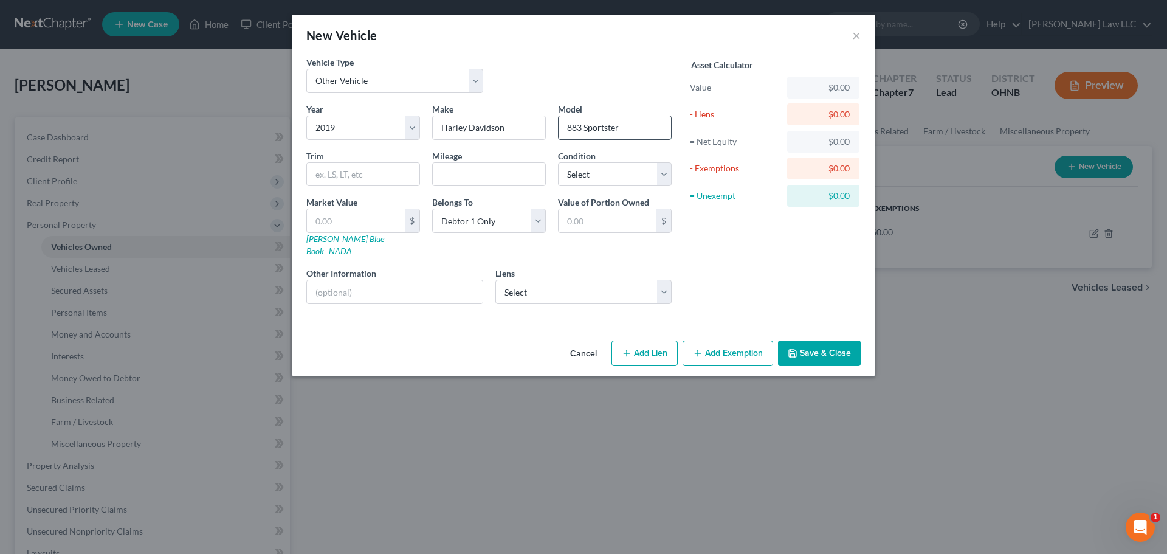
click at [565, 125] on input "883 Sportster" at bounding box center [614, 127] width 112 height 23
type input "Iron 883 Sportster"
click at [608, 179] on select "Select Excellent Very Good Good Fair Poor" at bounding box center [615, 174] width 114 height 24
select select "3"
click at [558, 162] on select "Select Excellent Very Good Good Fair Poor" at bounding box center [615, 174] width 114 height 24
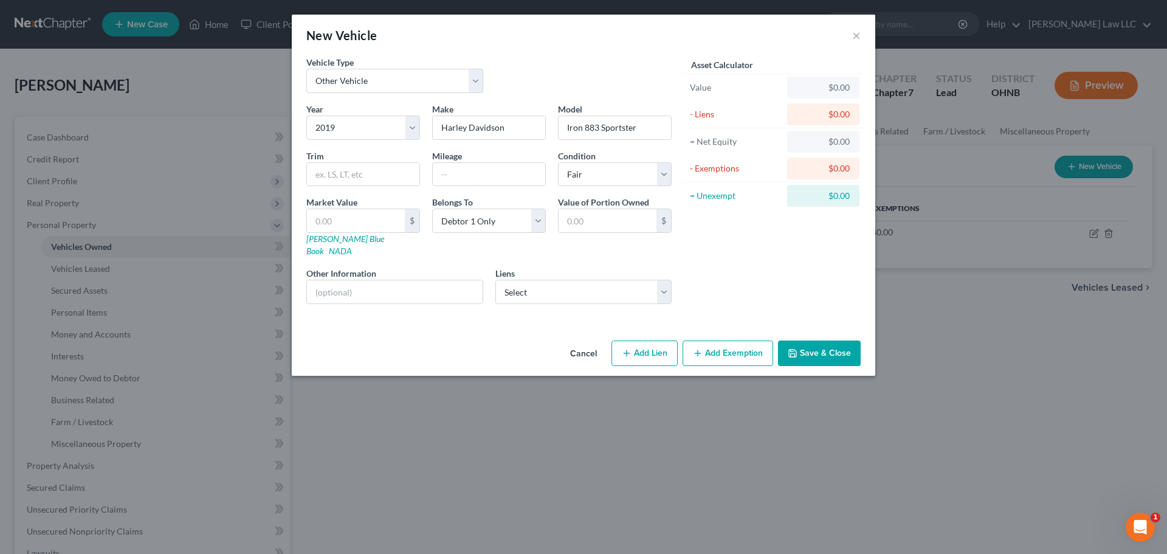
click at [757, 238] on div "Asset Calculator Value $0.00 - Liens $0.00 = Net Equity $0.00 - Exemptions $0.0…" at bounding box center [772, 185] width 189 height 258
click at [591, 280] on select "Select Harley Davidson Fina - $5,563.00" at bounding box center [583, 292] width 177 height 24
select select "31"
select select "0"
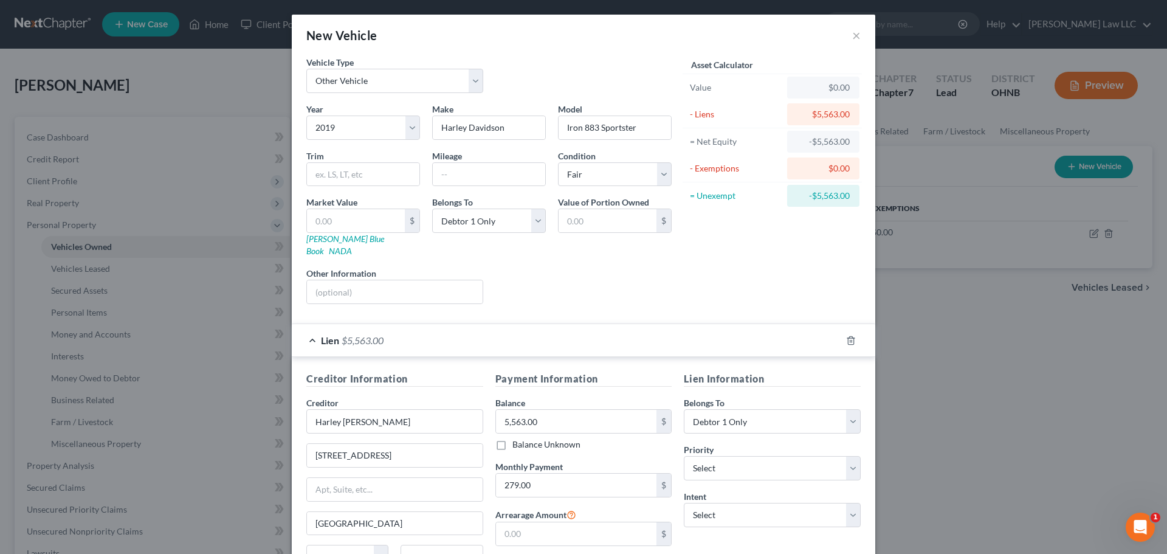
click at [692, 267] on div "Asset Calculator Value $0.00 - Liens $5,563.00 = Net Equity -$5,563.00 - Exempt…" at bounding box center [772, 185] width 189 height 258
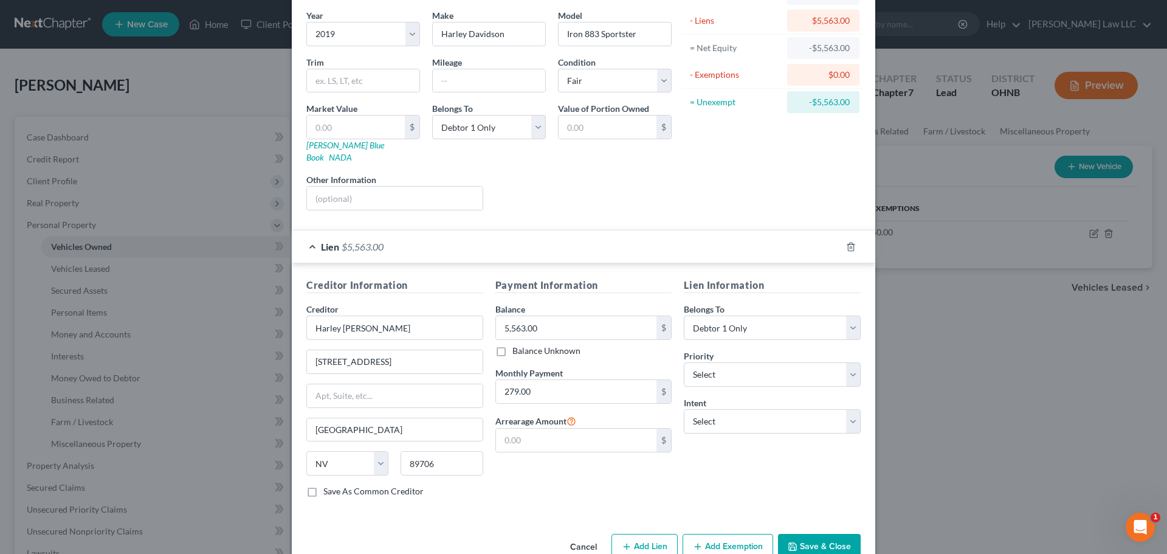
scroll to position [111, 0]
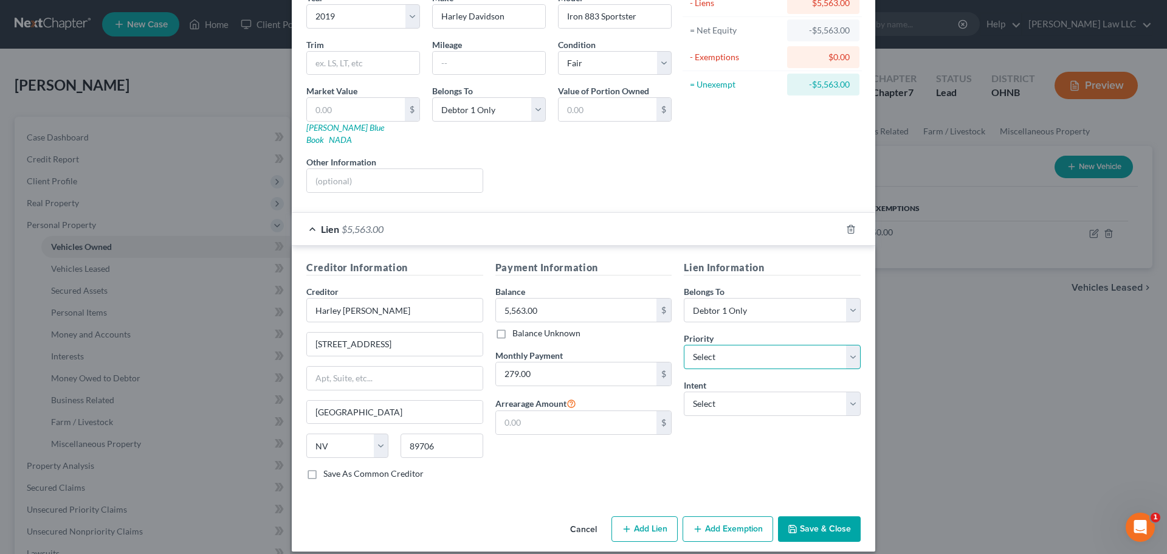
click at [713, 345] on select "Select 1st 2nd 3rd 4th 5th 6th 7th 8th 9th 10th 11th 12th 13th 14th 15th 16th 1…" at bounding box center [772, 357] width 177 height 24
select select "0"
click at [684, 345] on select "Select 1st 2nd 3rd 4th 5th 6th 7th 8th 9th 10th 11th 12th 13th 14th 15th 16th 1…" at bounding box center [772, 357] width 177 height 24
click at [714, 392] on select "Select Surrender Redeem Reaffirm Avoid Other" at bounding box center [772, 403] width 177 height 24
select select "2"
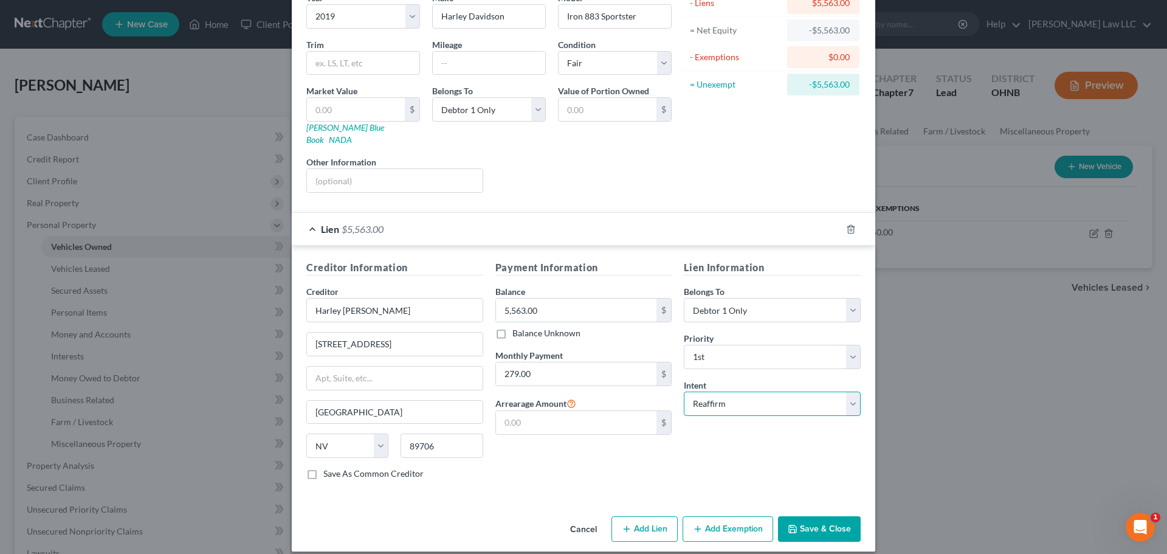
click at [684, 391] on select "Select Surrender Redeem Reaffirm Avoid Other" at bounding box center [772, 403] width 177 height 24
click at [634, 473] on div "Payment Information Balance 5,563.00 $ Balance Unknown Balance Undetermined 5,5…" at bounding box center [583, 374] width 189 height 229
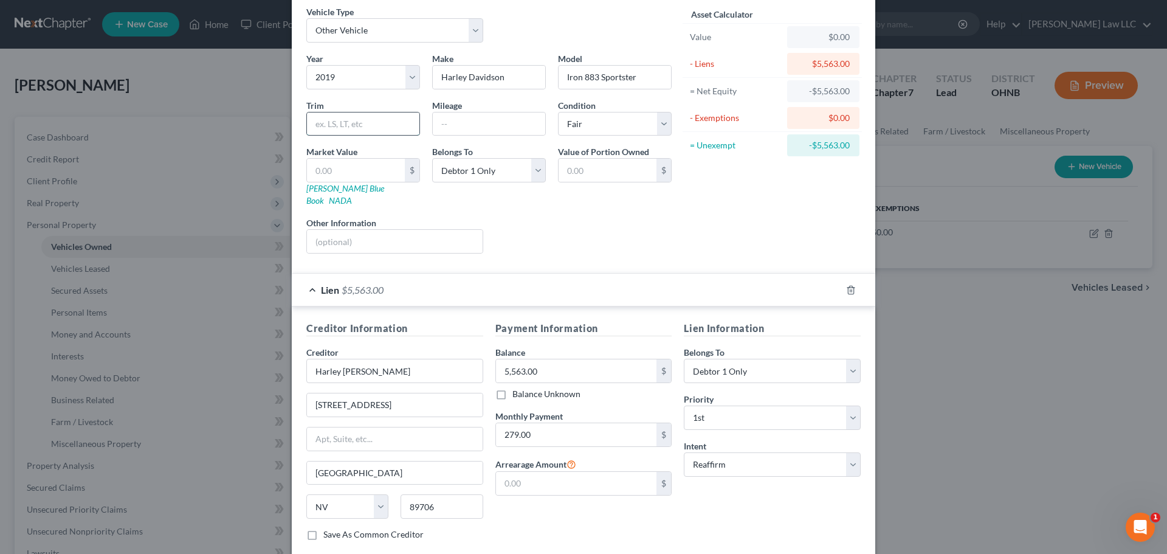
drag, startPoint x: 389, startPoint y: 122, endPoint x: 380, endPoint y: 121, distance: 9.1
click at [389, 122] on input "text" at bounding box center [363, 123] width 112 height 23
click at [321, 173] on input "text" at bounding box center [356, 170] width 98 height 23
type input "4"
type input "4.00"
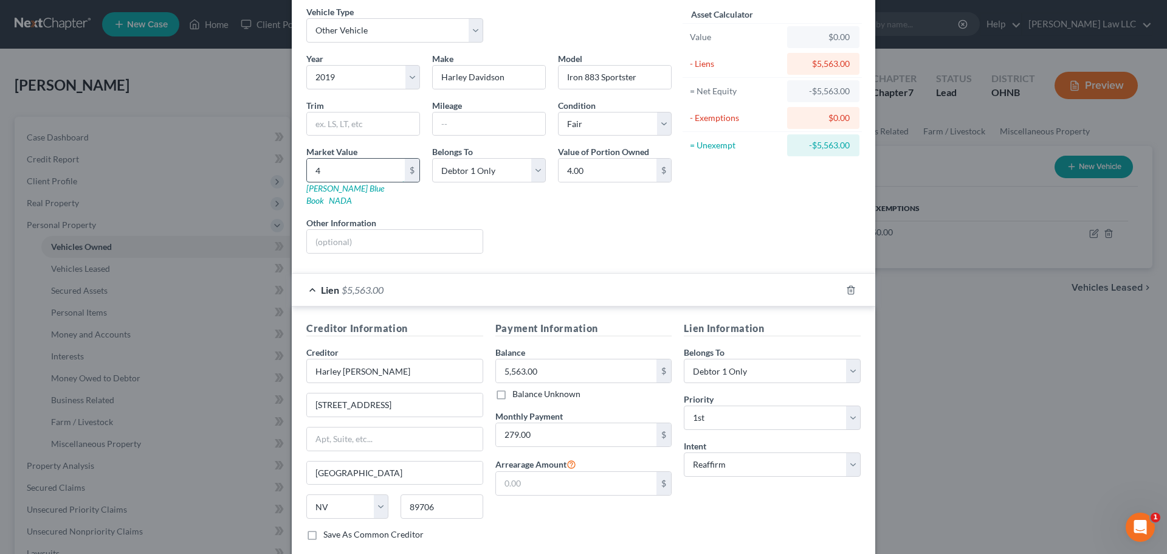
type input "44"
type input "44.00"
type input "444"
type input "444.00"
type input "44"
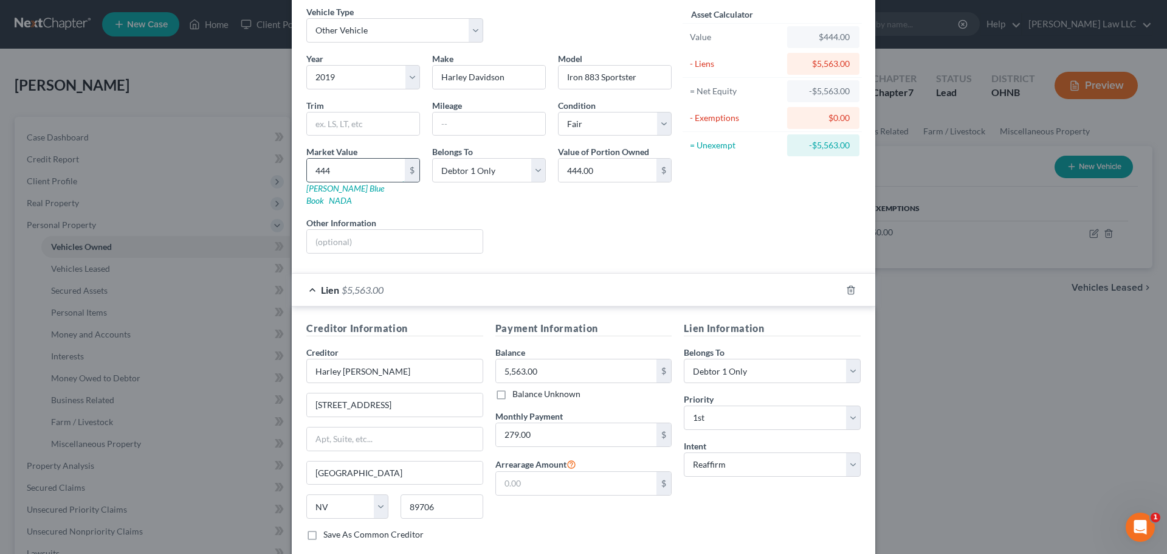
type input "44.00"
type input "447"
type input "447.00"
type input "4475"
type input "4,475.00"
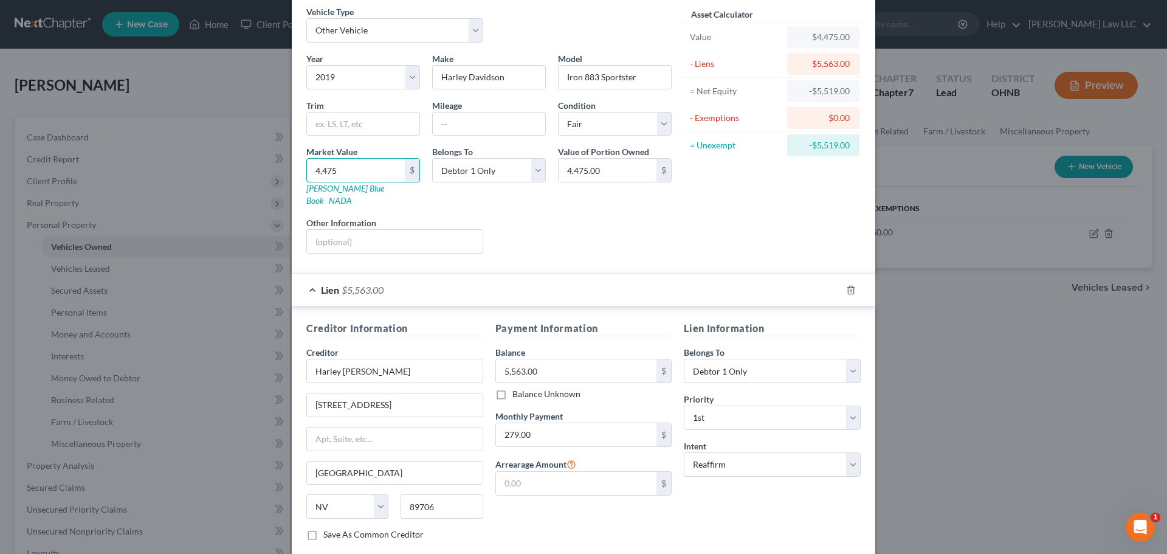
type input "4,475"
click at [544, 216] on div "Liens Select" at bounding box center [583, 234] width 189 height 37
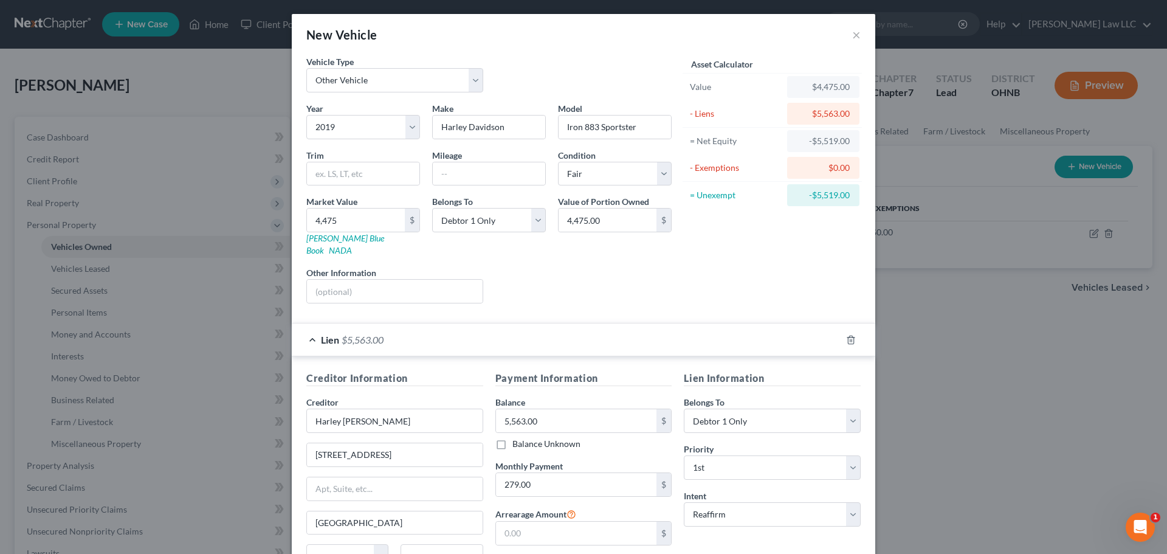
scroll to position [0, 0]
click at [579, 283] on div "Liens Select" at bounding box center [583, 285] width 189 height 37
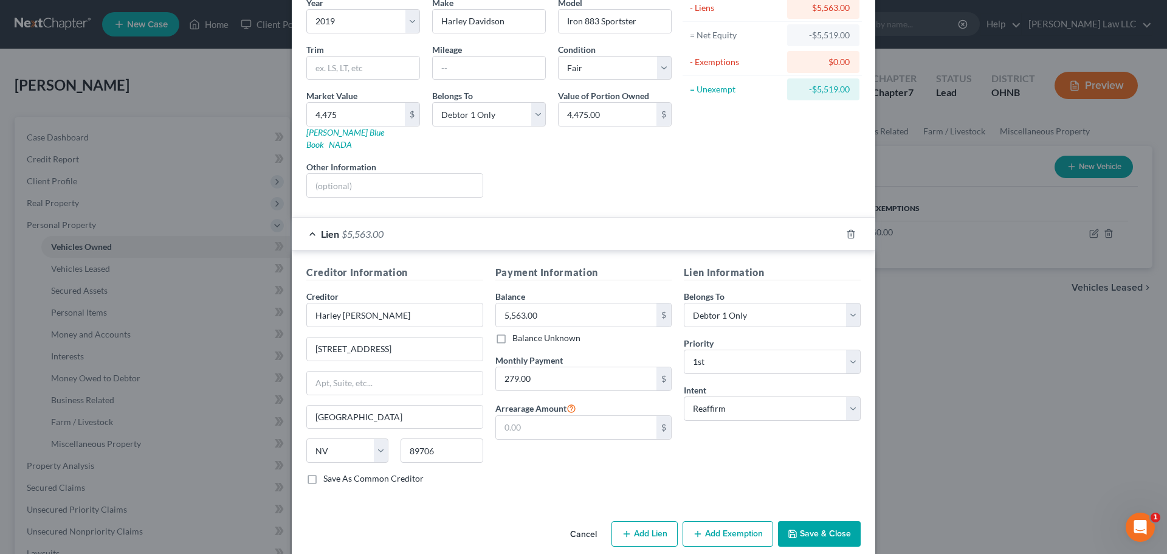
scroll to position [111, 0]
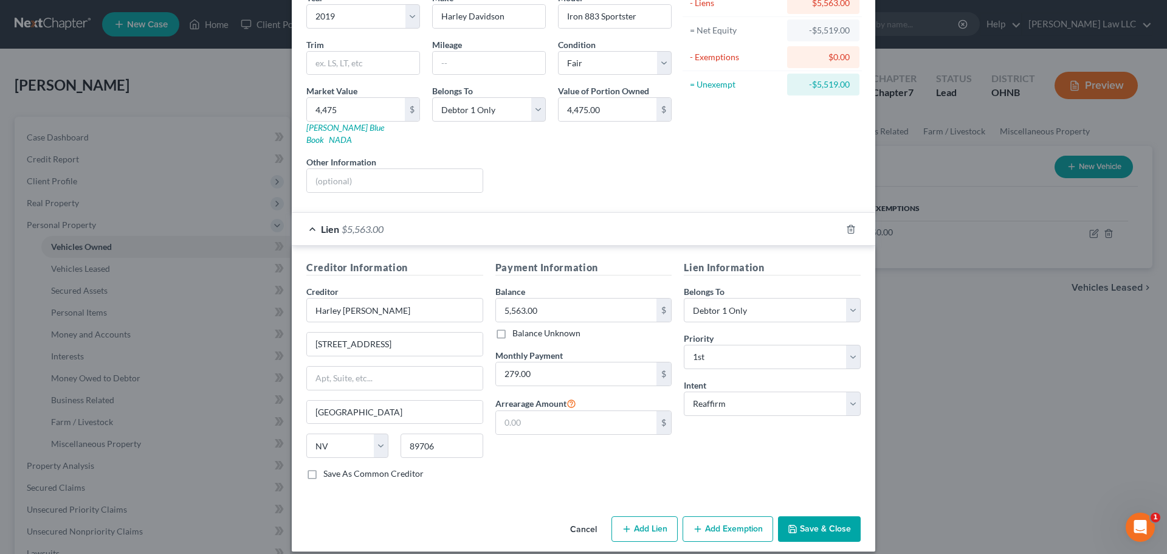
click at [803, 516] on button "Save & Close" at bounding box center [819, 529] width 83 height 26
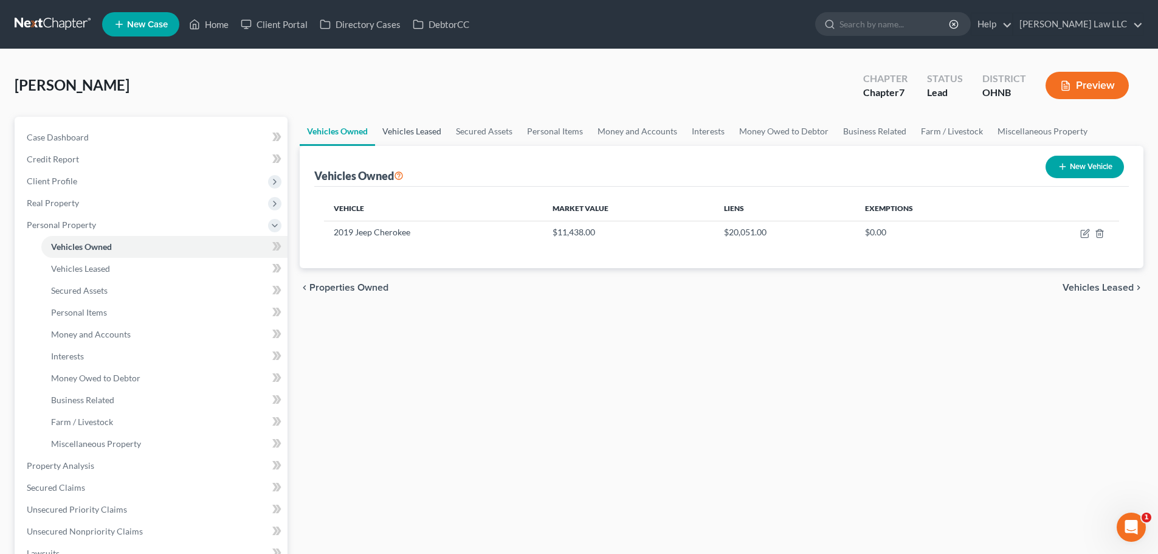
click at [419, 131] on link "Vehicles Leased" at bounding box center [412, 131] width 74 height 29
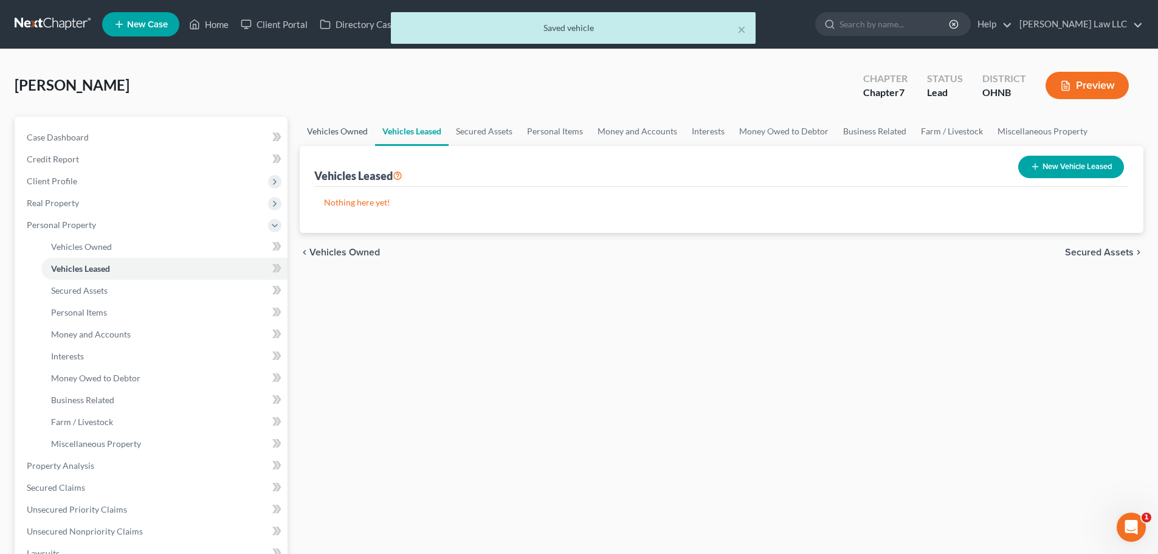
click at [351, 131] on link "Vehicles Owned" at bounding box center [337, 131] width 75 height 29
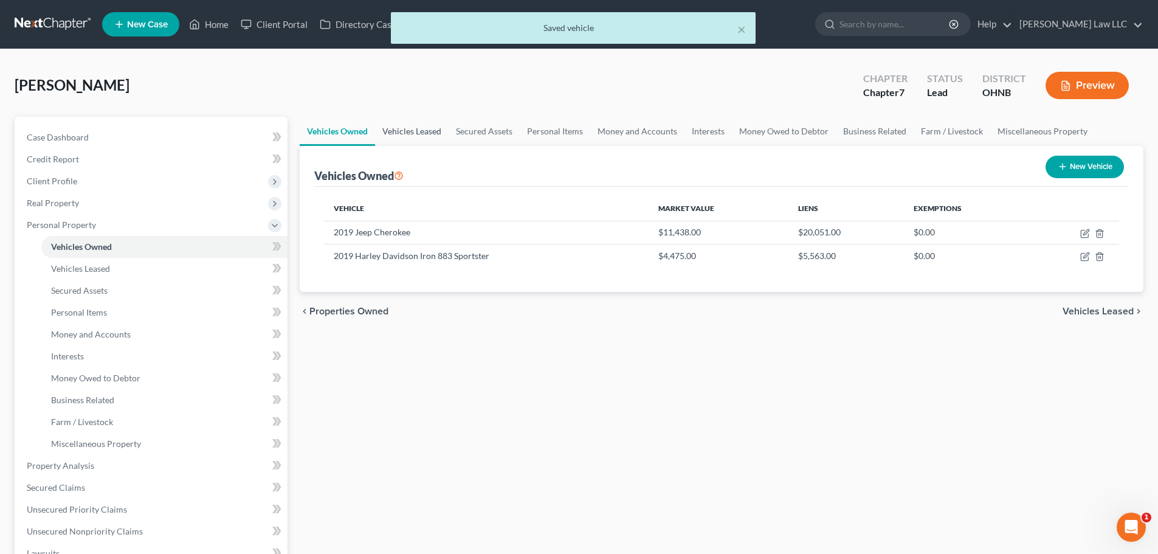
click at [422, 131] on link "Vehicles Leased" at bounding box center [412, 131] width 74 height 29
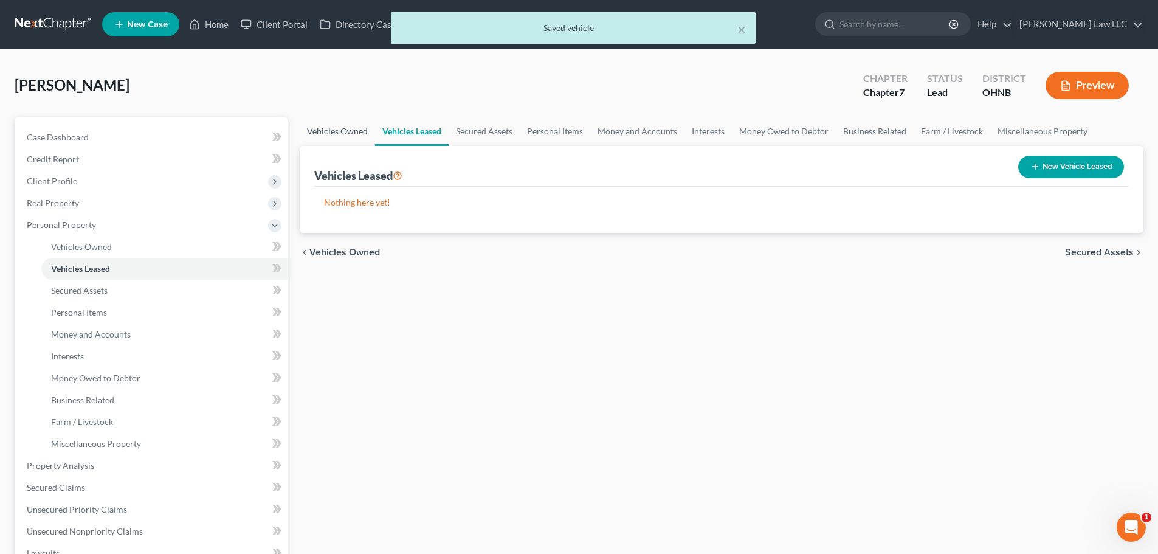
click at [328, 125] on link "Vehicles Owned" at bounding box center [337, 131] width 75 height 29
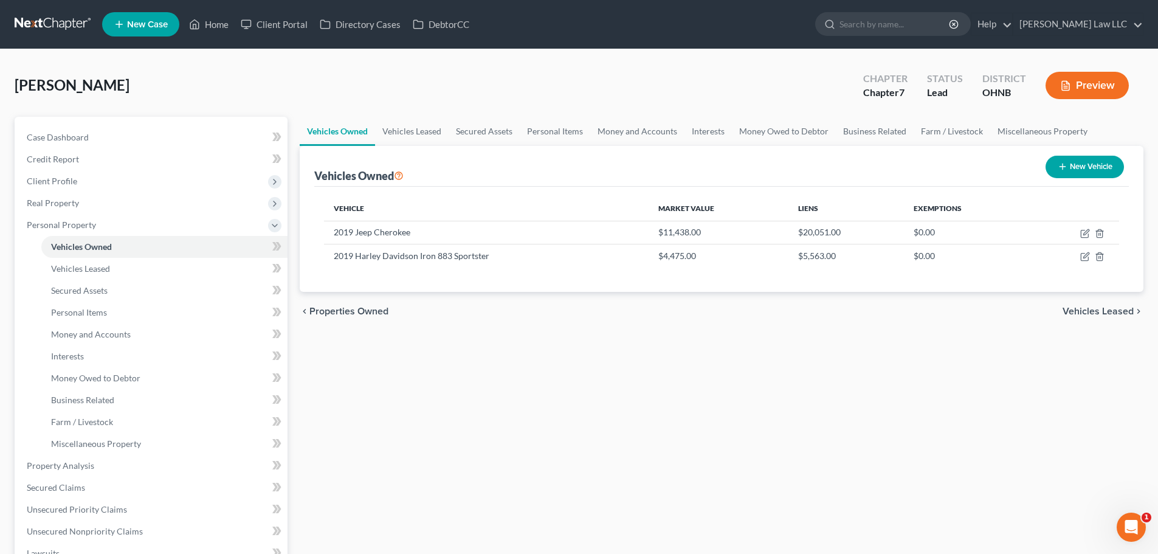
click at [1080, 174] on button "New Vehicle" at bounding box center [1084, 167] width 78 height 22
select select "0"
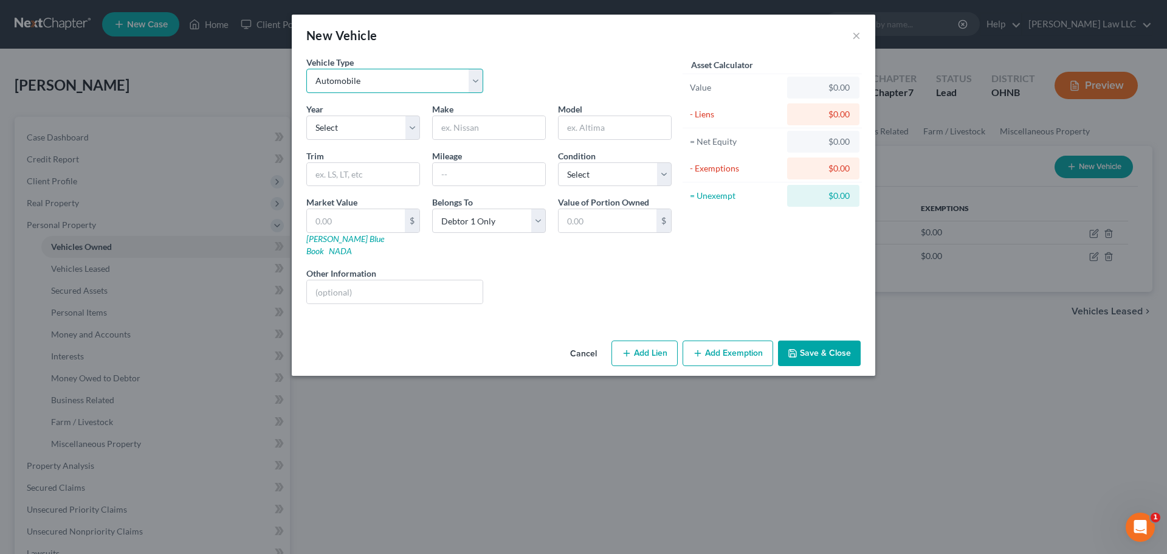
click at [354, 83] on select "Select Automobile Truck Trailer Watercraft Aircraft Motor Home Atv Other Vehicle" at bounding box center [394, 81] width 177 height 24
select select "2"
click at [306, 69] on select "Select Automobile Truck Trailer Watercraft Aircraft Motor Home Atv Other Vehicle" at bounding box center [394, 81] width 177 height 24
click at [352, 126] on select "Select 2026 2025 2024 2023 2022 2021 2020 2019 2018 2017 2016 2015 2014 2013 20…" at bounding box center [363, 127] width 114 height 24
select select "3"
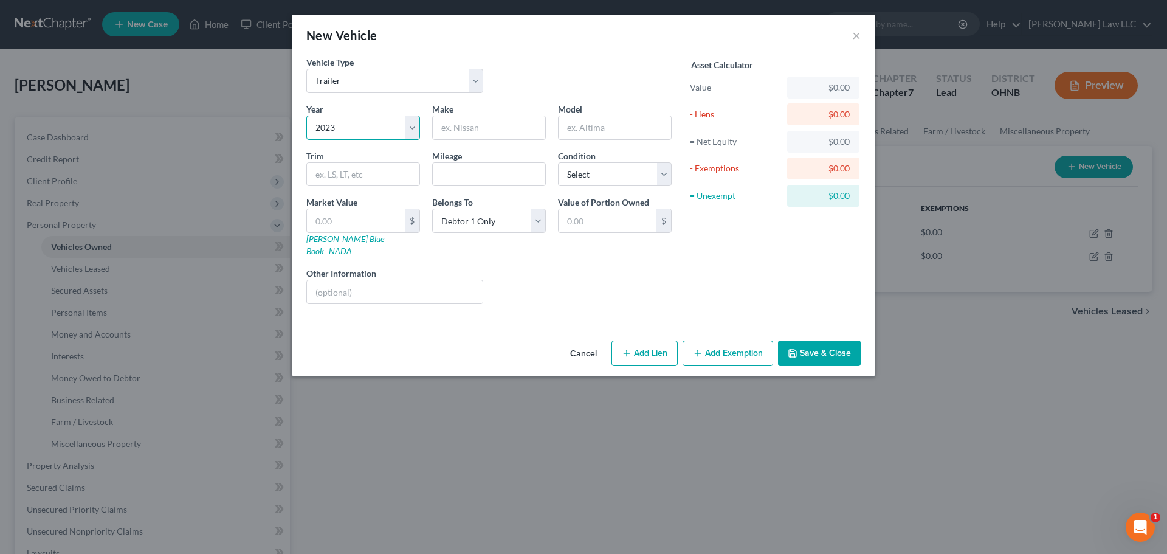
click at [306, 115] on select "Select 2026 2025 2024 2023 2022 2021 2020 2019 2018 2017 2016 2015 2014 2013 20…" at bounding box center [363, 127] width 114 height 24
click at [406, 283] on input "text" at bounding box center [395, 291] width 176 height 23
type input "In her name but brother makes payment"
click at [569, 283] on div "Liens Select" at bounding box center [583, 285] width 189 height 37
click at [366, 214] on input "text" at bounding box center [356, 220] width 98 height 23
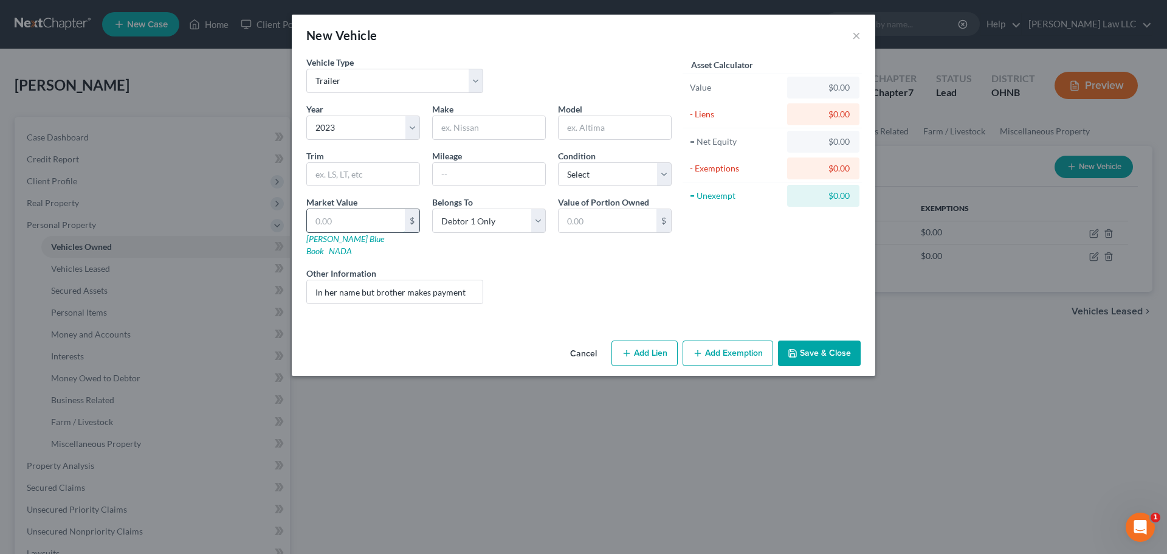
type input "1"
type input "1.00"
type input "15"
type input "15.00"
type input "150"
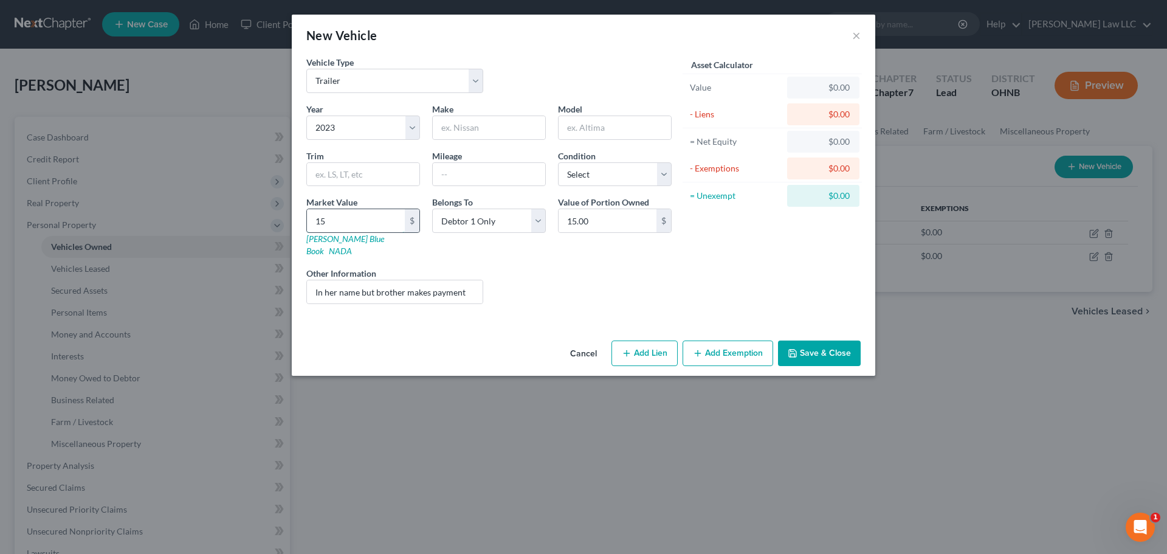
type input "150.00"
type input "1500"
type input "1,500.00"
click at [624, 279] on div "Liens Select" at bounding box center [583, 285] width 189 height 37
type input "2"
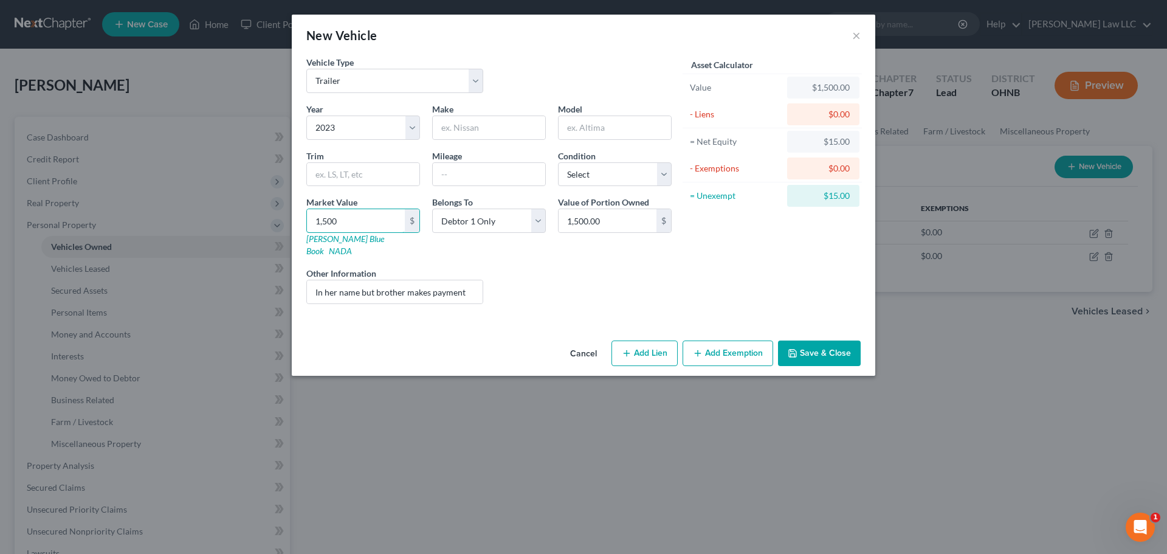
type input "2.00"
type input "20"
type input "20.00"
type input "200"
type input "200.00"
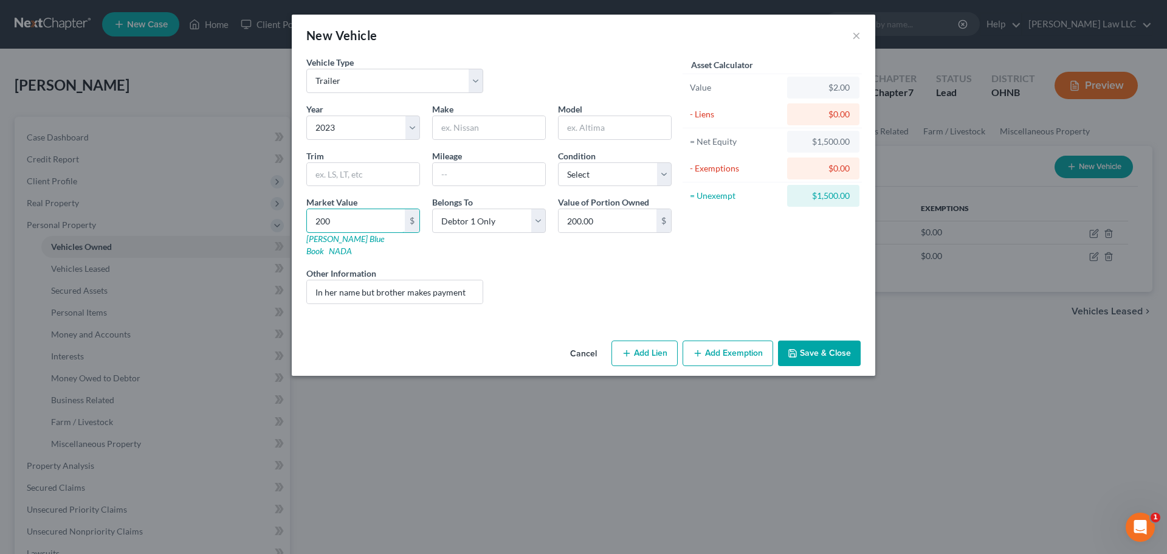
type input "2000"
type input "2,000.00"
click at [625, 284] on div "Liens Select" at bounding box center [583, 285] width 189 height 37
click at [736, 345] on button "Add Exemption" at bounding box center [727, 353] width 91 height 26
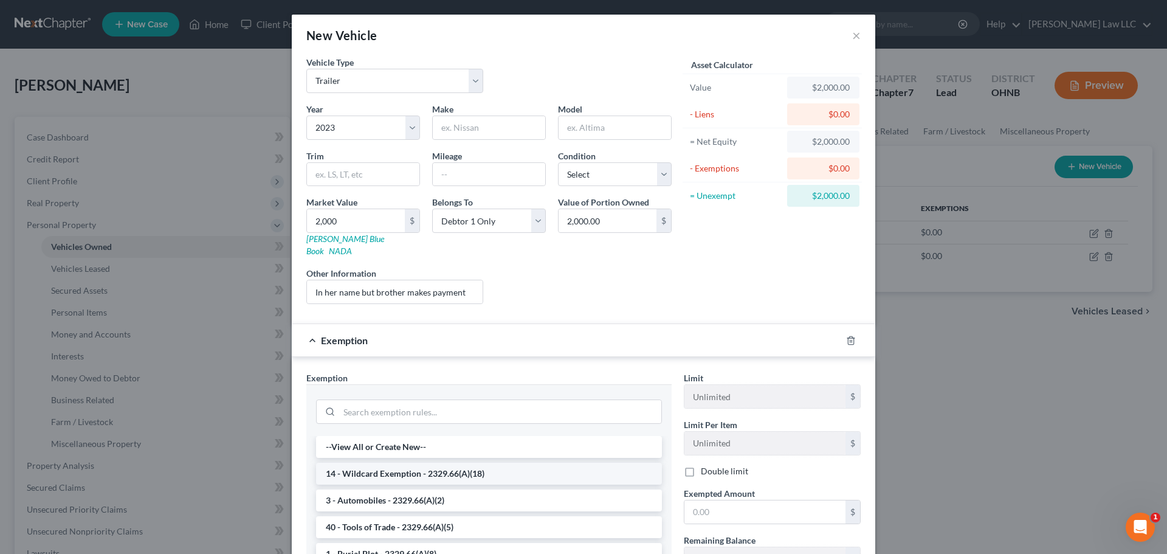
click at [448, 462] on li "14 - Wildcard Exemption - 2329.66(A)(18)" at bounding box center [489, 473] width 346 height 22
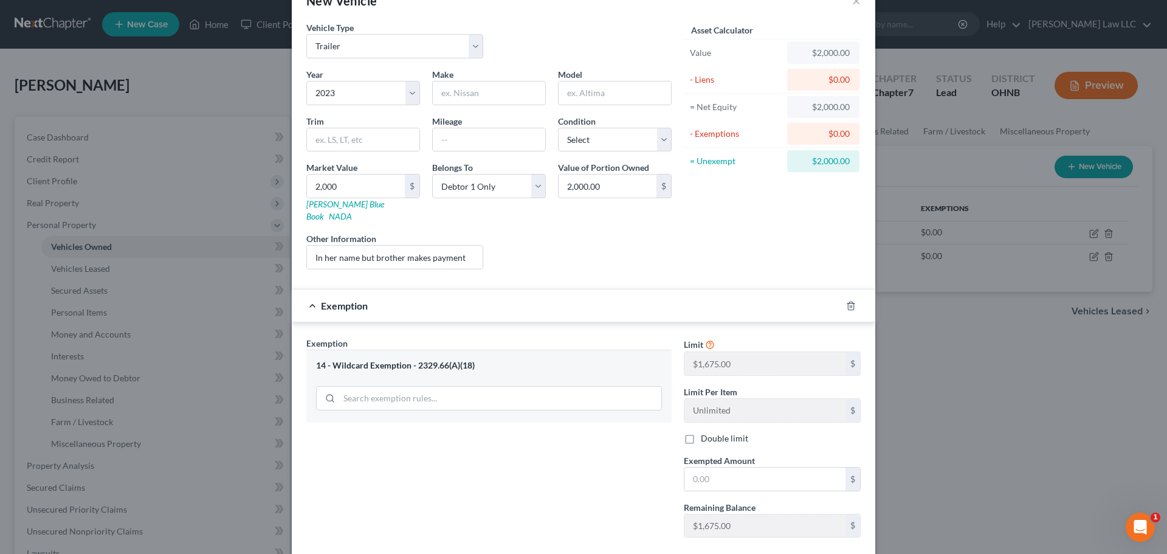
scroll to position [93, 0]
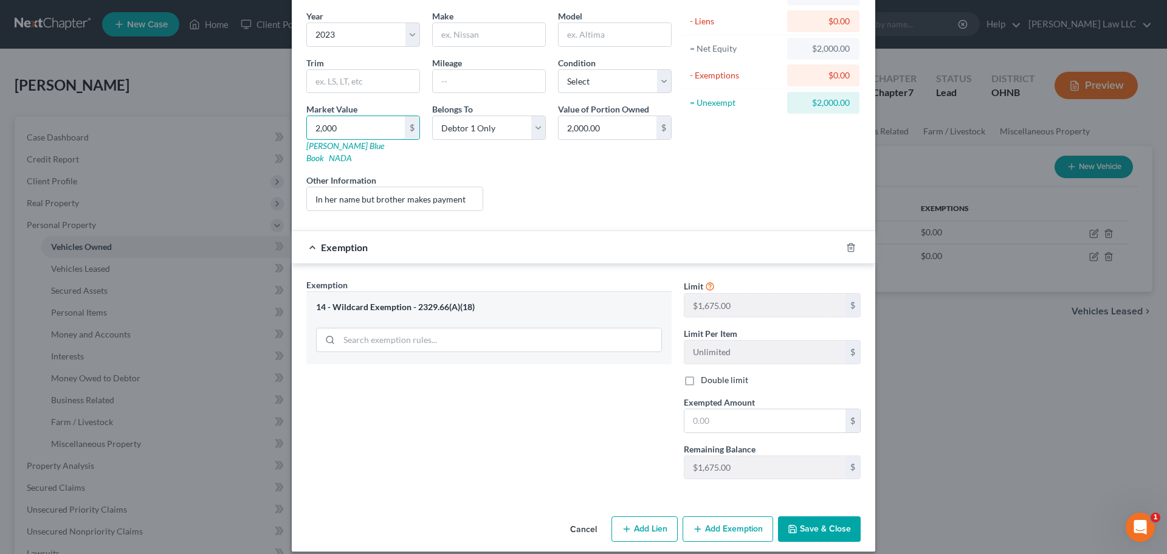
type input "1"
type input "1.00"
type input "15"
type input "15.00"
type input "150"
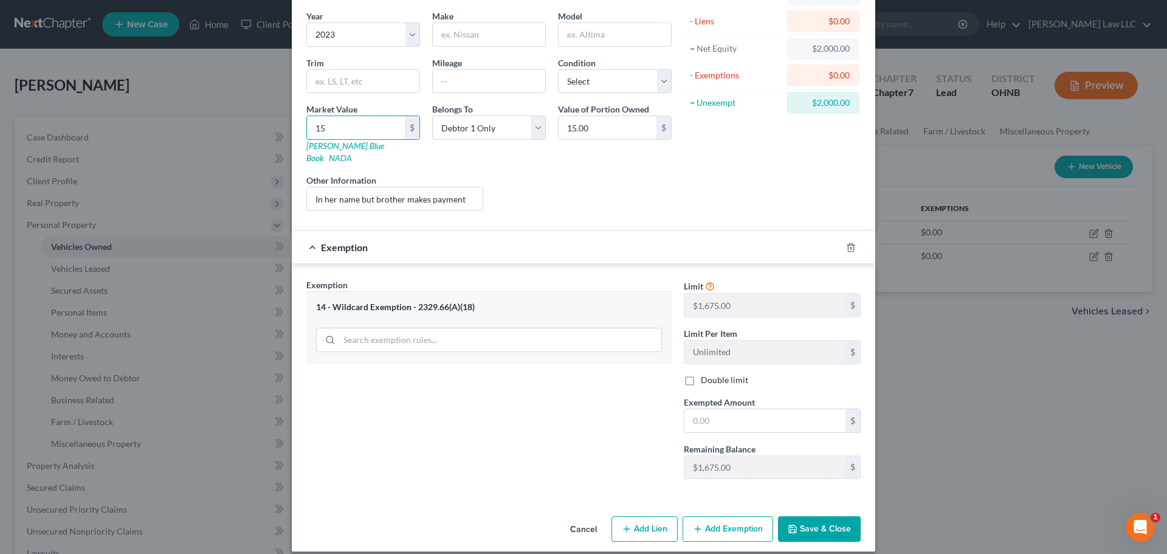
type input "150.00"
type input "1500"
type input "1,500.00"
type input "1,500"
click at [524, 431] on div "Exemption Set must be selected for CA. Exemption * 14 - Wildcard Exemption - 23…" at bounding box center [488, 383] width 377 height 210
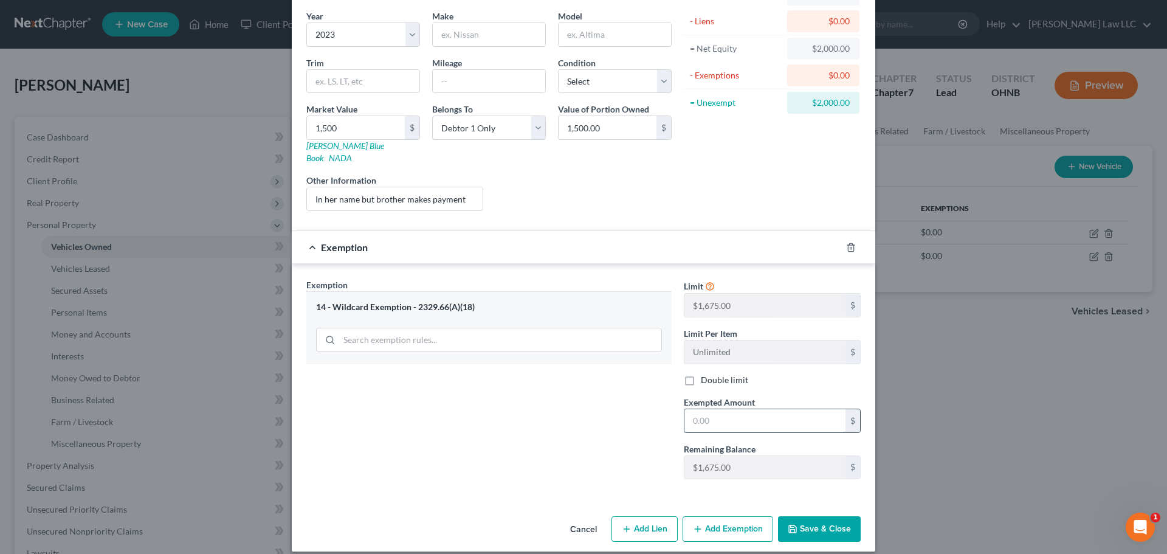
click at [747, 412] on input "text" at bounding box center [764, 420] width 161 height 23
type input "1,675"
click at [513, 462] on div "Exemption Set must be selected for CA. Exemption * 14 - Wildcard Exemption - 23…" at bounding box center [488, 383] width 377 height 210
click at [821, 516] on button "Save & Close" at bounding box center [819, 529] width 83 height 26
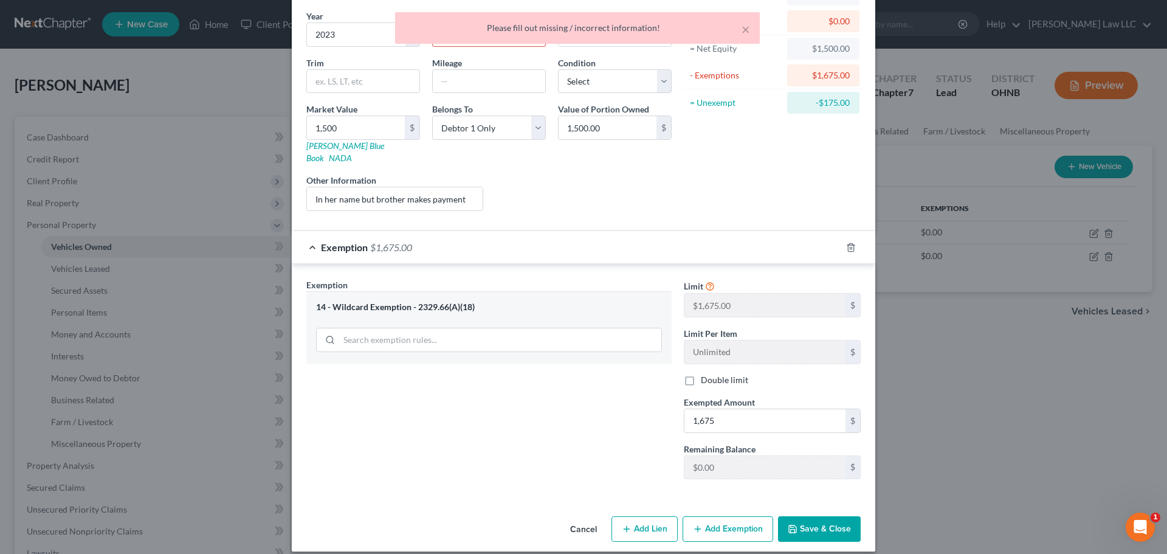
click at [526, 441] on div "Exemption Set must be selected for CA. Exemption * 14 - Wildcard Exemption - 23…" at bounding box center [488, 383] width 377 height 210
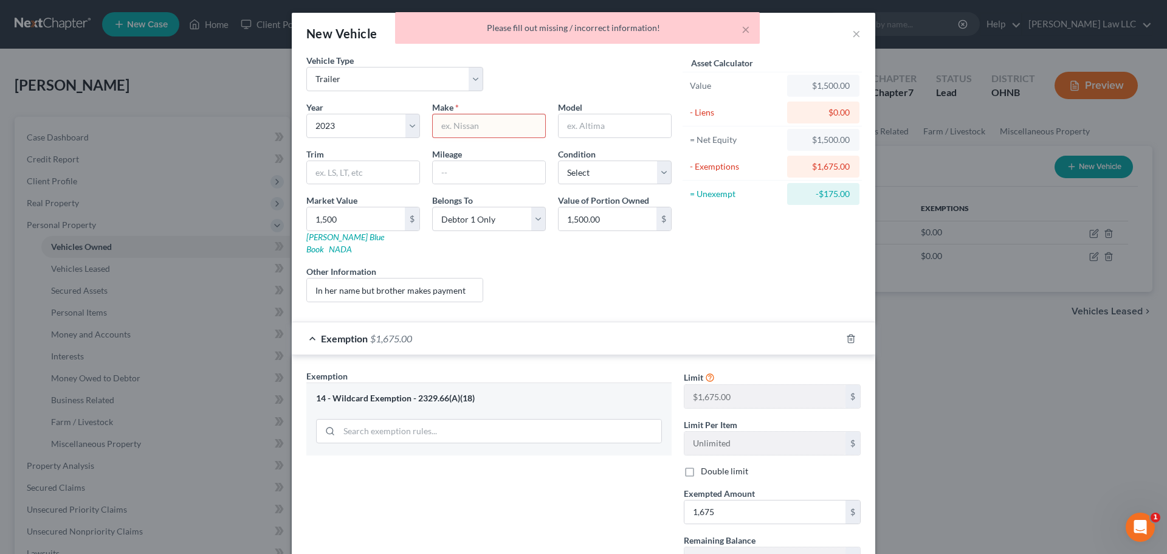
scroll to position [0, 0]
click at [509, 128] on input "text" at bounding box center [489, 127] width 112 height 23
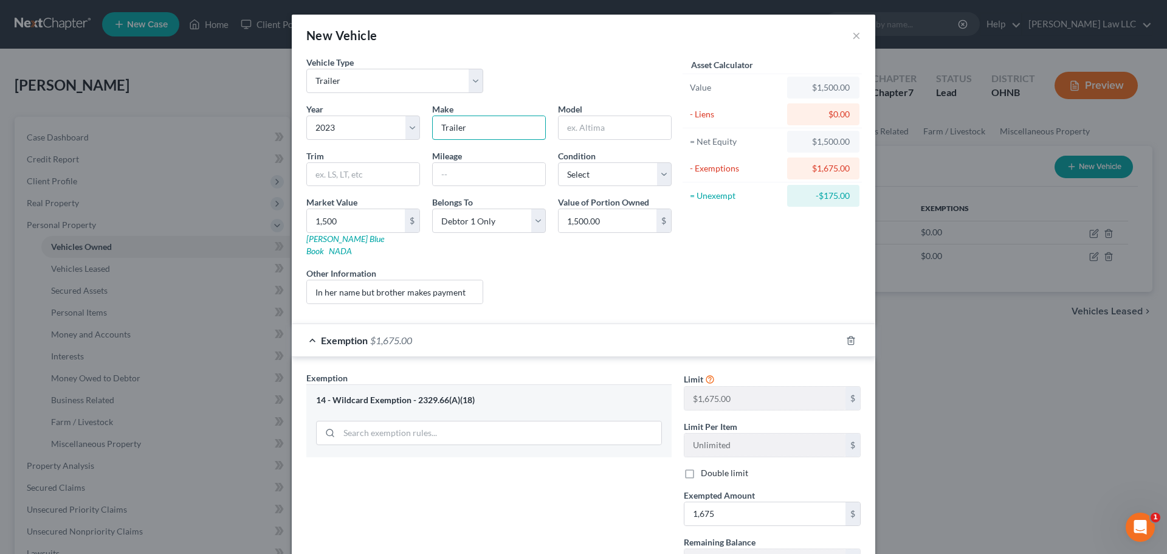
type input "Trailer"
click at [567, 66] on div "Vehicle Type Select Automobile Truck Trailer Watercraft Aircraft Motor Home Atv…" at bounding box center [488, 79] width 377 height 47
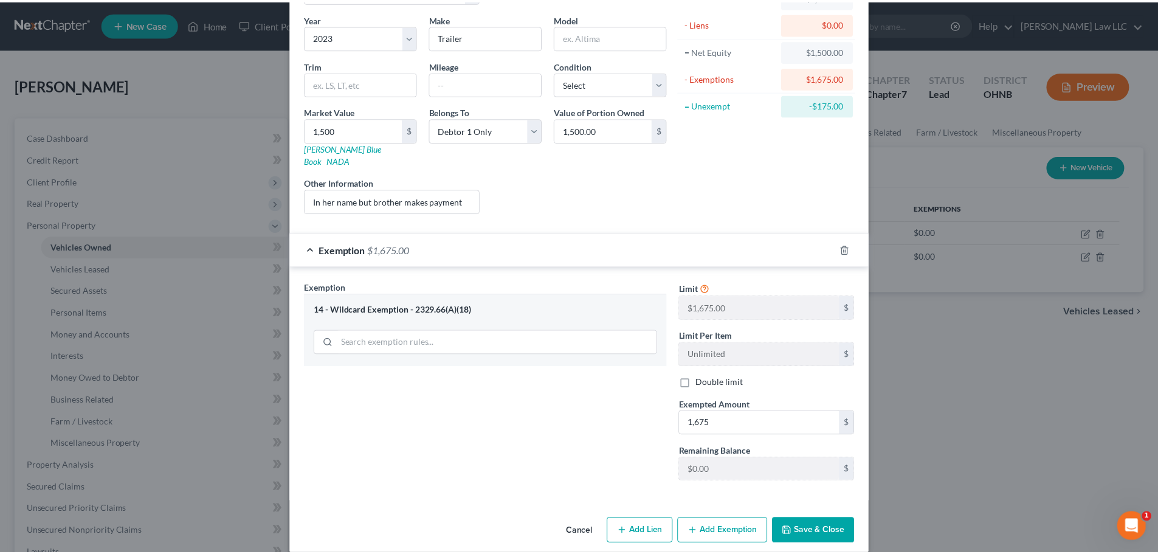
scroll to position [93, 0]
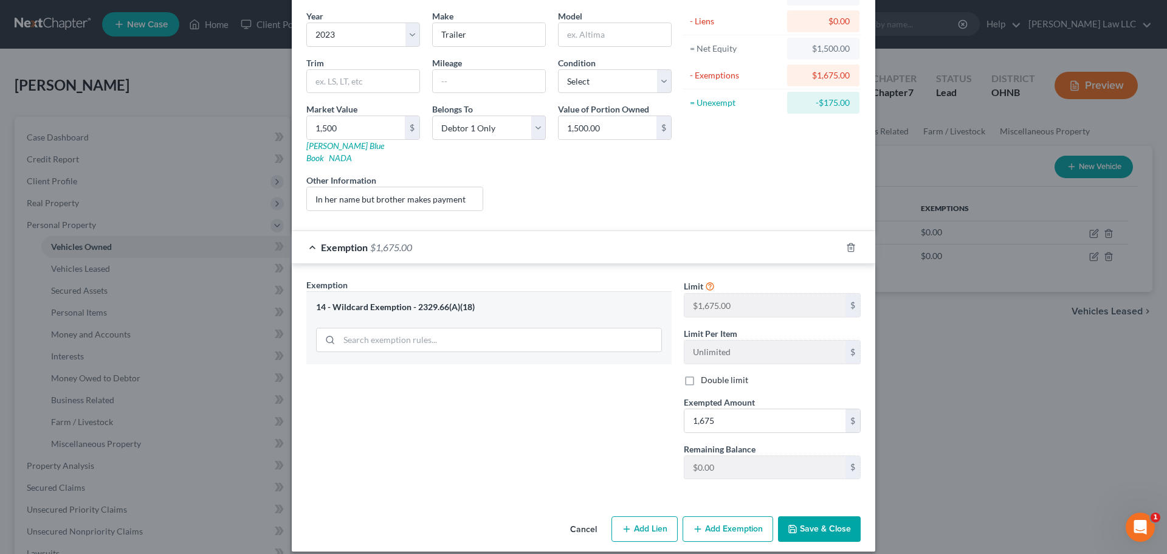
click at [815, 516] on button "Save & Close" at bounding box center [819, 529] width 83 height 26
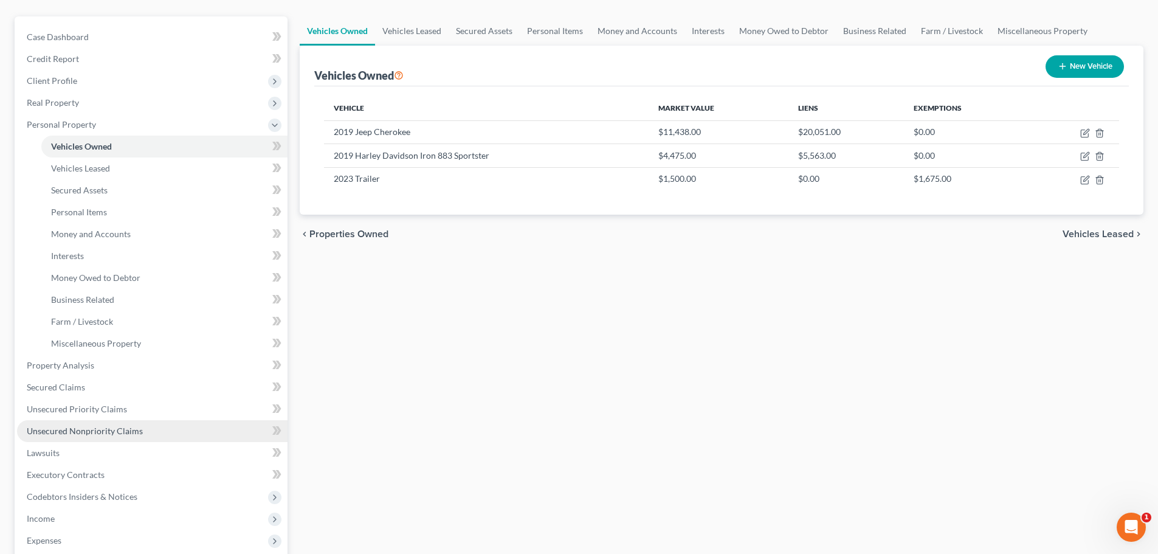
scroll to position [122, 0]
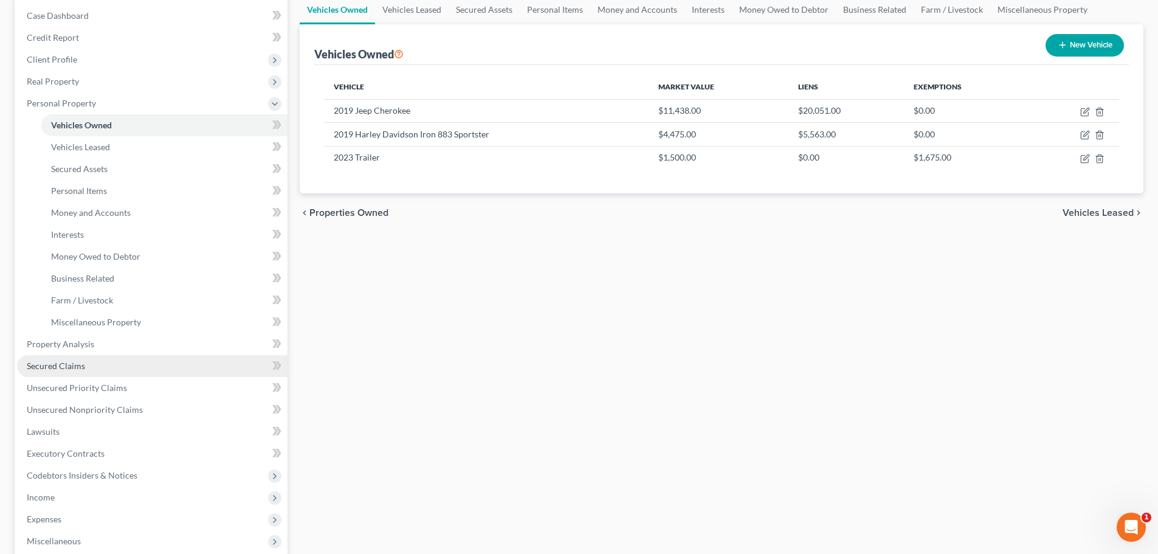
click at [75, 360] on span "Secured Claims" at bounding box center [56, 365] width 58 height 10
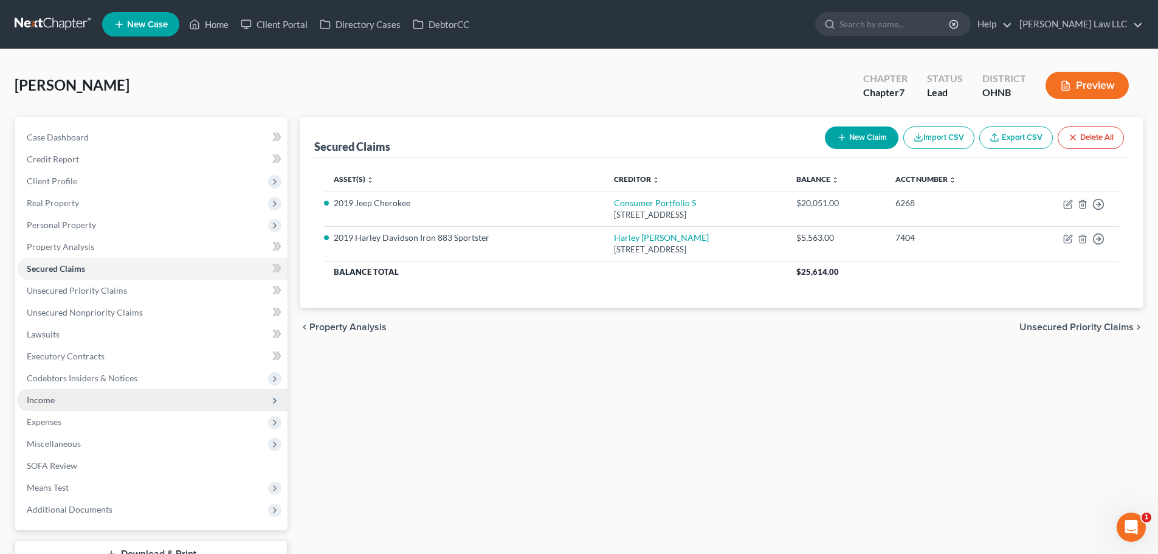
click at [63, 394] on span "Income" at bounding box center [152, 400] width 270 height 22
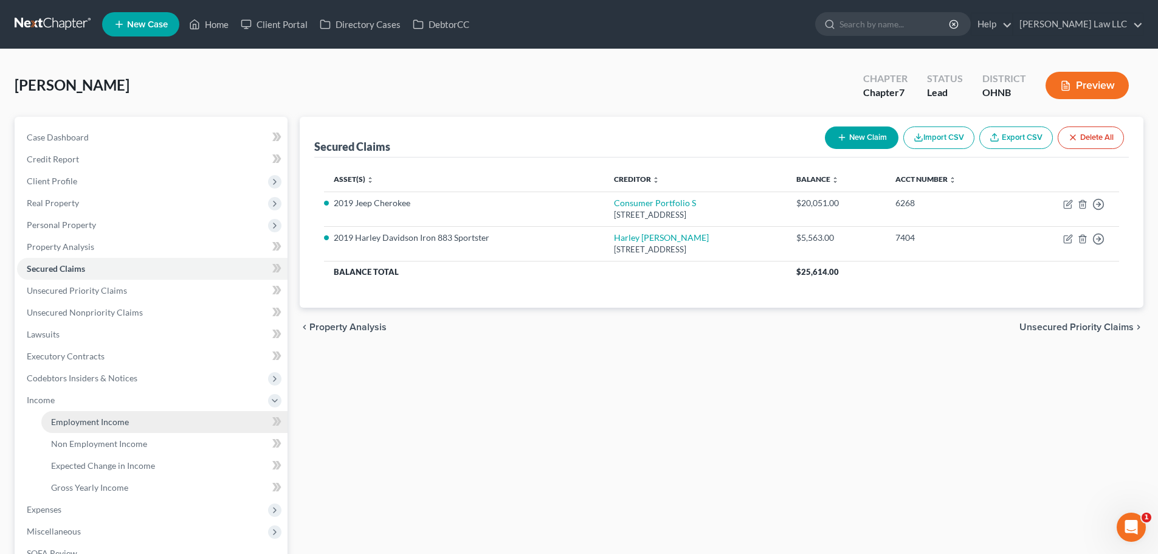
click at [78, 427] on link "Employment Income" at bounding box center [164, 422] width 246 height 22
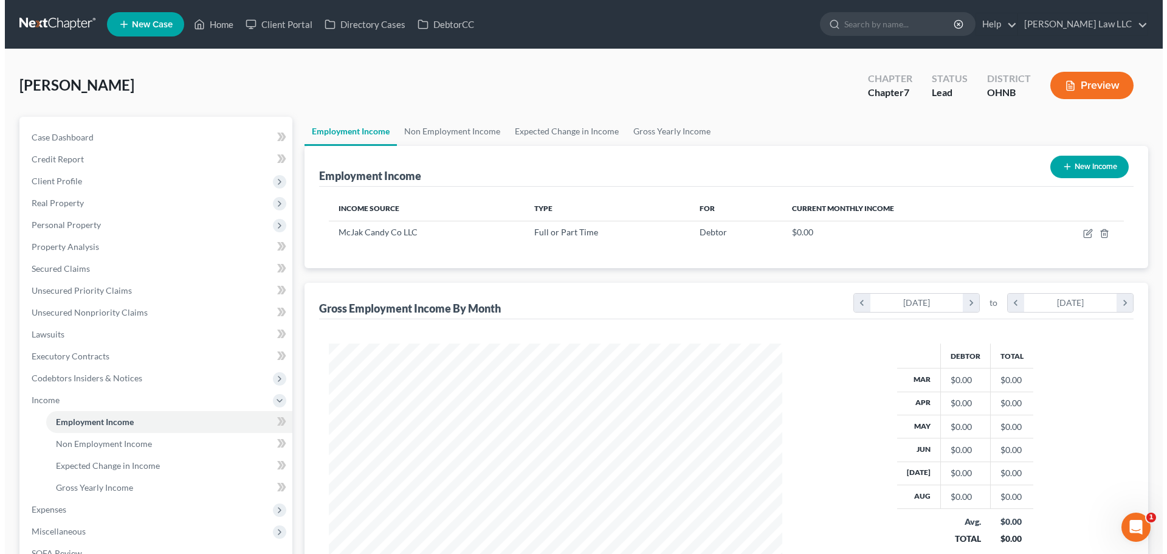
scroll to position [227, 478]
click at [464, 138] on link "Non Employment Income" at bounding box center [447, 131] width 111 height 29
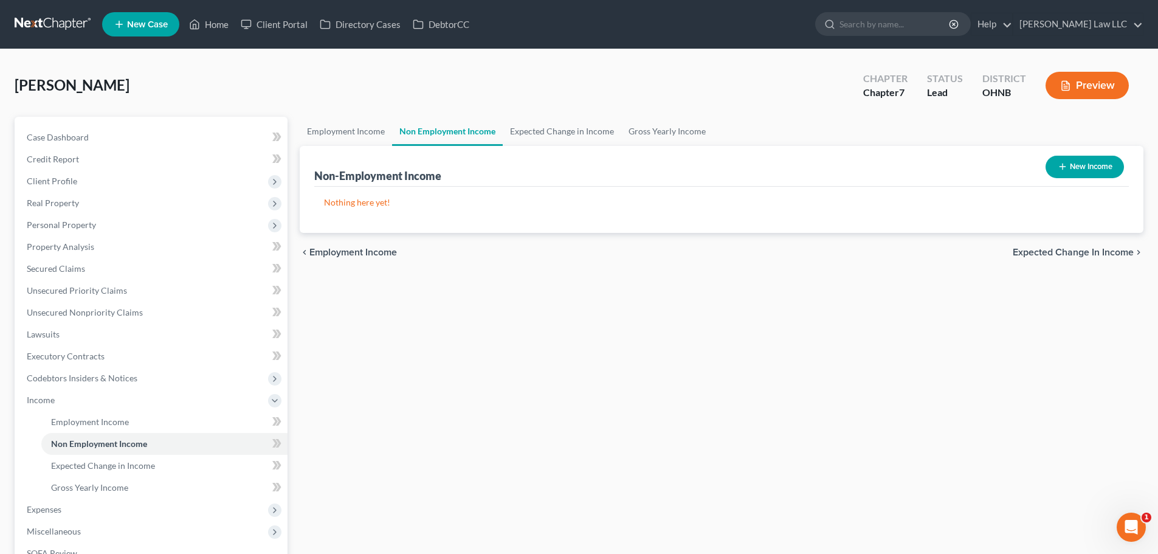
click at [1093, 168] on button "New Income" at bounding box center [1084, 167] width 78 height 22
select select "0"
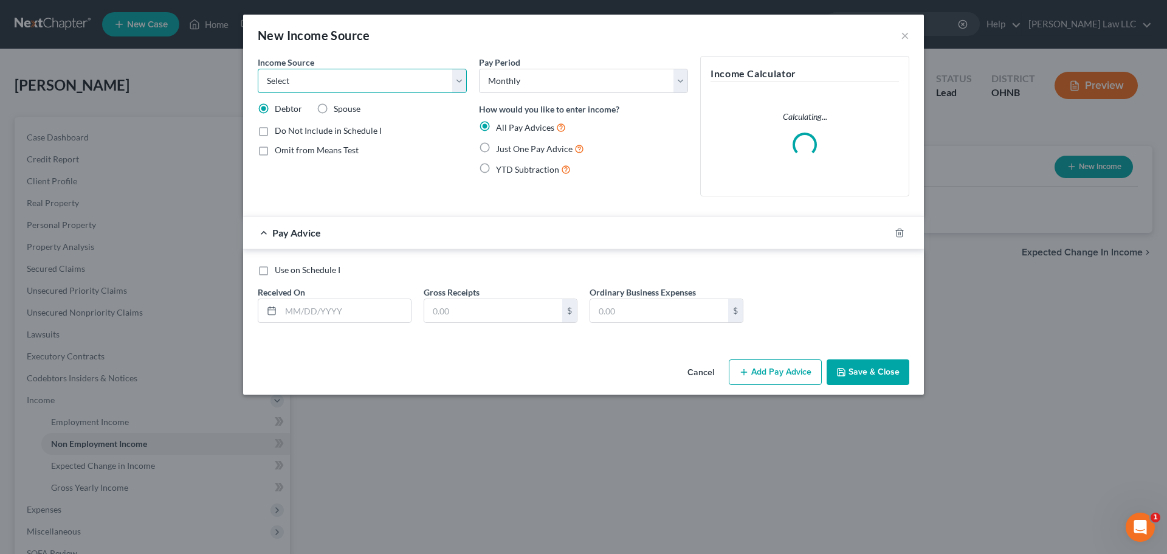
click at [325, 81] on select "Select Unemployment Disability (from employer) Pension Retirement Social Securi…" at bounding box center [362, 81] width 209 height 24
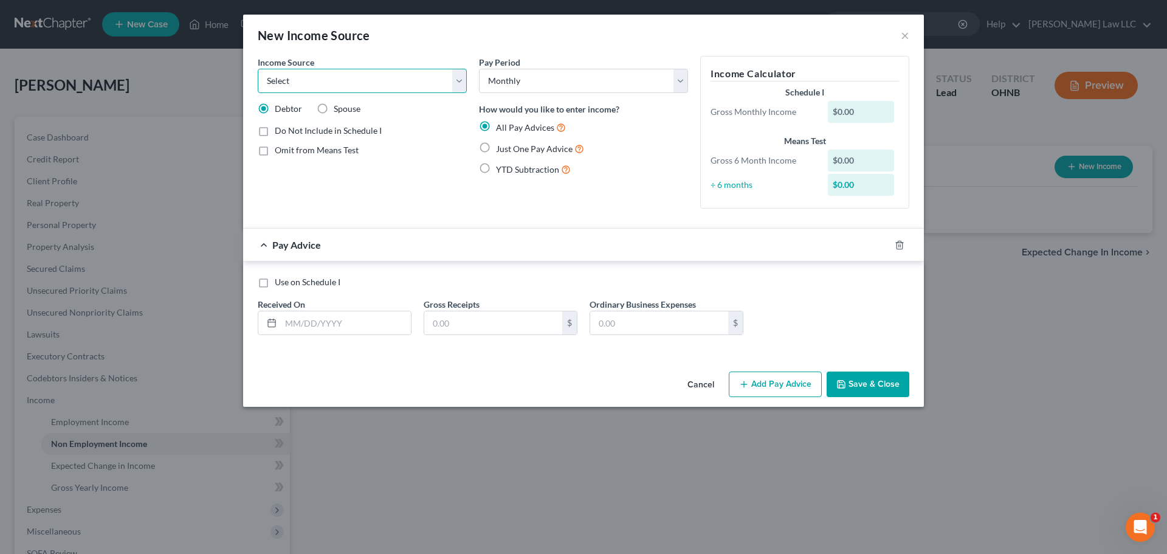
select select "7"
click at [258, 69] on select "Select Unemployment Disability (from employer) Pension Retirement Social Securi…" at bounding box center [362, 81] width 209 height 24
click at [556, 80] on select "Select Monthly Twice Monthly Every Other Week Weekly" at bounding box center [583, 81] width 209 height 24
click at [589, 46] on div "New Income Source ×" at bounding box center [583, 35] width 681 height 41
click at [377, 329] on input "text" at bounding box center [346, 322] width 130 height 23
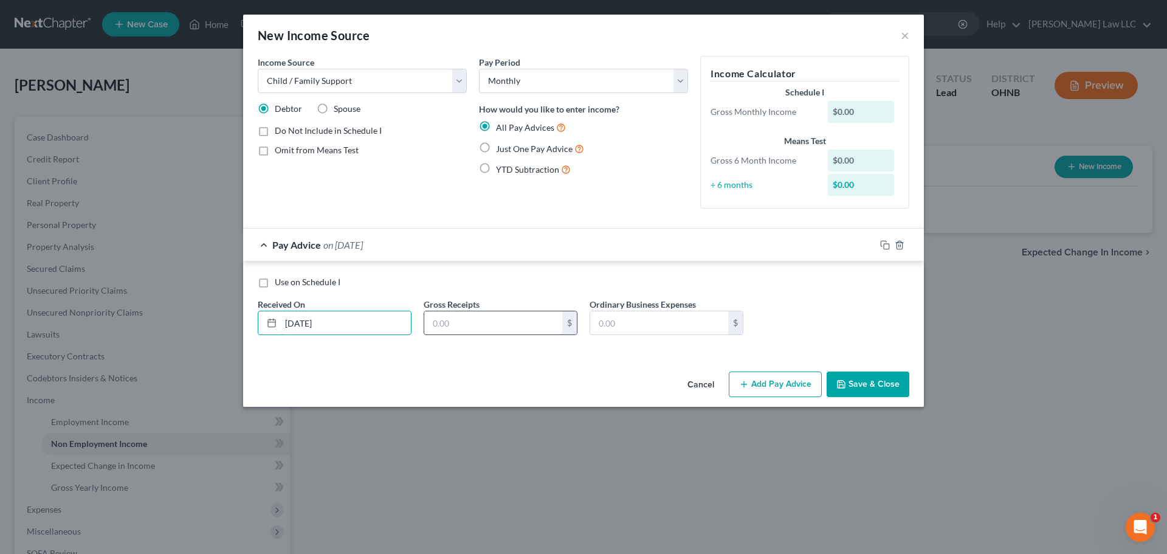
type input "8/1/25"
click at [510, 322] on input "text" at bounding box center [493, 322] width 138 height 23
type input "346.67"
click at [809, 298] on div "Use on Schedule I Received On * 8/1/25 Gross Receipts 346.67 $ Ordinary Busines…" at bounding box center [584, 310] width 664 height 69
click at [552, 151] on span "Just One Pay Advice" at bounding box center [534, 148] width 77 height 10
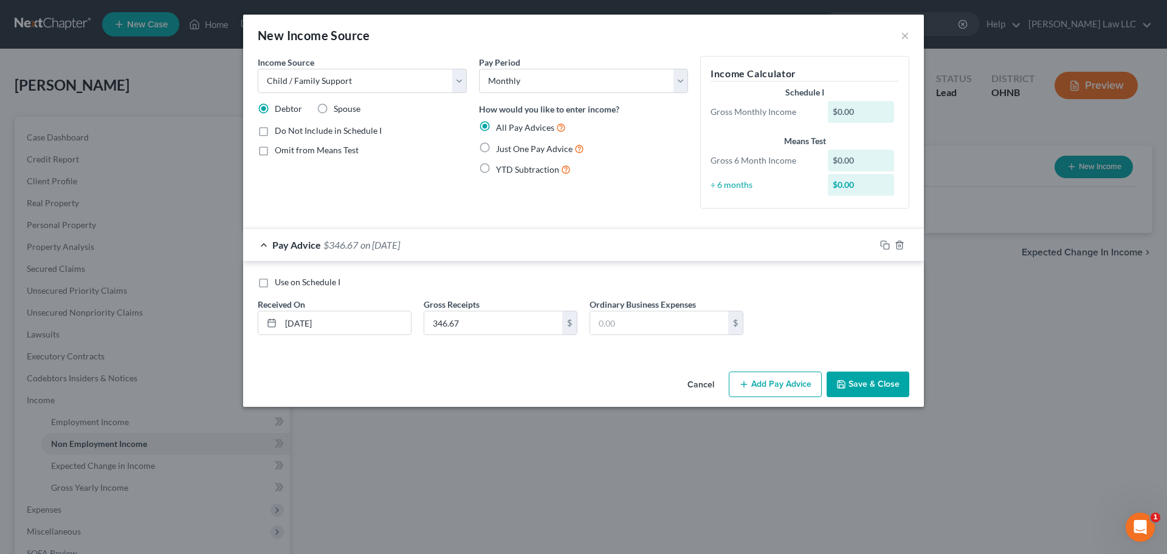
click at [509, 149] on input "Just One Pay Advice" at bounding box center [505, 146] width 8 height 8
radio input "true"
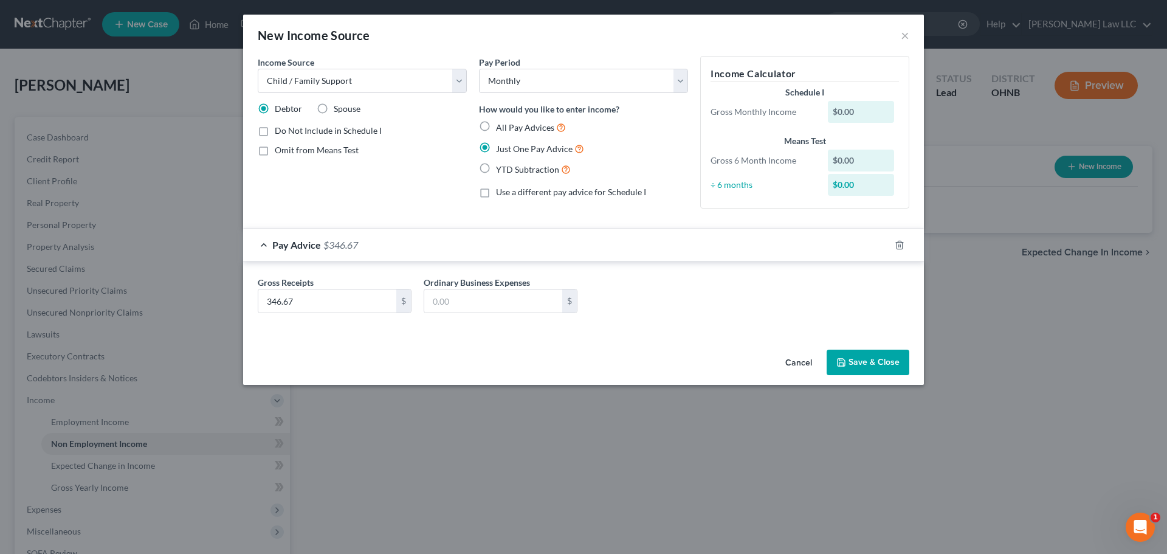
click at [427, 364] on div "Cancel Save & Close" at bounding box center [583, 365] width 681 height 40
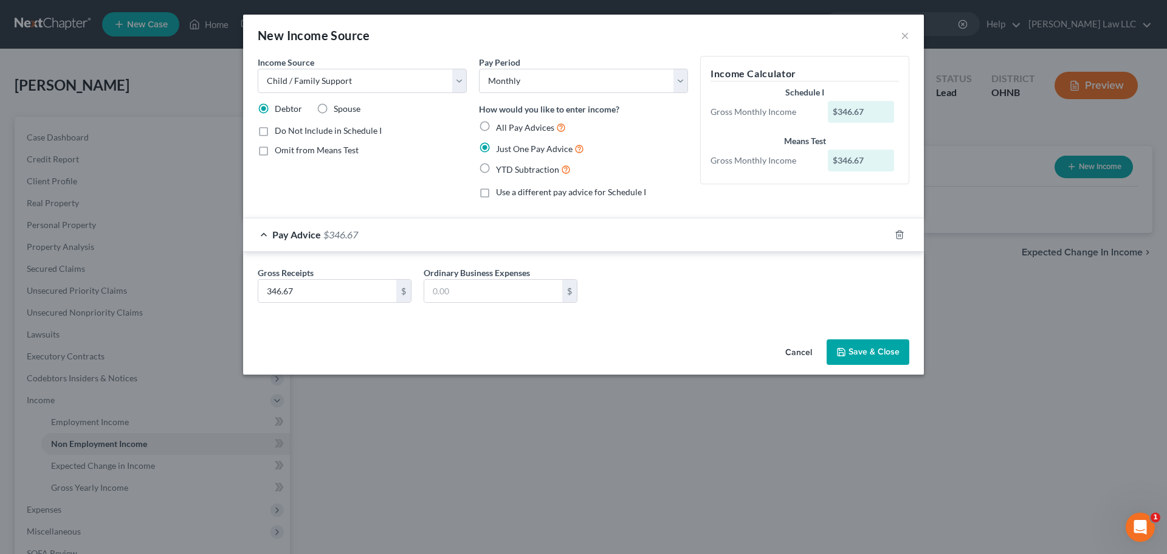
click at [892, 352] on button "Save & Close" at bounding box center [867, 352] width 83 height 26
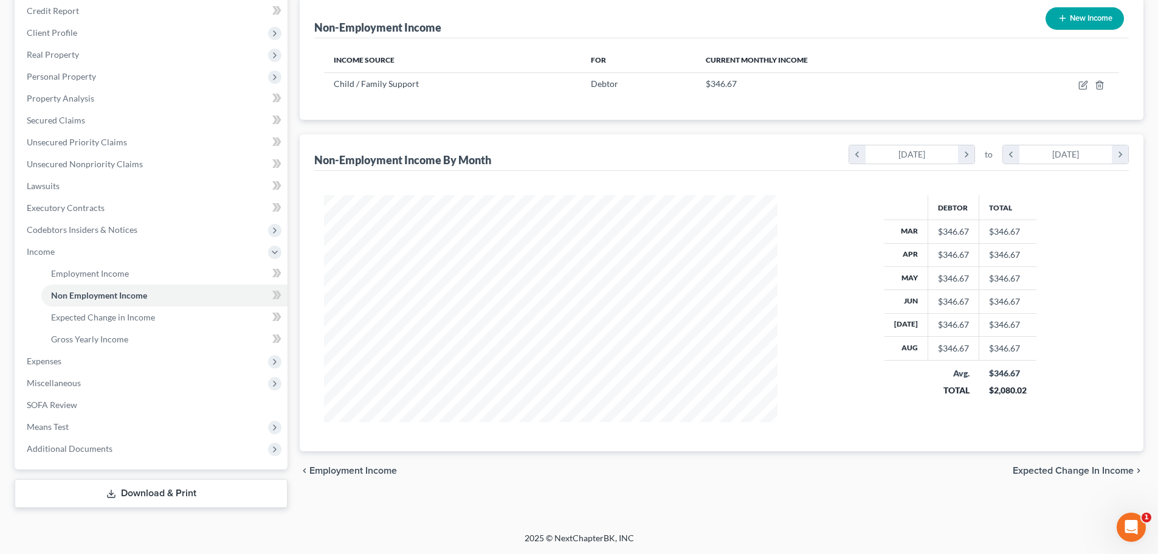
scroll to position [27, 0]
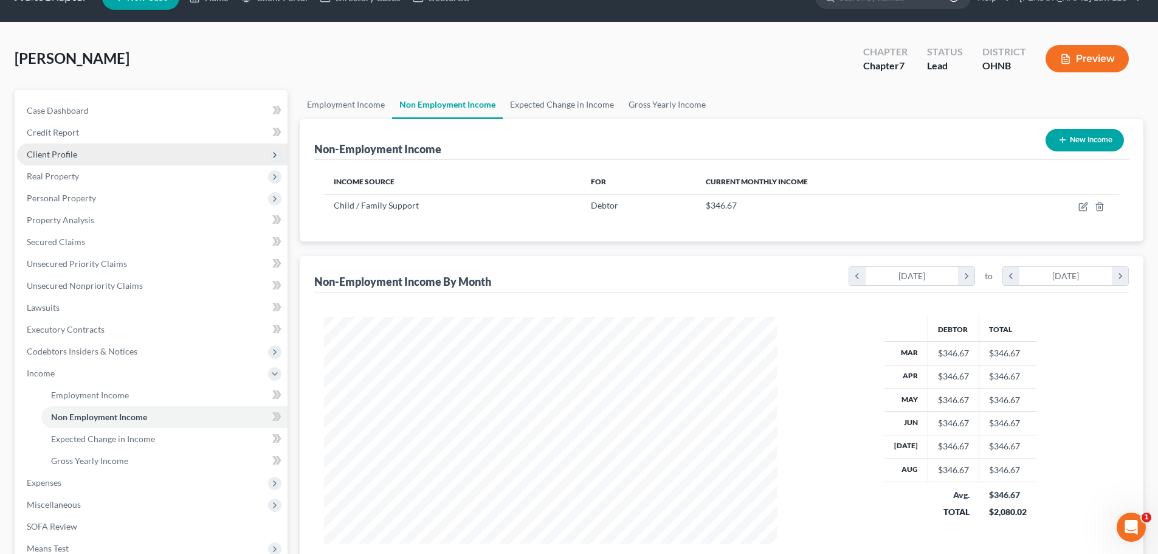
click at [84, 156] on span "Client Profile" at bounding box center [152, 154] width 270 height 22
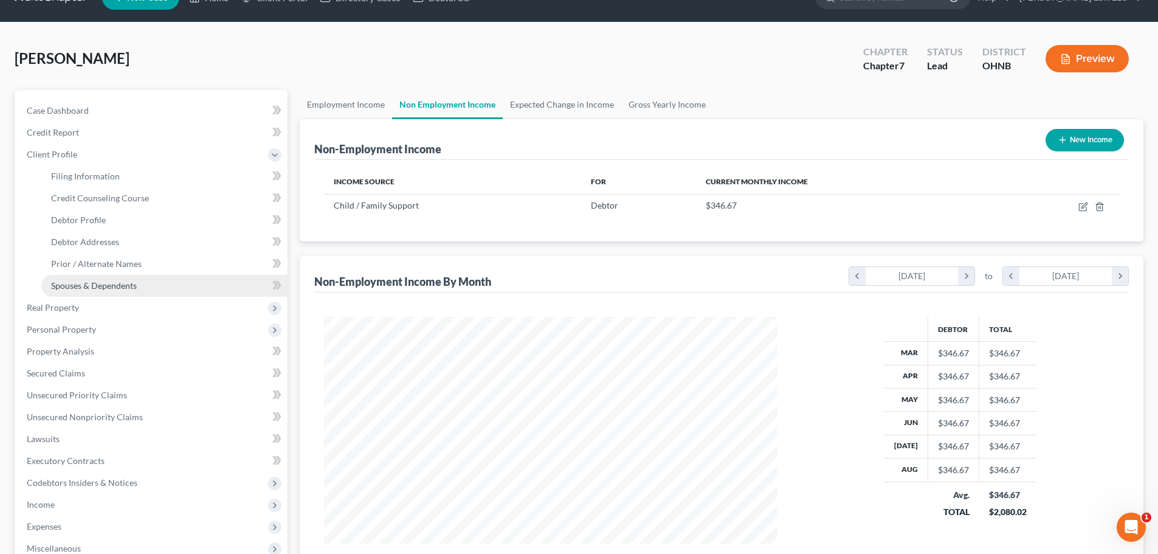
click at [126, 277] on link "Spouses & Dependents" at bounding box center [164, 286] width 246 height 22
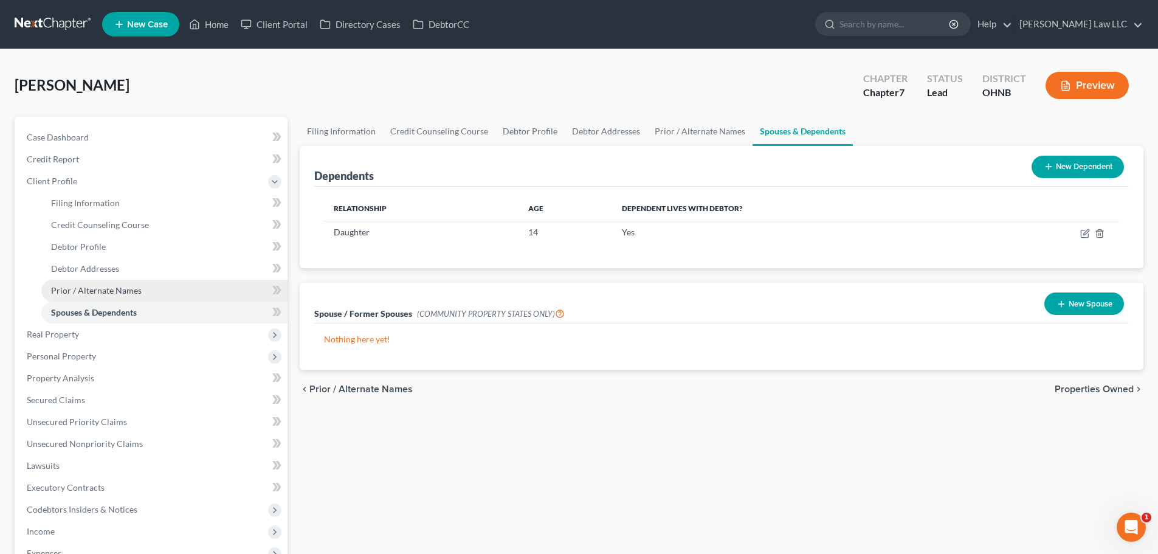
click at [133, 293] on span "Prior / Alternate Names" at bounding box center [96, 290] width 91 height 10
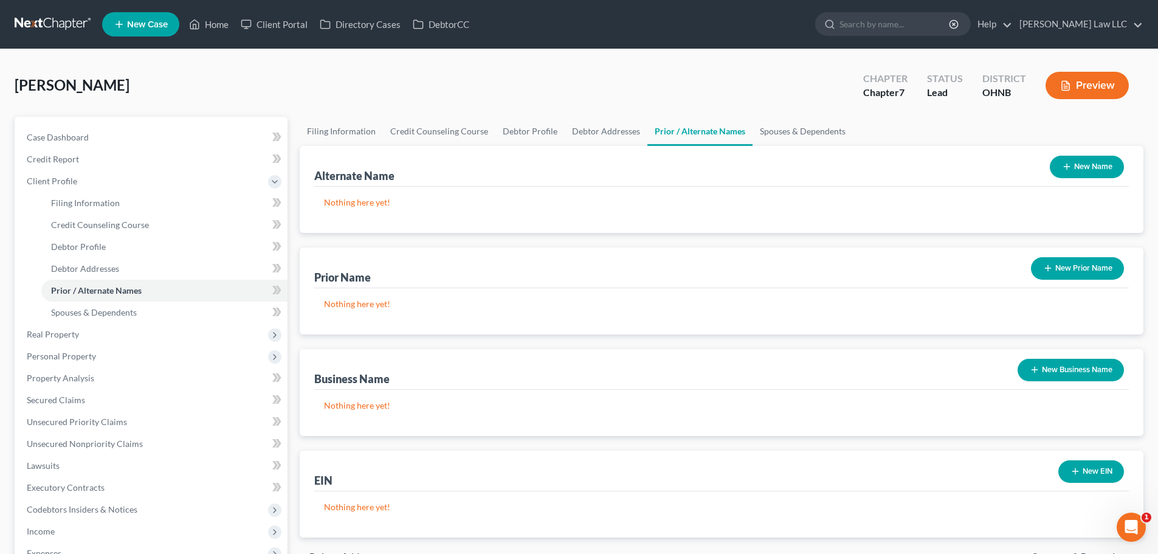
click at [1073, 270] on button "New Prior Name" at bounding box center [1077, 268] width 93 height 22
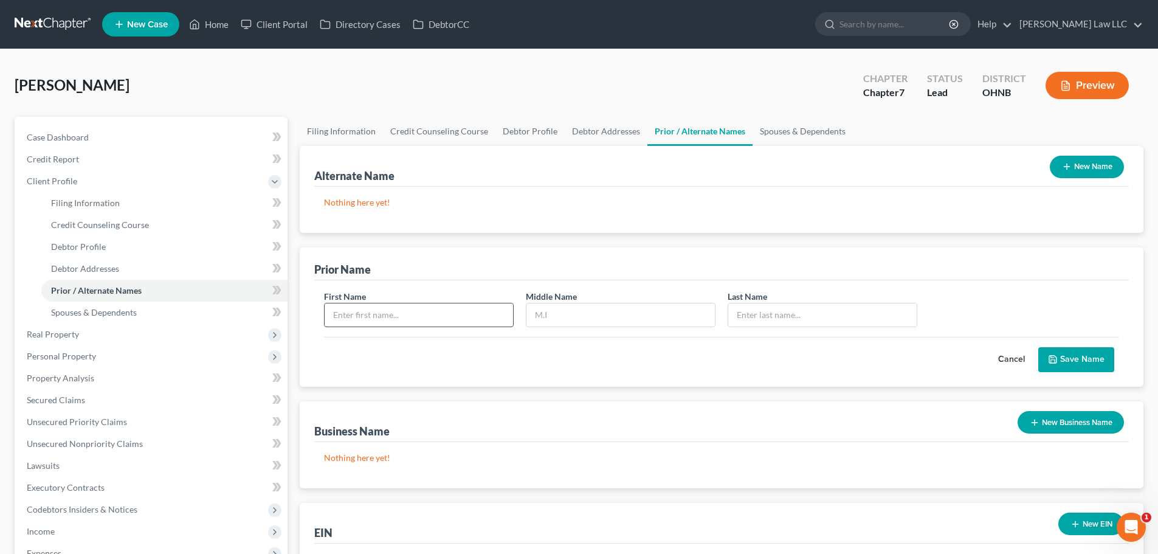
click at [408, 315] on input "text" at bounding box center [418, 314] width 188 height 23
type input "Tanya"
drag, startPoint x: 583, startPoint y: 275, endPoint x: 761, endPoint y: 245, distance: 179.9
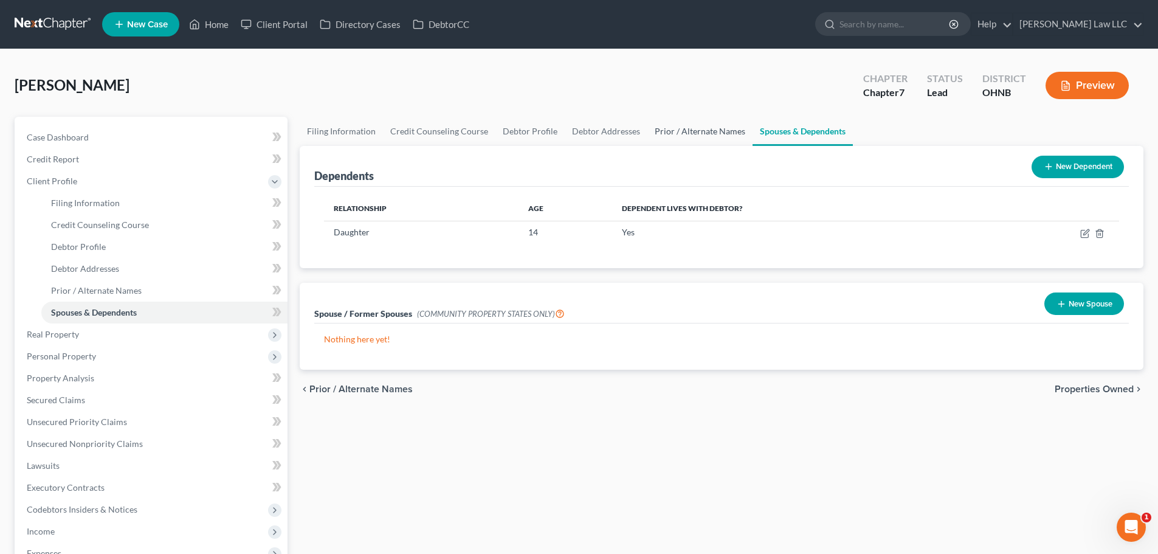
click at [690, 128] on link "Prior / Alternate Names" at bounding box center [699, 131] width 105 height 29
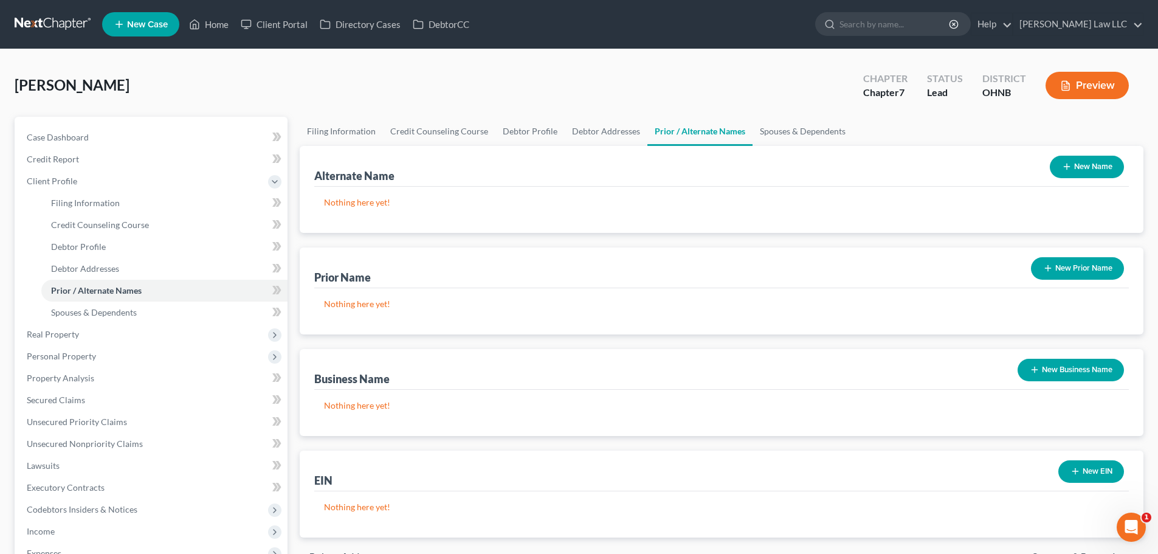
click at [1054, 271] on button "New Prior Name" at bounding box center [1077, 268] width 93 height 22
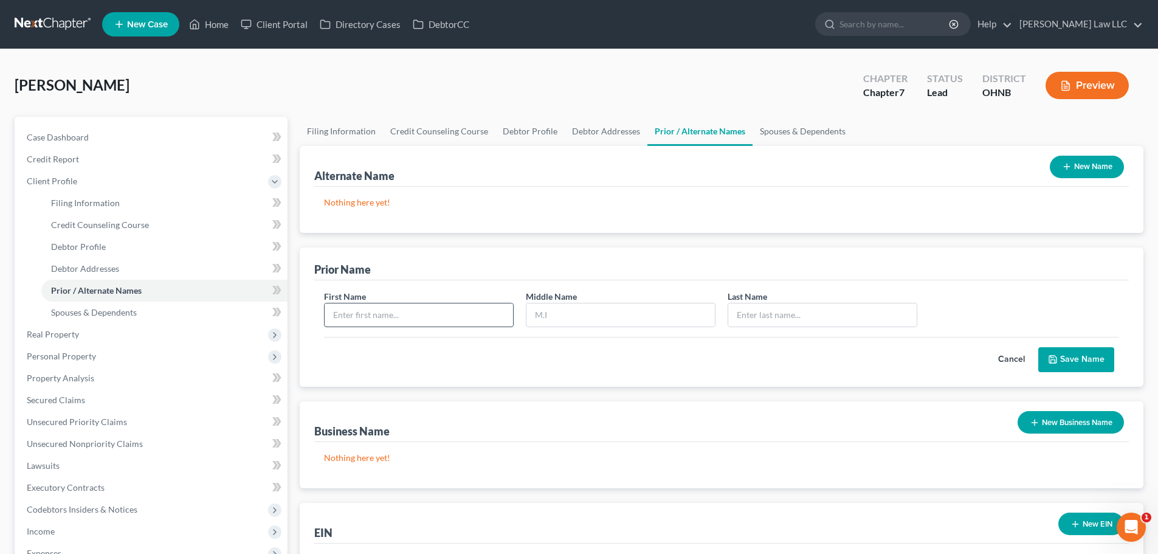
click at [382, 317] on input "text" at bounding box center [418, 314] width 188 height 23
type input "Tanya"
type input "Dillon"
click at [1075, 357] on button "Save Name" at bounding box center [1076, 360] width 76 height 26
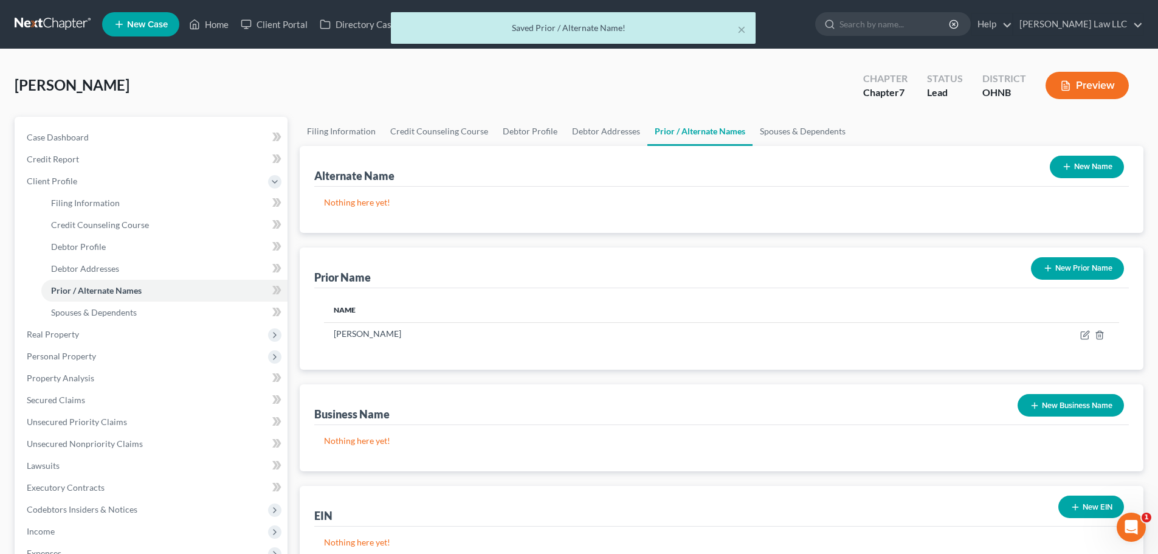
click at [1079, 267] on button "New Prior Name" at bounding box center [1077, 268] width 93 height 22
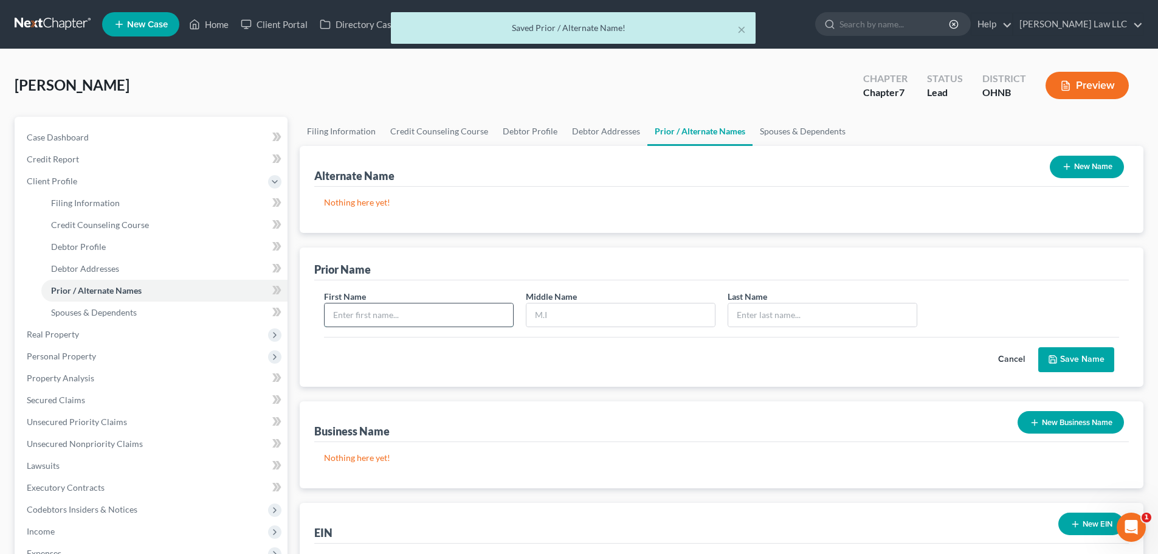
click at [447, 312] on input "text" at bounding box center [418, 314] width 188 height 23
type input "Tanya"
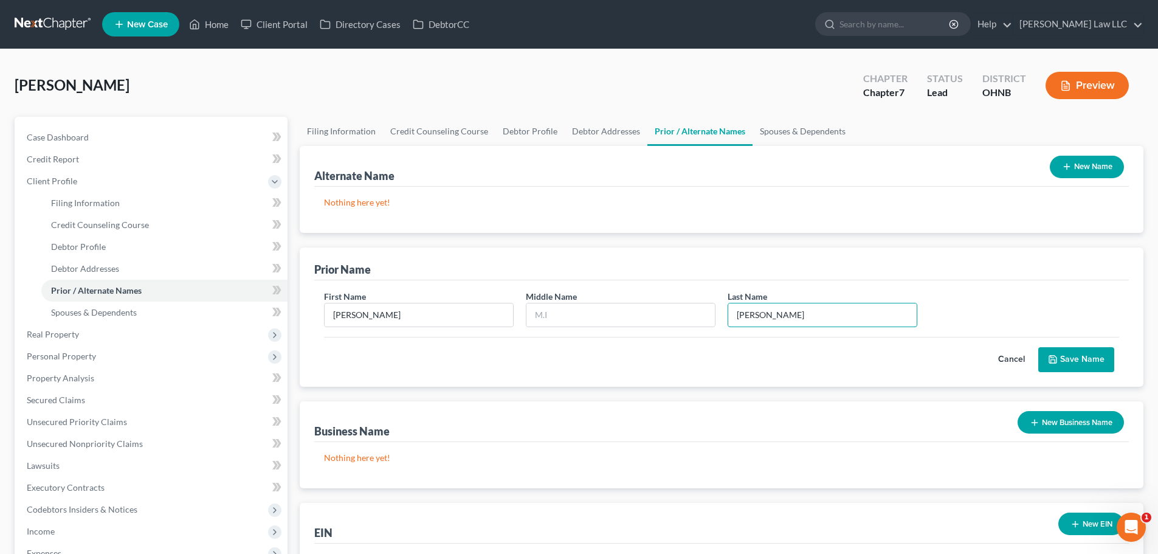
type input "Lotts"
click at [1082, 363] on button "Save Name" at bounding box center [1076, 360] width 76 height 26
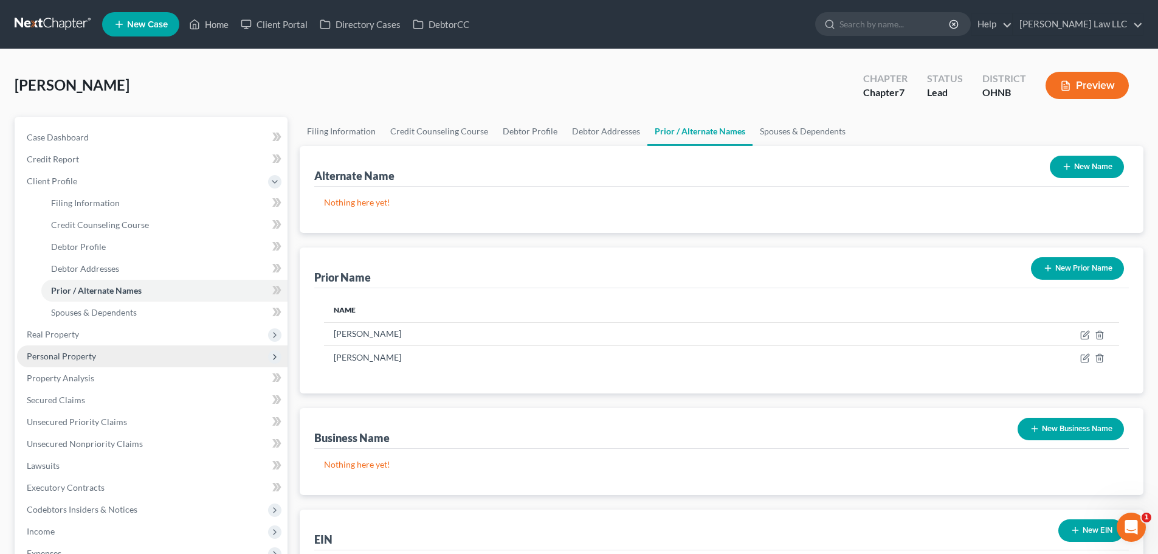
click at [80, 356] on span "Personal Property" at bounding box center [61, 356] width 69 height 10
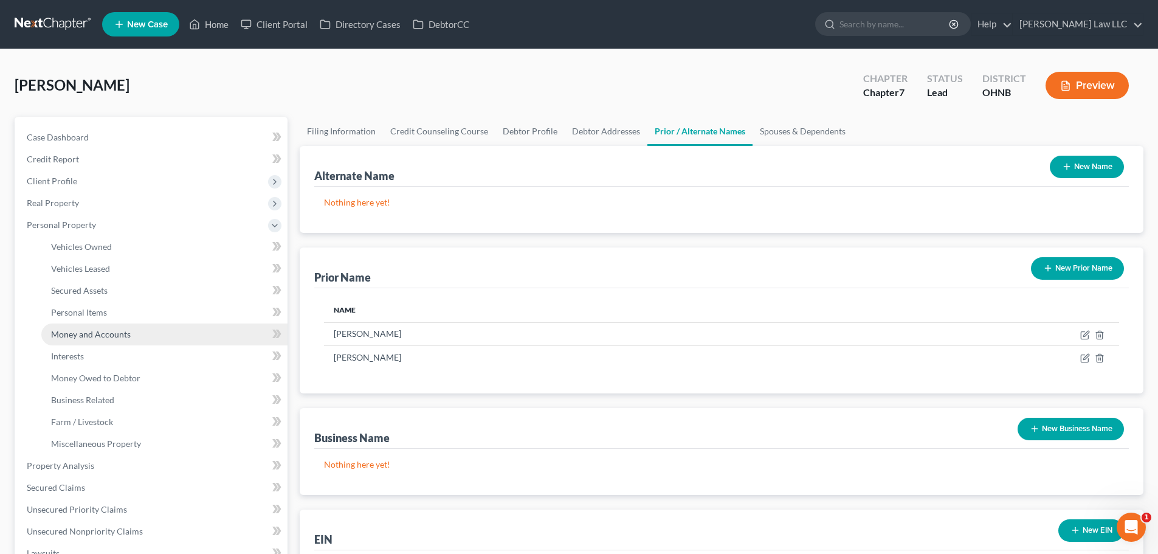
click at [108, 341] on link "Money and Accounts" at bounding box center [164, 334] width 246 height 22
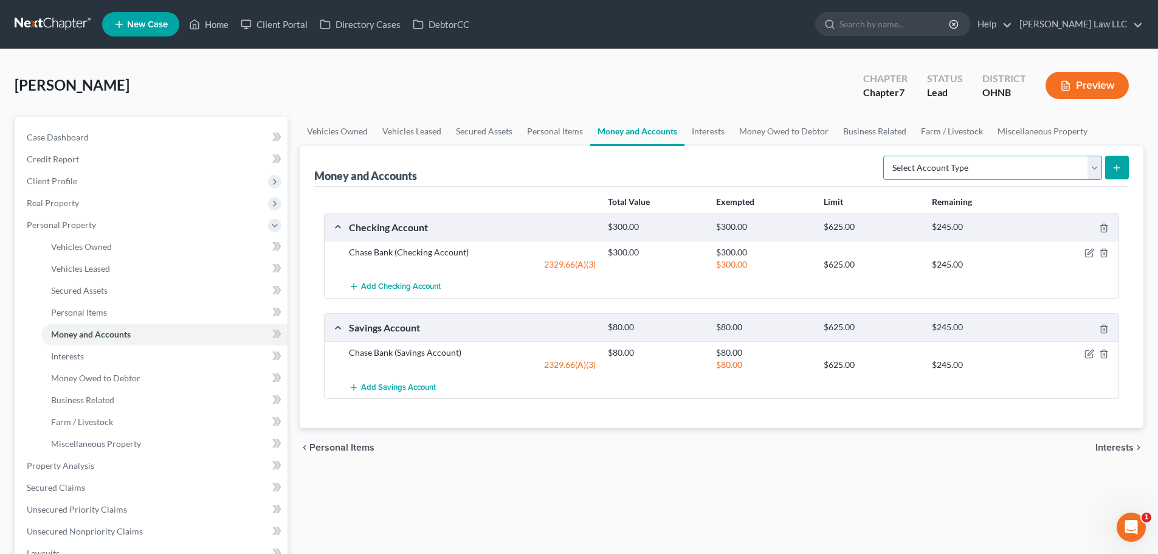
click at [958, 170] on select "Select Account Type Brokerage Cash on Hand Certificates of Deposit Checking Acc…" at bounding box center [992, 168] width 219 height 24
select select "checking"
click at [885, 156] on select "Select Account Type Brokerage Cash on Hand Certificates of Deposit Checking Acc…" at bounding box center [992, 168] width 219 height 24
click at [1120, 166] on icon "submit" at bounding box center [1116, 168] width 10 height 10
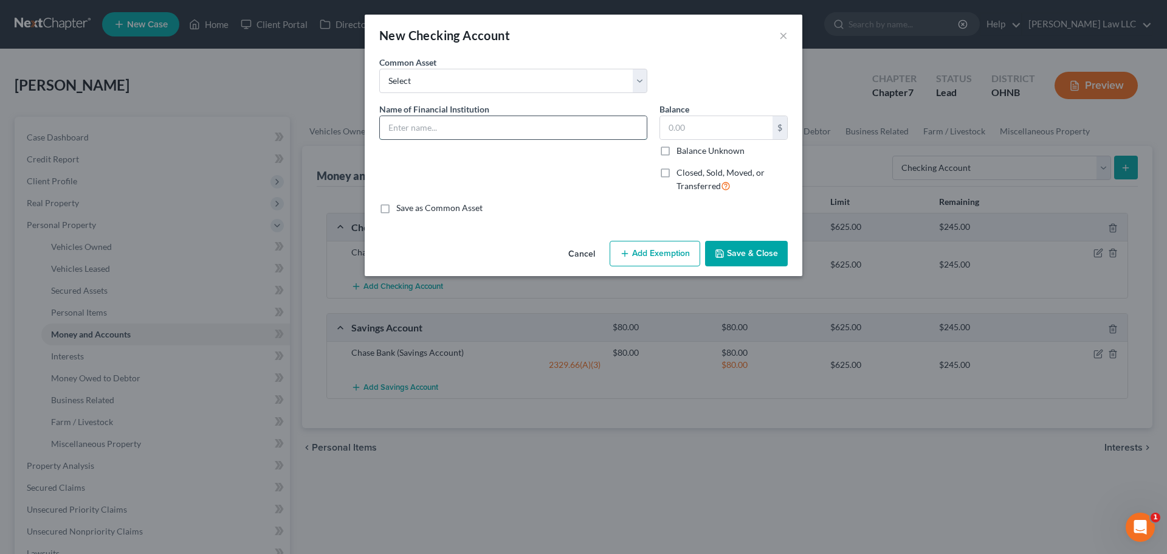
click at [439, 117] on input "text" at bounding box center [513, 127] width 267 height 23
type input "Chase - joint with ex- closed"
click at [695, 128] on input "text" at bounding box center [716, 127] width 112 height 23
type input "0"
click at [687, 173] on span "Closed, Sold, Moved, or Transferred" at bounding box center [720, 179] width 88 height 24
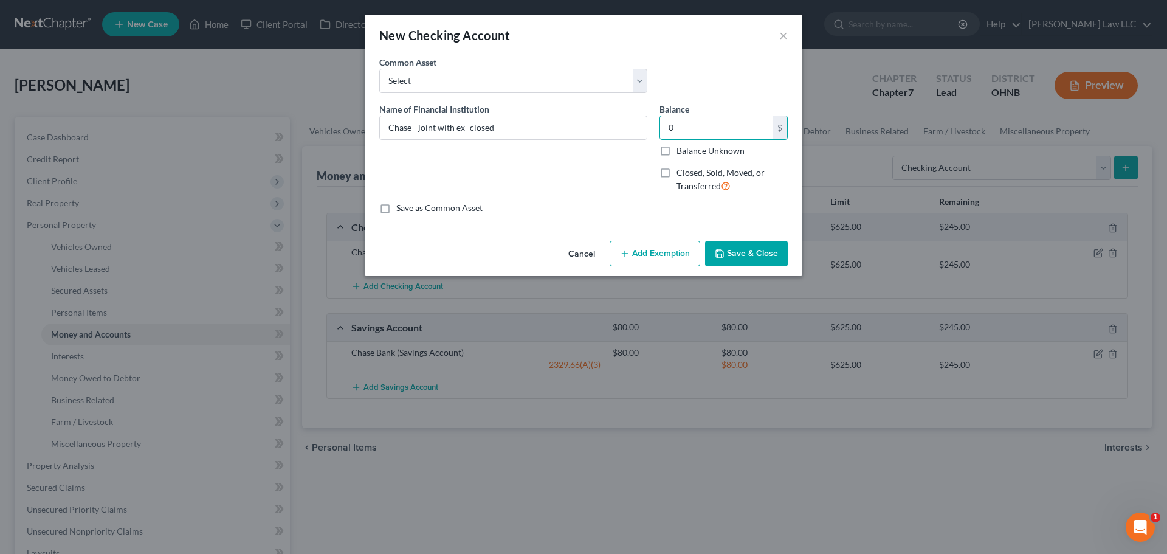
click at [687, 173] on input "Closed, Sold, Moved, or Transferred" at bounding box center [685, 170] width 8 height 8
checkbox input "true"
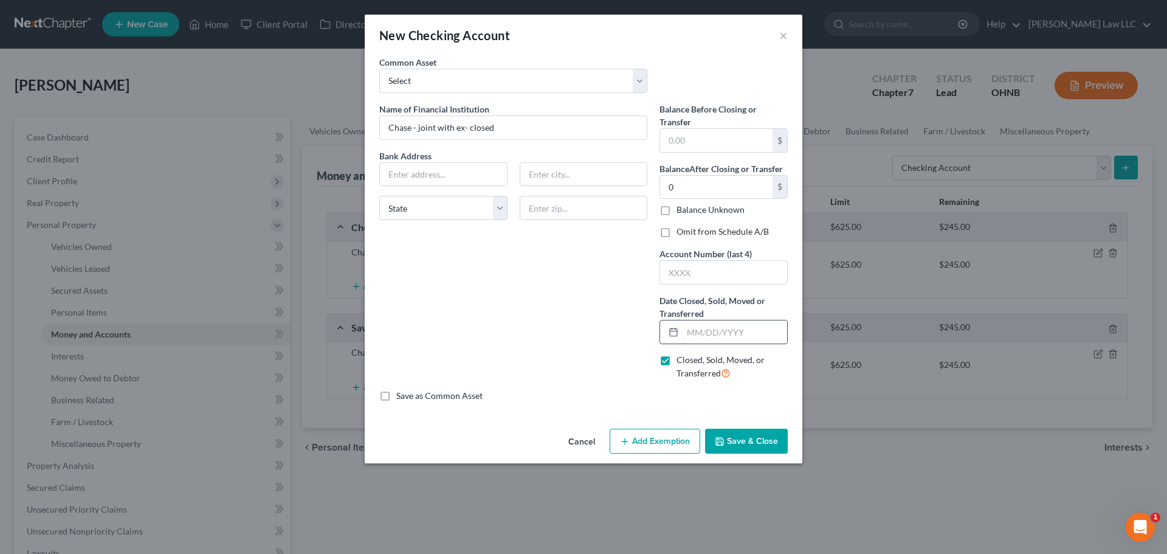
click at [739, 332] on input "text" at bounding box center [734, 331] width 105 height 23
type input "04/01/2025"
click at [744, 438] on button "Save & Close" at bounding box center [746, 441] width 83 height 26
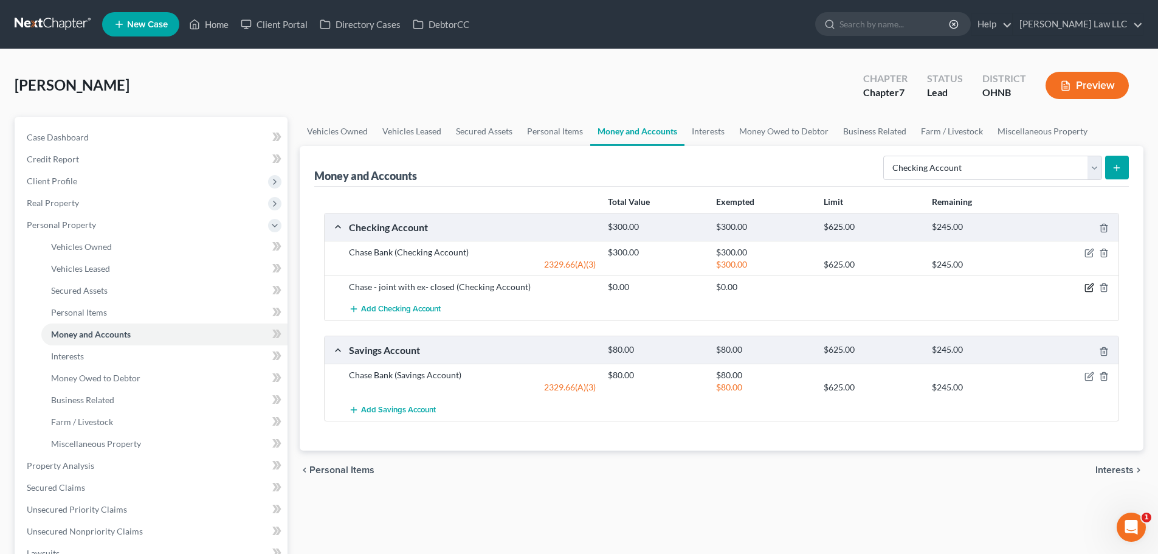
click at [1085, 286] on icon "button" at bounding box center [1089, 288] width 10 height 10
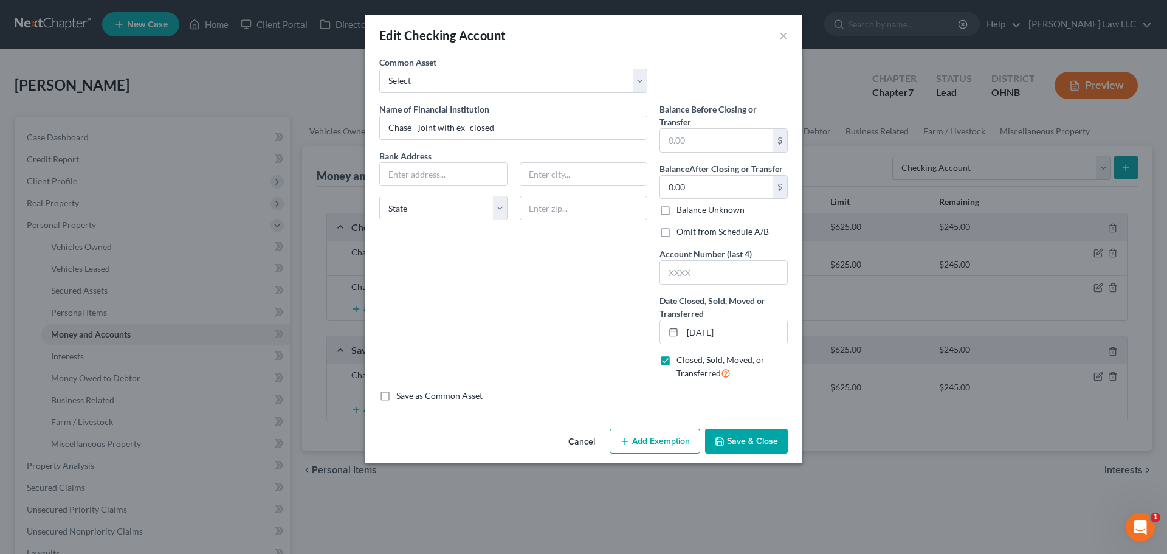
click at [490, 310] on div "Name of Financial Institution * Chase - joint with ex- closed Bank Address Stat…" at bounding box center [513, 246] width 280 height 287
click at [753, 441] on button "Save & Close" at bounding box center [746, 441] width 83 height 26
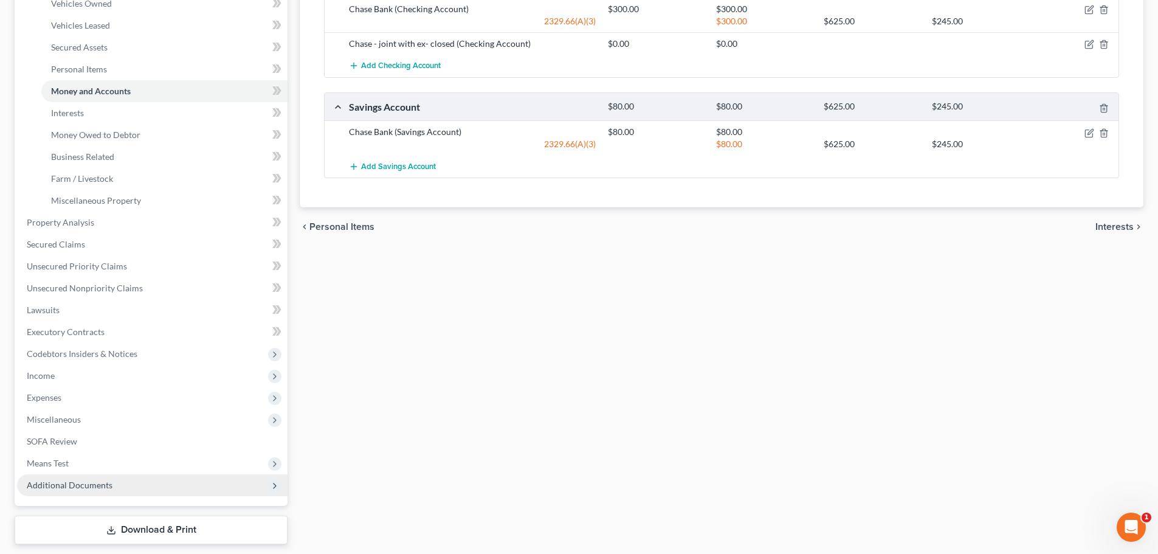
click at [91, 482] on span "Additional Documents" at bounding box center [70, 484] width 86 height 10
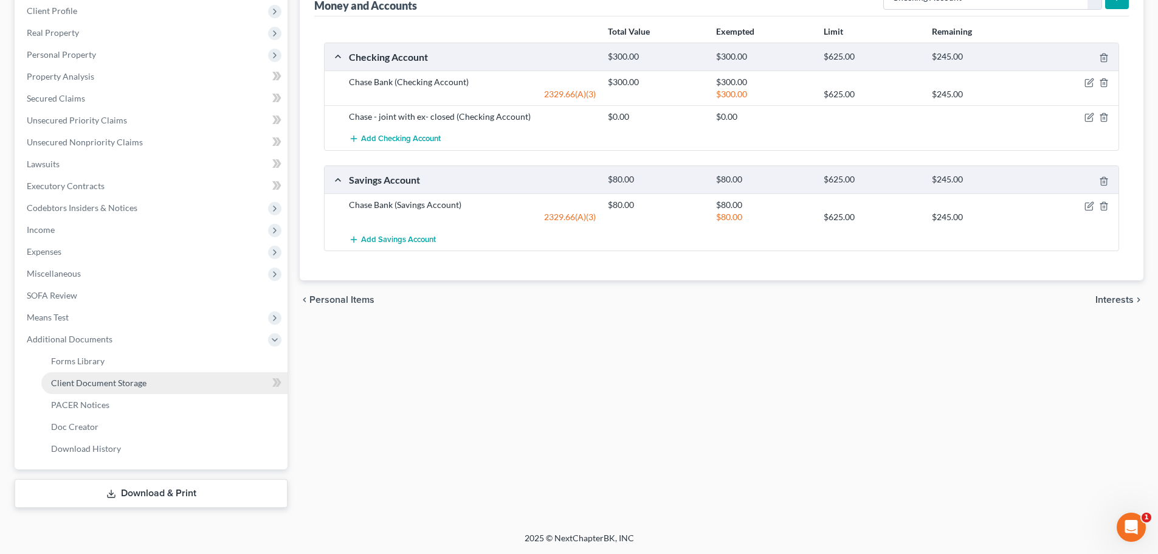
click at [140, 383] on span "Client Document Storage" at bounding box center [98, 382] width 95 height 10
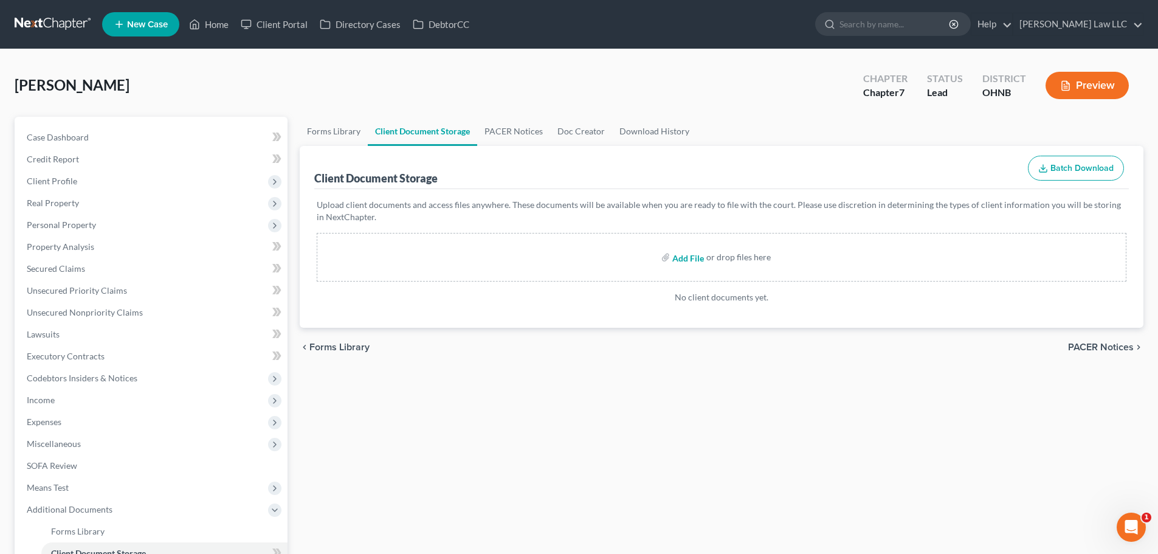
click at [685, 258] on input "file" at bounding box center [686, 257] width 29 height 22
type input "C:\fakepath\ccc.pdf"
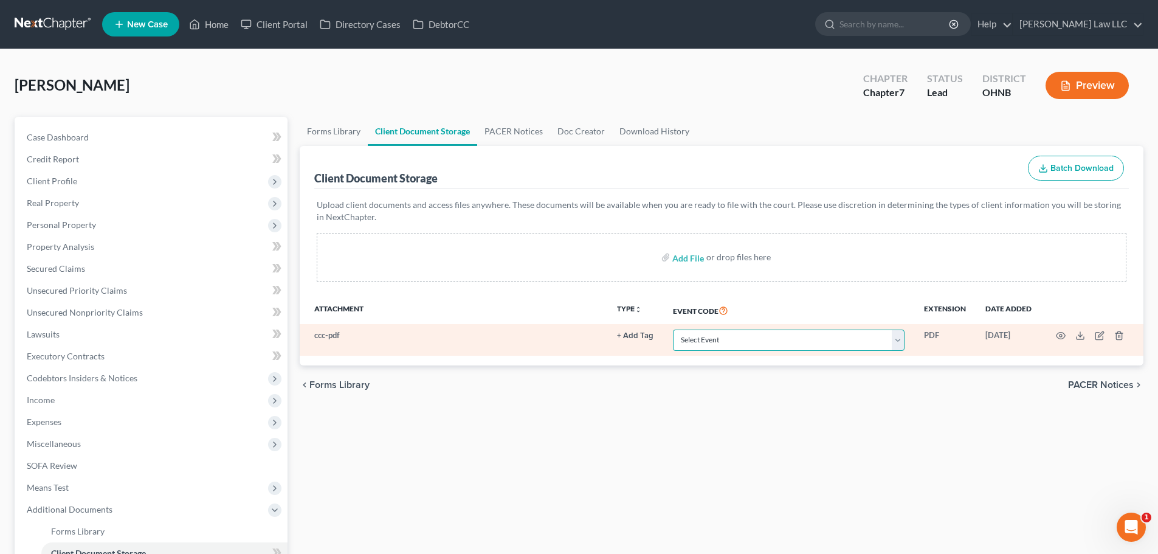
click at [732, 345] on select "Select Event 20 Largest Unsecured Creditors Amended List of Creditors (Fee) Ame…" at bounding box center [789, 339] width 232 height 21
select select "5"
click at [673, 329] on select "Select Event 20 Largest Unsecured Creditors Amended List of Creditors (Fee) Ame…" at bounding box center [789, 339] width 232 height 21
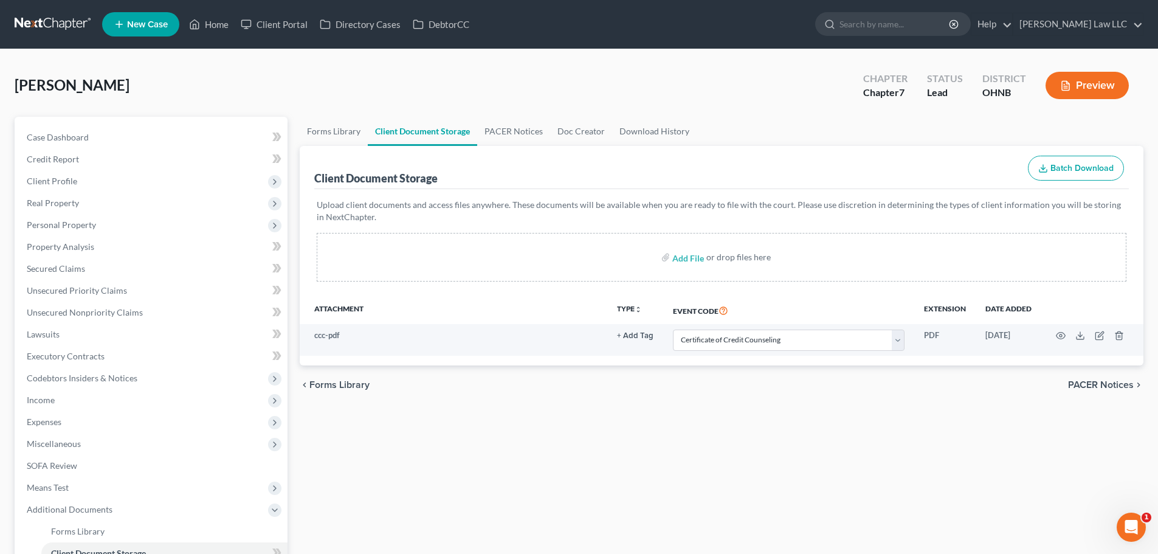
click at [737, 481] on div "Forms Library Client Document Storage PACER Notices Doc Creator Download Histor…" at bounding box center [721, 397] width 856 height 561
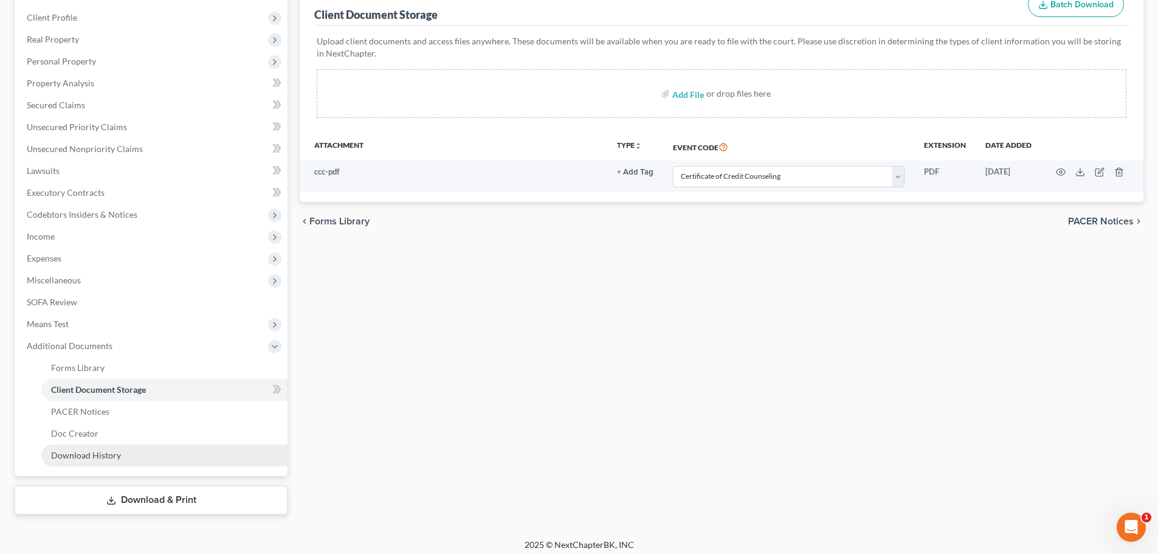
scroll to position [170, 0]
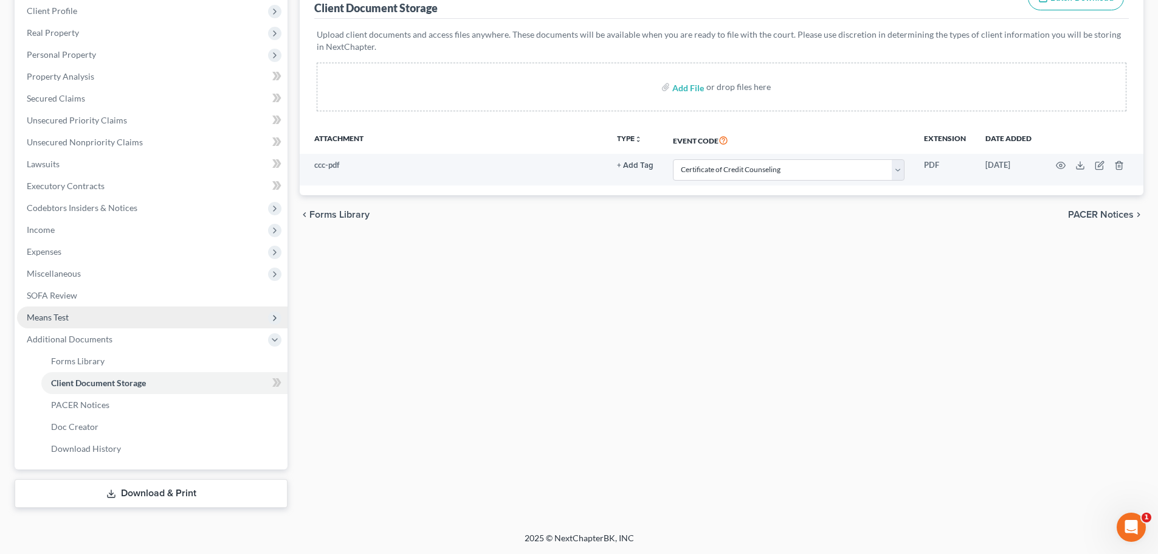
click at [72, 321] on span "Means Test" at bounding box center [152, 317] width 270 height 22
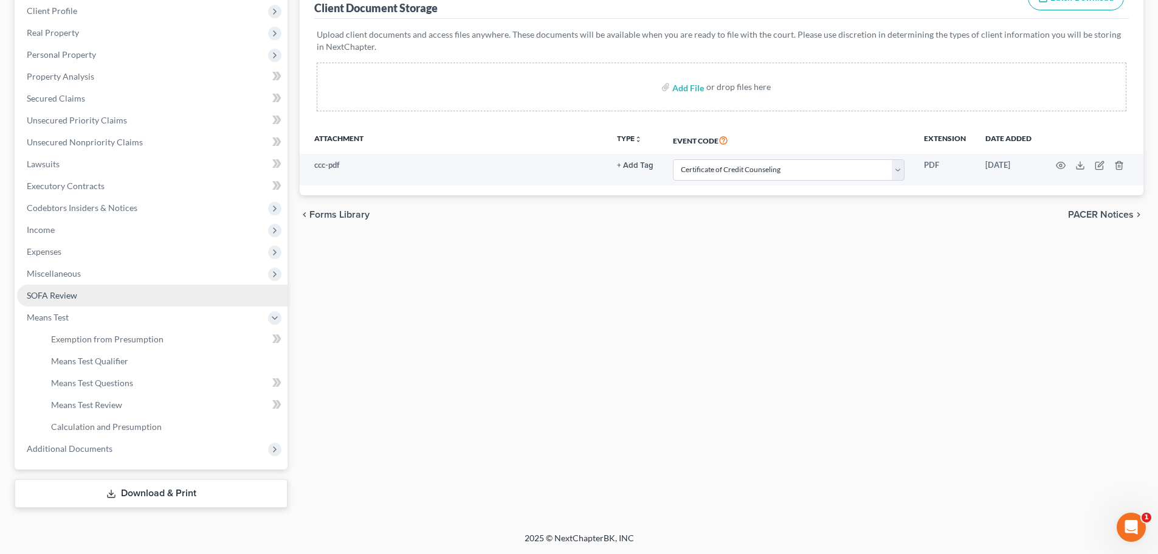
click at [71, 300] on span "SOFA Review" at bounding box center [52, 295] width 50 height 10
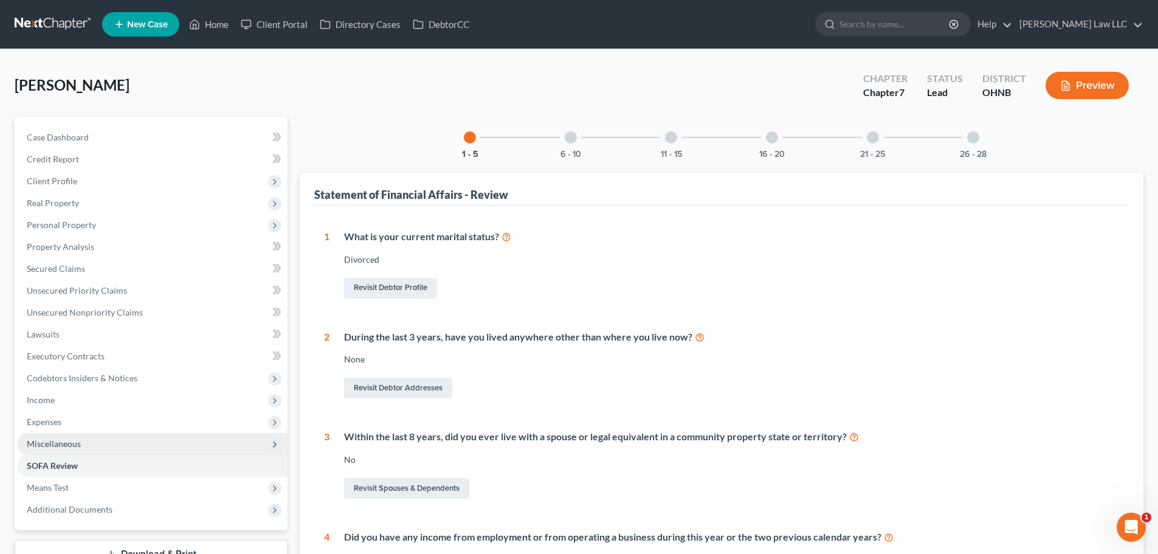
click at [73, 436] on span "Miscellaneous" at bounding box center [152, 444] width 270 height 22
drag, startPoint x: 122, startPoint y: 463, endPoint x: 145, endPoint y: 450, distance: 27.2
click at [122, 462] on span "Attorney / Credit Counseling Fees" at bounding box center [115, 465] width 128 height 10
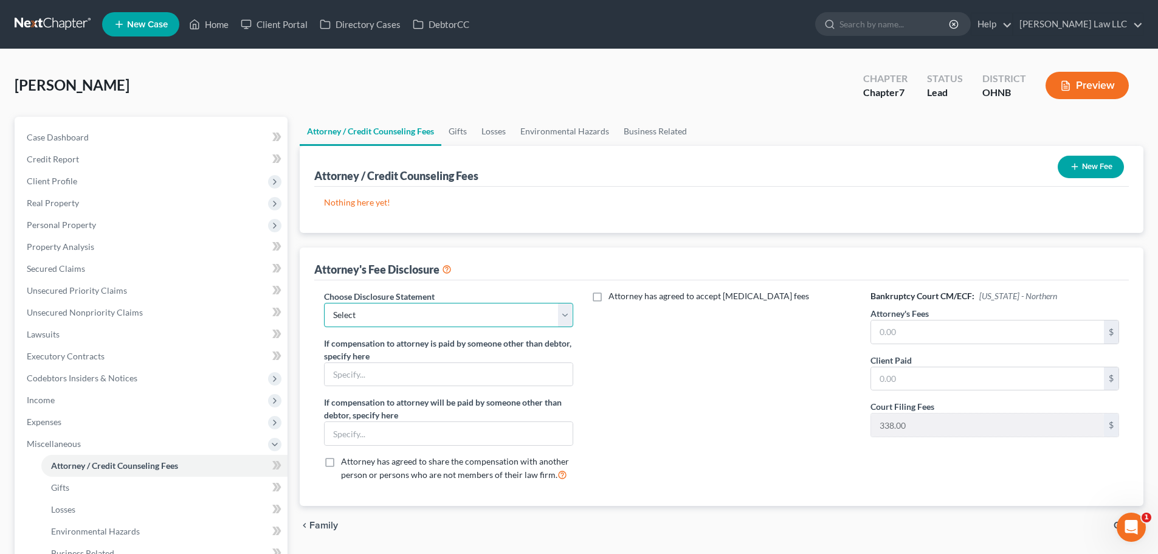
click at [390, 318] on select "Select Disclosure of Attorney Compensation" at bounding box center [448, 315] width 249 height 24
select select "0"
click at [324, 303] on select "Select Disclosure of Attorney Compensation" at bounding box center [448, 315] width 249 height 24
click at [639, 364] on div "Attorney has agreed to accept retainer fees" at bounding box center [721, 390] width 273 height 201
click at [910, 331] on input "text" at bounding box center [987, 331] width 233 height 23
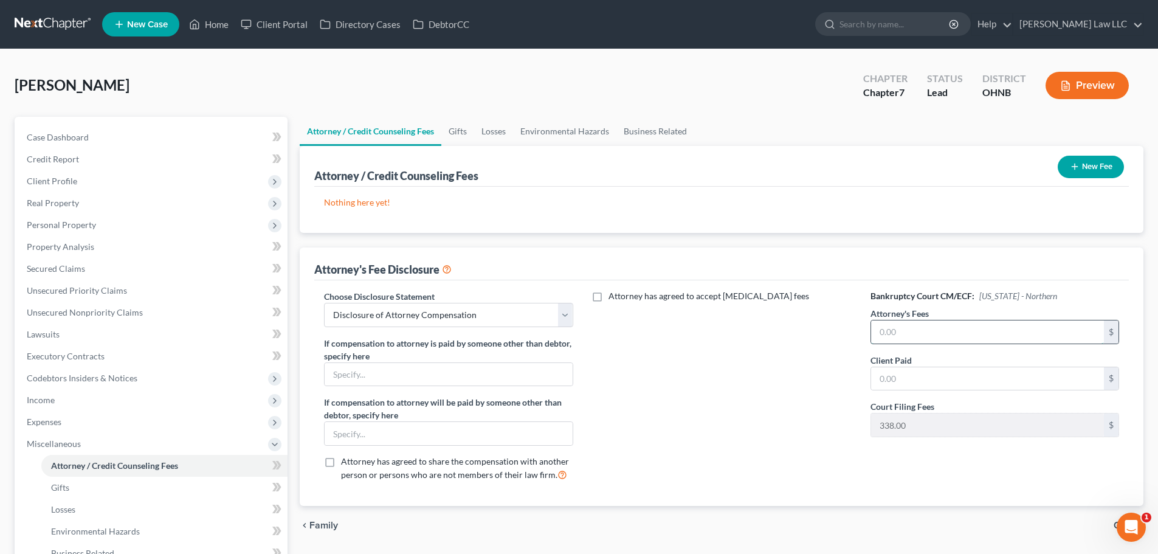
type input "5"
click at [914, 325] on input "text" at bounding box center [987, 331] width 233 height 23
type input "1,500"
drag, startPoint x: 915, startPoint y: 381, endPoint x: 917, endPoint y: 374, distance: 6.9
click at [915, 381] on input "text" at bounding box center [987, 378] width 233 height 23
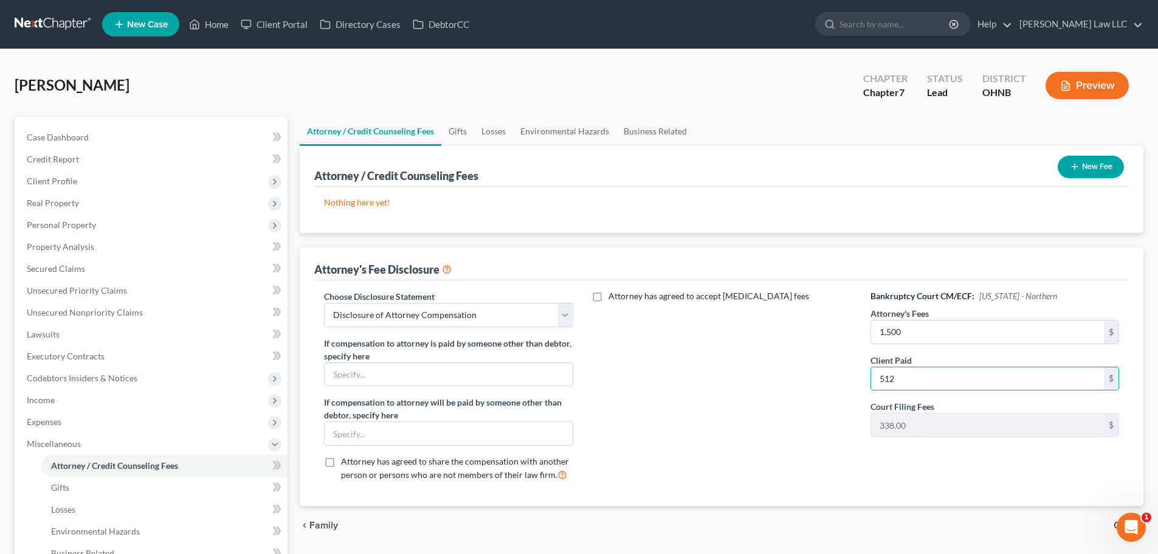
type input "512"
click at [713, 364] on div "Attorney has agreed to accept retainer fees" at bounding box center [721, 390] width 273 height 201
click at [1090, 161] on button "New Fee" at bounding box center [1090, 167] width 66 height 22
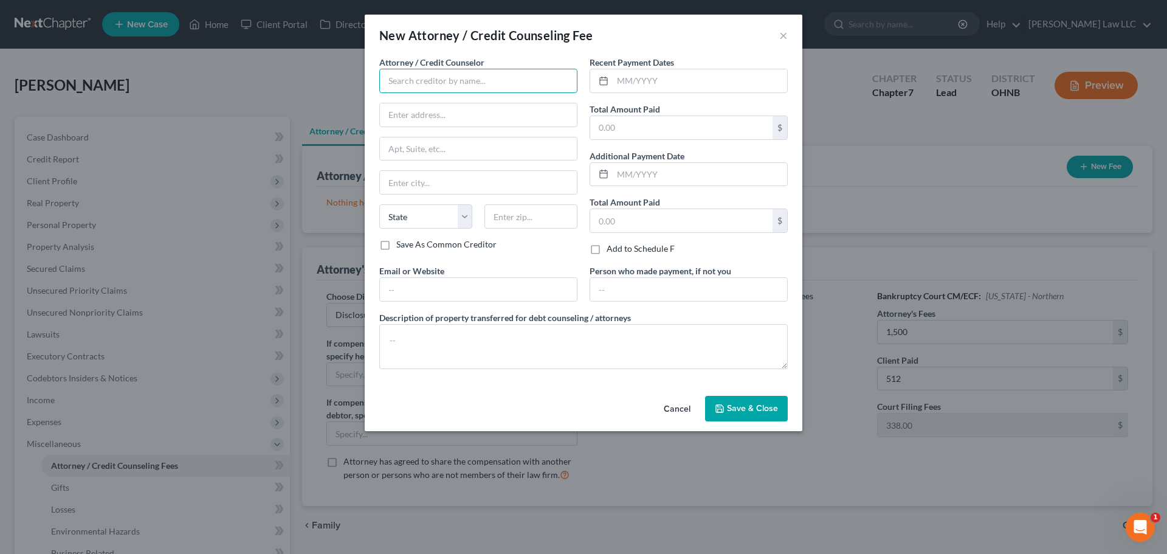
click at [462, 85] on input "text" at bounding box center [478, 81] width 198 height 24
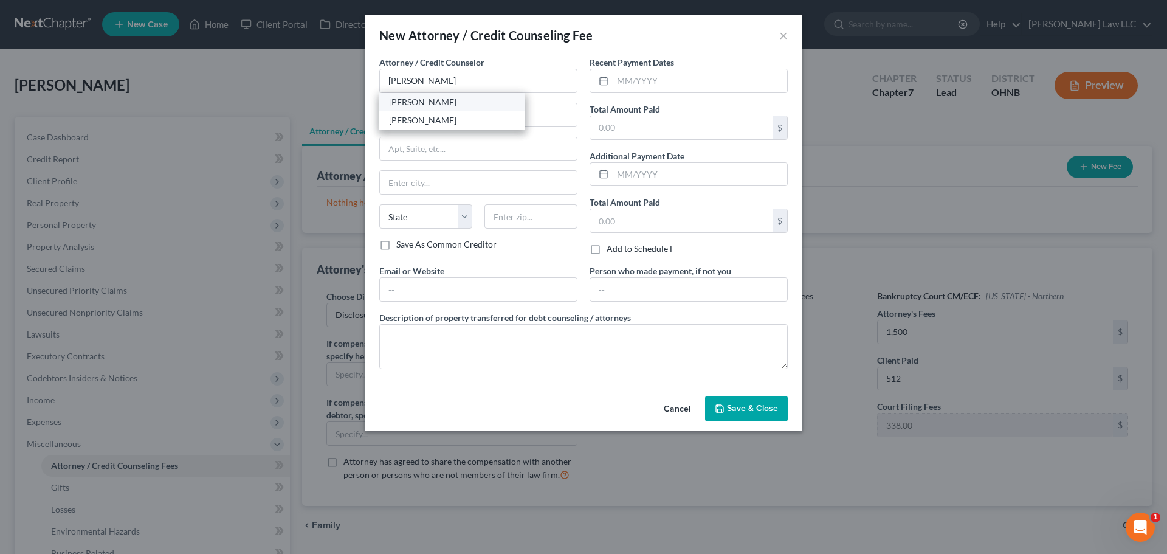
click at [456, 106] on div "[PERSON_NAME]" at bounding box center [452, 102] width 126 height 12
type input "[PERSON_NAME]"
type input "689 Lafayette Road"
type input "Medina"
select select "36"
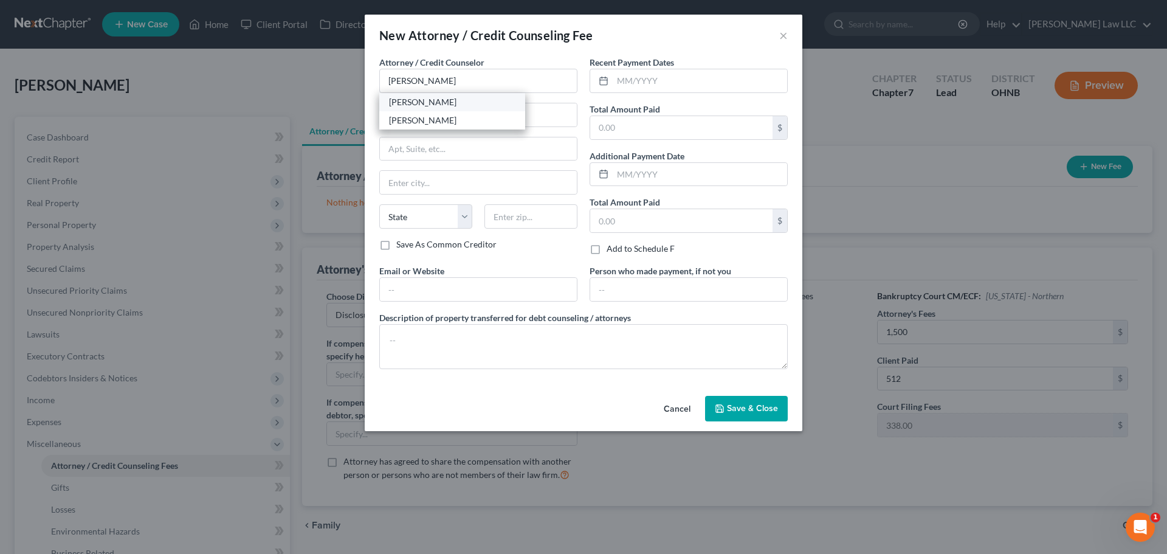
type input "44256"
drag, startPoint x: 679, startPoint y: 90, endPoint x: 665, endPoint y: 94, distance: 13.9
click at [679, 90] on input "text" at bounding box center [699, 80] width 174 height 23
click at [639, 78] on input "09/09/2025" at bounding box center [699, 80] width 174 height 23
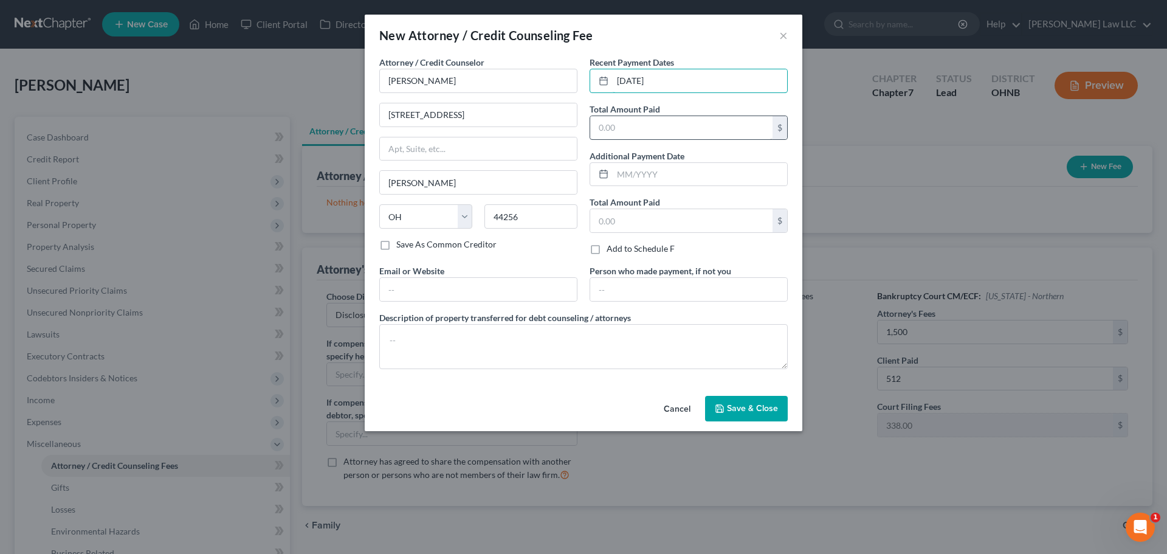
type input "09/05/2025"
click at [631, 133] on input "text" at bounding box center [681, 127] width 182 height 23
type input "512"
click at [758, 410] on span "Save & Close" at bounding box center [752, 408] width 51 height 10
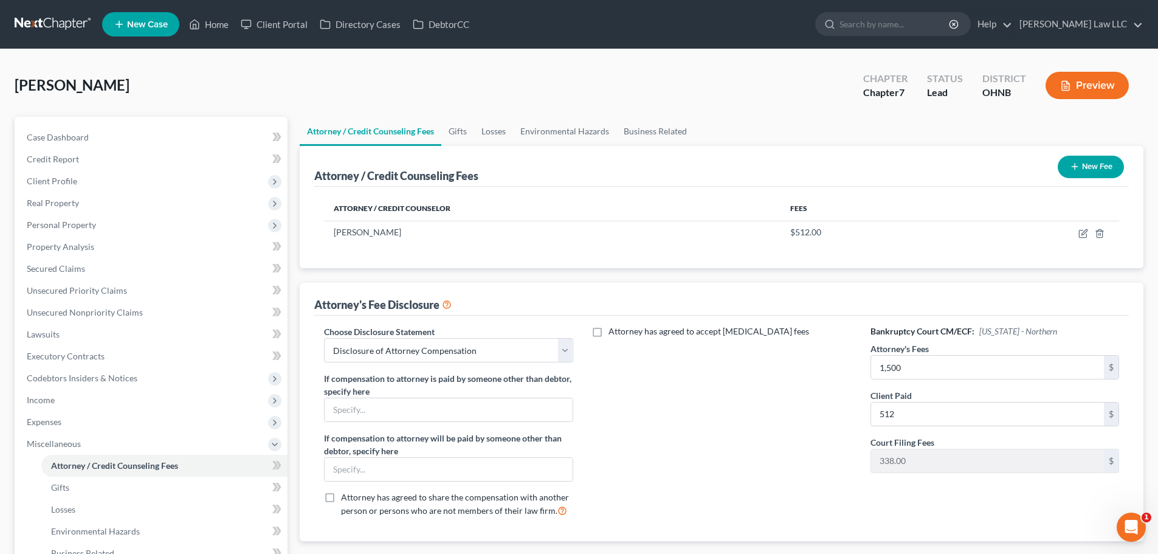
click at [747, 420] on div "Attorney has agreed to accept retainer fees" at bounding box center [721, 425] width 273 height 201
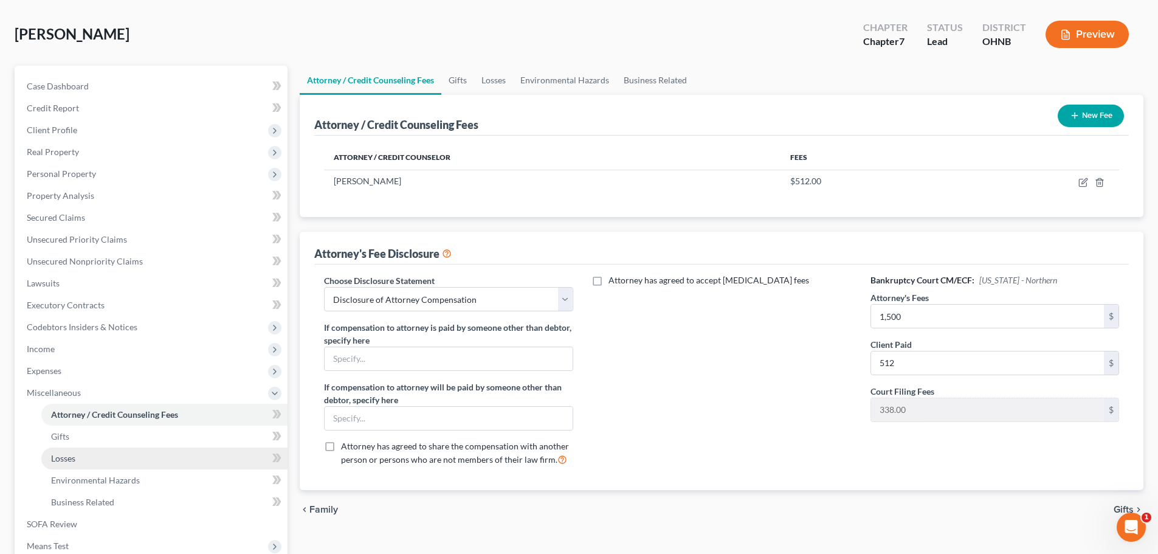
scroll to position [122, 0]
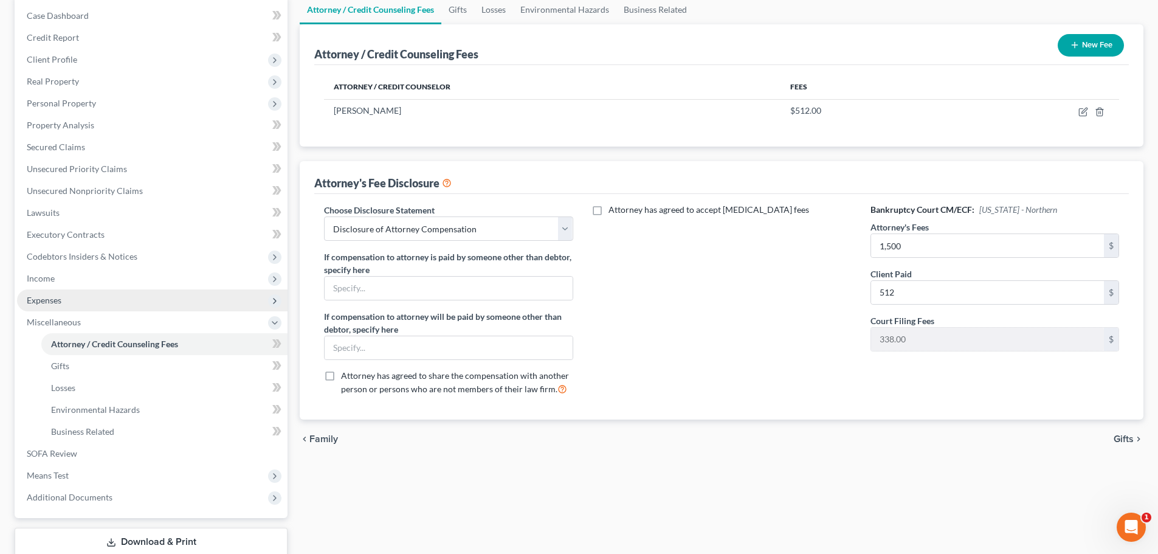
click at [55, 298] on span "Expenses" at bounding box center [44, 300] width 35 height 10
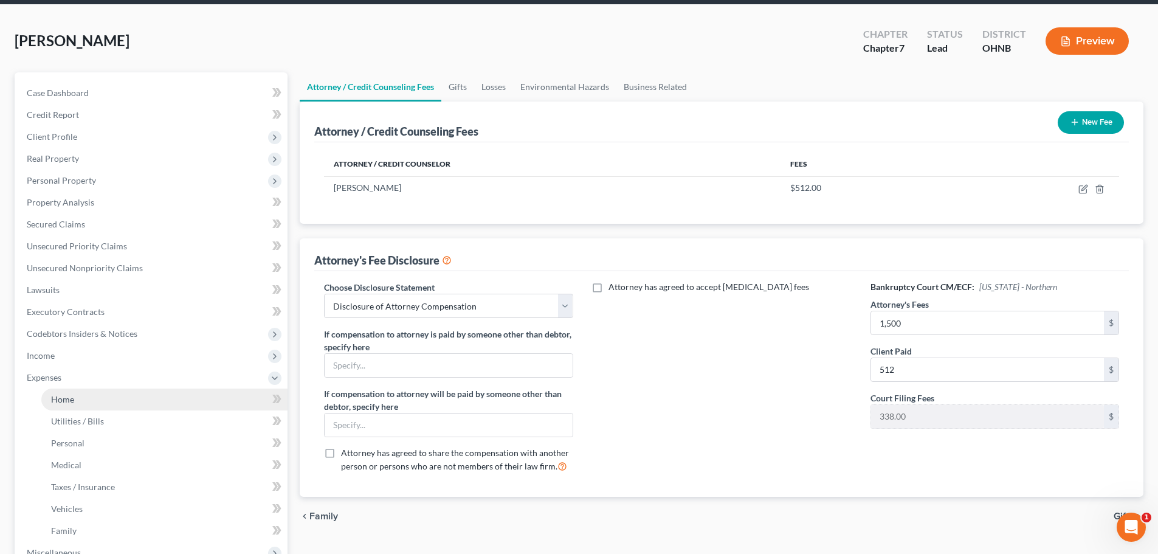
scroll to position [0, 0]
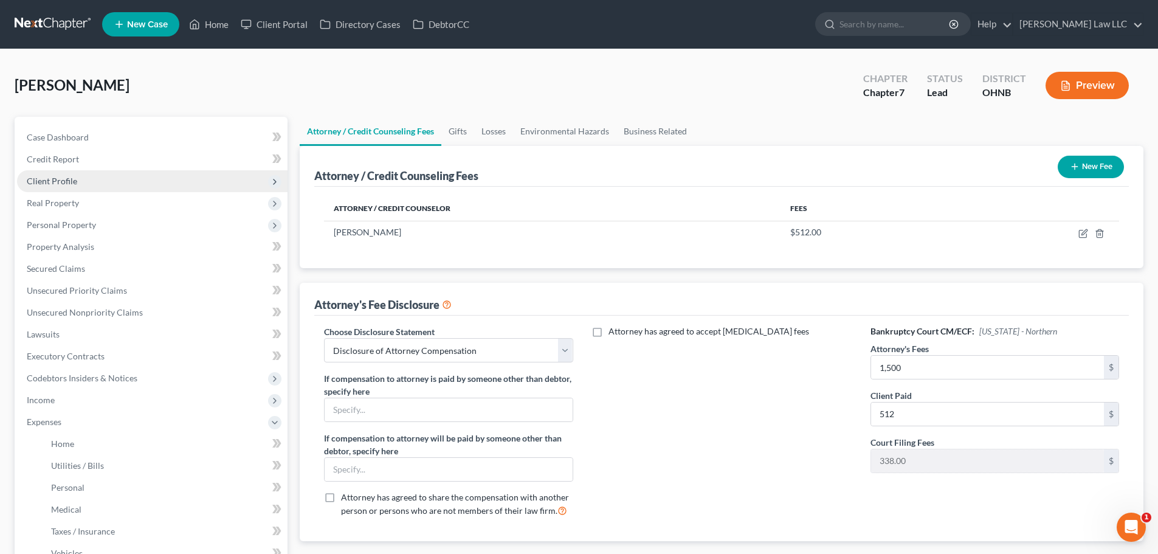
click at [83, 181] on span "Client Profile" at bounding box center [152, 181] width 270 height 22
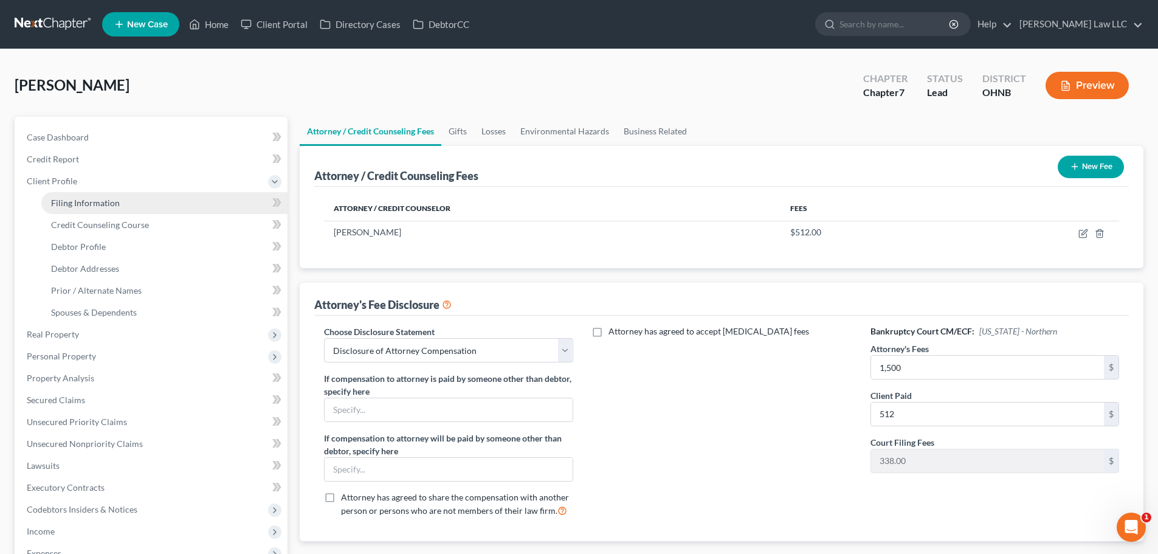
click at [112, 205] on span "Filing Information" at bounding box center [85, 202] width 69 height 10
select select "1"
select select "0"
select select "61"
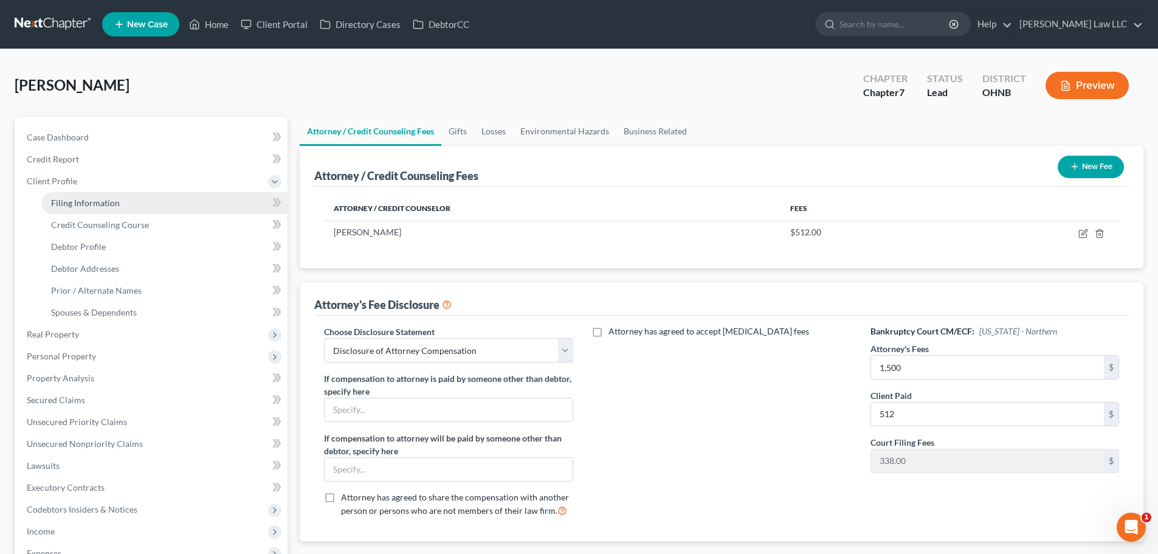
select select "0"
select select "36"
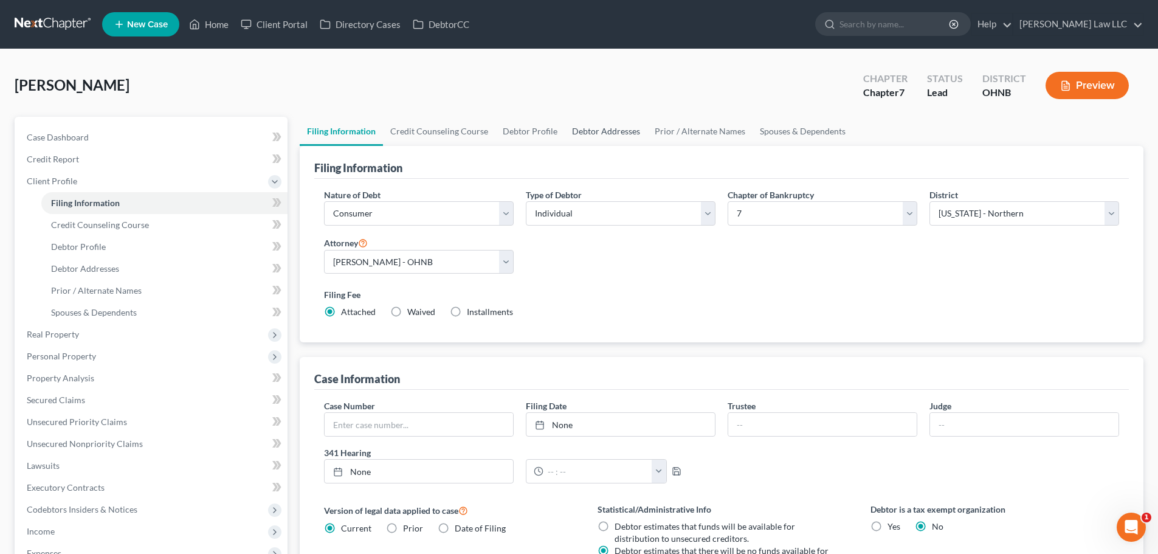
click at [600, 129] on link "Debtor Addresses" at bounding box center [605, 131] width 83 height 29
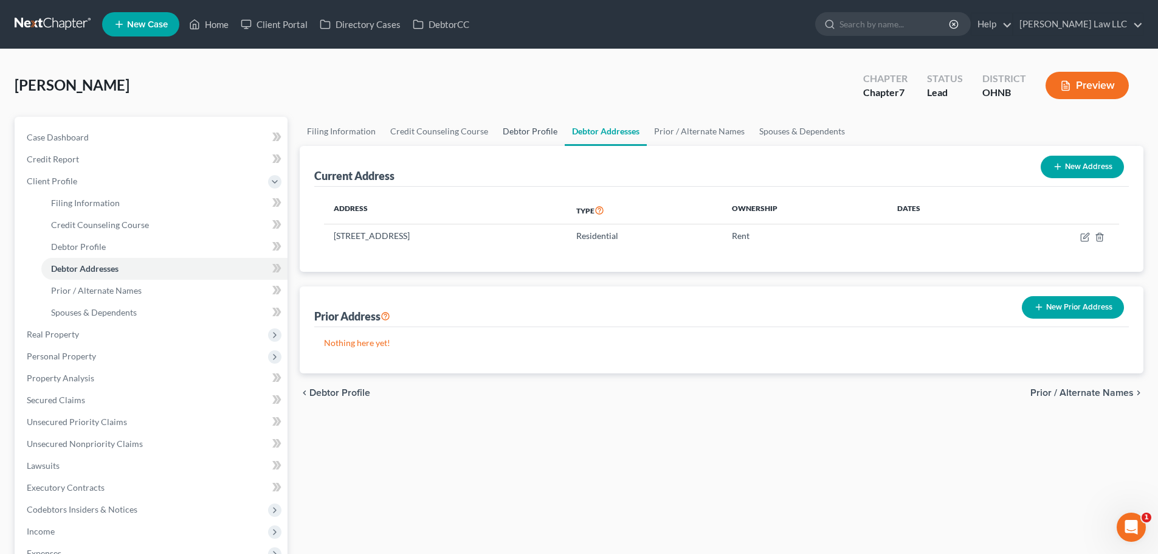
click at [536, 132] on link "Debtor Profile" at bounding box center [529, 131] width 69 height 29
select select "3"
select select "1"
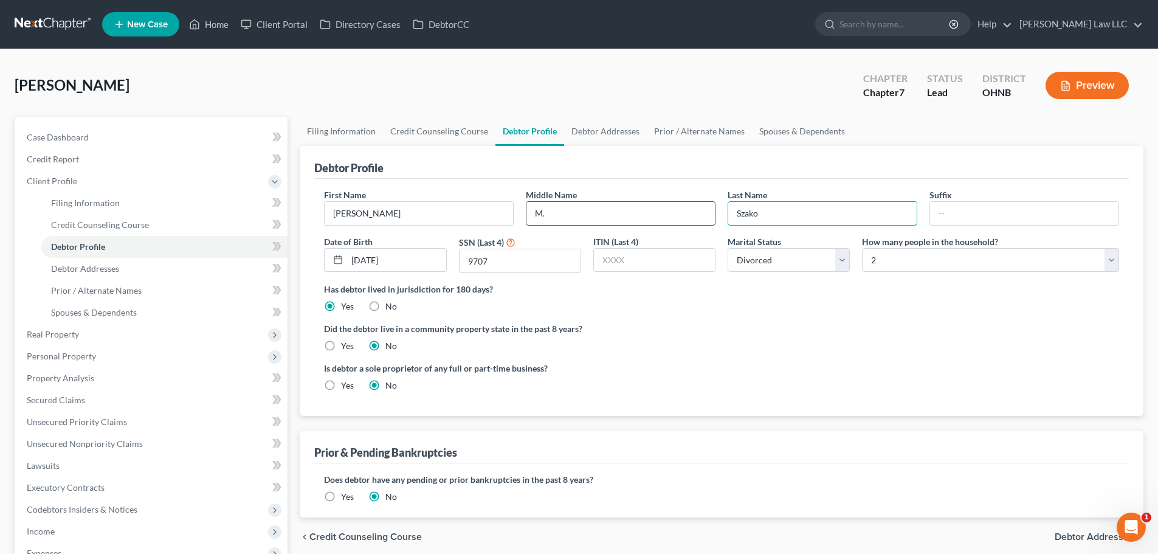
drag, startPoint x: 781, startPoint y: 213, endPoint x: 675, endPoint y: 205, distance: 106.0
click at [675, 205] on div "First Name Tanya Middle Name M. Last Name Szako Suffix Date of Birth 09/21/1991…" at bounding box center [721, 235] width 807 height 94
type input "Szajko"
click at [584, 74] on div "Szako, Tanya Upgraded Chapter Chapter 7 Status Lead District OHNB Preview" at bounding box center [579, 90] width 1128 height 53
click at [57, 132] on span "Case Dashboard" at bounding box center [58, 137] width 62 height 10
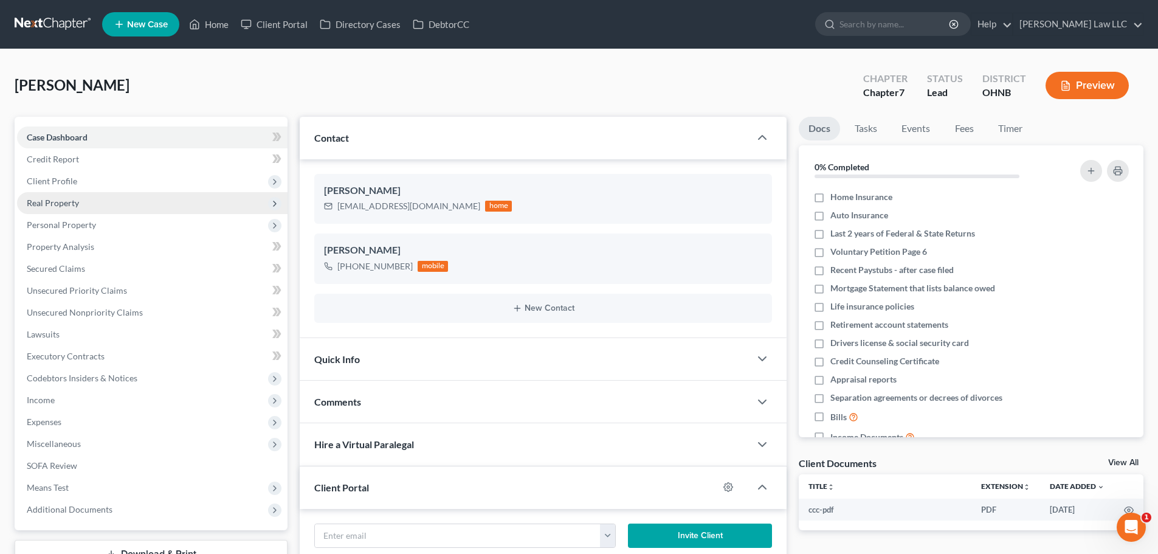
click at [64, 204] on span "Real Property" at bounding box center [53, 202] width 52 height 10
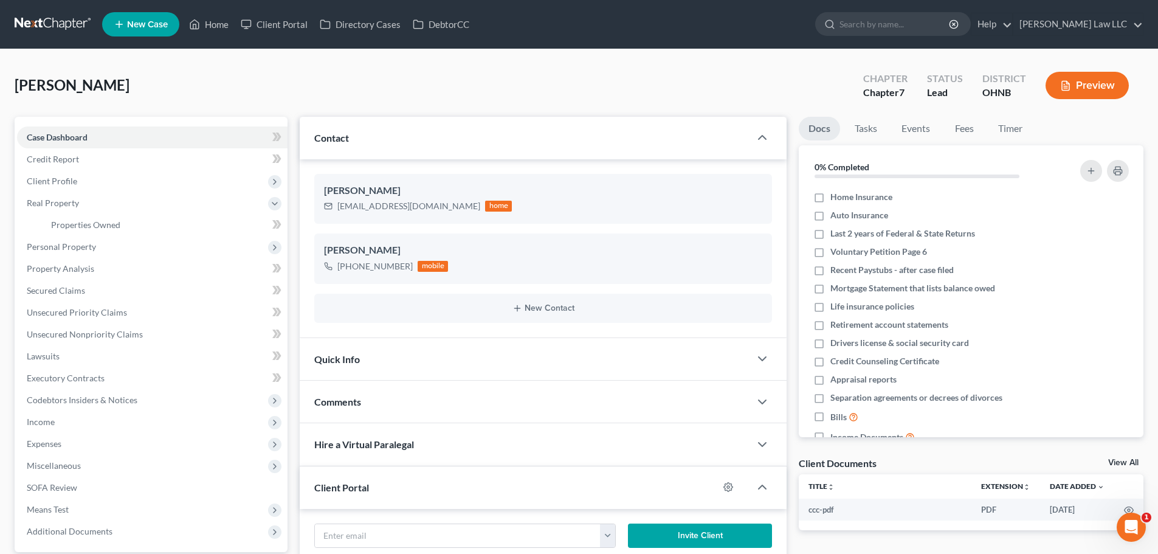
click at [67, 30] on link at bounding box center [54, 24] width 78 height 22
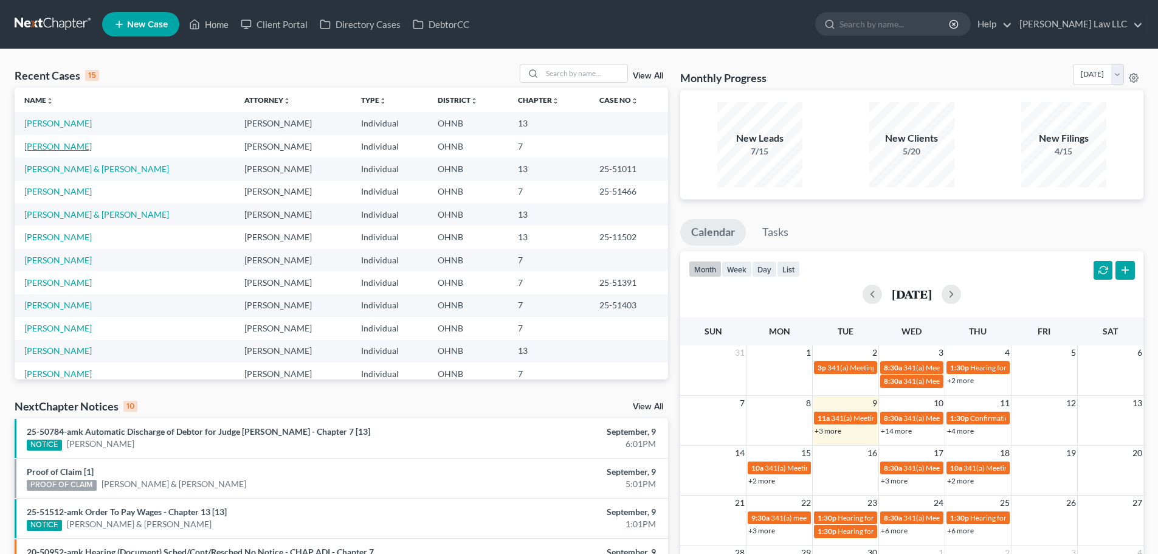
click at [54, 151] on link "Szajko, Tanya" at bounding box center [57, 146] width 67 height 10
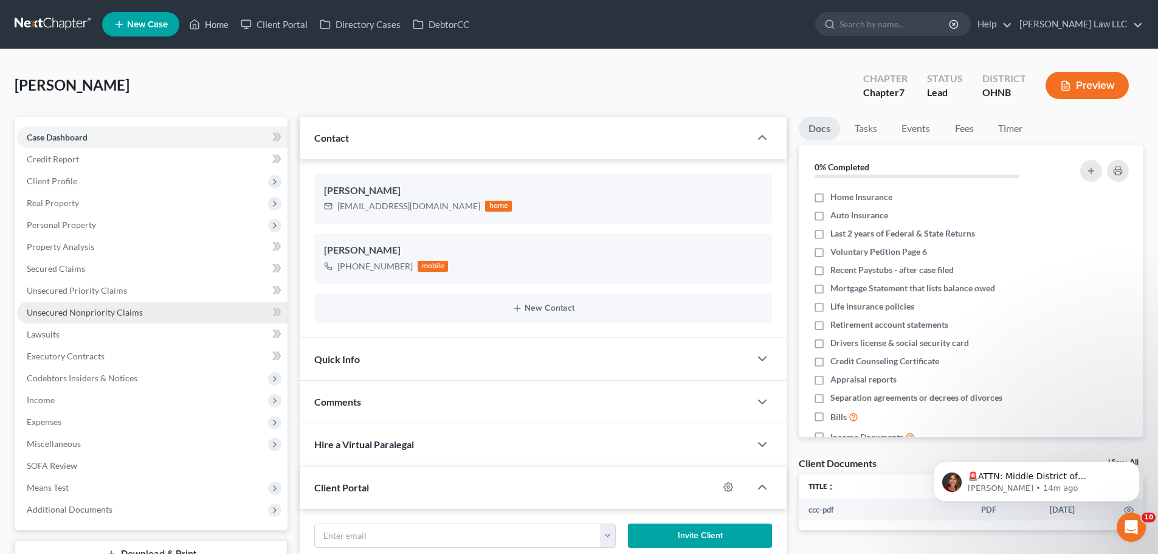
click at [88, 311] on span "Unsecured Nonpriority Claims" at bounding box center [85, 312] width 116 height 10
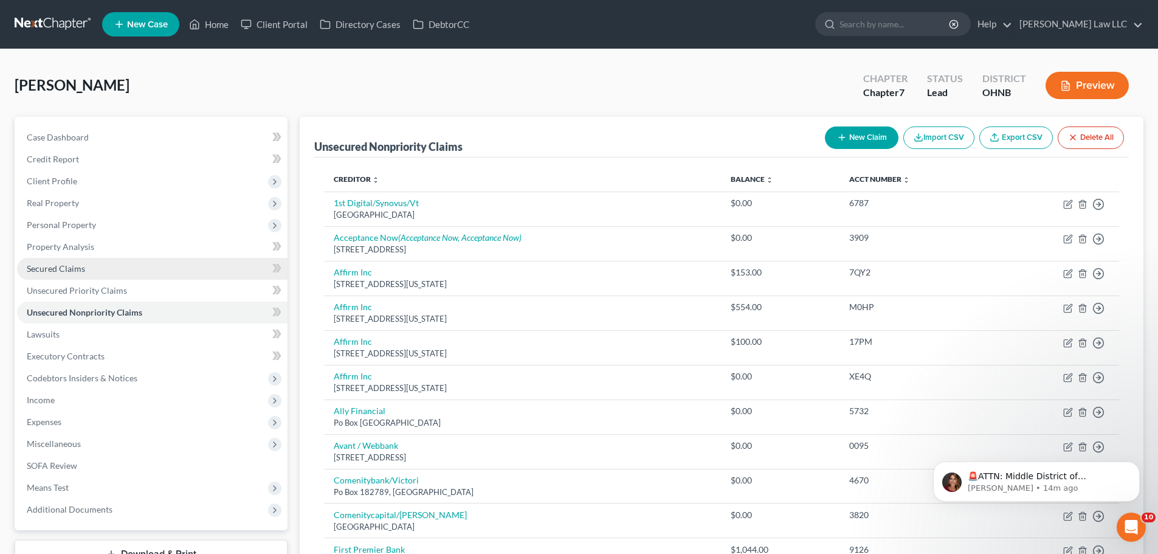
click at [63, 265] on span "Secured Claims" at bounding box center [56, 268] width 58 height 10
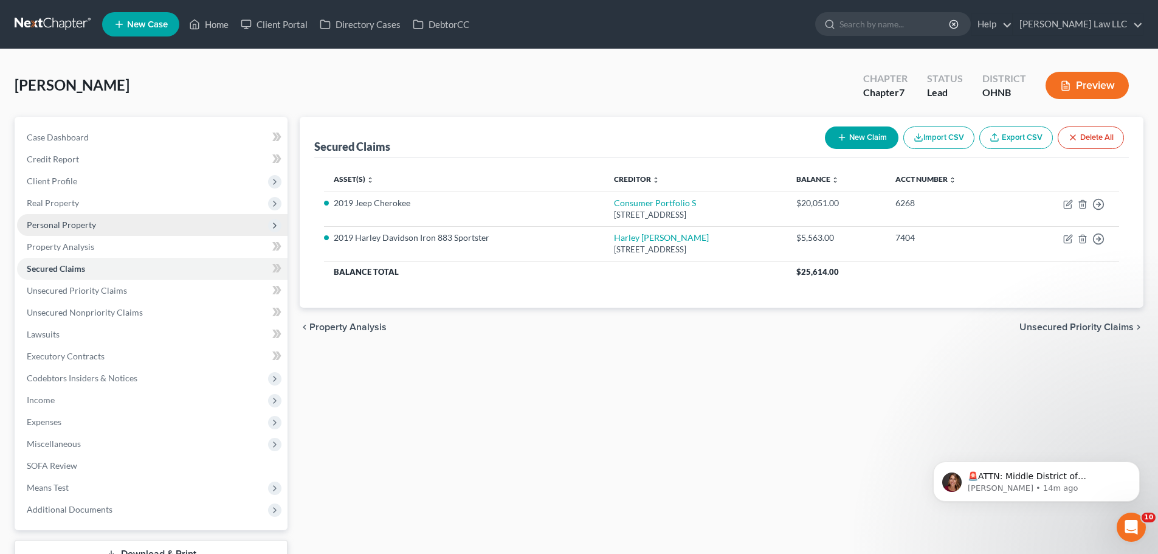
click at [80, 226] on span "Personal Property" at bounding box center [61, 224] width 69 height 10
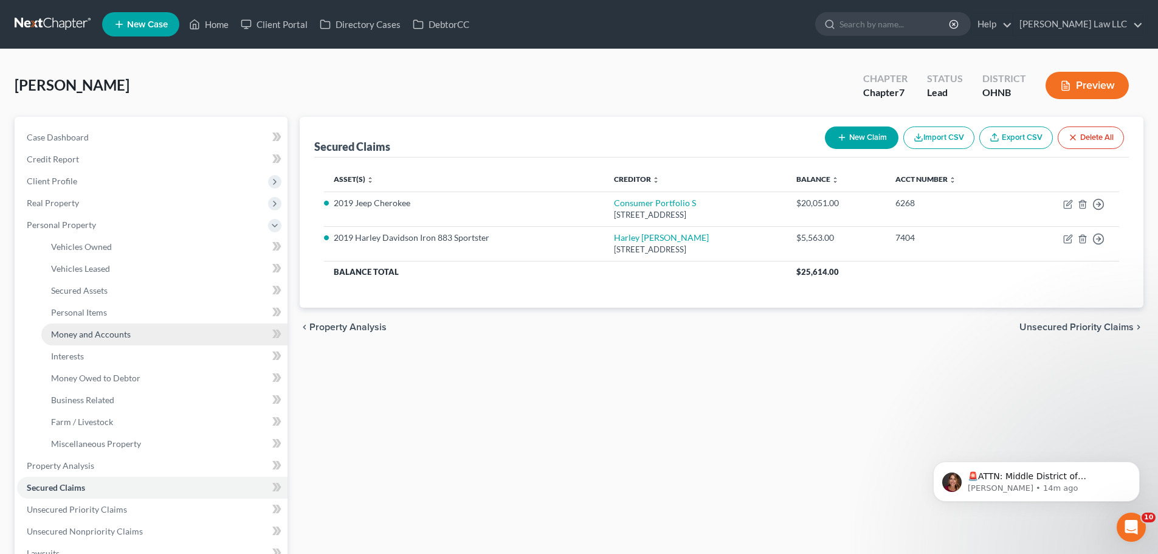
click at [94, 332] on span "Money and Accounts" at bounding box center [91, 334] width 80 height 10
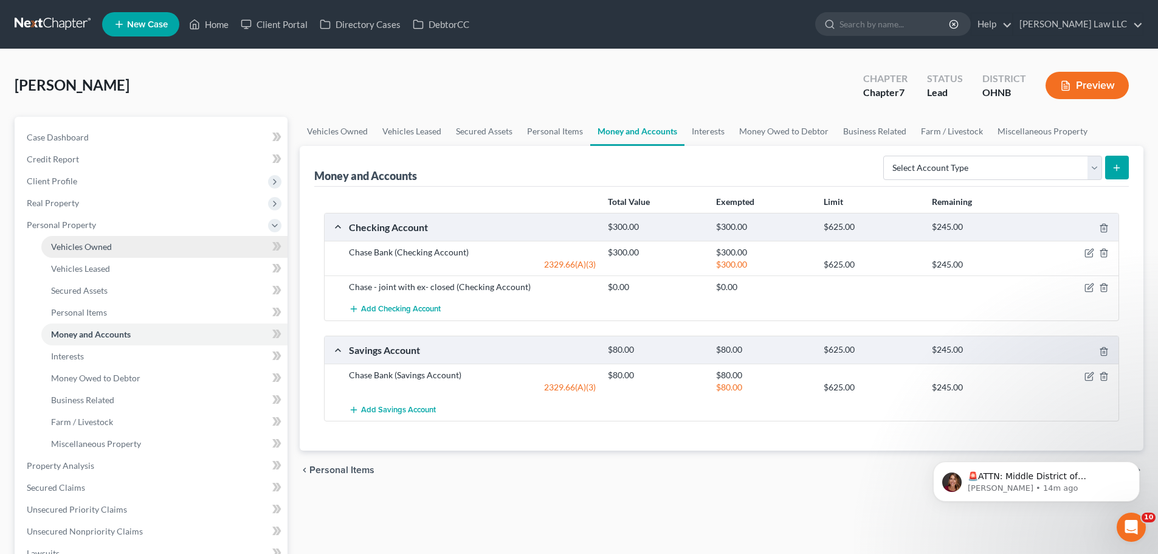
click at [112, 252] on link "Vehicles Owned" at bounding box center [164, 247] width 246 height 22
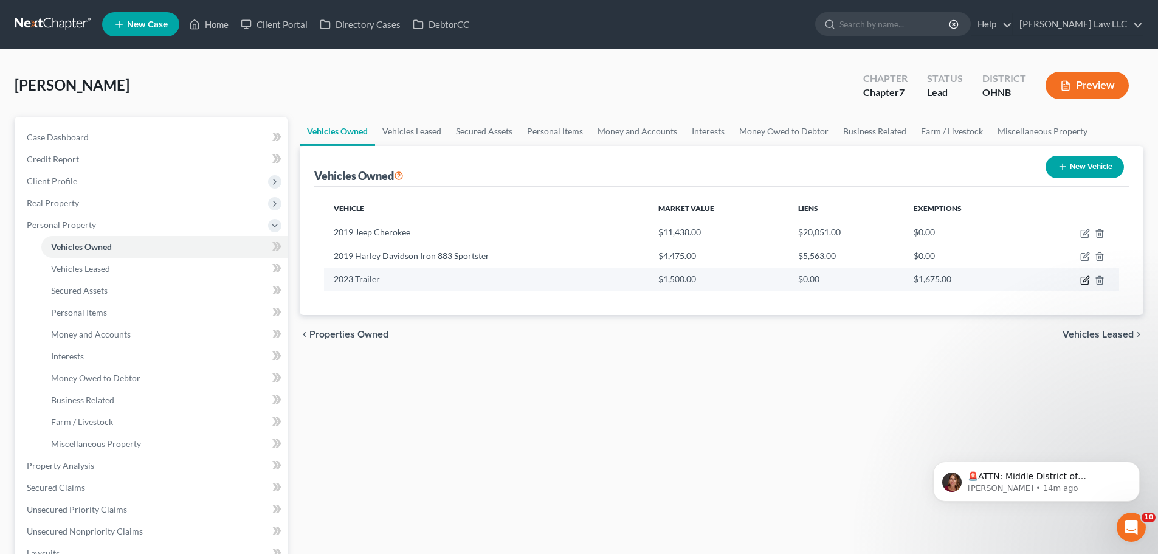
click at [1086, 281] on icon "button" at bounding box center [1085, 280] width 10 height 10
select select "2"
select select "3"
select select "0"
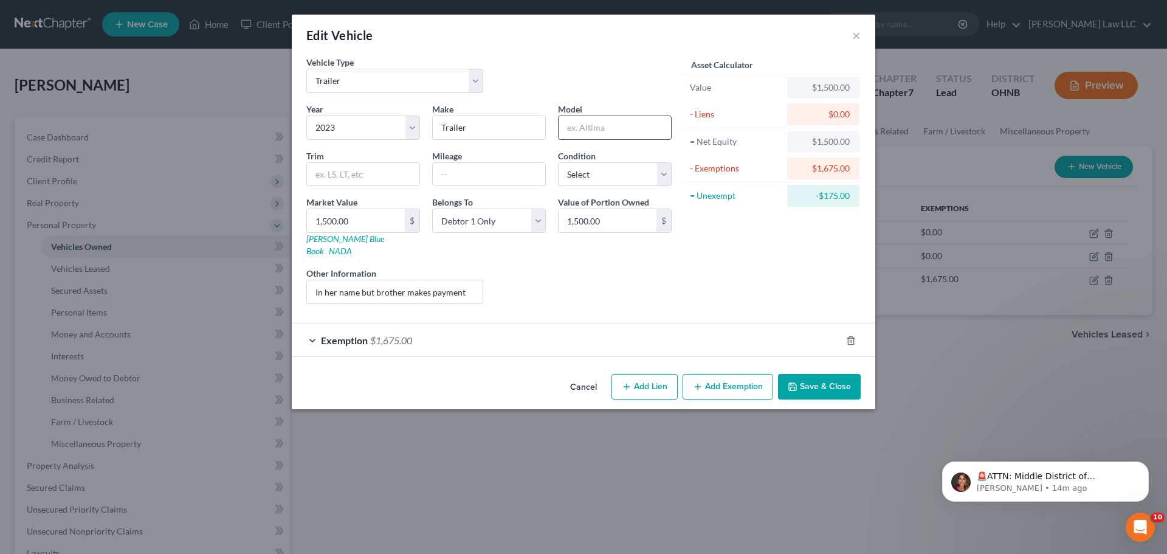
drag, startPoint x: 615, startPoint y: 135, endPoint x: 605, endPoint y: 132, distance: 10.0
click at [615, 134] on input "text" at bounding box center [614, 127] width 112 height 23
type input "QUAL 7X16"
click at [820, 374] on button "Save & Close" at bounding box center [819, 387] width 83 height 26
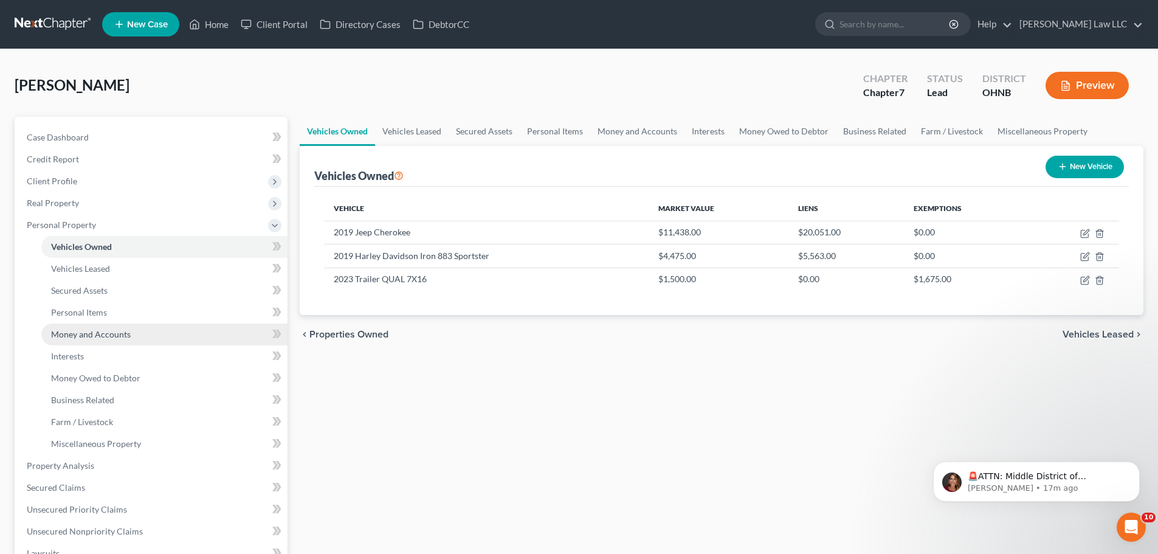
click at [98, 329] on span "Money and Accounts" at bounding box center [91, 334] width 80 height 10
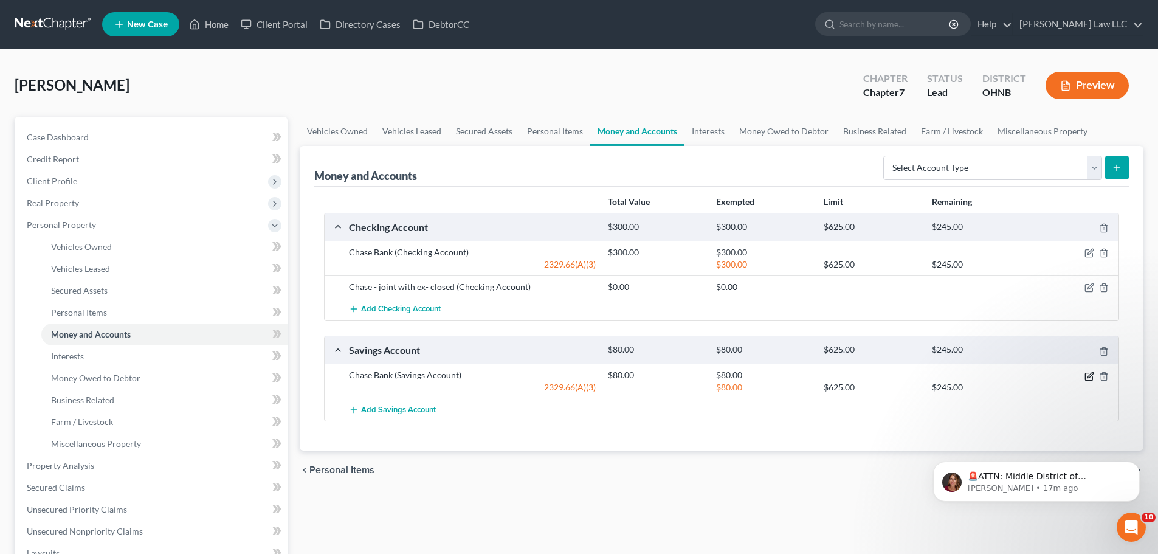
click at [1090, 375] on icon "button" at bounding box center [1089, 376] width 10 height 10
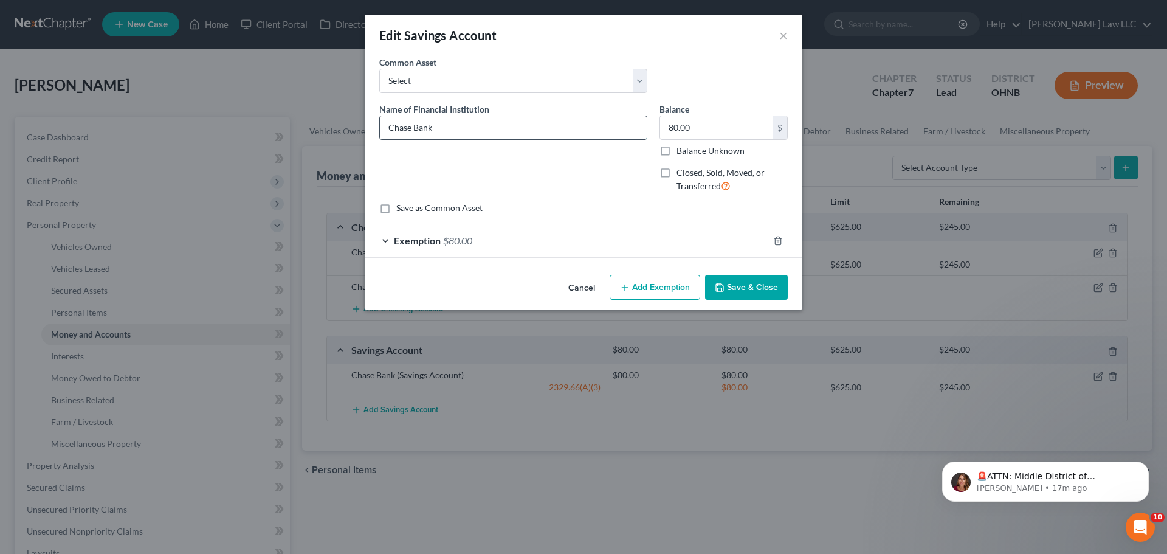
click at [498, 134] on input "Chase Bank" at bounding box center [513, 127] width 267 height 23
type input "Chase Bank 3462"
click at [763, 292] on button "Save & Close" at bounding box center [746, 288] width 83 height 26
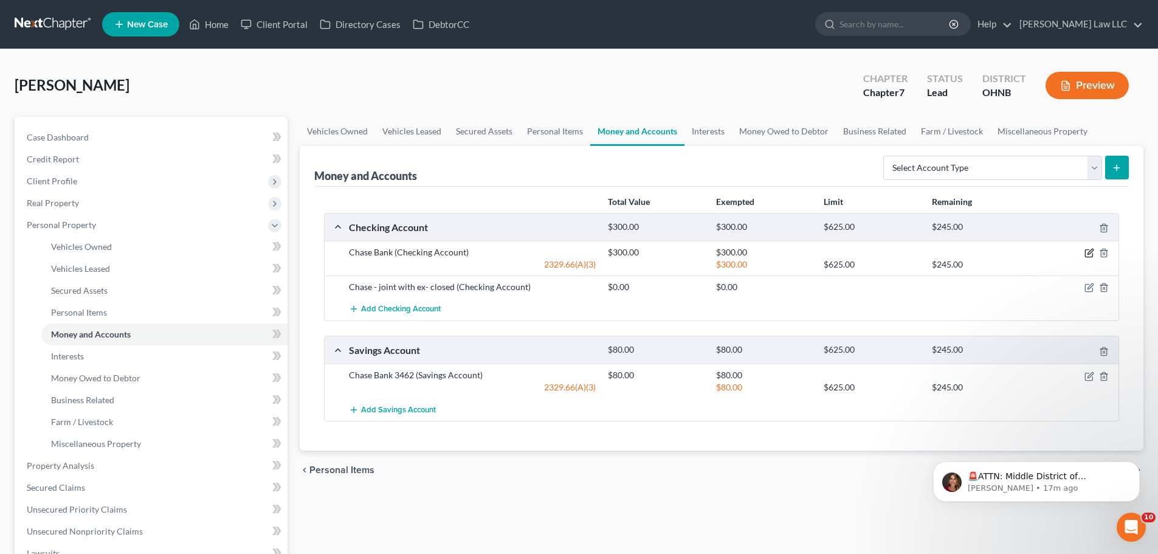
click at [1084, 250] on icon "button" at bounding box center [1089, 253] width 10 height 10
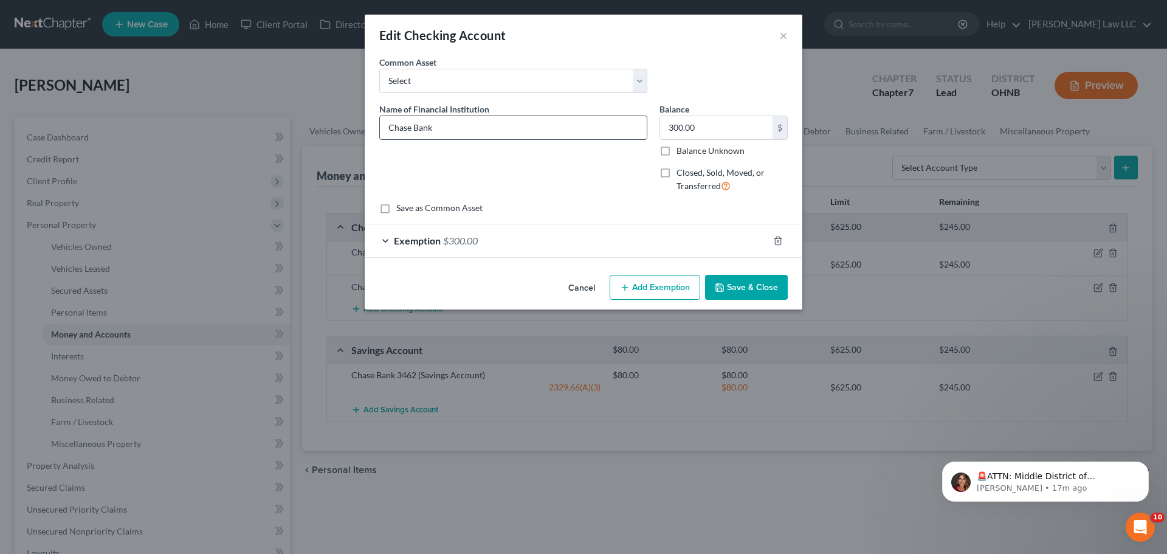
click at [535, 124] on input "Chase Bank" at bounding box center [513, 127] width 267 height 23
type input "Chase Bank 8826"
click at [747, 287] on button "Save & Close" at bounding box center [746, 288] width 83 height 26
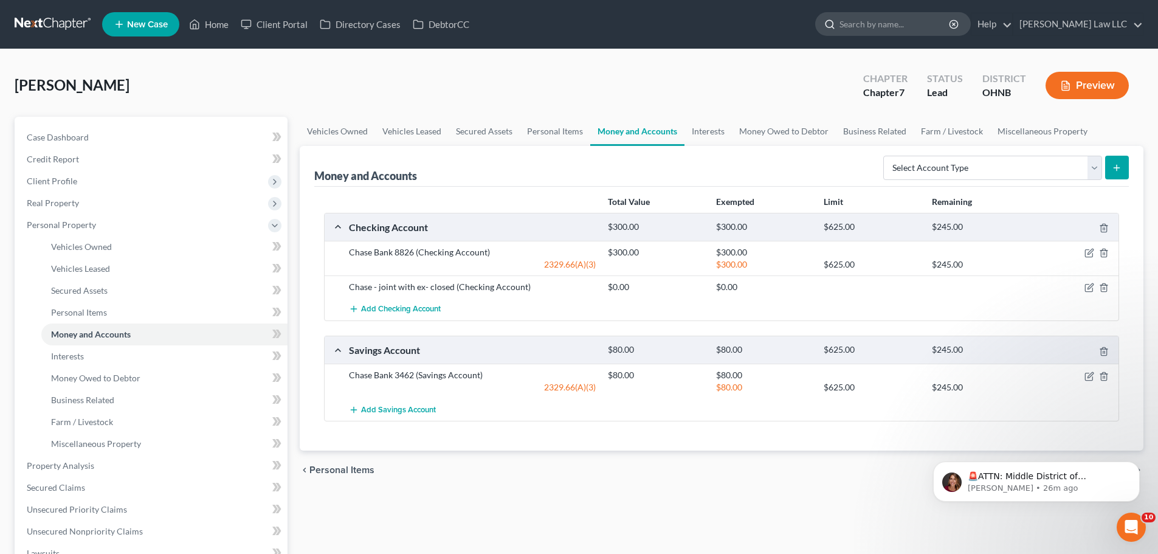
click at [924, 20] on input "search" at bounding box center [894, 24] width 111 height 22
type input "baker"
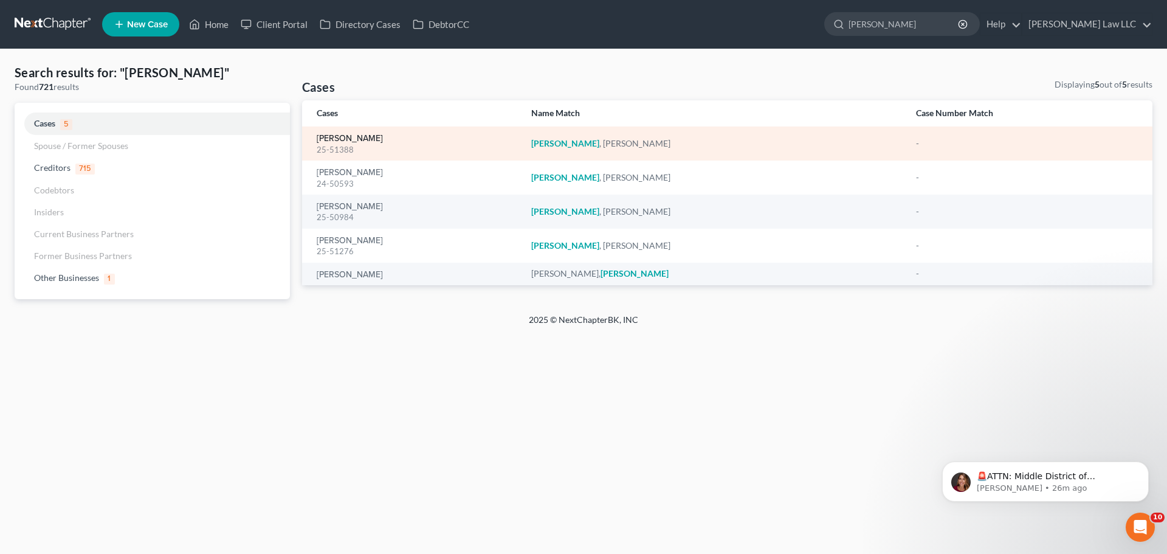
click at [331, 140] on link "Baker, Jennifer" at bounding box center [350, 138] width 66 height 9
click at [349, 136] on link "Baker, Jennifer" at bounding box center [350, 138] width 66 height 9
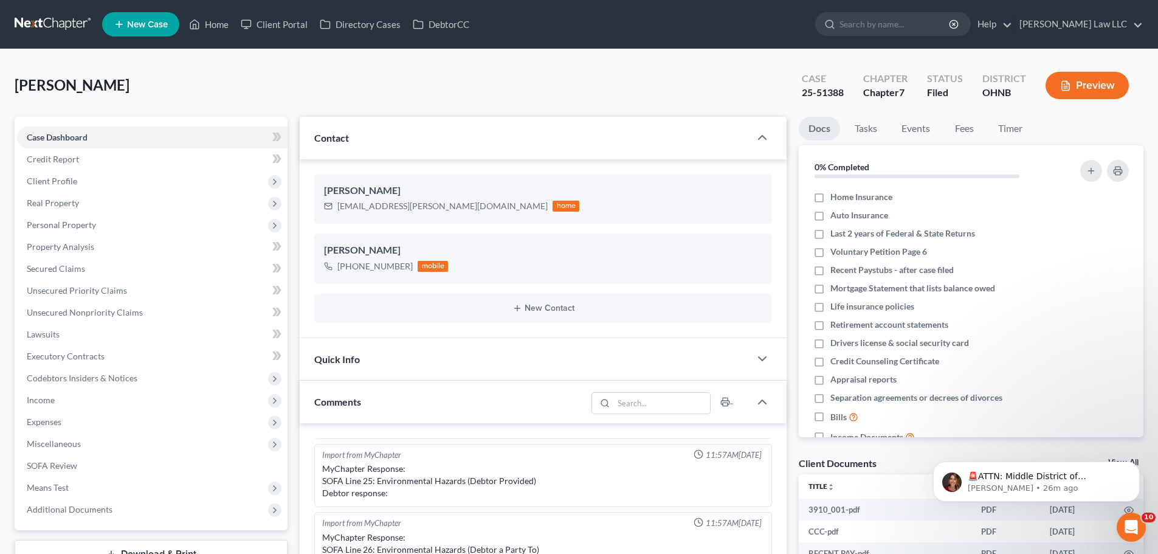
scroll to position [166, 0]
click at [108, 293] on span "Unsecured Priority Claims" at bounding box center [77, 290] width 100 height 10
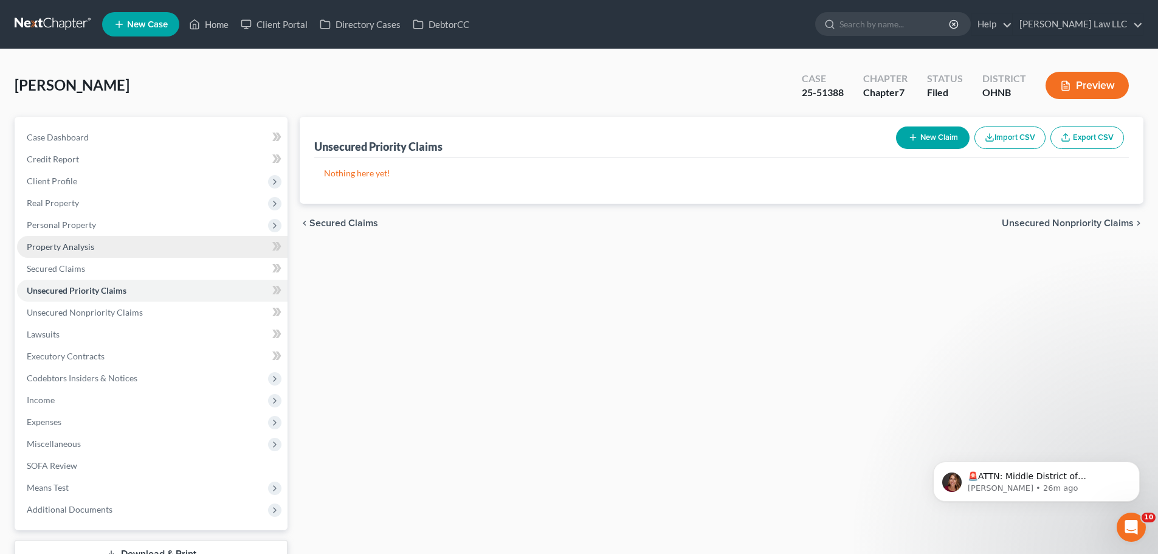
click at [98, 249] on link "Property Analysis" at bounding box center [152, 247] width 270 height 22
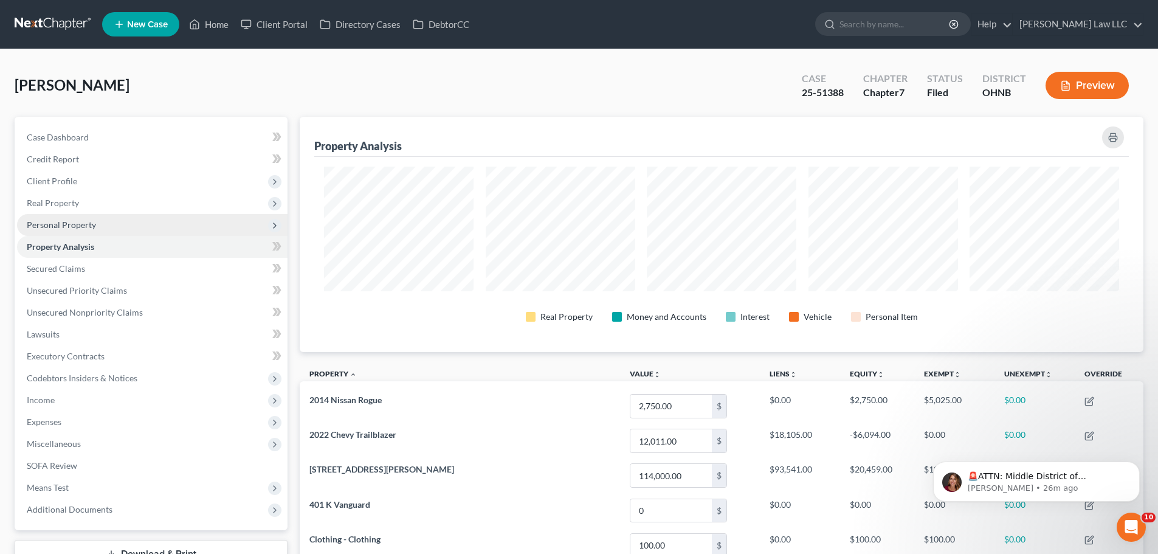
click at [101, 218] on span "Personal Property" at bounding box center [152, 225] width 270 height 22
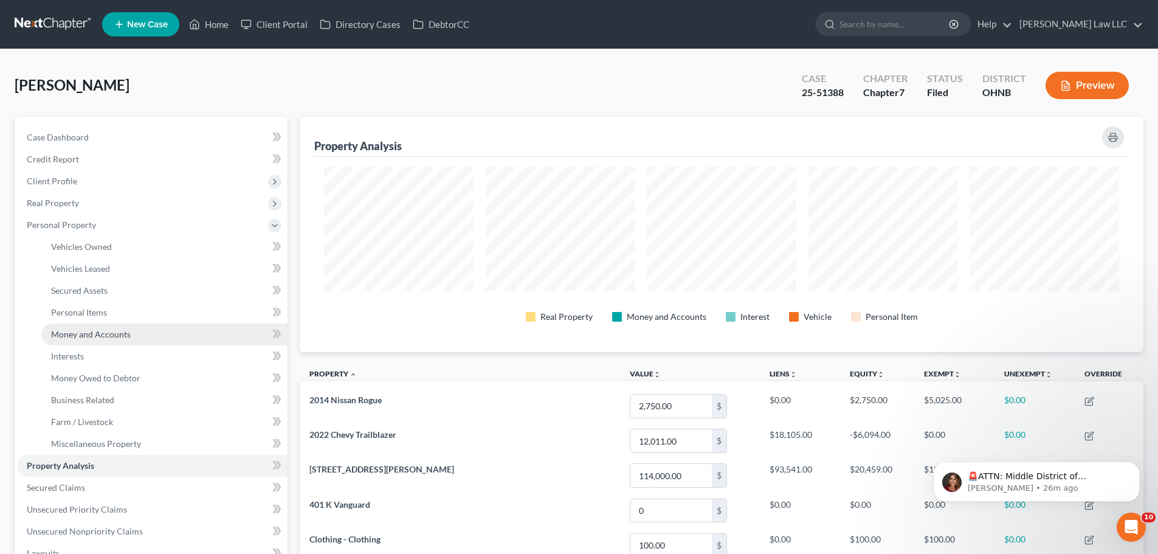
click at [114, 337] on span "Money and Accounts" at bounding box center [91, 334] width 80 height 10
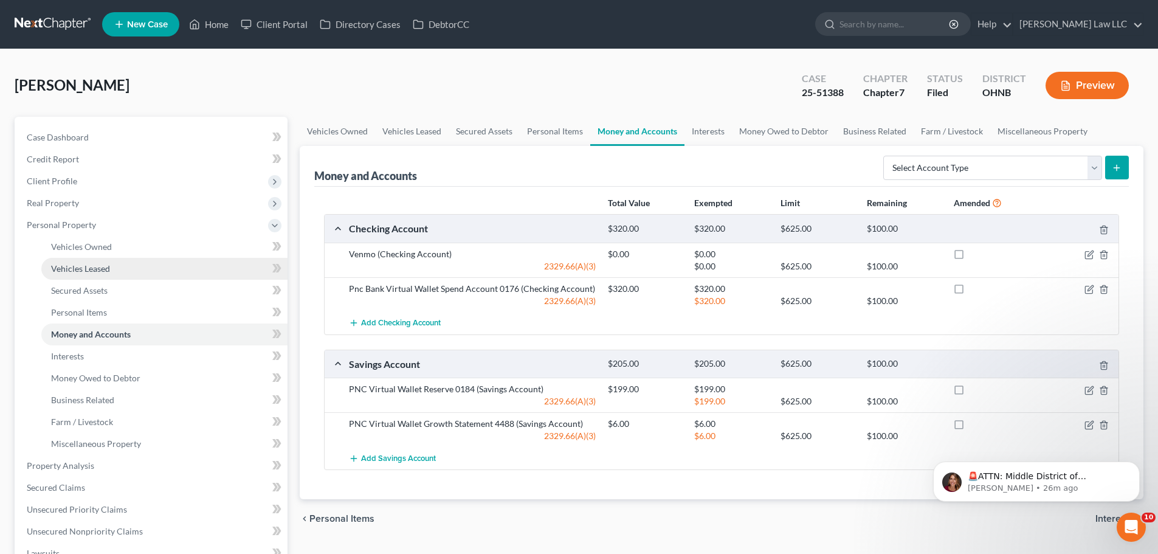
click at [109, 269] on span "Vehicles Leased" at bounding box center [80, 268] width 59 height 10
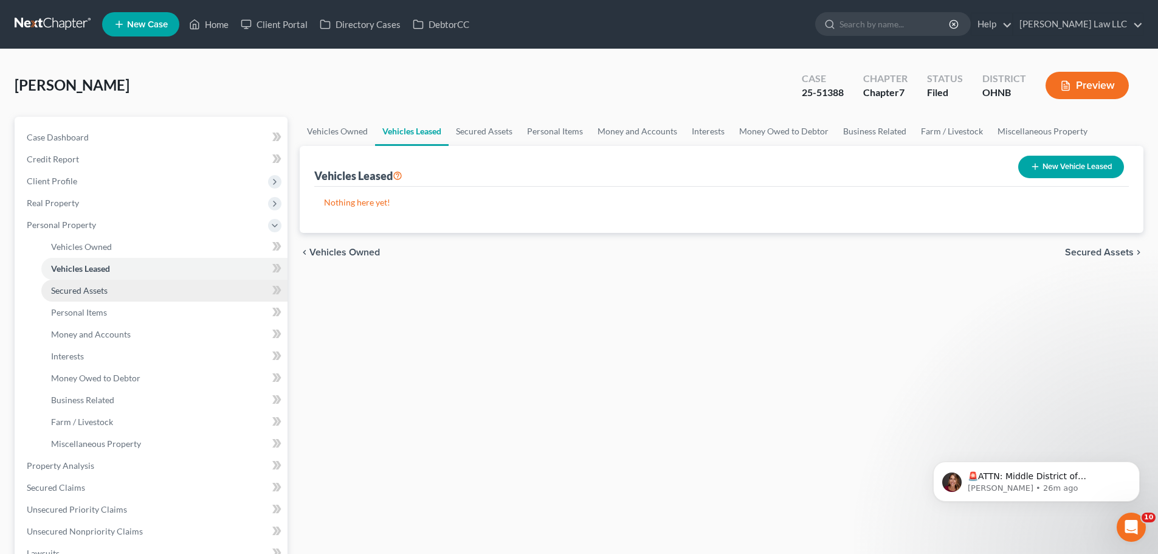
click at [111, 287] on link "Secured Assets" at bounding box center [164, 291] width 246 height 22
click at [114, 258] on link "Vehicles Leased" at bounding box center [164, 269] width 246 height 22
click at [117, 250] on link "Vehicles Owned" at bounding box center [164, 247] width 246 height 22
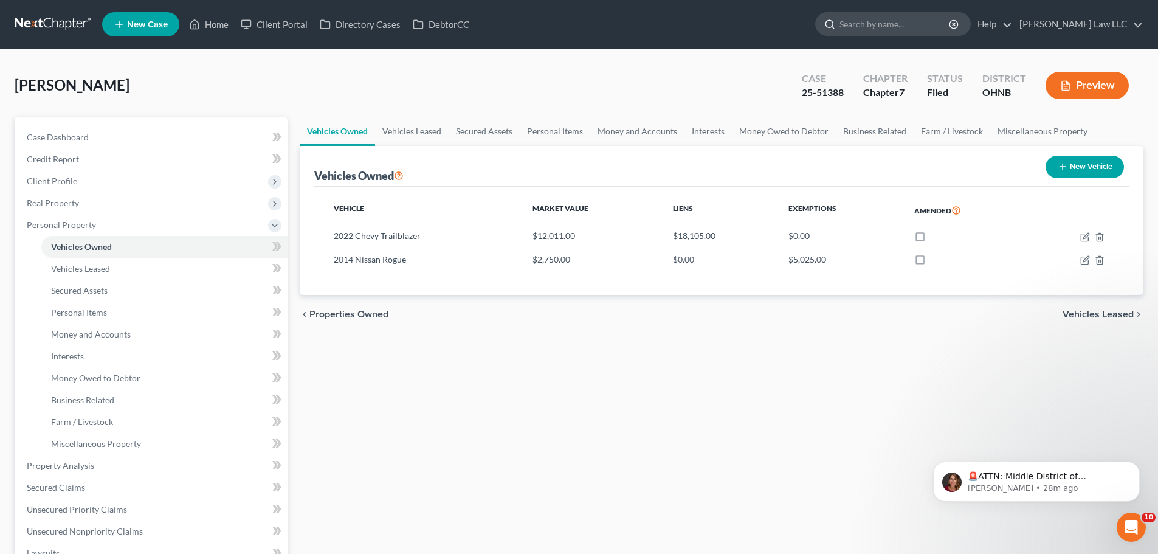
click at [890, 16] on input "search" at bounding box center [894, 24] width 111 height 22
click at [210, 24] on link "Home" at bounding box center [209, 24] width 52 height 22
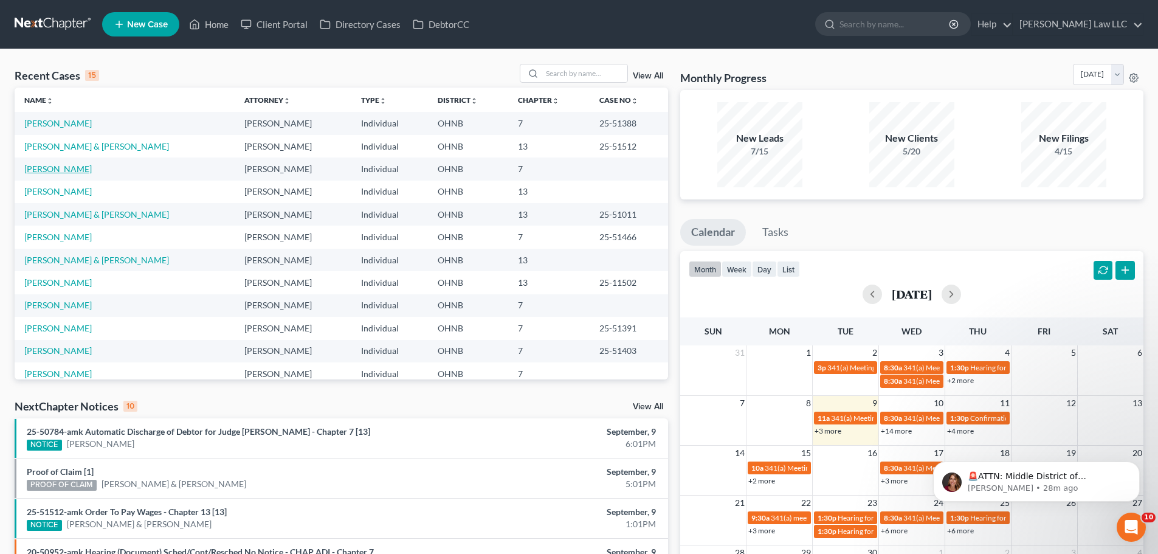
click at [66, 168] on link "Szajko, Tanya" at bounding box center [57, 168] width 67 height 10
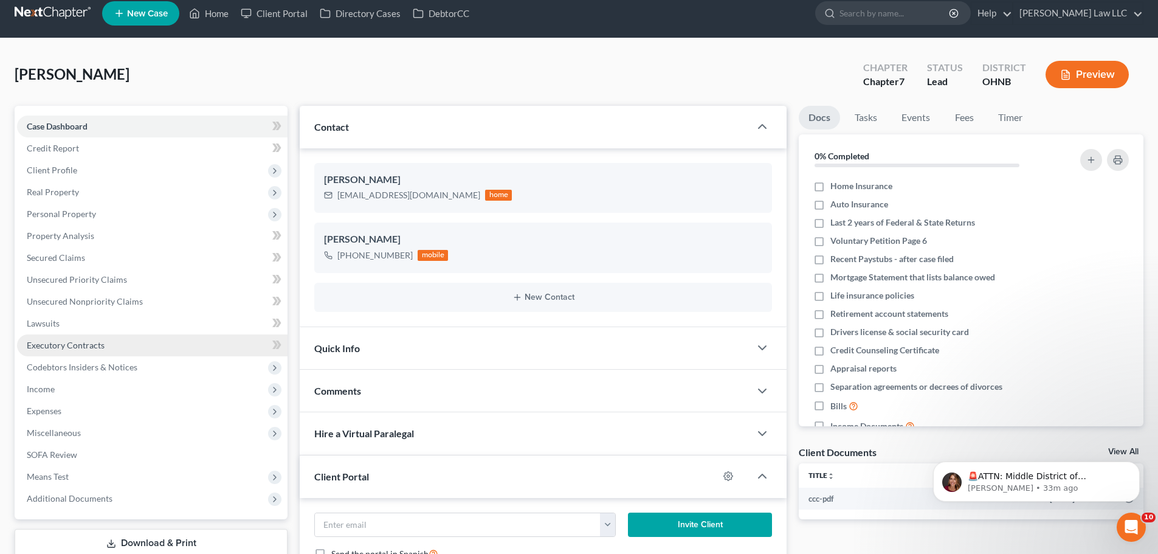
scroll to position [365, 0]
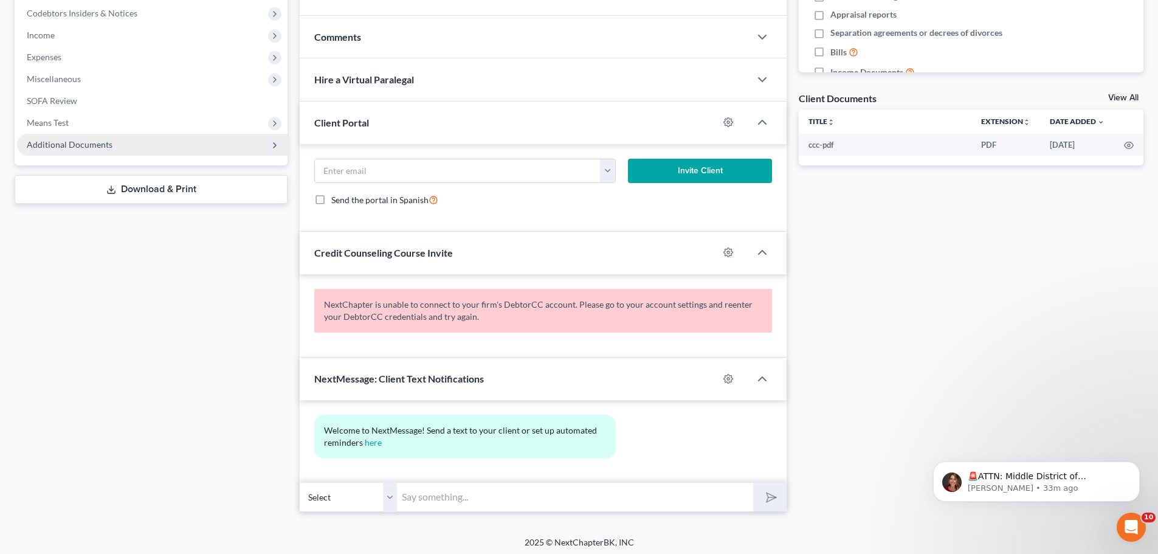
click at [69, 145] on span "Additional Documents" at bounding box center [70, 144] width 86 height 10
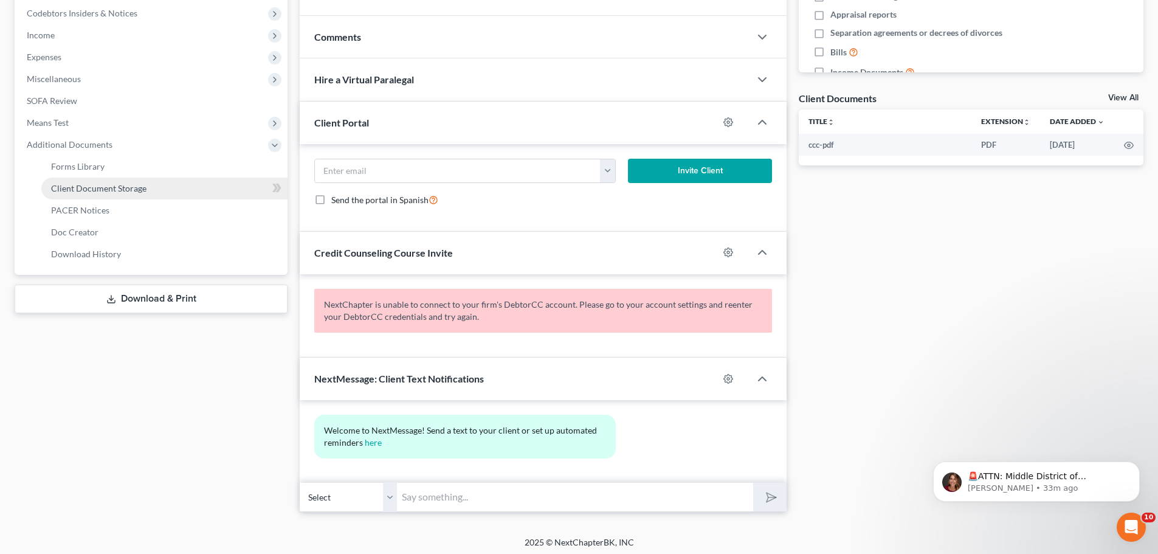
click at [116, 192] on span "Client Document Storage" at bounding box center [98, 188] width 95 height 10
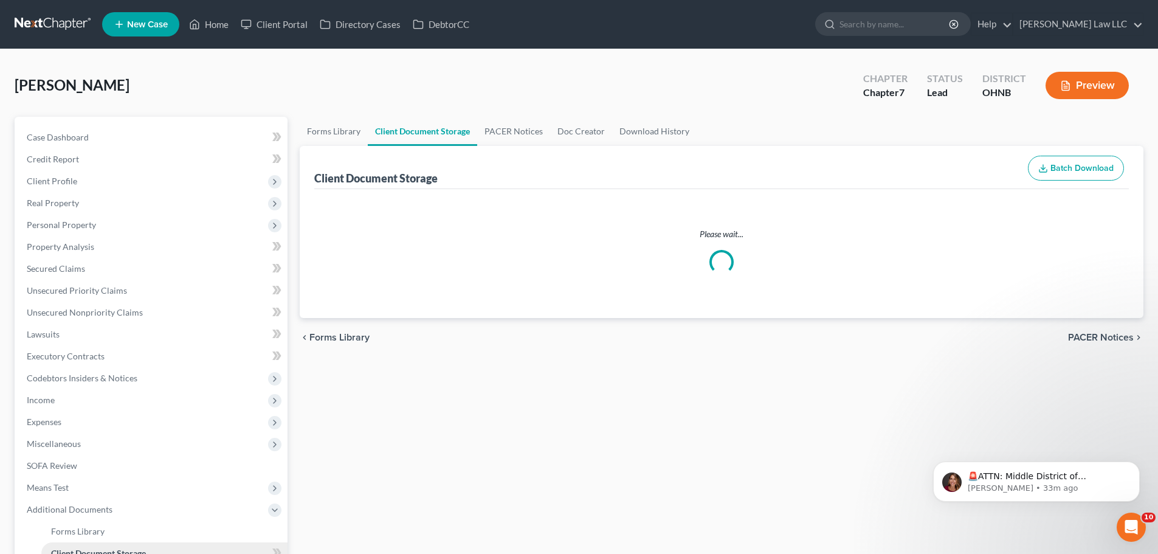
select select "5"
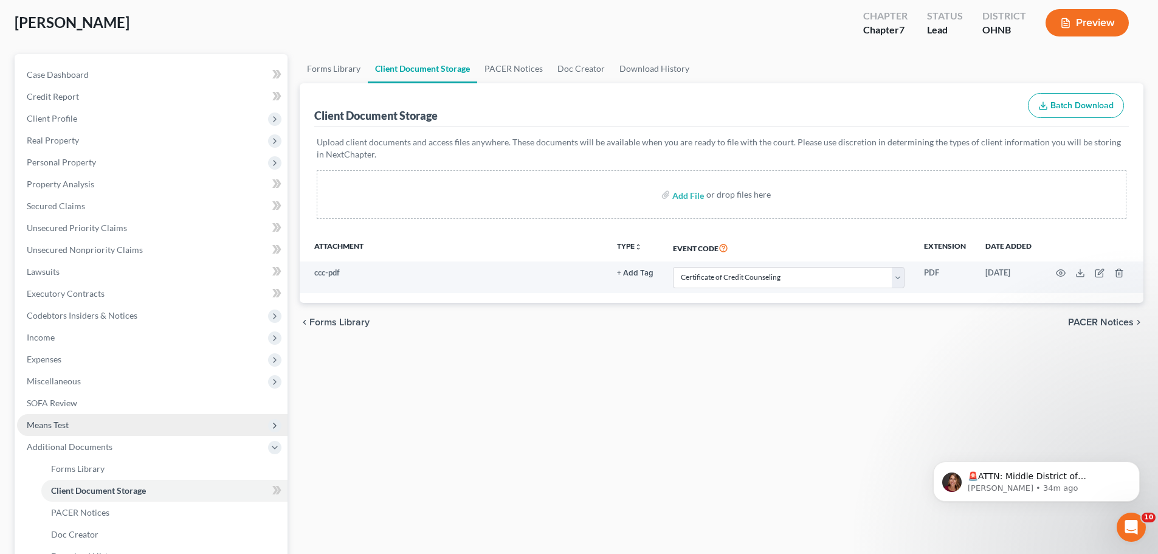
scroll to position [122, 0]
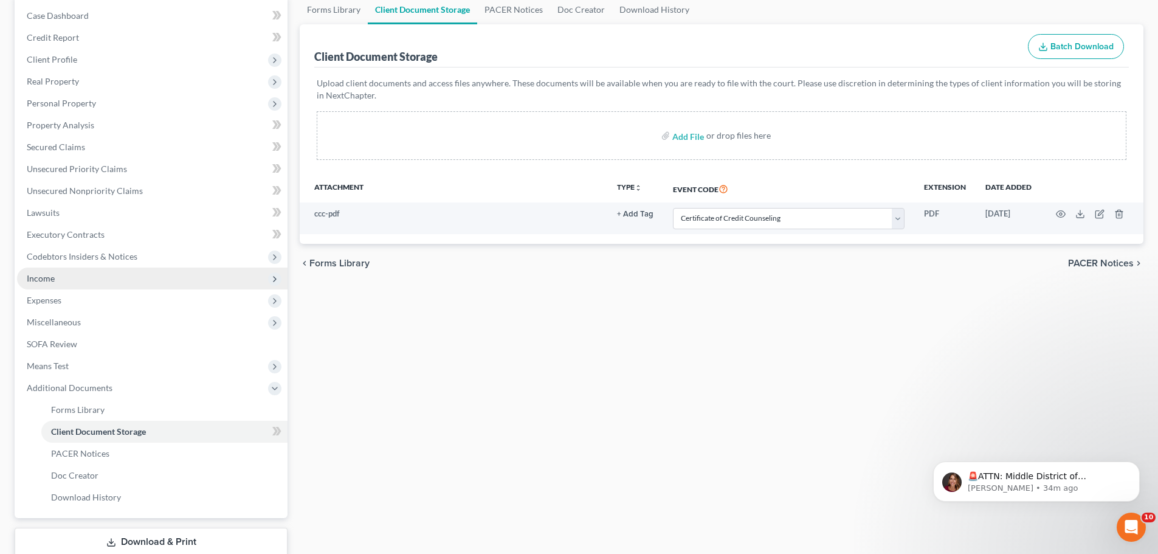
click at [46, 283] on span "Income" at bounding box center [152, 278] width 270 height 22
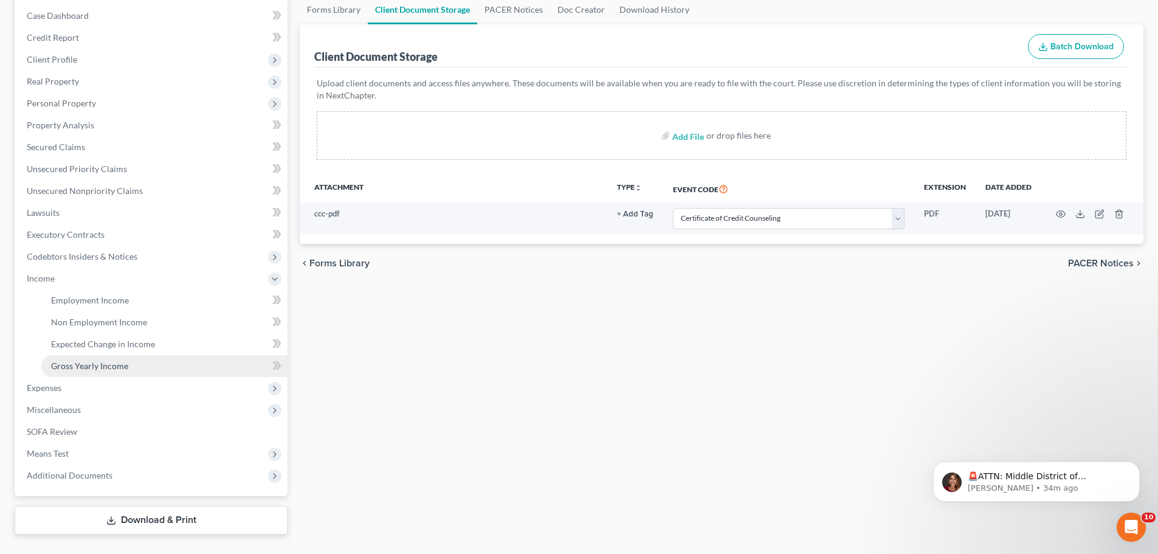
click at [103, 364] on span "Gross Yearly Income" at bounding box center [89, 365] width 77 height 10
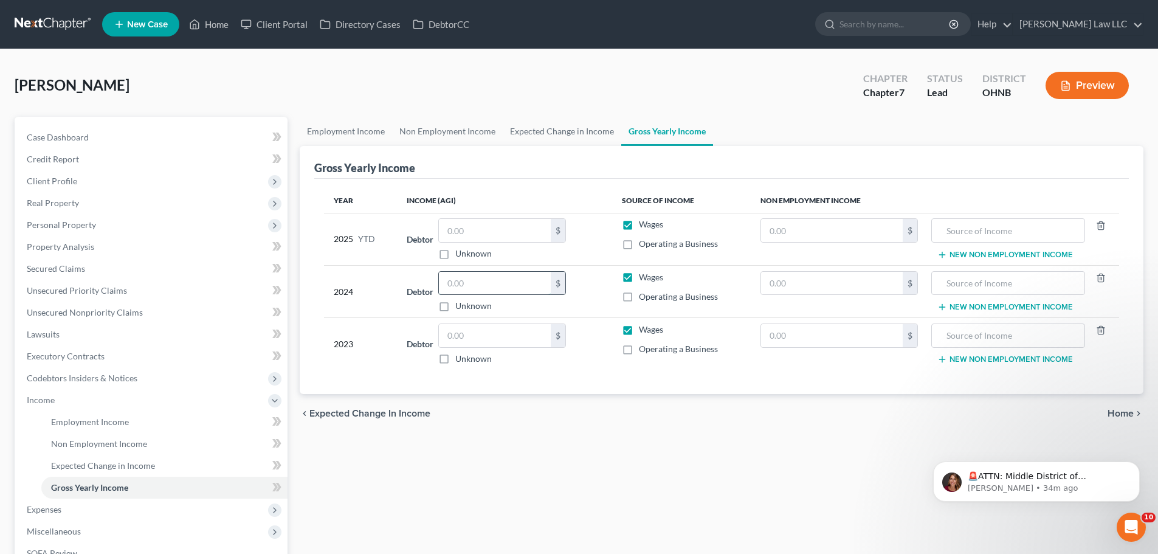
click at [496, 287] on input "text" at bounding box center [495, 283] width 112 height 23
type input "81,259"
click at [504, 459] on div "Employment Income Non Employment Income Expected Change in Income Gross Yearly …" at bounding box center [721, 386] width 856 height 539
click at [484, 236] on input "text" at bounding box center [495, 230] width 112 height 23
type input "38,000"
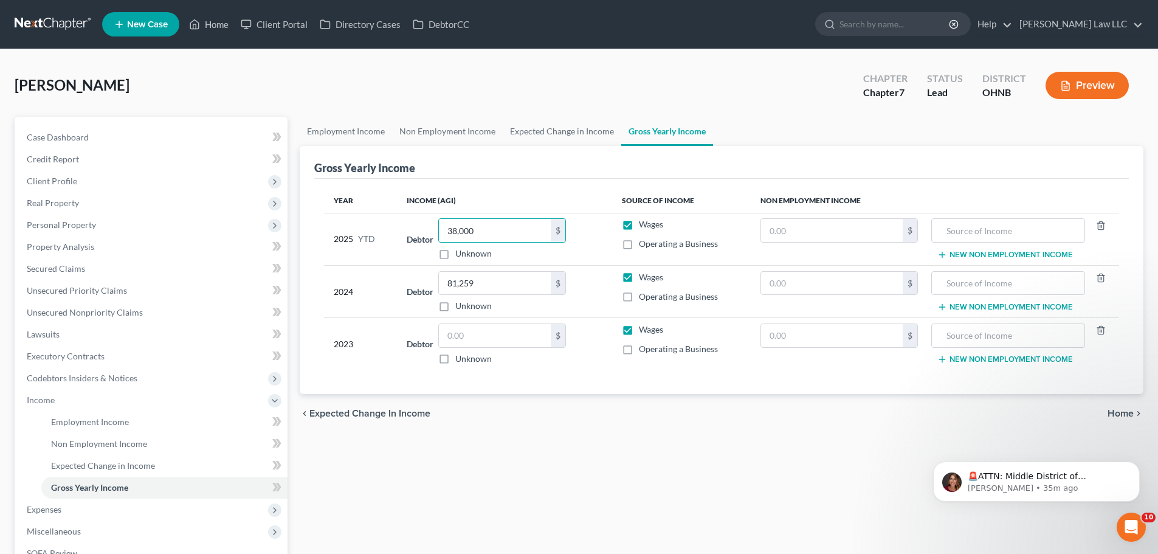
click at [561, 168] on div "Gross Yearly Income" at bounding box center [721, 162] width 814 height 33
click at [566, 133] on link "Expected Change in Income" at bounding box center [562, 131] width 118 height 29
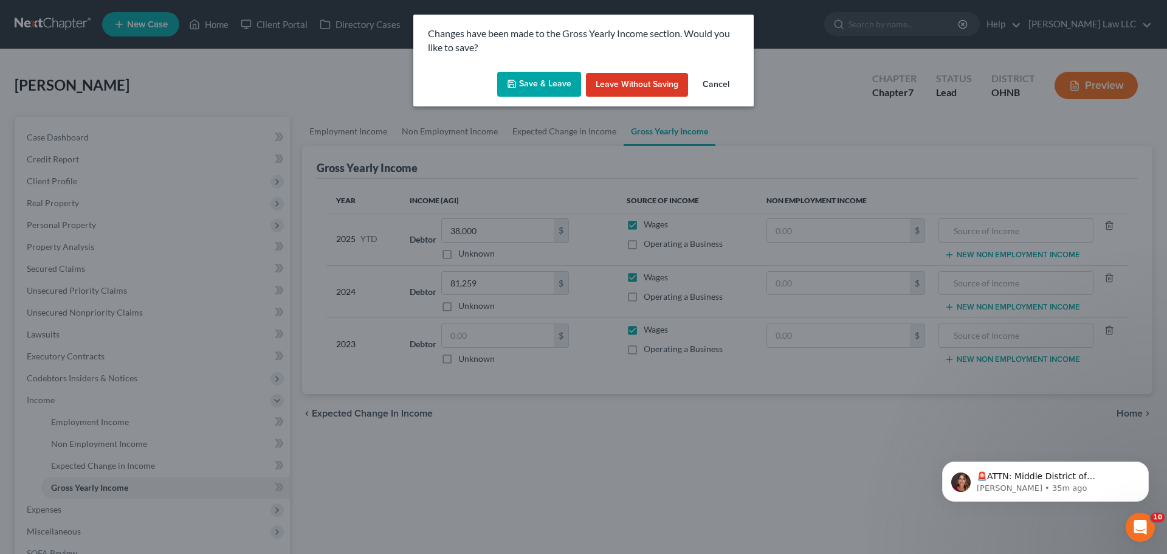
click at [530, 77] on button "Save & Leave" at bounding box center [539, 85] width 84 height 26
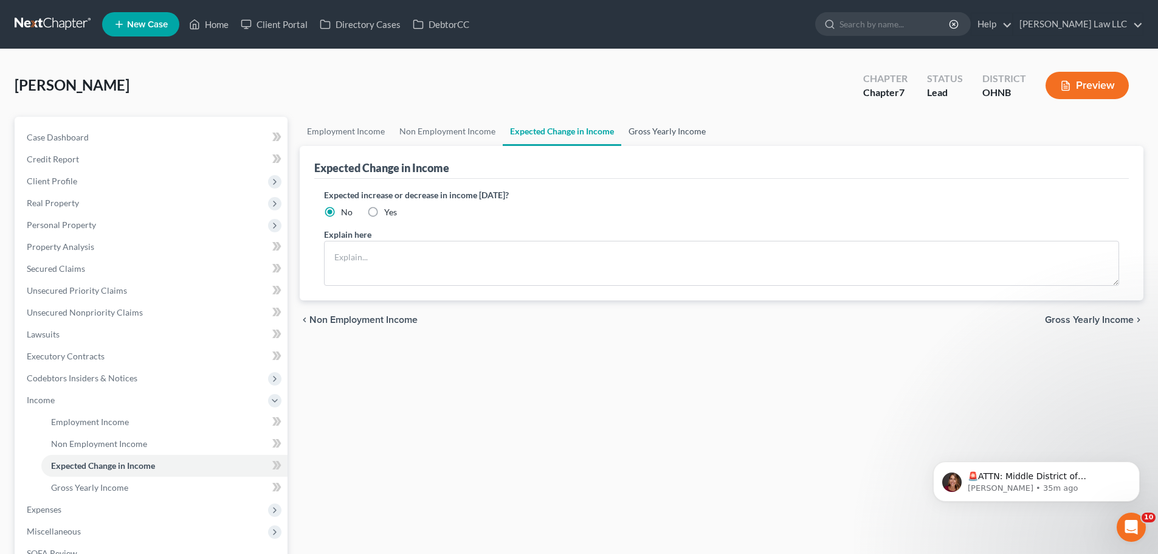
click at [652, 129] on link "Gross Yearly Income" at bounding box center [667, 131] width 92 height 29
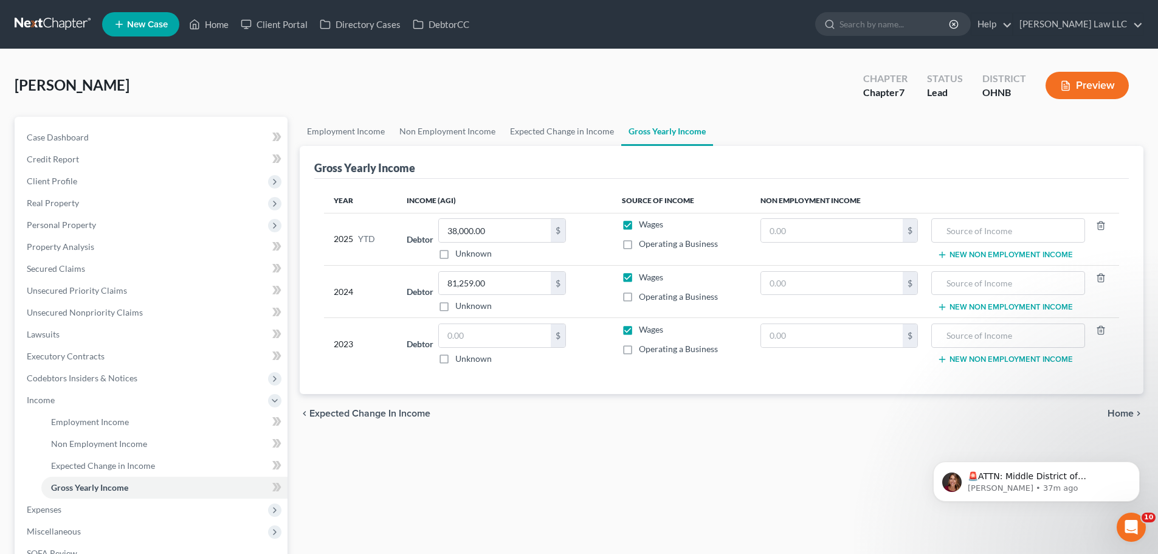
click at [625, 498] on div "Employment Income Non Employment Income Expected Change in Income Gross Yearly …" at bounding box center [721, 386] width 856 height 539
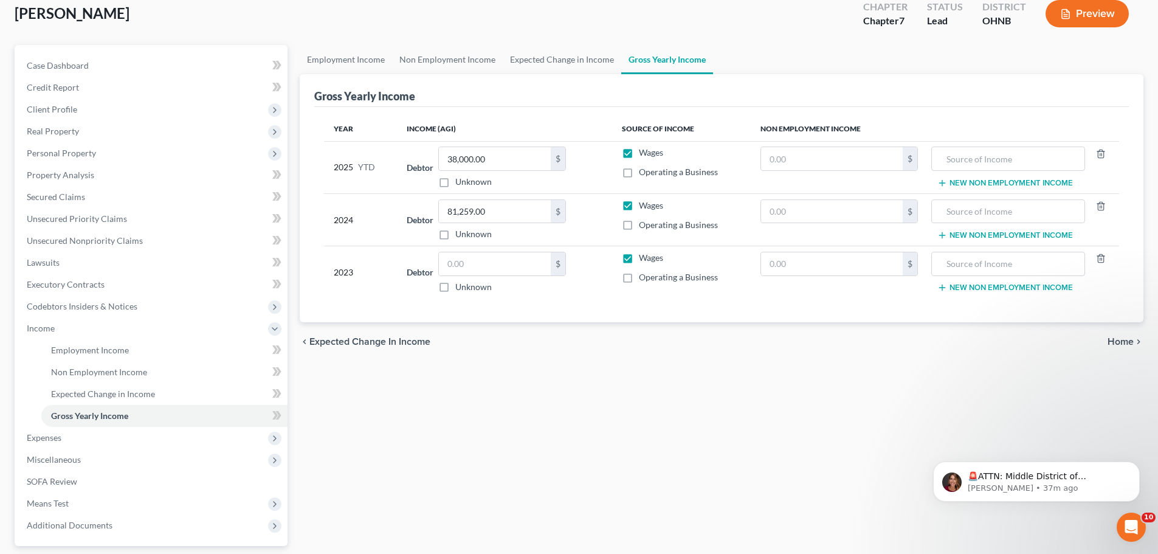
scroll to position [148, 0]
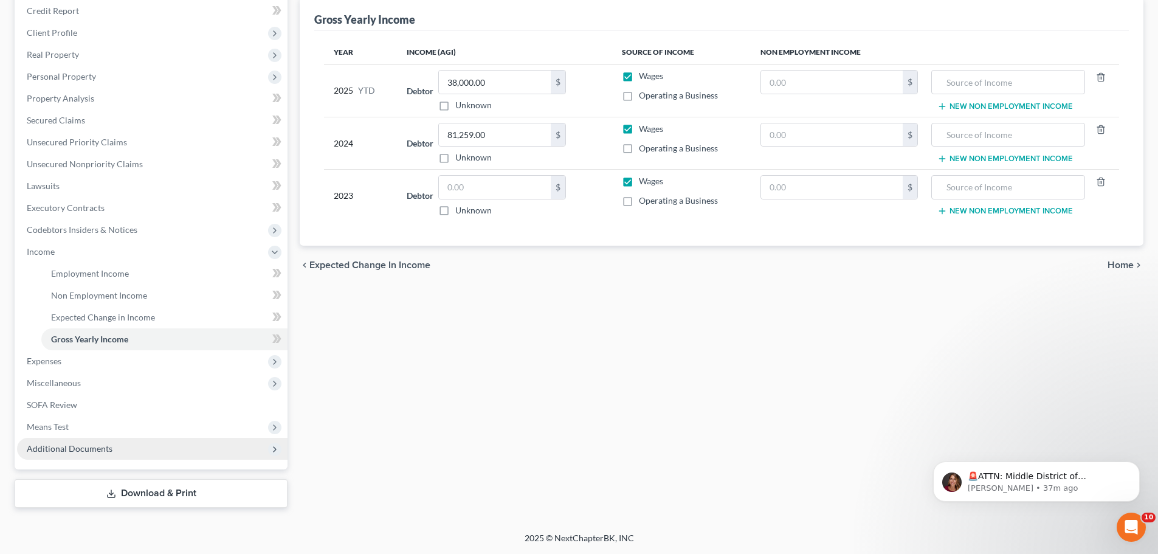
click at [96, 451] on span "Additional Documents" at bounding box center [70, 448] width 86 height 10
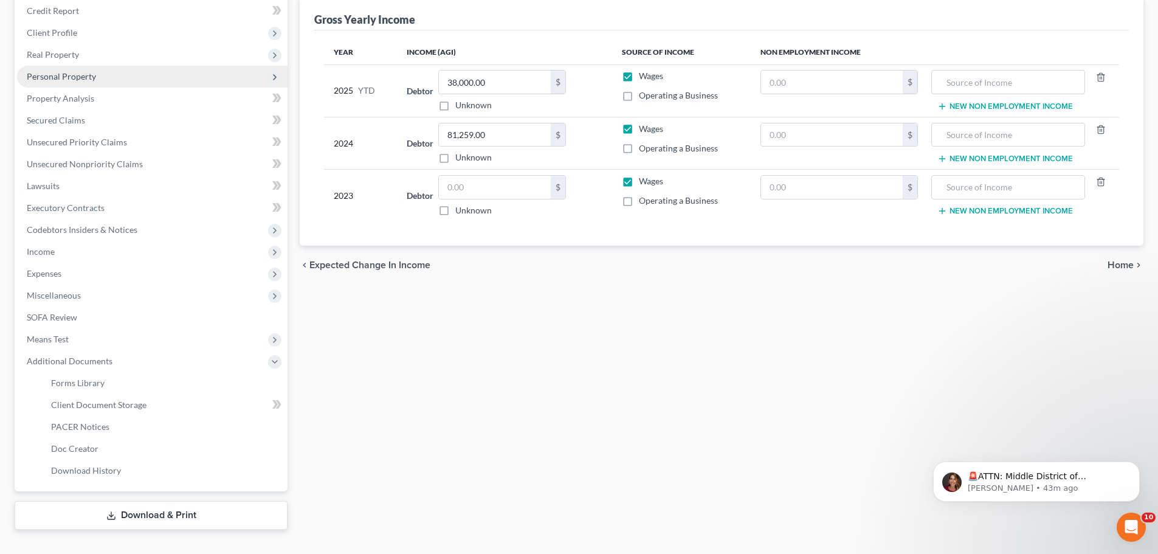
click at [75, 78] on span "Personal Property" at bounding box center [61, 76] width 69 height 10
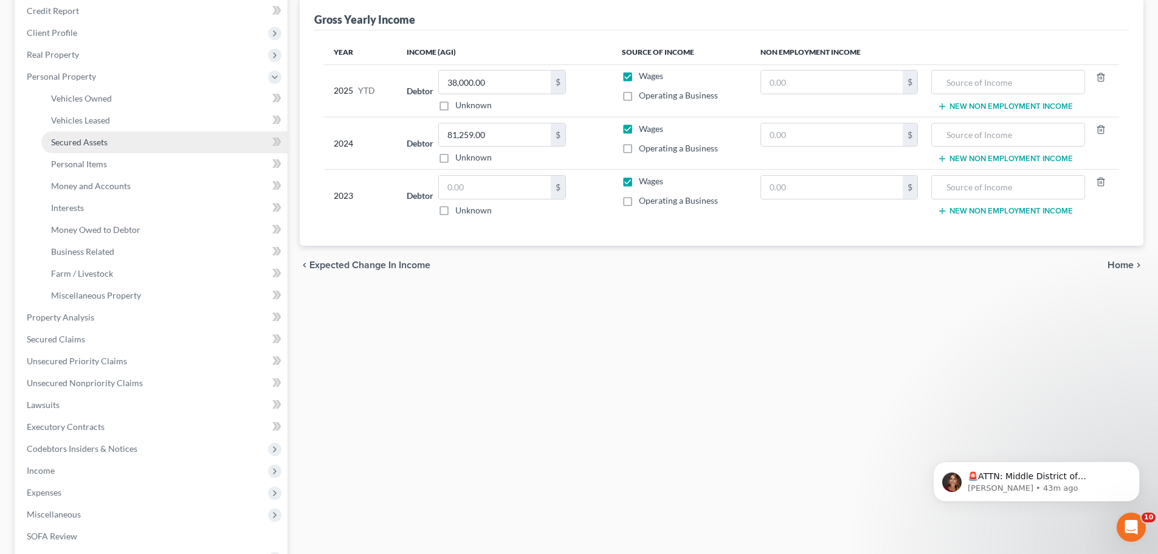
click at [91, 140] on span "Secured Assets" at bounding box center [79, 142] width 57 height 10
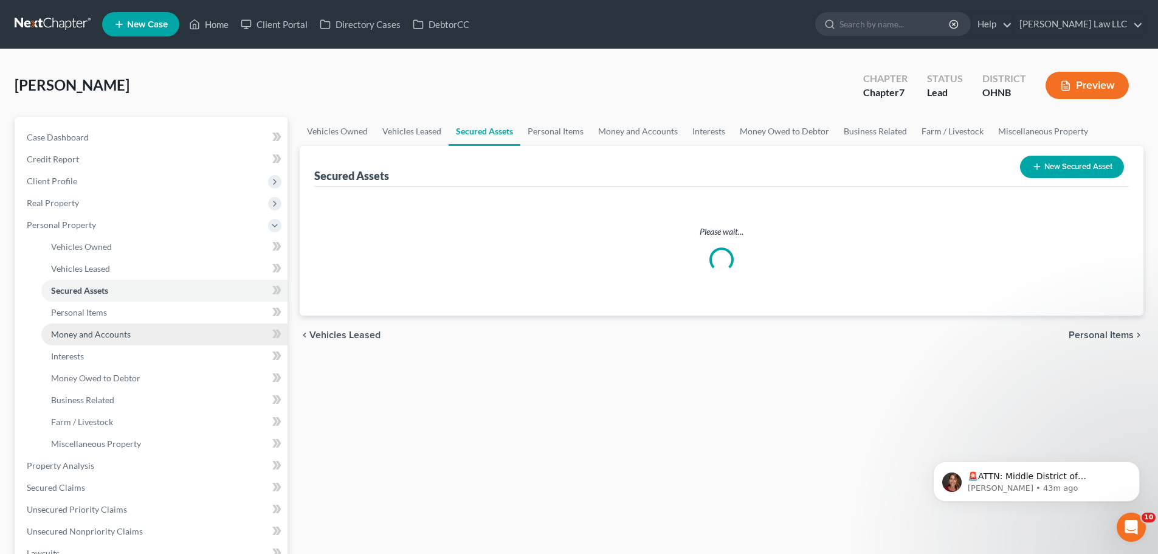
click at [120, 332] on span "Money and Accounts" at bounding box center [91, 334] width 80 height 10
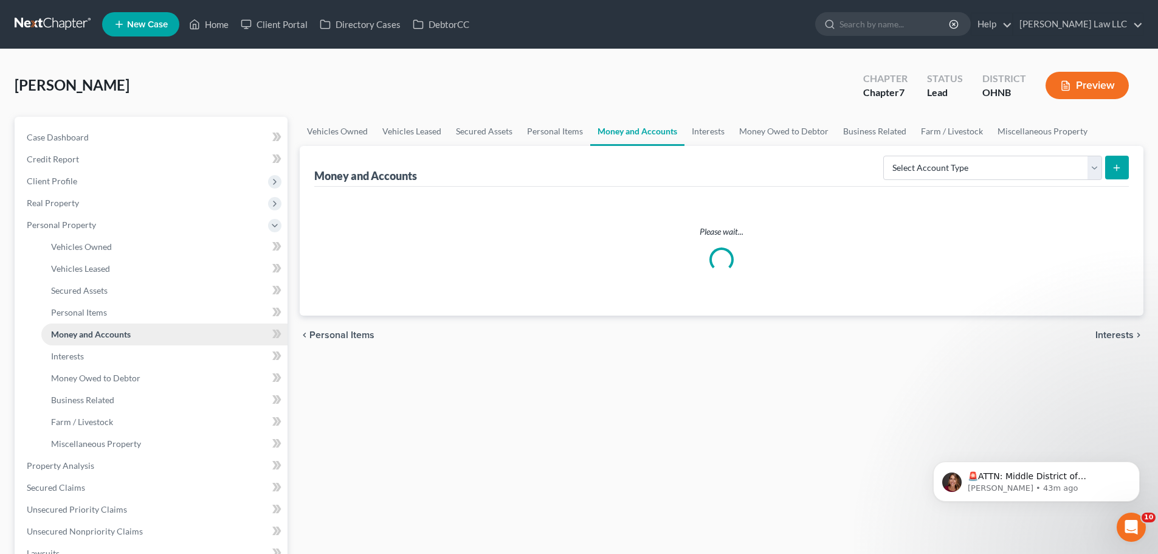
click at [129, 334] on span "Money and Accounts" at bounding box center [91, 334] width 80 height 10
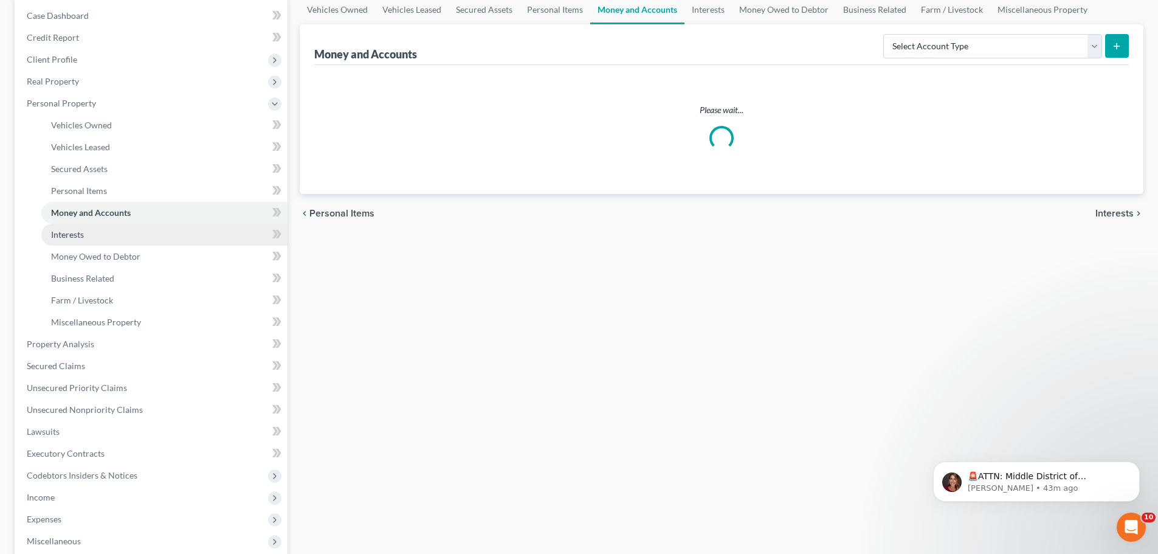
click at [103, 231] on link "Interests" at bounding box center [164, 235] width 246 height 22
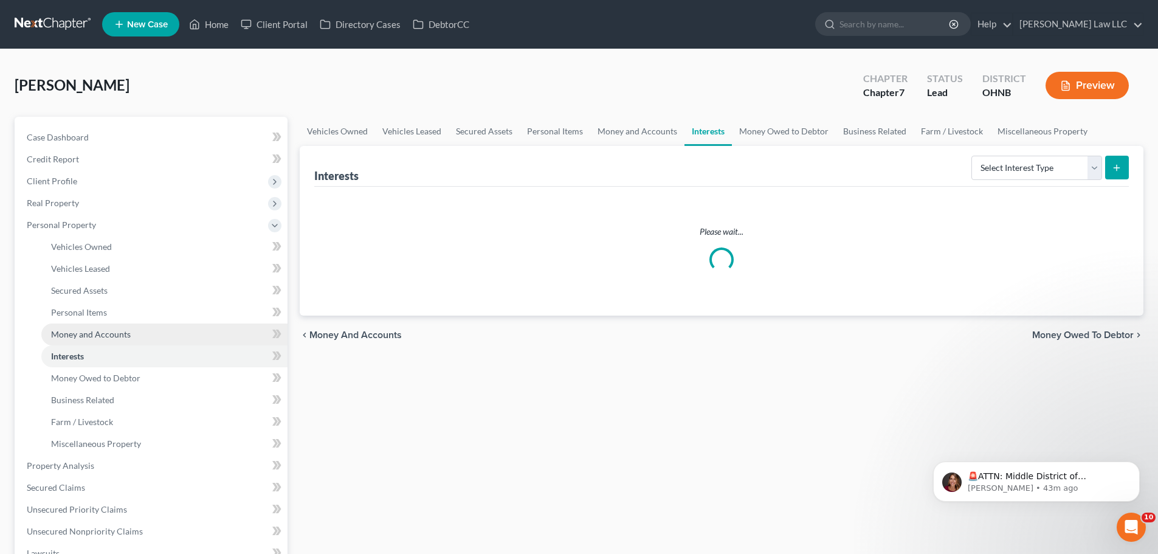
click at [114, 329] on span "Money and Accounts" at bounding box center [91, 334] width 80 height 10
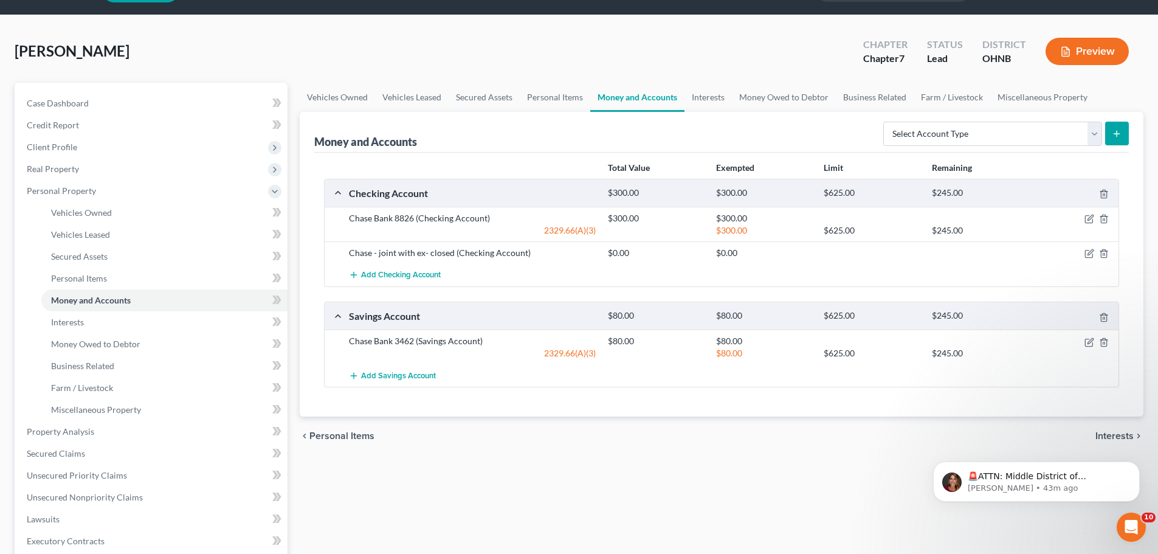
scroll to position [61, 0]
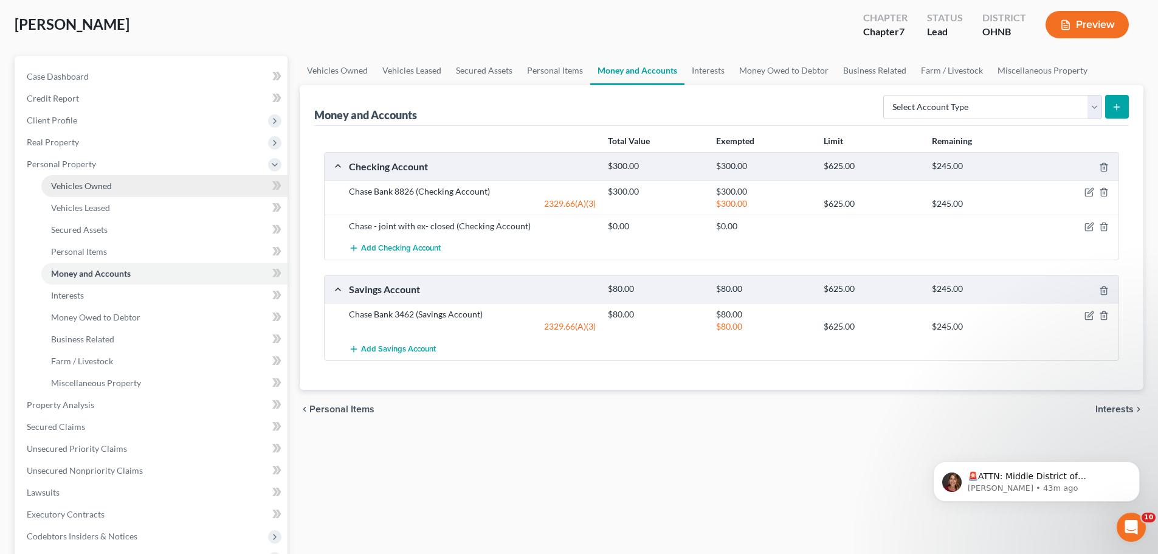
click at [105, 185] on span "Vehicles Owned" at bounding box center [81, 185] width 61 height 10
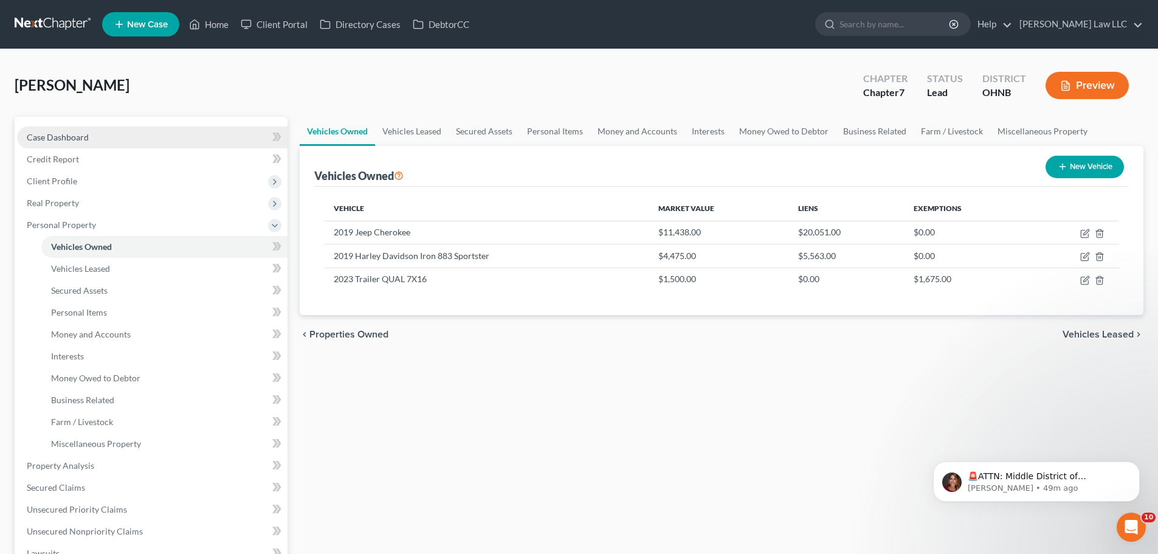
click at [45, 139] on span "Case Dashboard" at bounding box center [58, 137] width 62 height 10
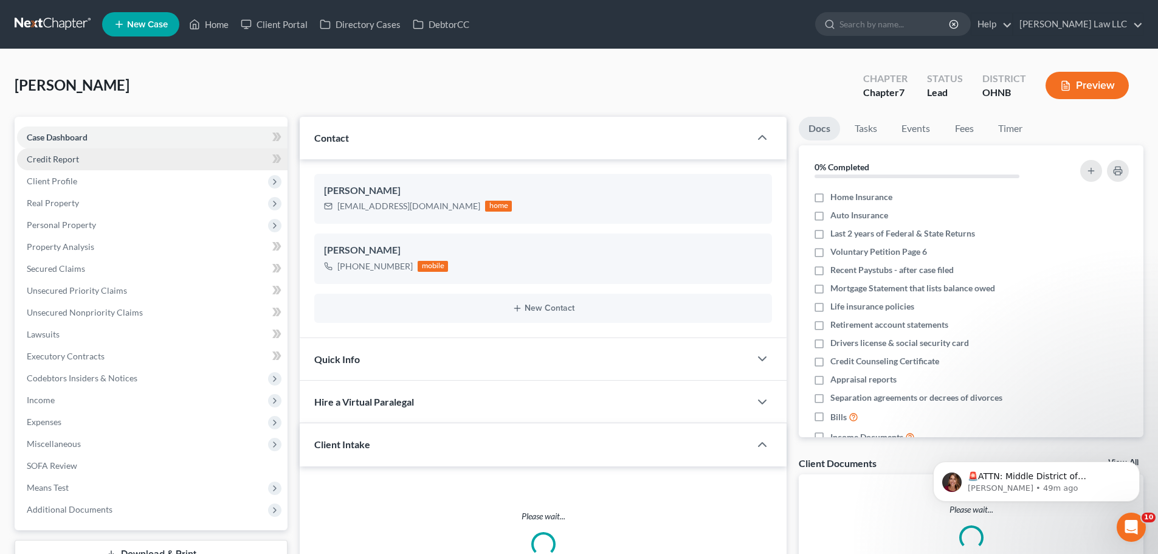
click at [78, 155] on span "Credit Report" at bounding box center [53, 159] width 52 height 10
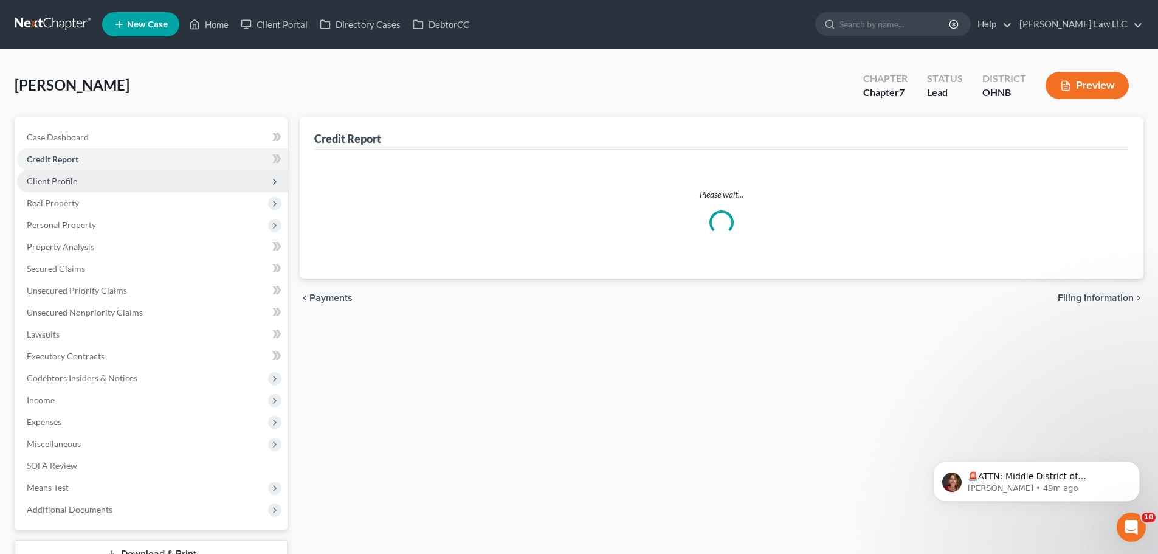
click at [122, 184] on span "Client Profile" at bounding box center [152, 181] width 270 height 22
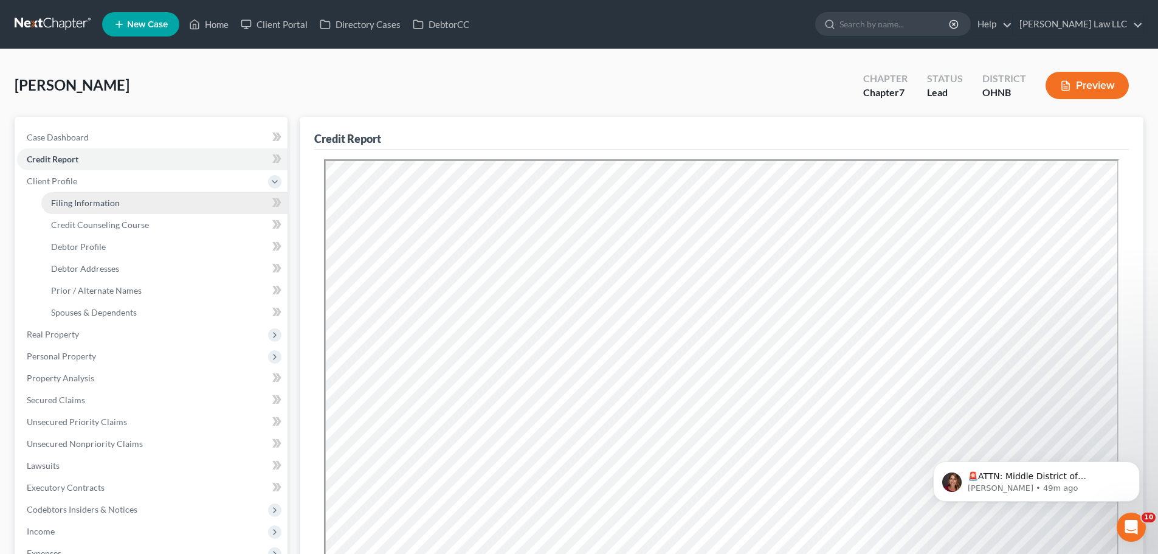
click at [128, 202] on link "Filing Information" at bounding box center [164, 203] width 246 height 22
select select "1"
select select "0"
select select "36"
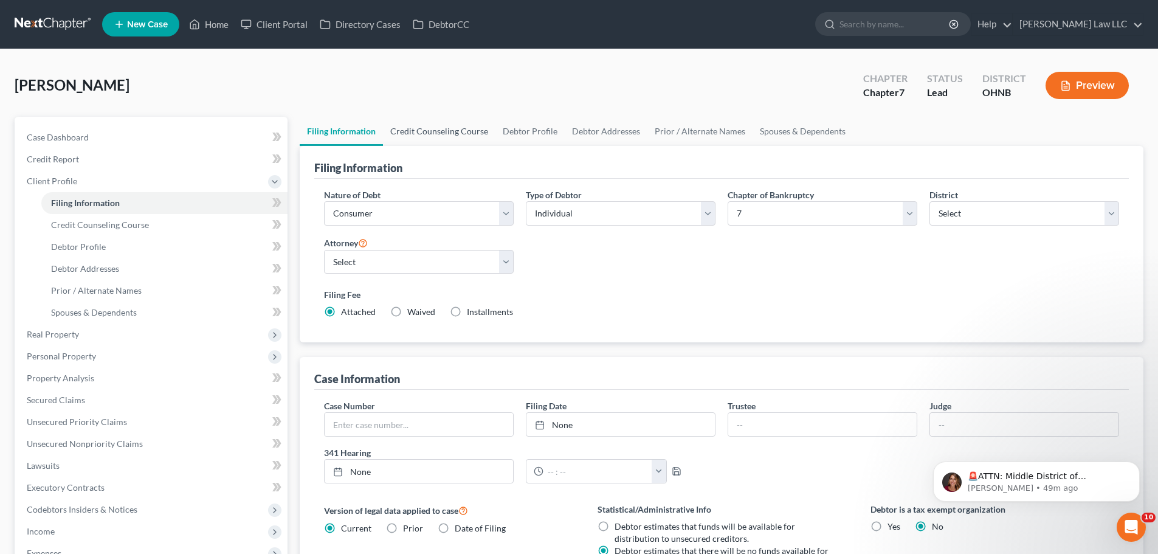
click at [464, 139] on link "Credit Counseling Course" at bounding box center [439, 131] width 112 height 29
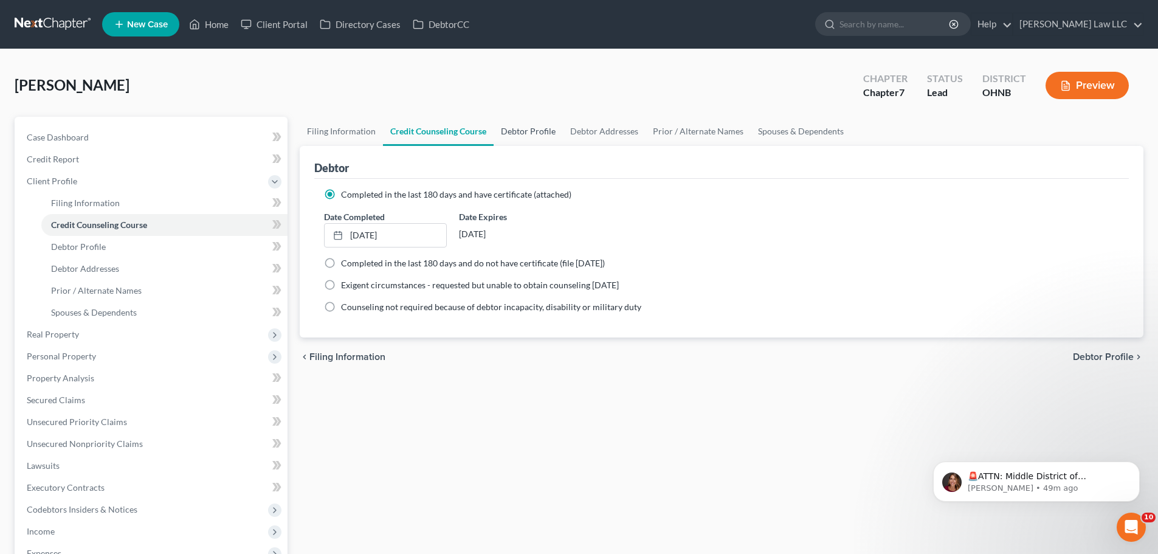
click at [532, 136] on link "Debtor Profile" at bounding box center [527, 131] width 69 height 29
select select "3"
select select "1"
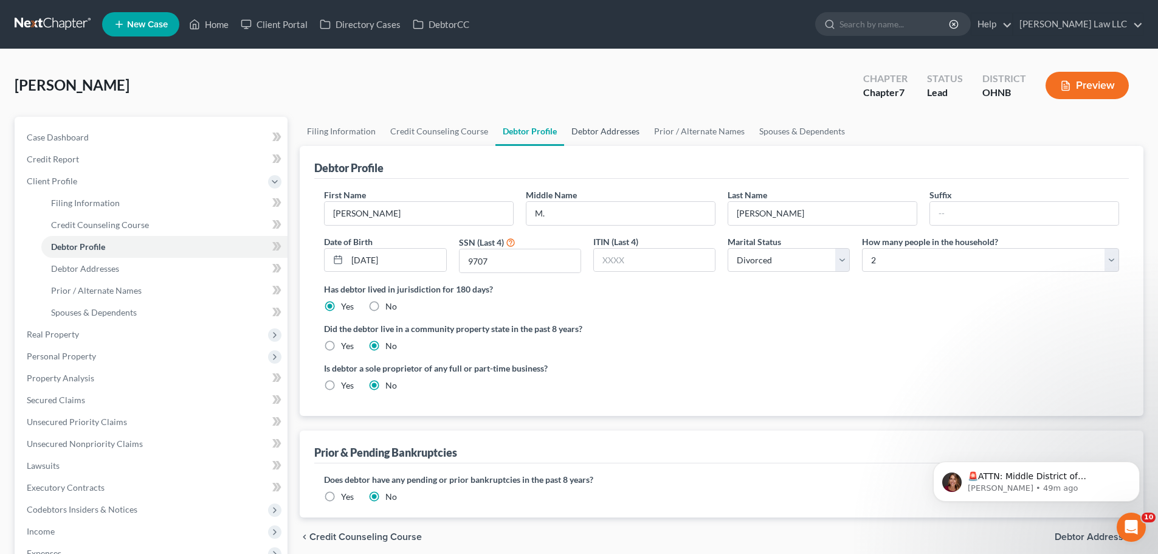
click at [600, 131] on link "Debtor Addresses" at bounding box center [605, 131] width 83 height 29
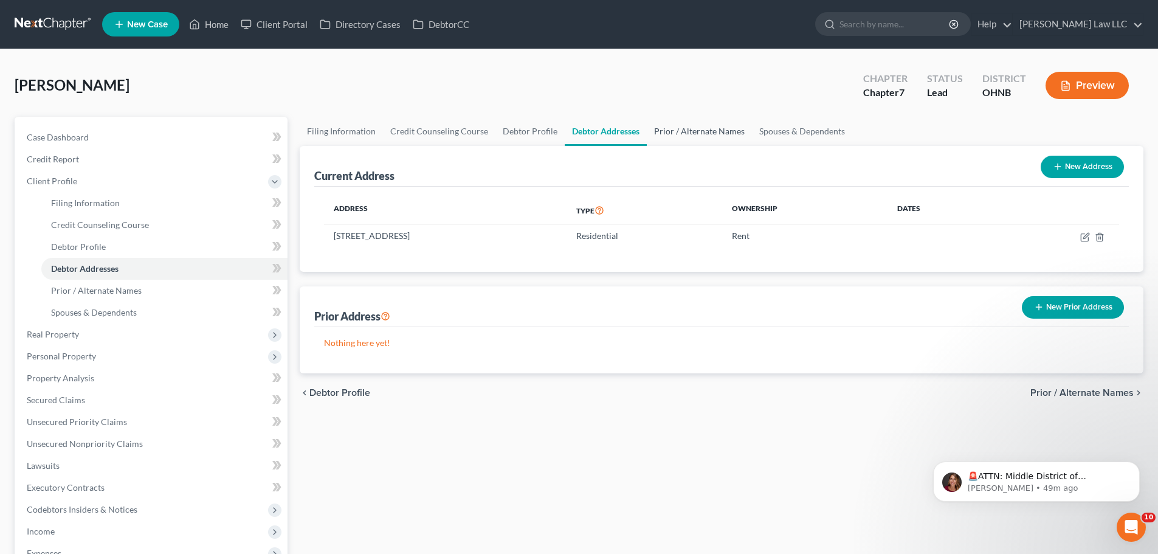
click at [712, 132] on link "Prior / Alternate Names" at bounding box center [699, 131] width 105 height 29
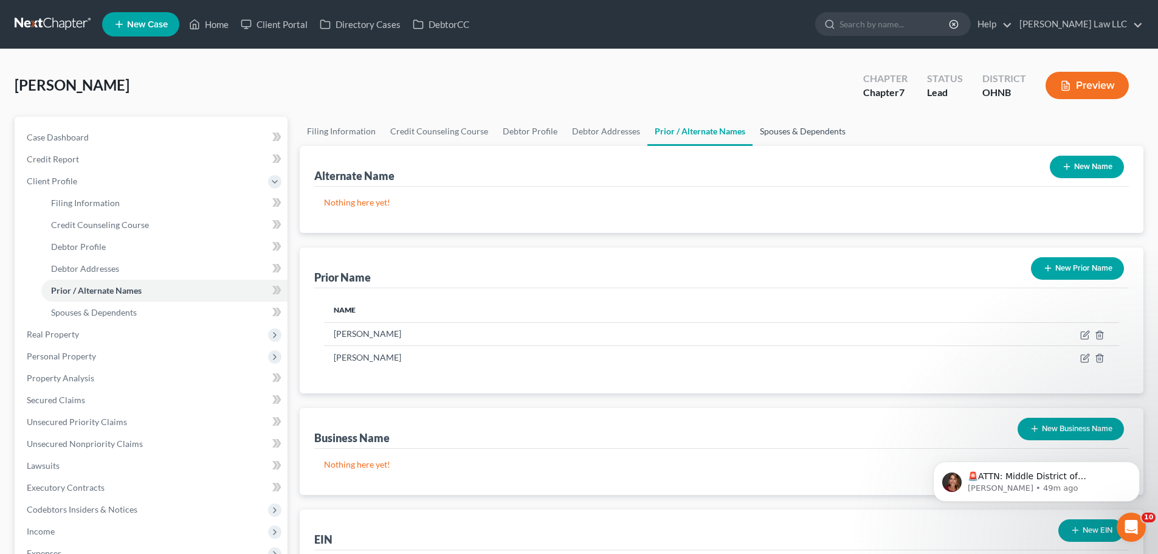
click at [788, 134] on link "Spouses & Dependents" at bounding box center [802, 131] width 100 height 29
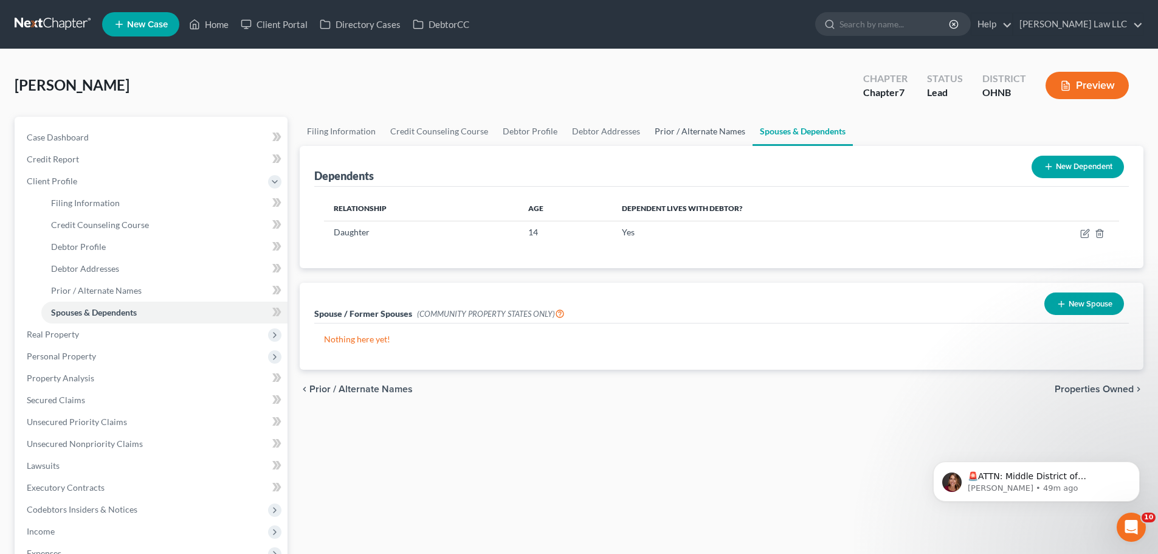
click at [689, 137] on link "Prior / Alternate Names" at bounding box center [699, 131] width 105 height 29
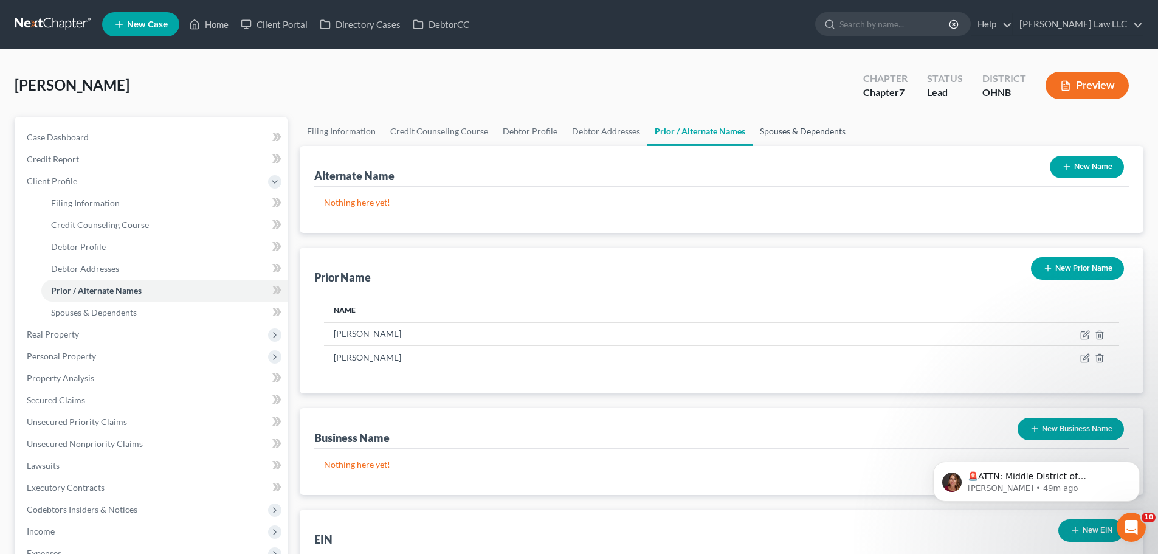
click at [797, 135] on link "Spouses & Dependents" at bounding box center [802, 131] width 100 height 29
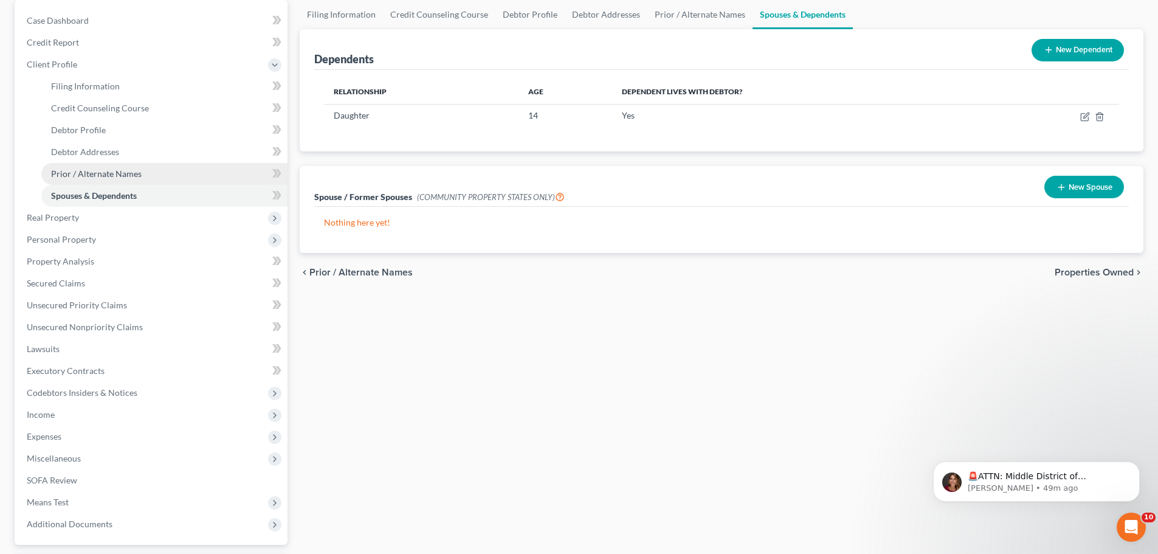
scroll to position [122, 0]
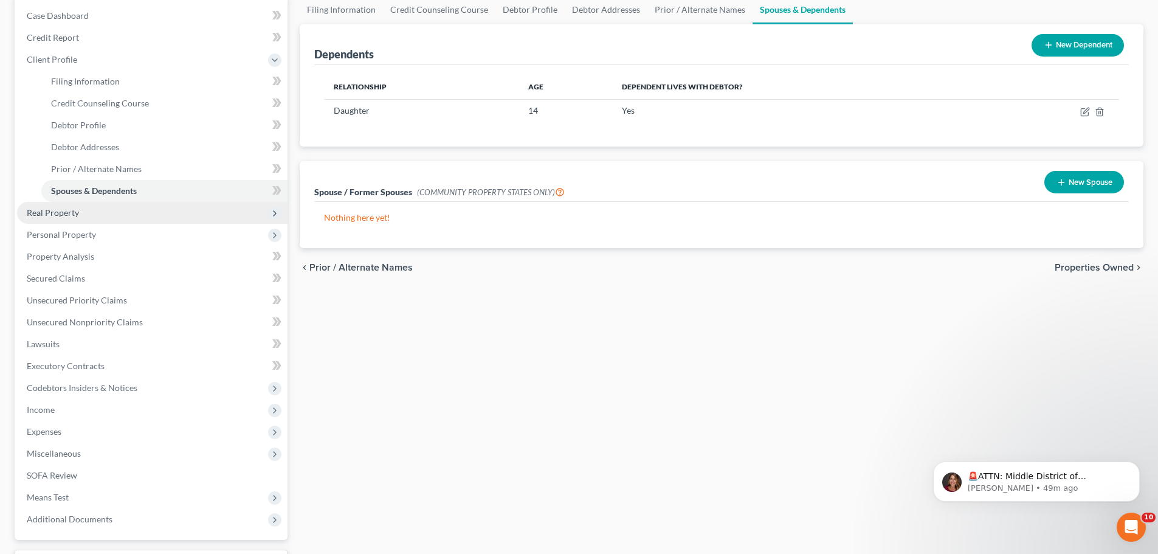
click at [67, 211] on span "Real Property" at bounding box center [53, 212] width 52 height 10
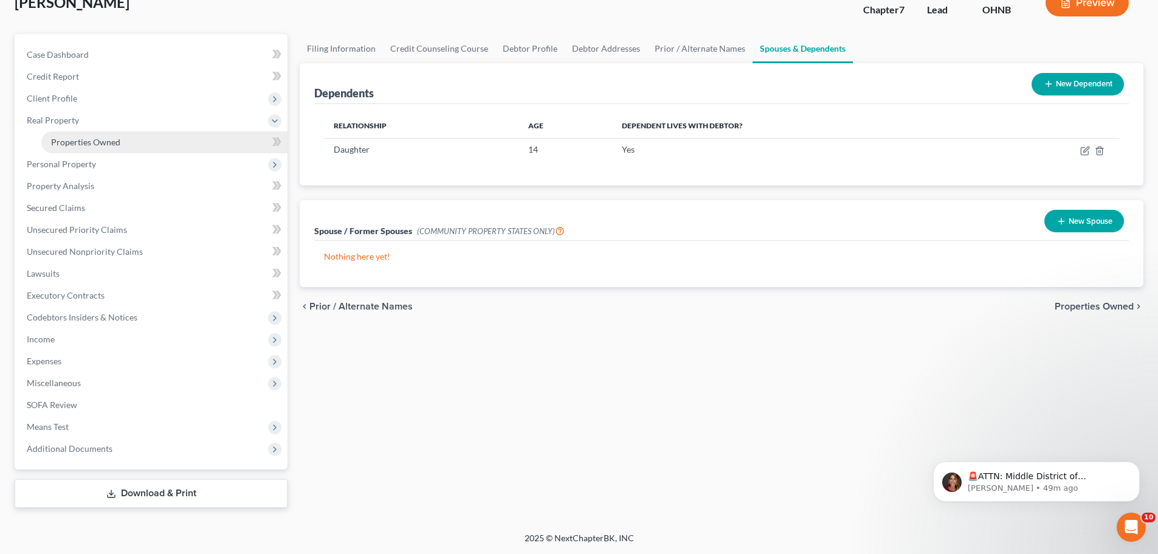
click at [110, 145] on span "Properties Owned" at bounding box center [85, 142] width 69 height 10
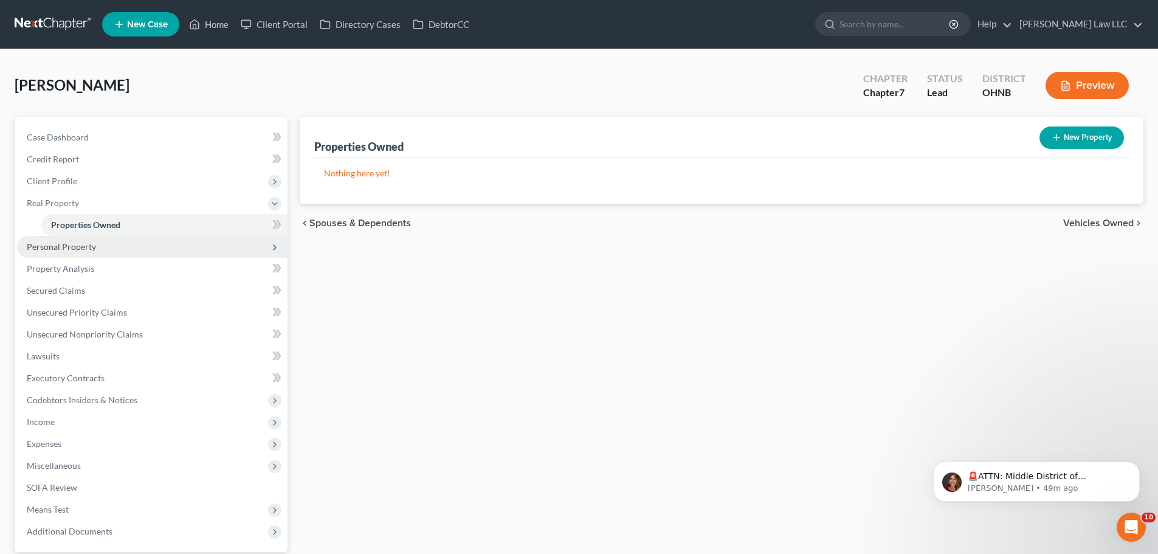
click at [70, 241] on span "Personal Property" at bounding box center [61, 246] width 69 height 10
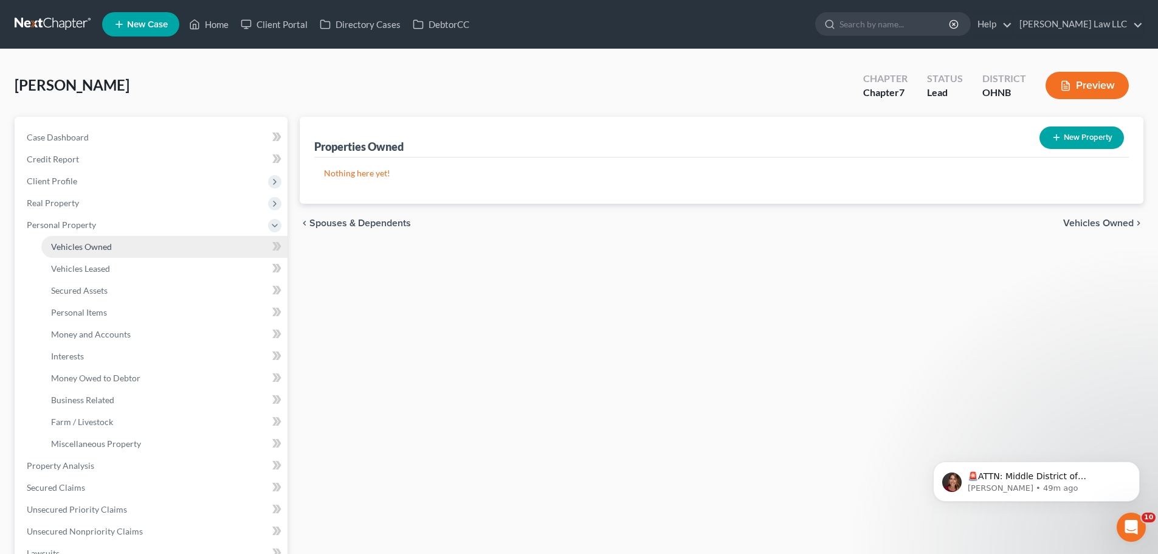
click at [134, 252] on link "Vehicles Owned" at bounding box center [164, 247] width 246 height 22
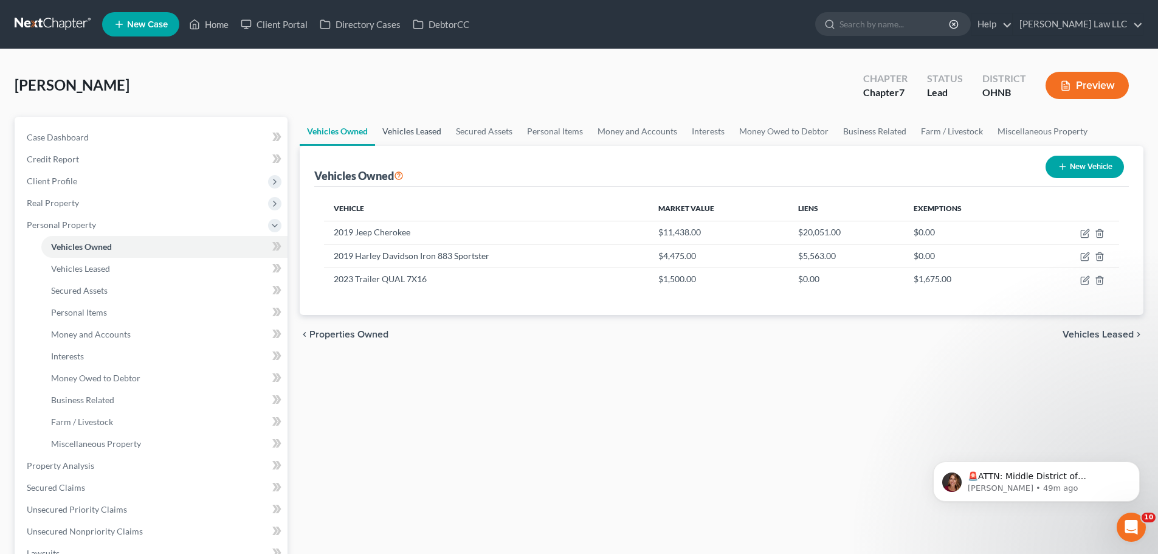
click at [403, 125] on link "Vehicles Leased" at bounding box center [412, 131] width 74 height 29
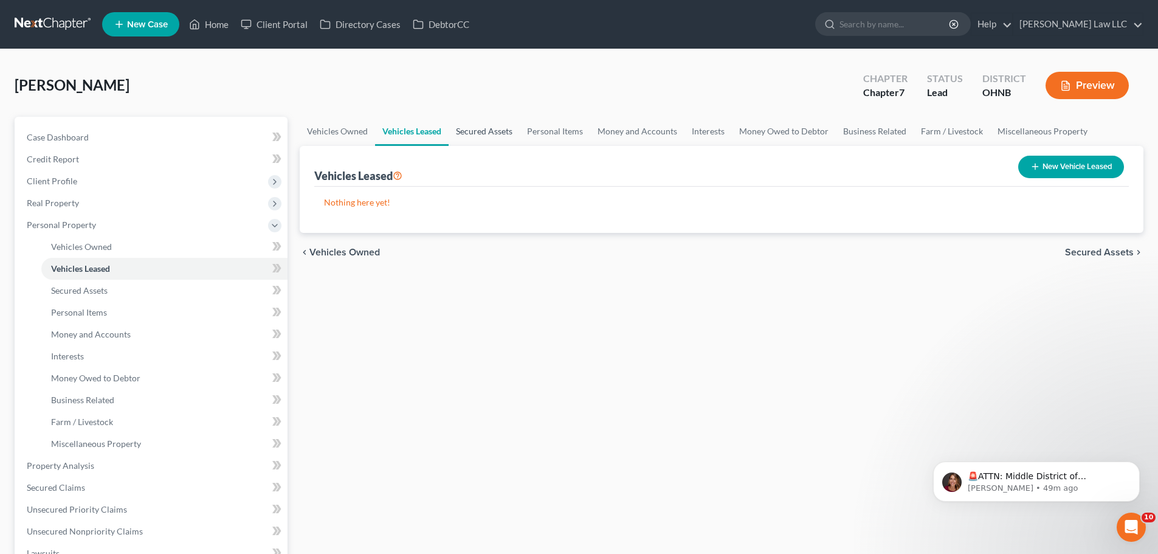
click at [493, 132] on link "Secured Assets" at bounding box center [483, 131] width 71 height 29
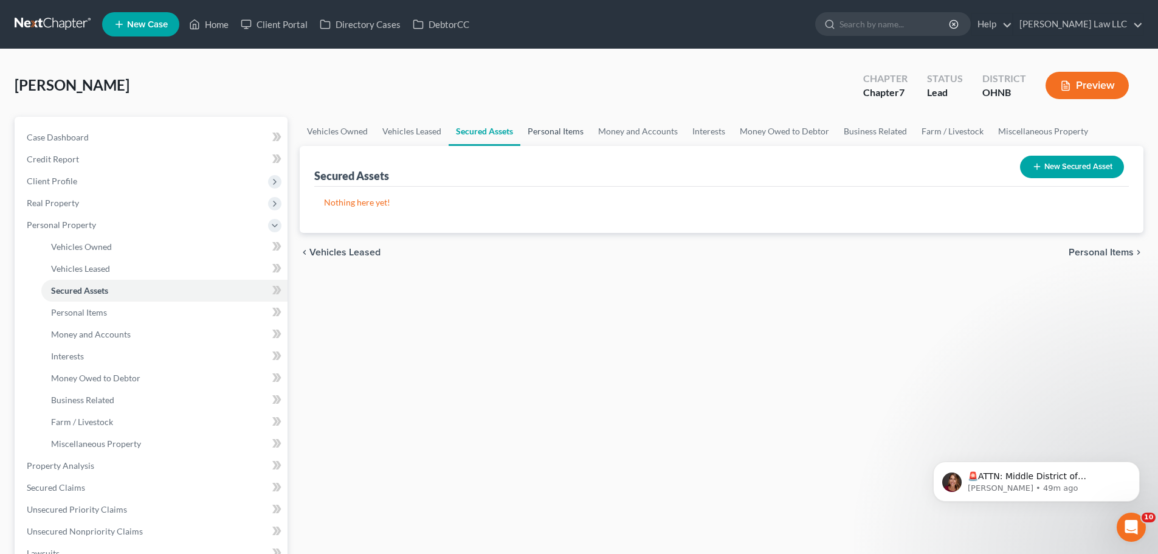
click at [545, 132] on link "Personal Items" at bounding box center [555, 131] width 70 height 29
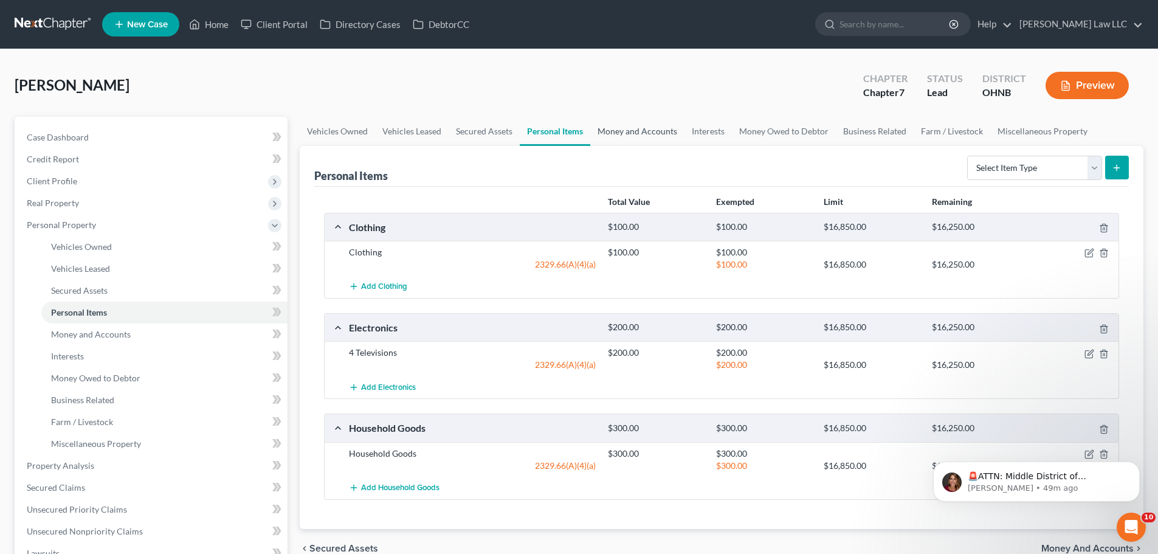
click at [643, 138] on link "Money and Accounts" at bounding box center [637, 131] width 94 height 29
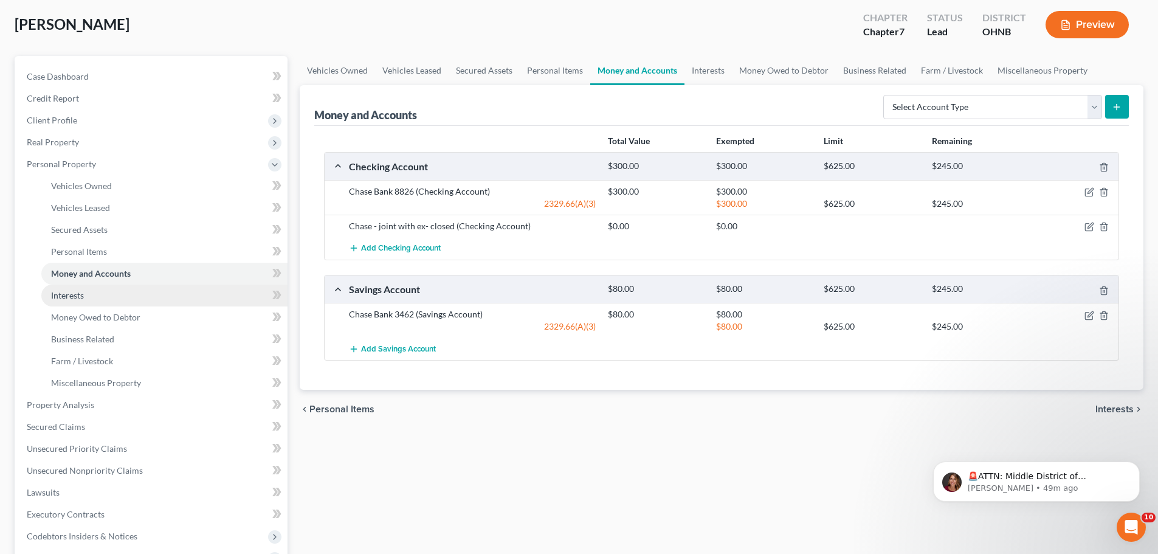
click at [97, 293] on link "Interests" at bounding box center [164, 295] width 246 height 22
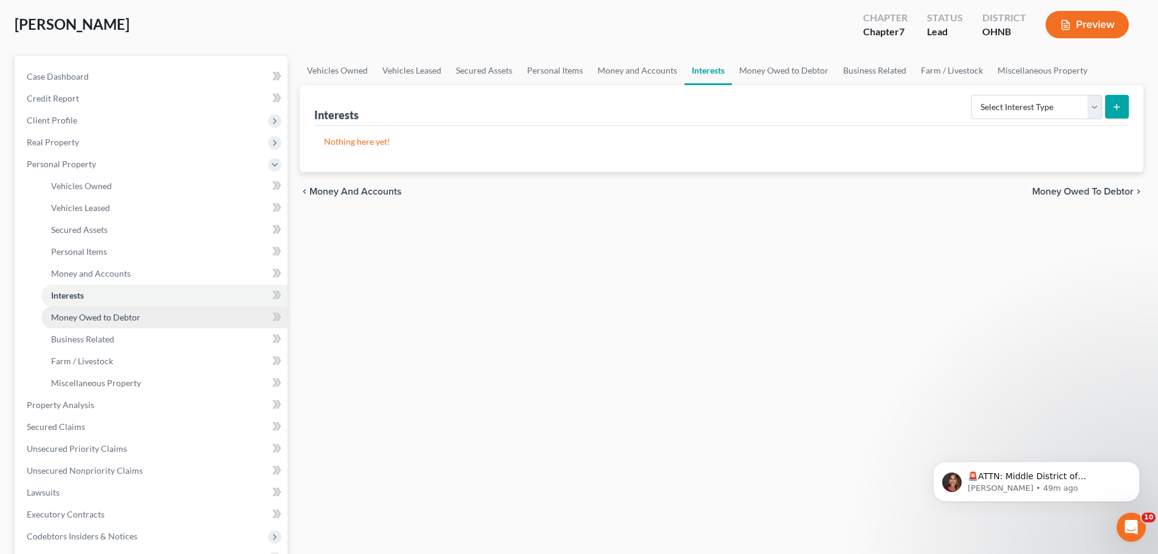
click at [128, 306] on link "Money Owed to Debtor" at bounding box center [164, 317] width 246 height 22
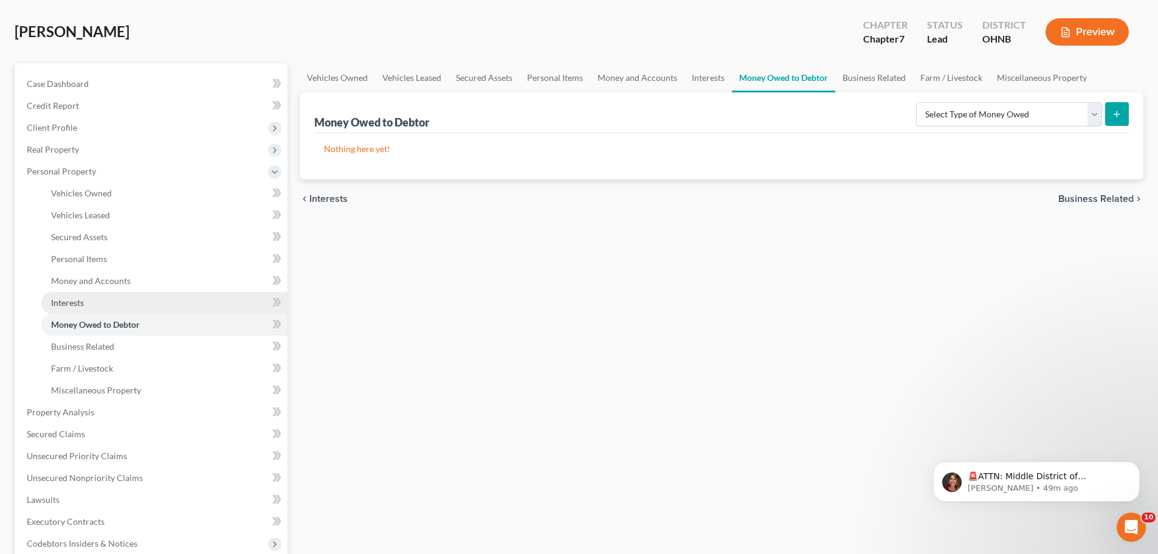
scroll to position [122, 0]
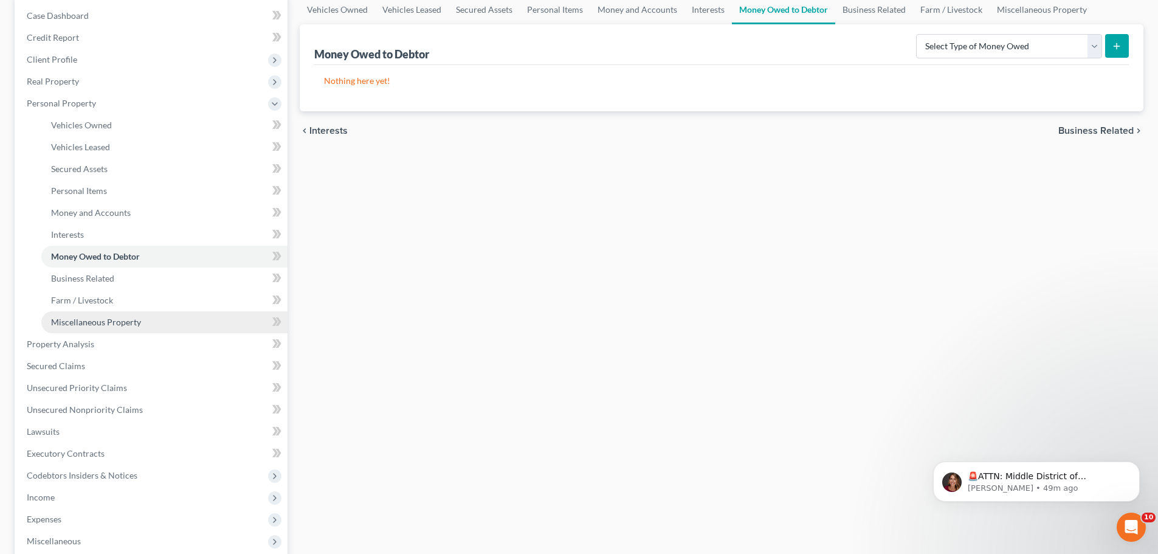
click at [119, 324] on span "Miscellaneous Property" at bounding box center [96, 322] width 90 height 10
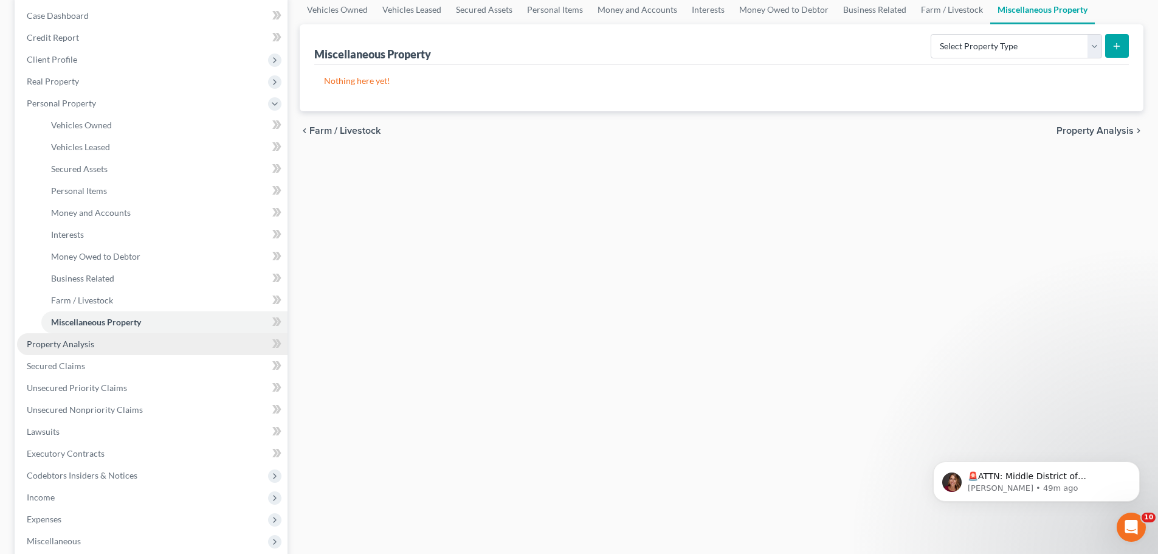
click at [93, 340] on link "Property Analysis" at bounding box center [152, 344] width 270 height 22
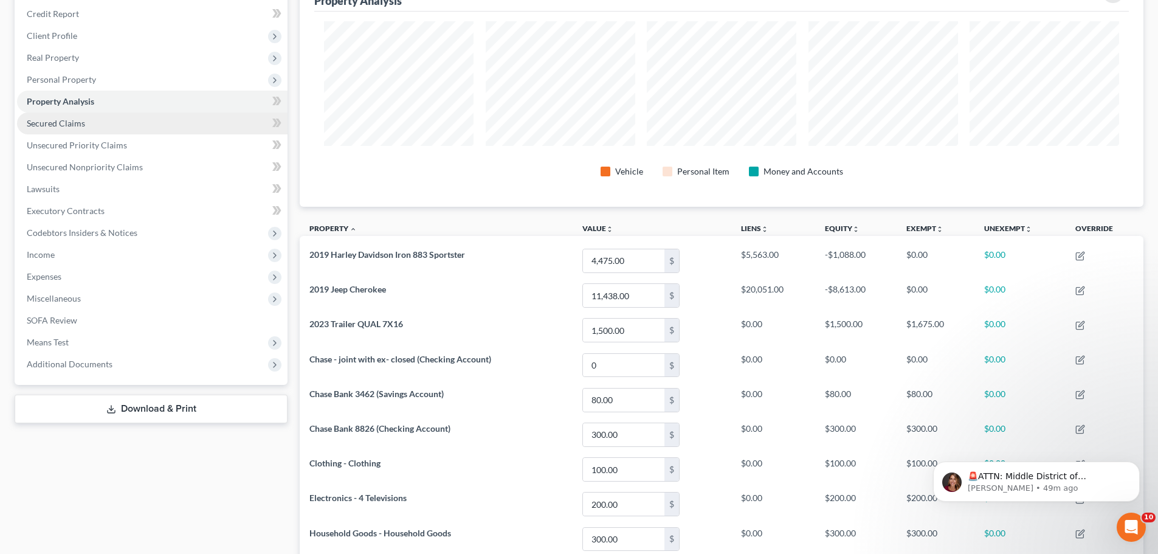
click at [67, 127] on span "Secured Claims" at bounding box center [56, 123] width 58 height 10
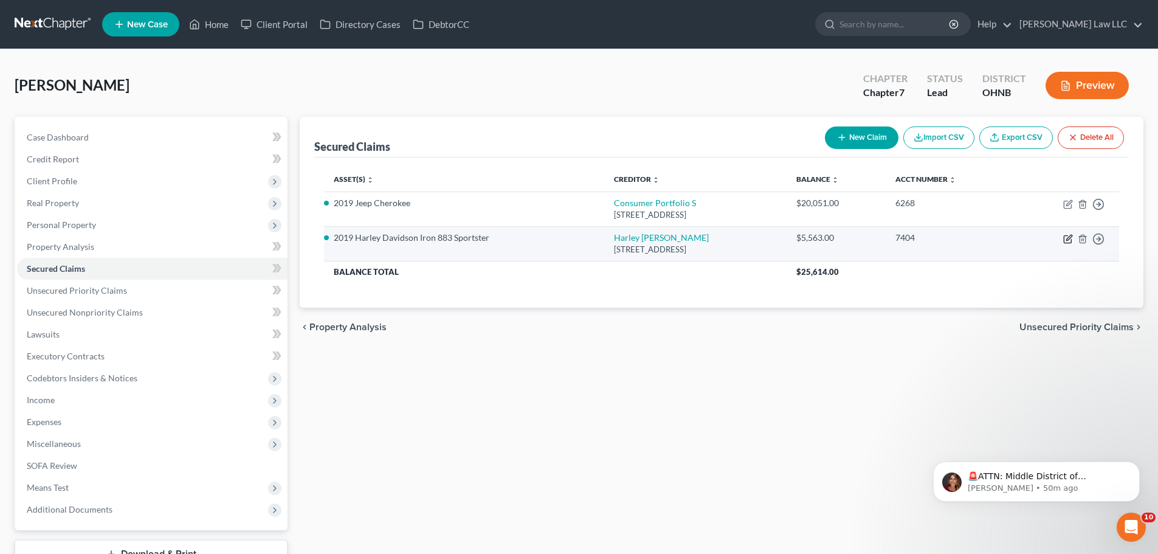
click at [1066, 238] on icon "button" at bounding box center [1068, 239] width 10 height 10
select select "31"
select select "8"
select select "2"
select select "0"
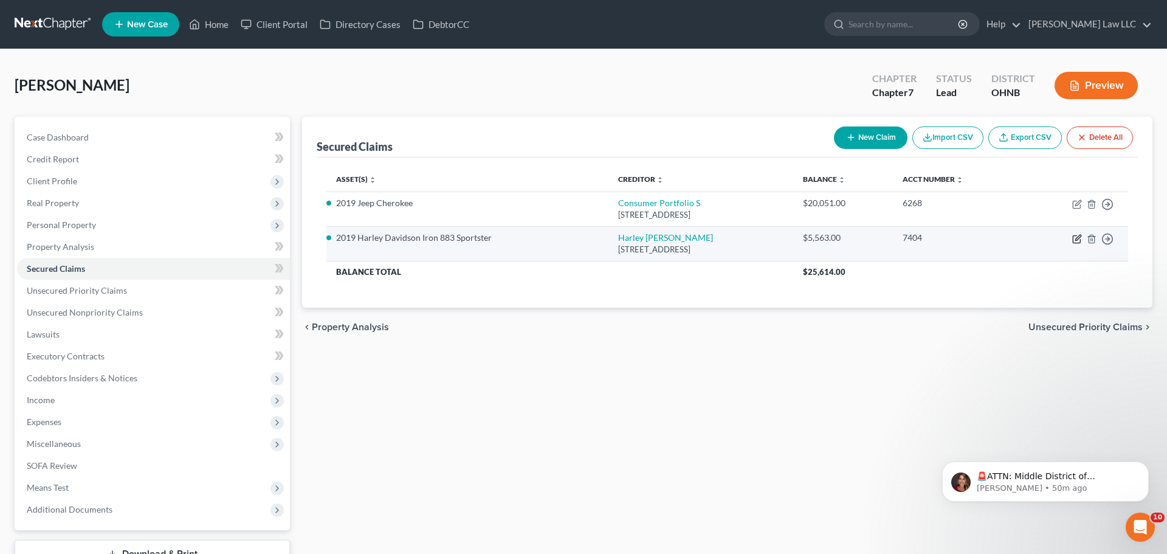
select select "0"
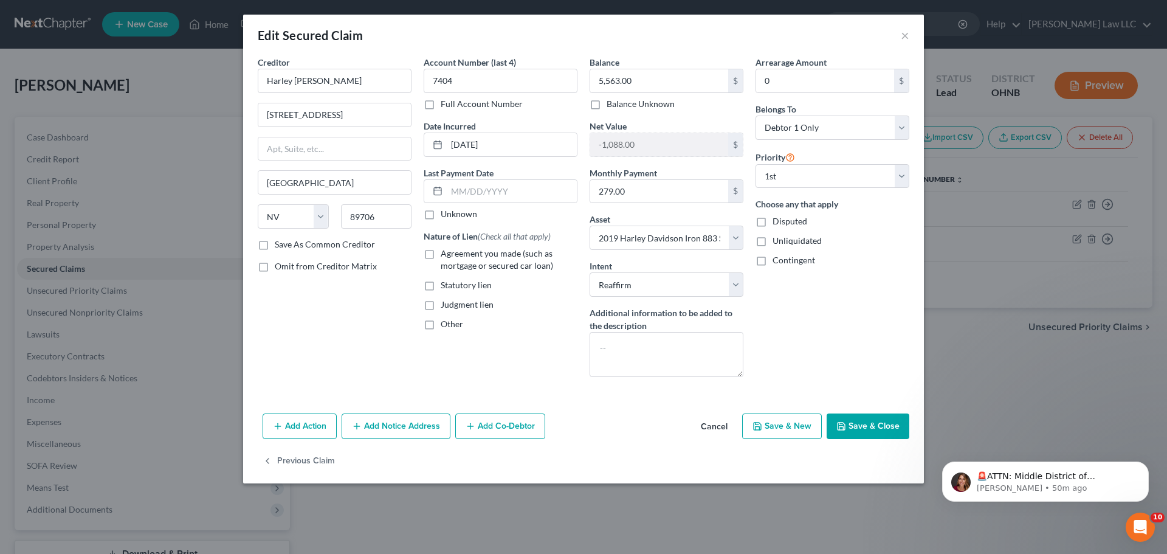
click at [441, 252] on label "Agreement you made (such as mortgage or secured car loan)" at bounding box center [509, 259] width 137 height 24
click at [445, 252] on input "Agreement you made (such as mortgage or secured car loan)" at bounding box center [449, 251] width 8 height 8
checkbox input "true"
click at [375, 317] on div "Creditor * Harley Davidson Fina 4150 Technology Way Carson City State AL AK AR …" at bounding box center [335, 221] width 166 height 331
click at [879, 421] on button "Save & Close" at bounding box center [867, 426] width 83 height 26
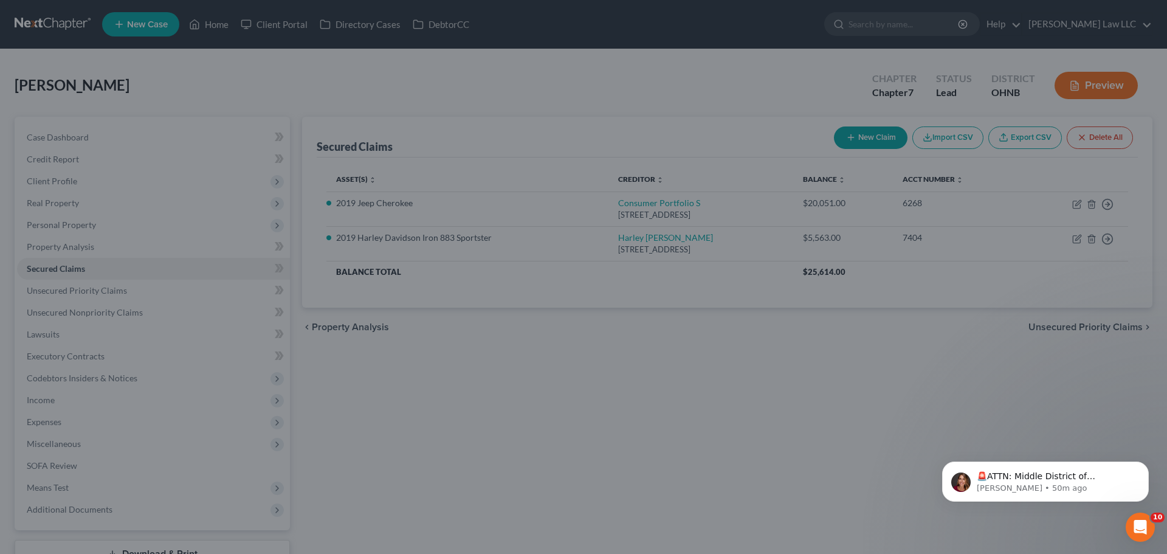
select select "8"
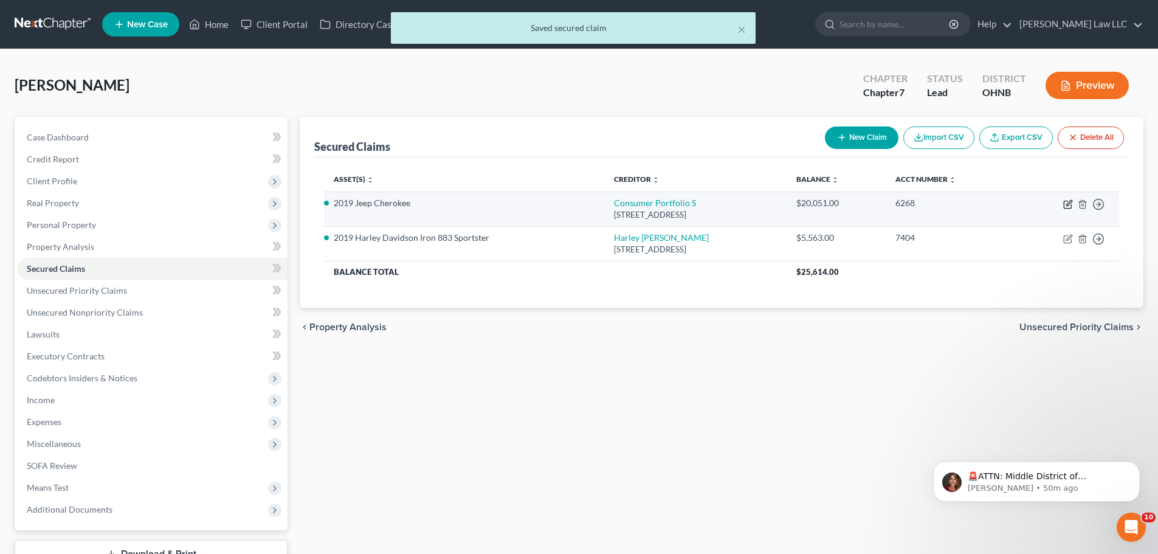
click at [1066, 202] on icon "button" at bounding box center [1068, 204] width 10 height 10
select select "4"
select select "2"
select select "0"
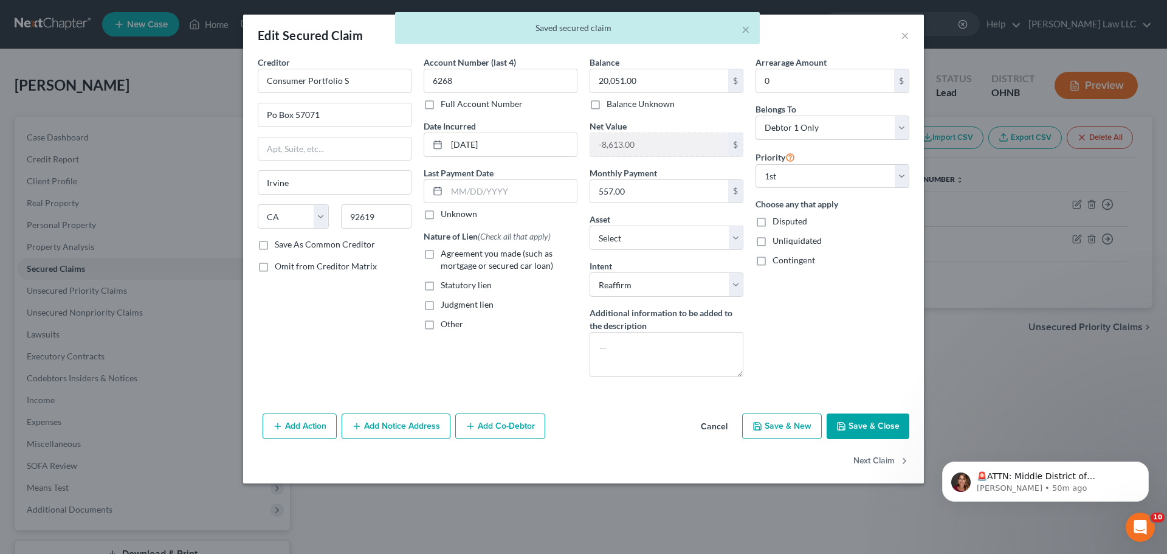
click at [441, 252] on label "Agreement you made (such as mortgage or secured car loan)" at bounding box center [509, 259] width 137 height 24
click at [445, 252] on input "Agreement you made (such as mortgage or secured car loan)" at bounding box center [449, 251] width 8 height 8
checkbox input "true"
click at [367, 335] on div "Creditor * Consumer Portfolio S Po Box 57071 Irvine State AL AK AR AZ CA CO CT …" at bounding box center [335, 221] width 166 height 331
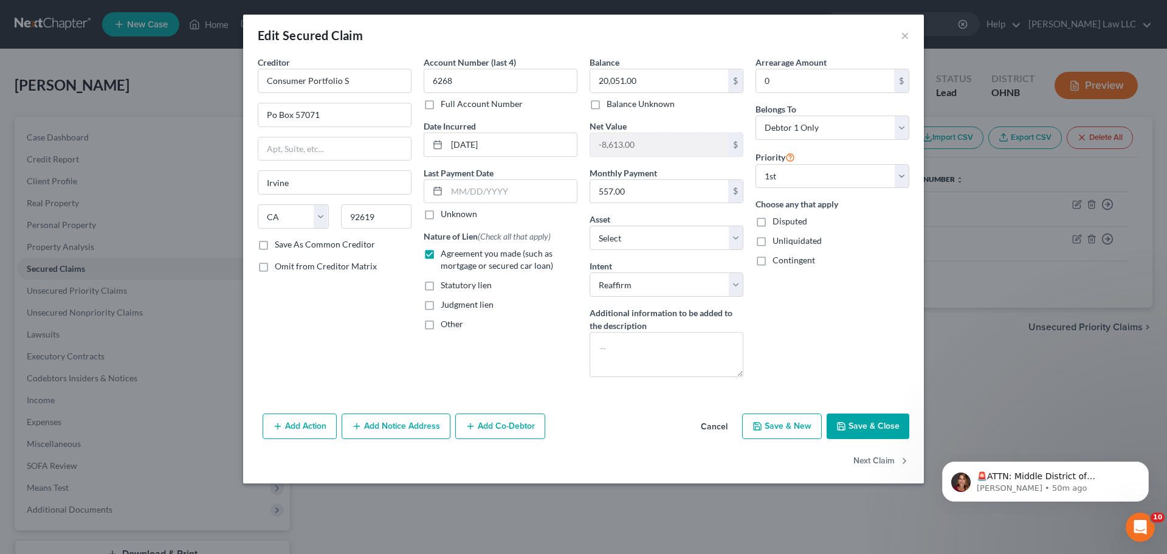
click at [869, 422] on button "Save & Close" at bounding box center [867, 426] width 83 height 26
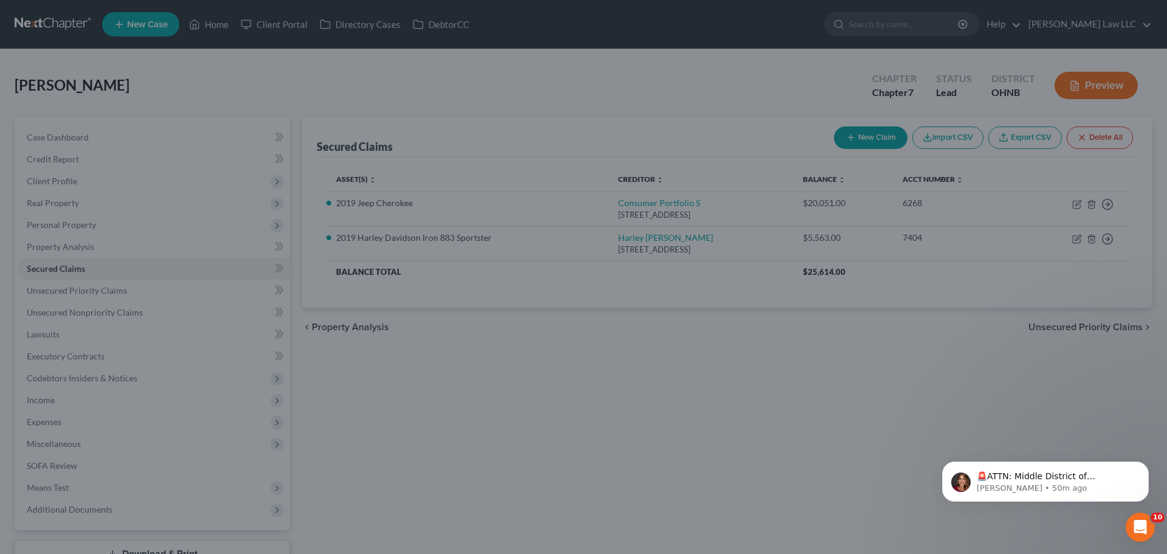
select select "2"
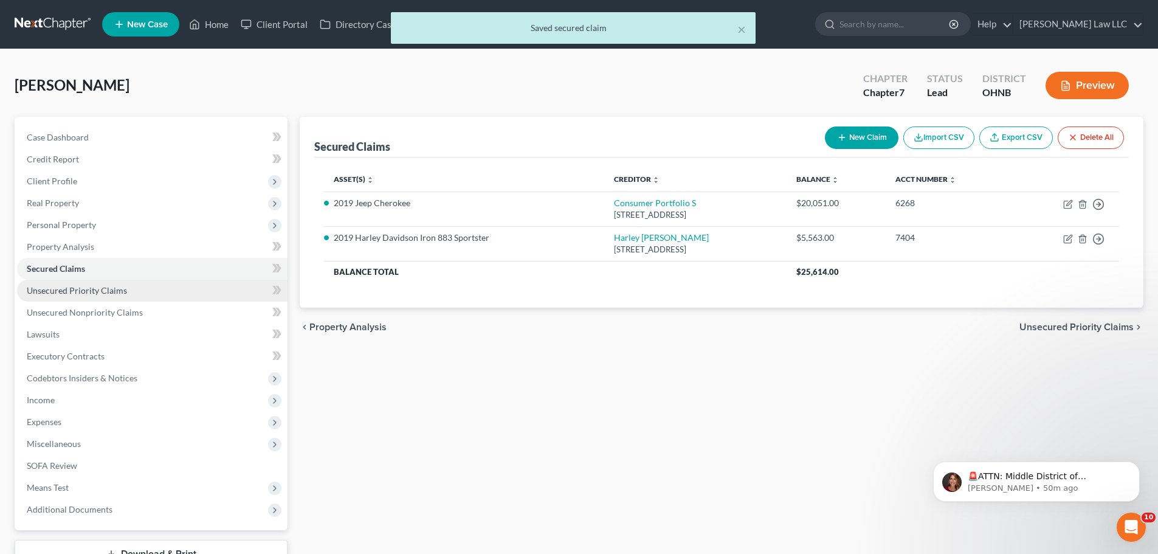
click at [101, 283] on link "Unsecured Priority Claims" at bounding box center [152, 291] width 270 height 22
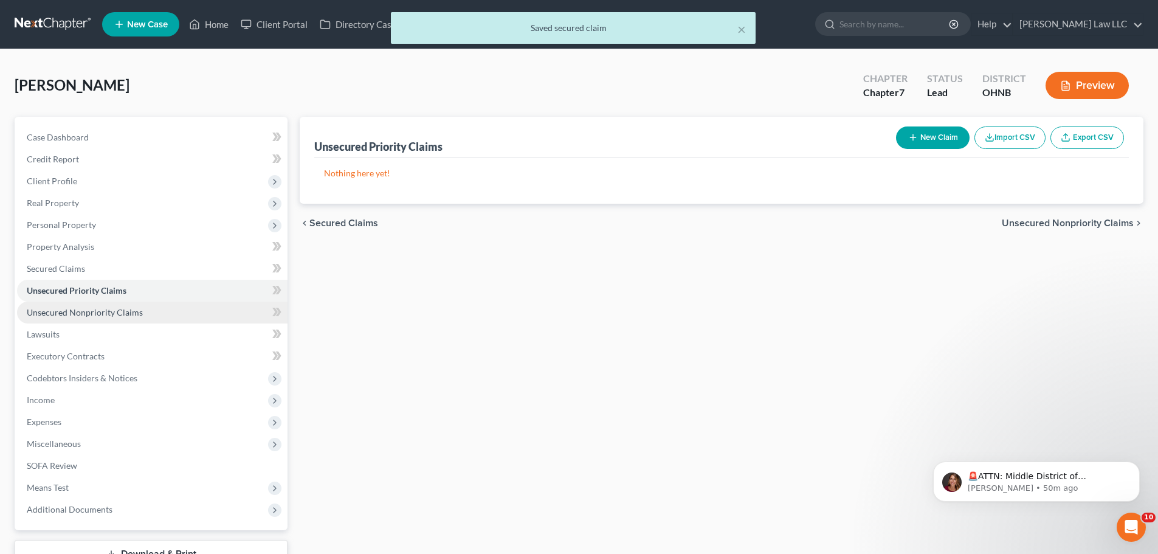
click at [157, 313] on link "Unsecured Nonpriority Claims" at bounding box center [152, 312] width 270 height 22
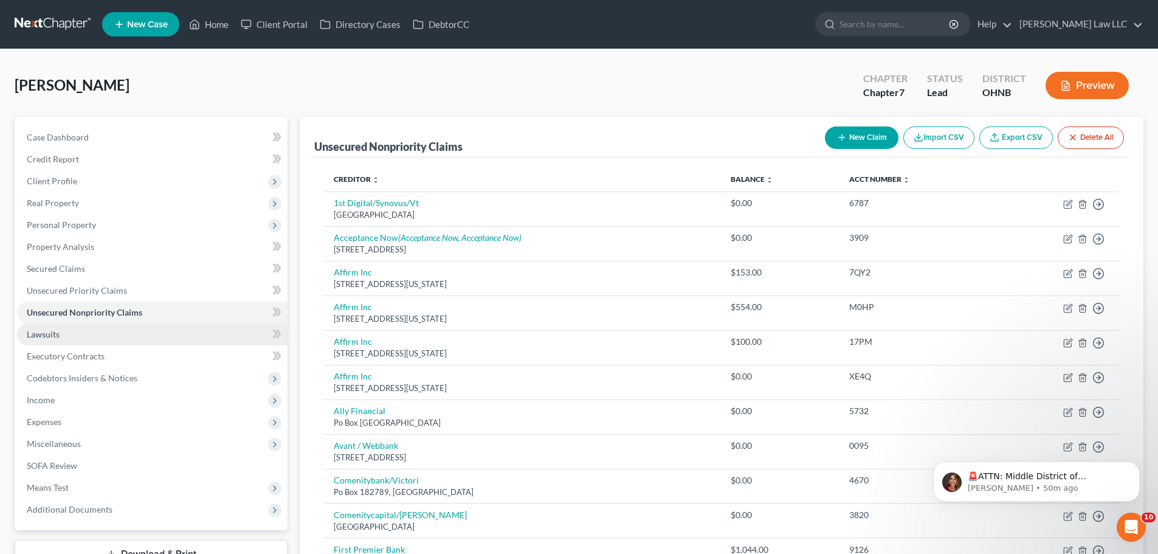
click at [106, 336] on link "Lawsuits" at bounding box center [152, 334] width 270 height 22
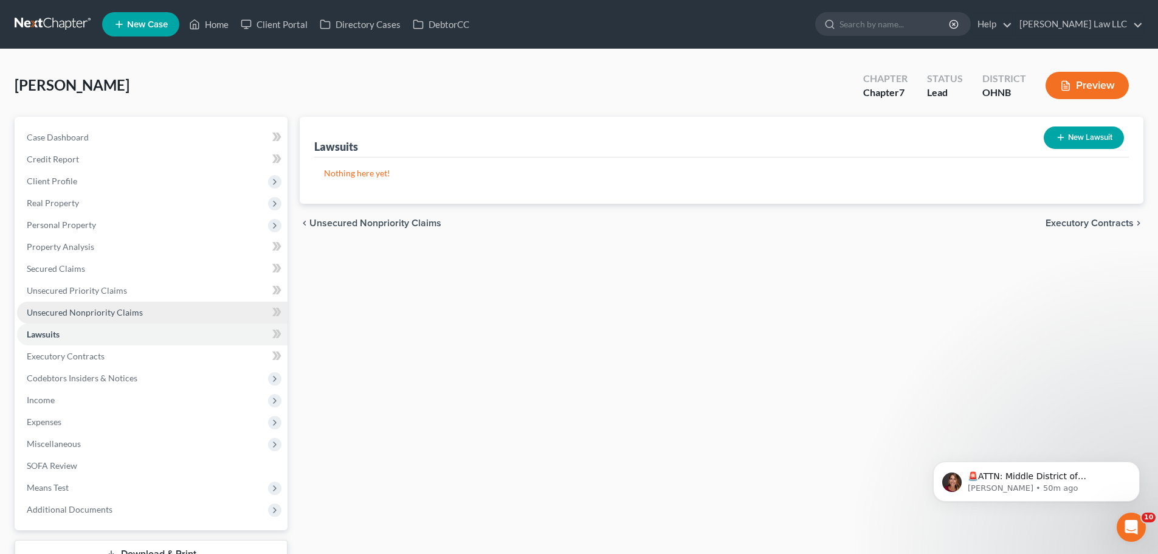
click at [115, 315] on span "Unsecured Nonpriority Claims" at bounding box center [85, 312] width 116 height 10
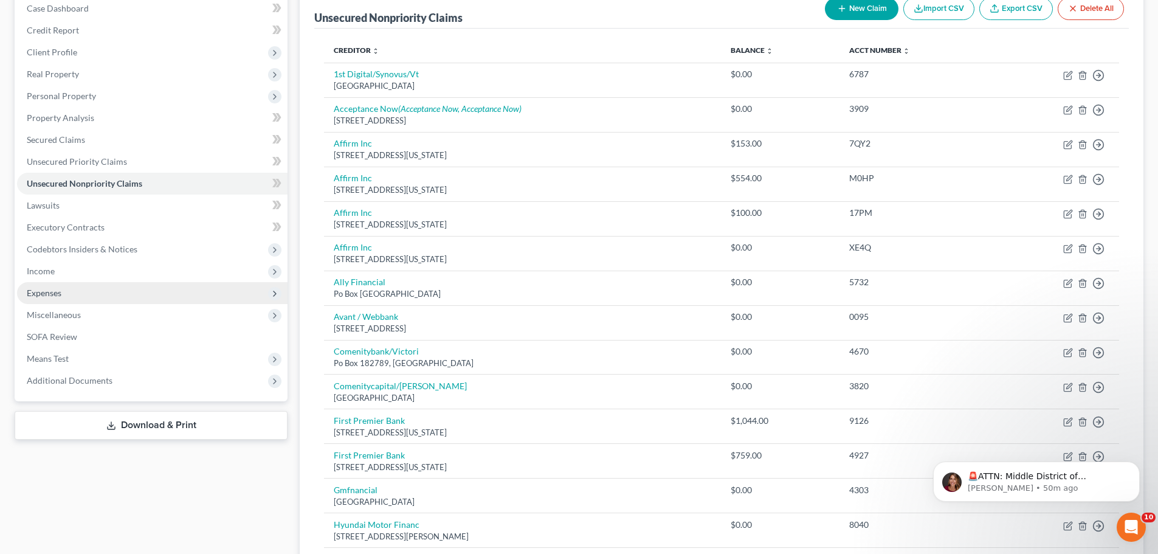
scroll to position [60, 0]
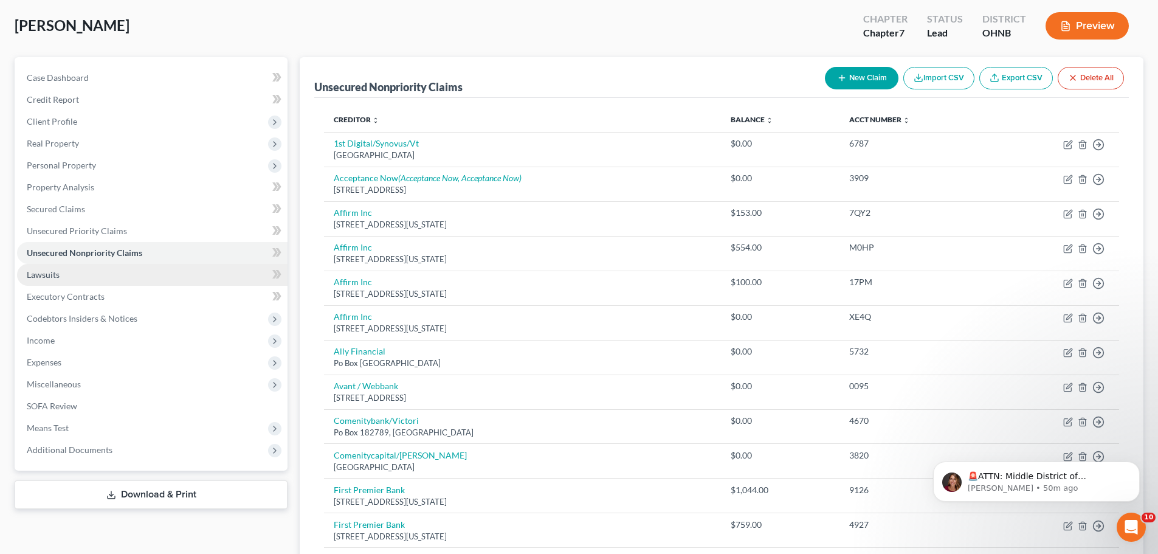
click at [63, 270] on link "Lawsuits" at bounding box center [152, 275] width 270 height 22
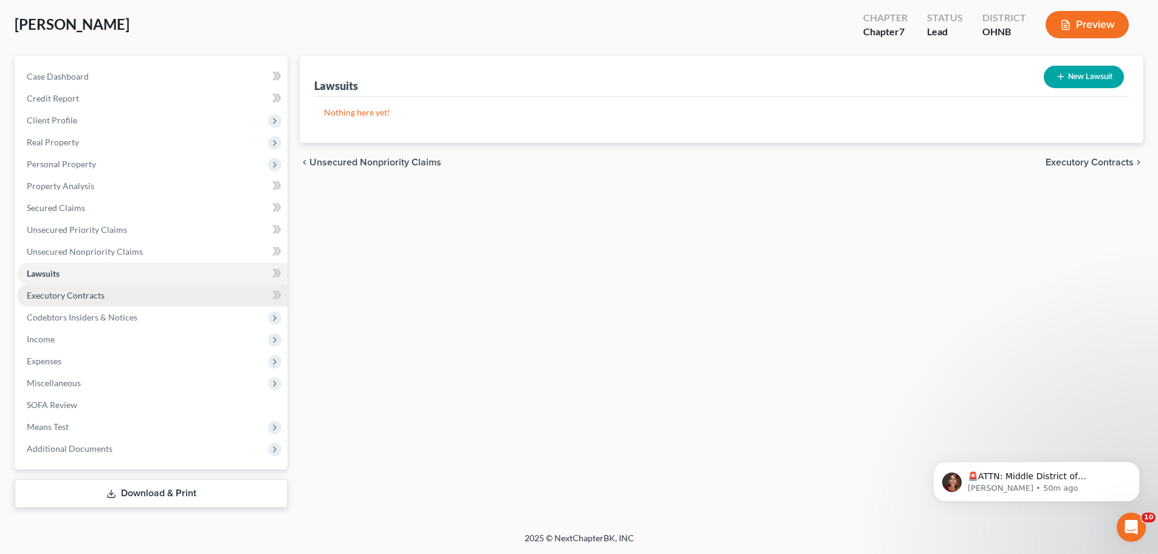
click at [109, 295] on link "Executory Contracts" at bounding box center [152, 295] width 270 height 22
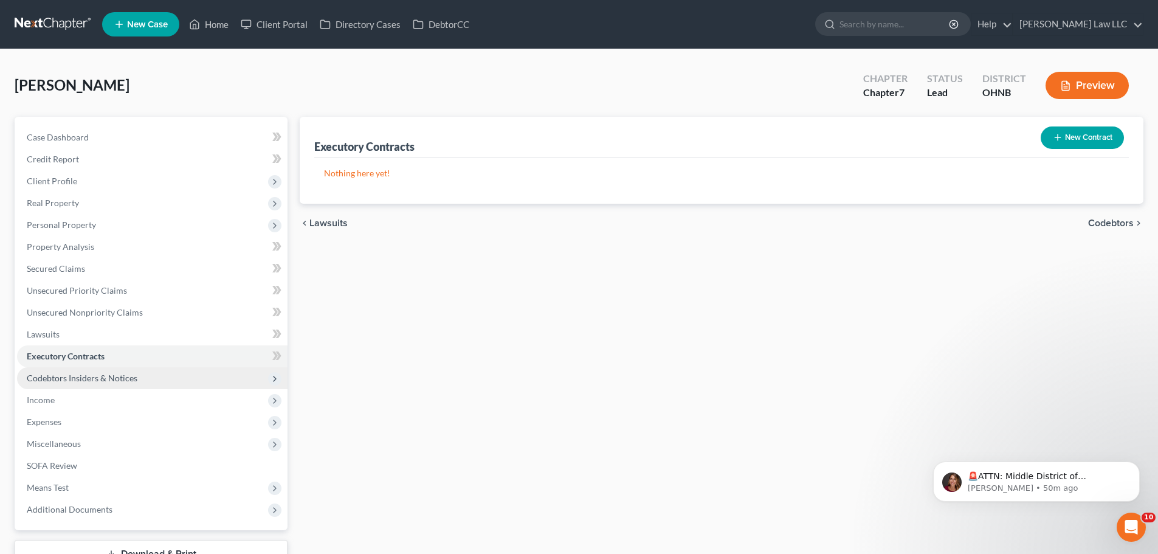
click at [134, 375] on span "Codebtors Insiders & Notices" at bounding box center [82, 377] width 111 height 10
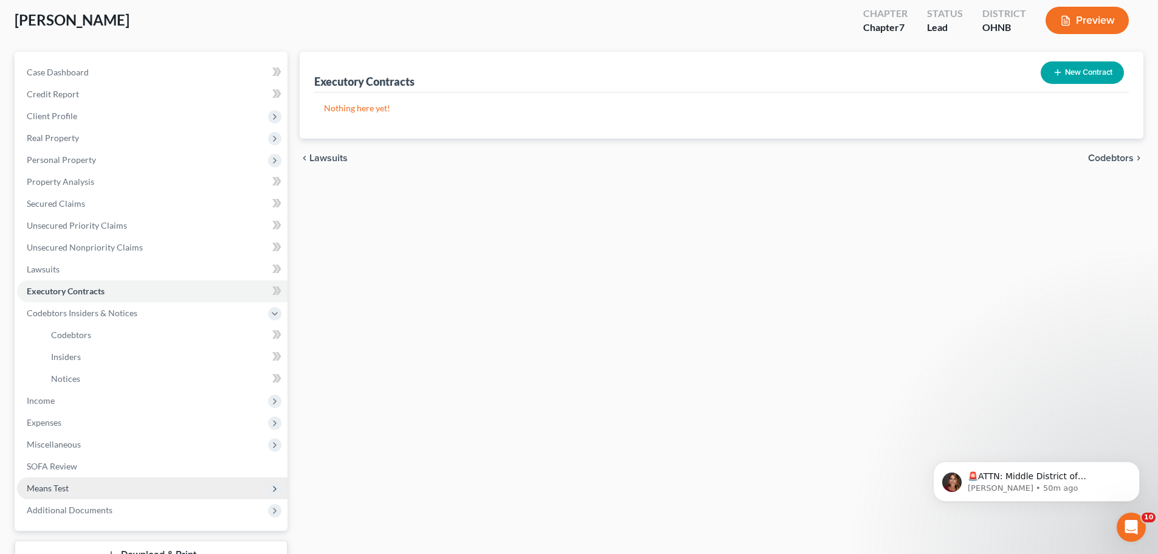
scroll to position [122, 0]
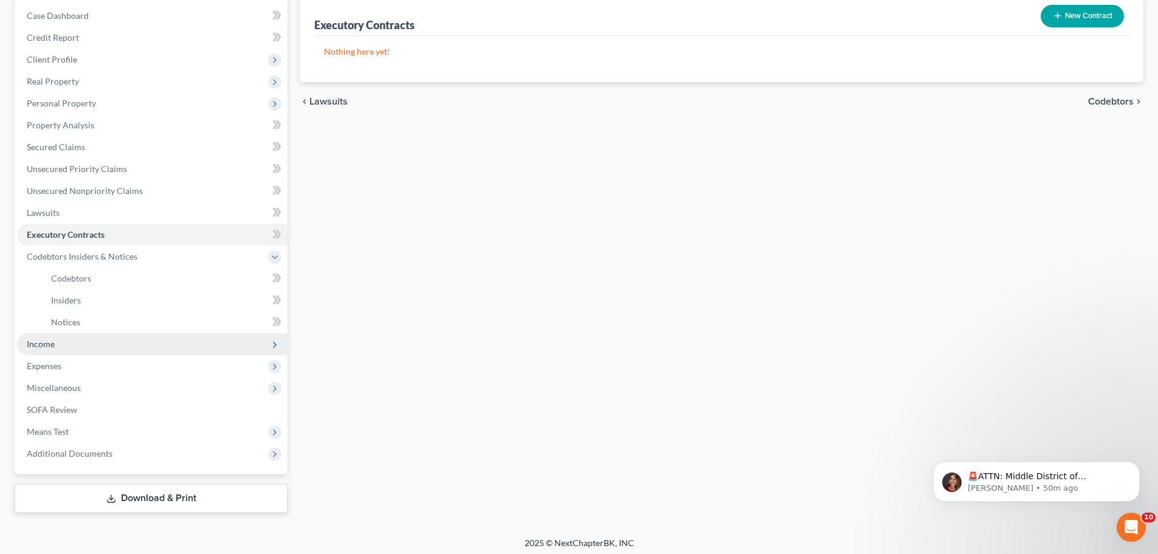
click at [66, 343] on span "Income" at bounding box center [152, 344] width 270 height 22
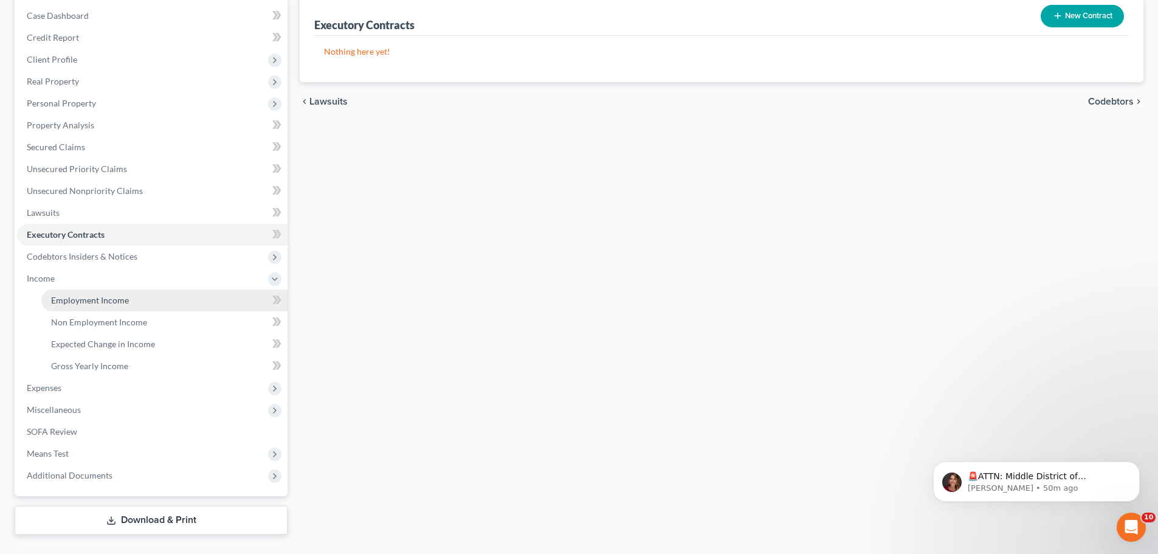
click at [109, 303] on span "Employment Income" at bounding box center [90, 300] width 78 height 10
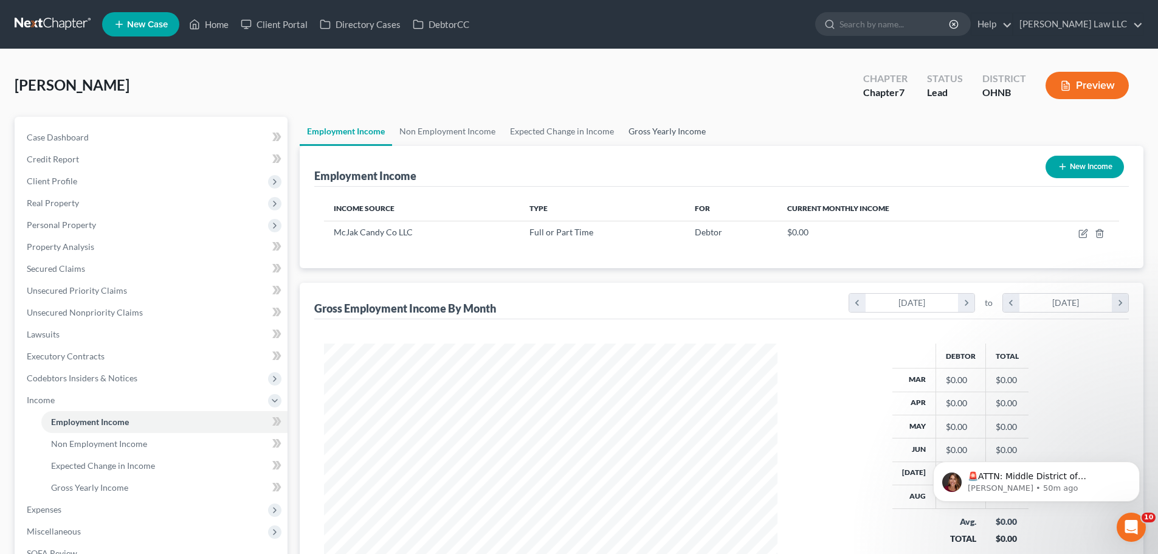
click at [675, 131] on link "Gross Yearly Income" at bounding box center [667, 131] width 92 height 29
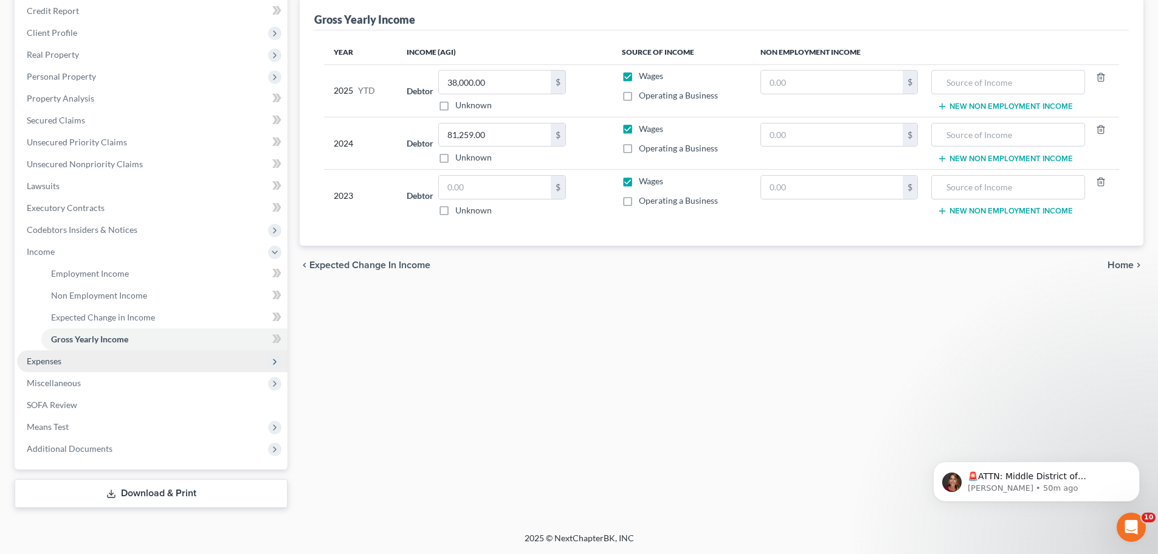
click at [87, 361] on span "Expenses" at bounding box center [152, 361] width 270 height 22
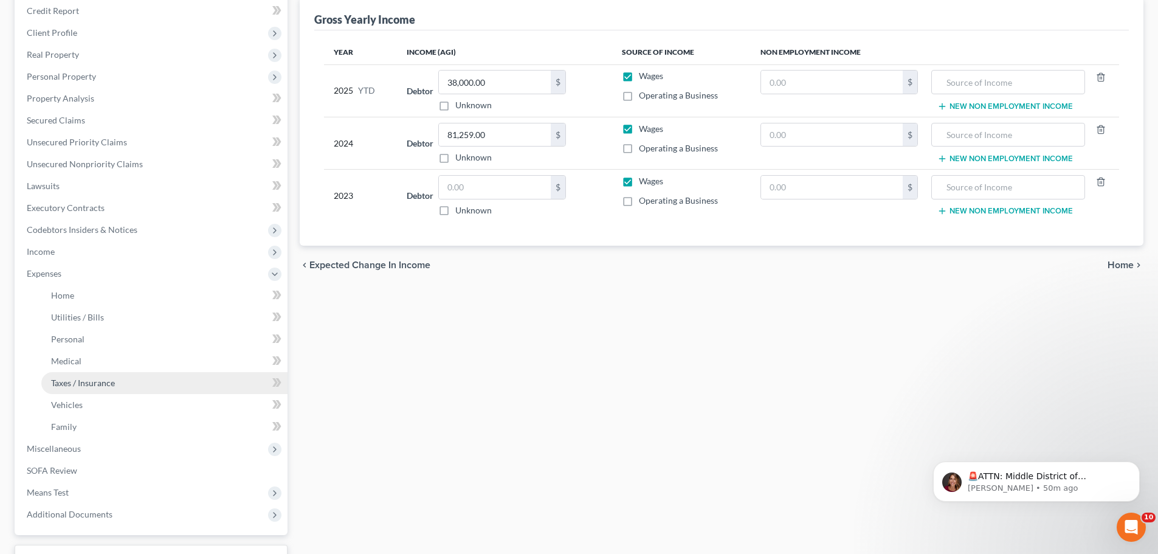
click at [98, 372] on link "Taxes / Insurance" at bounding box center [164, 383] width 246 height 22
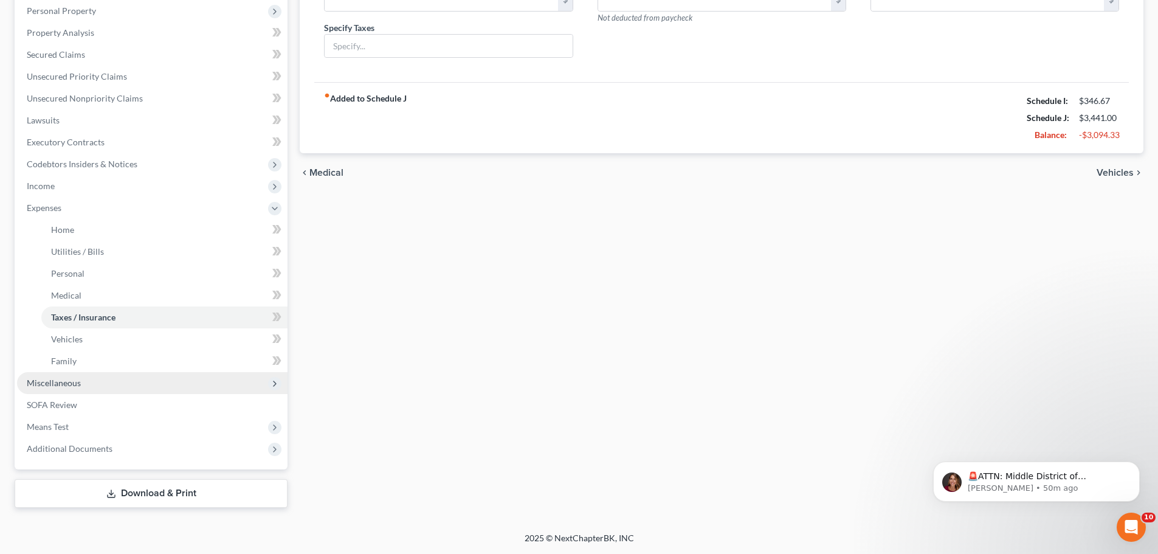
click at [72, 386] on span "Miscellaneous" at bounding box center [54, 382] width 54 height 10
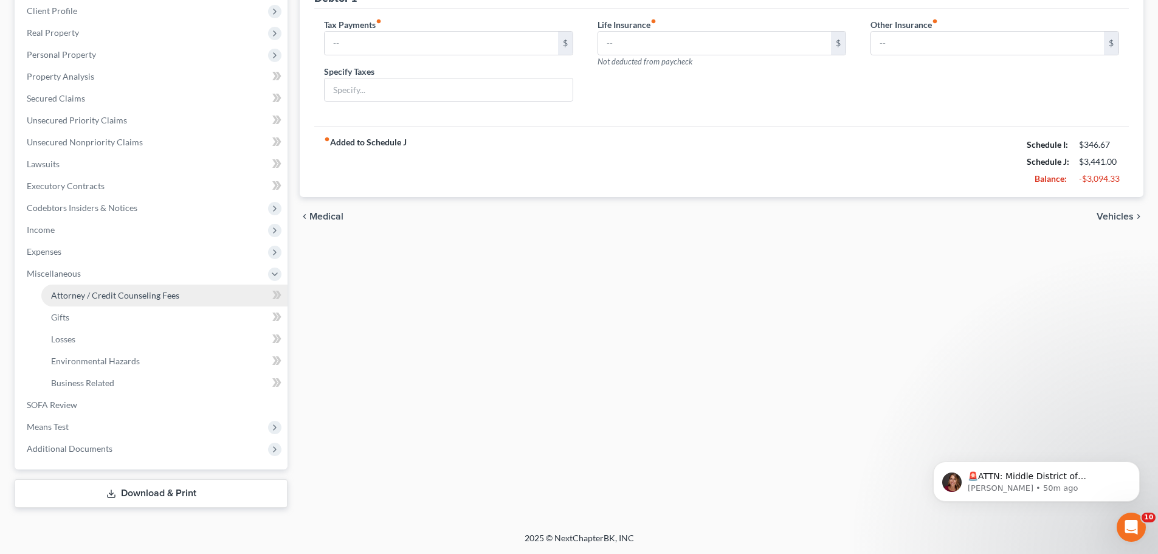
click at [126, 294] on span "Attorney / Credit Counseling Fees" at bounding box center [115, 295] width 128 height 10
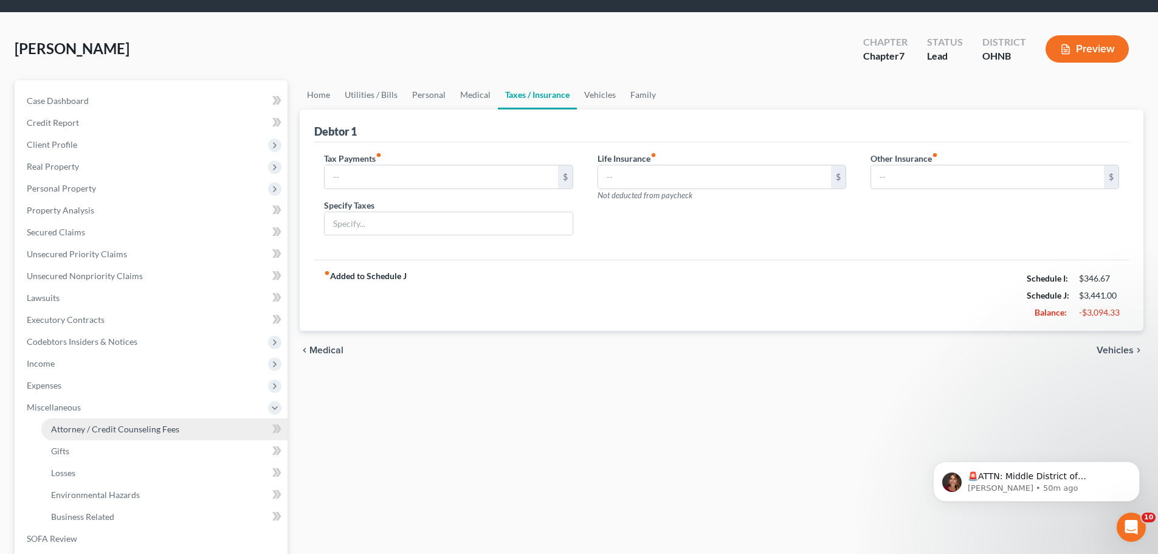
select select "0"
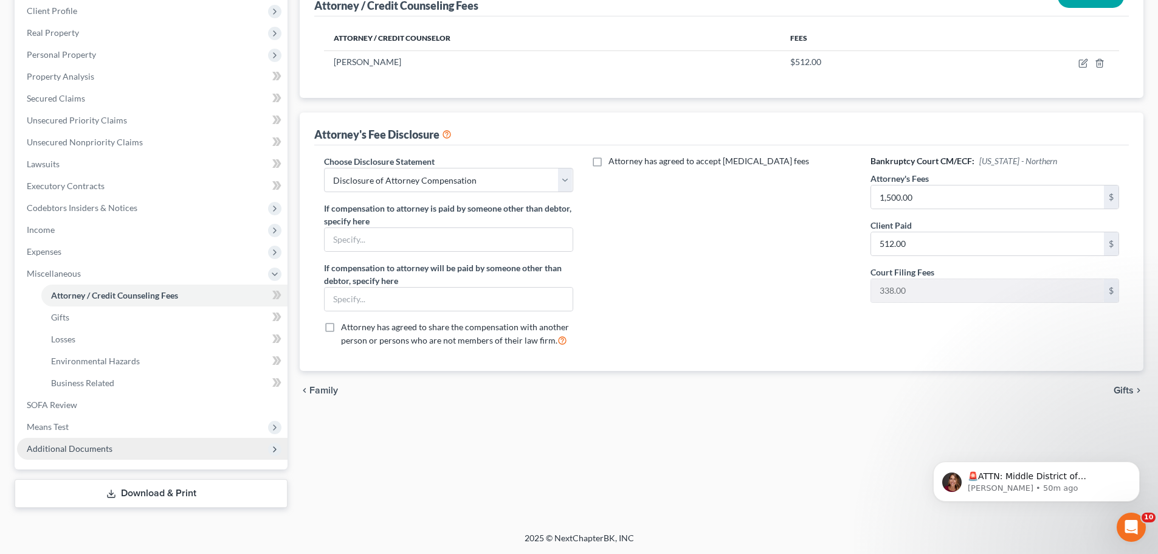
click at [84, 439] on span "Additional Documents" at bounding box center [152, 448] width 270 height 22
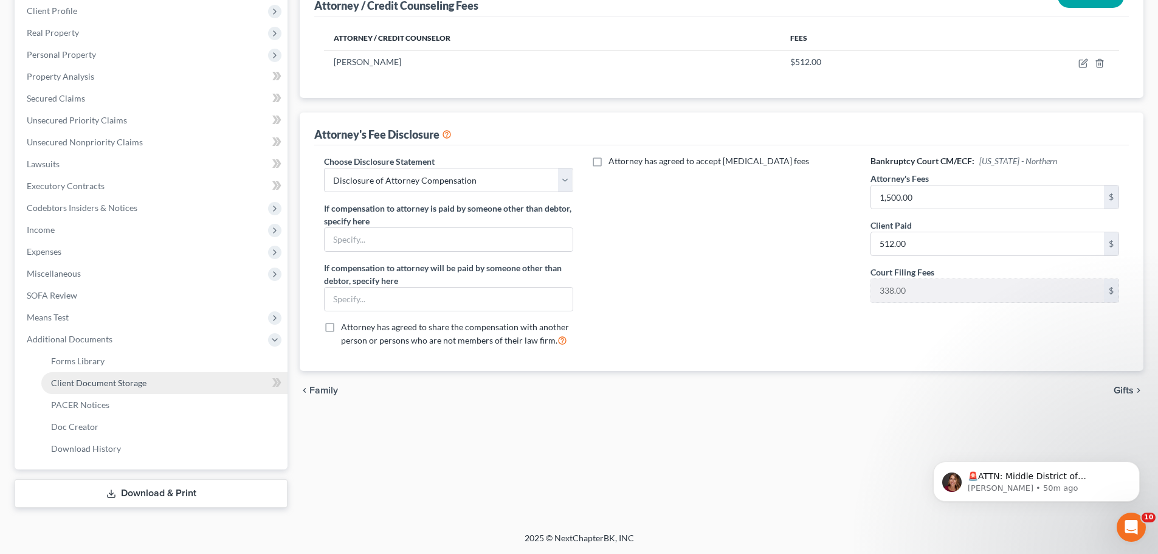
click at [108, 383] on span "Client Document Storage" at bounding box center [98, 382] width 95 height 10
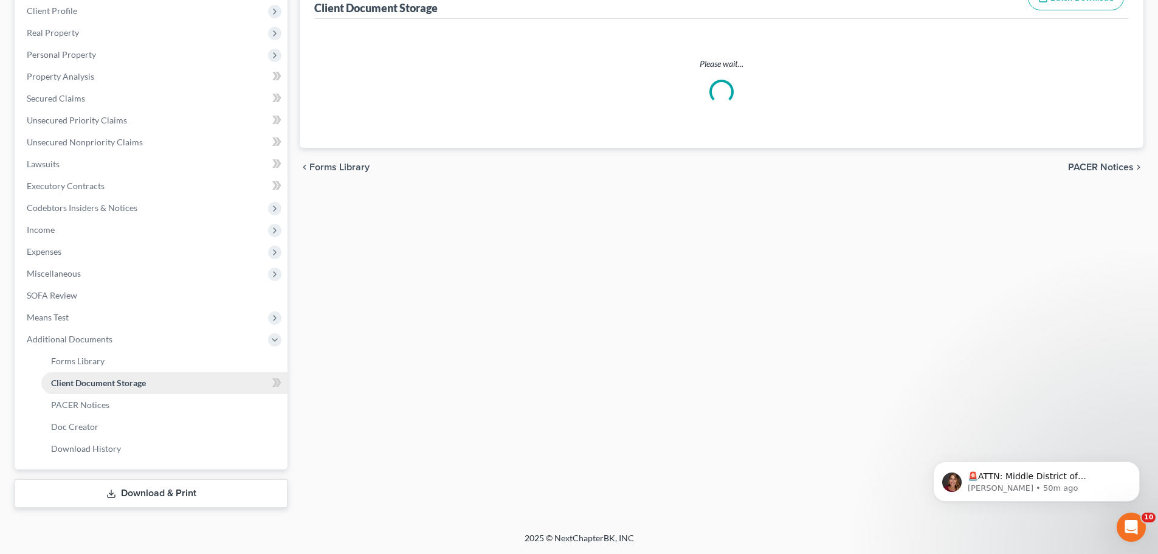
scroll to position [9, 0]
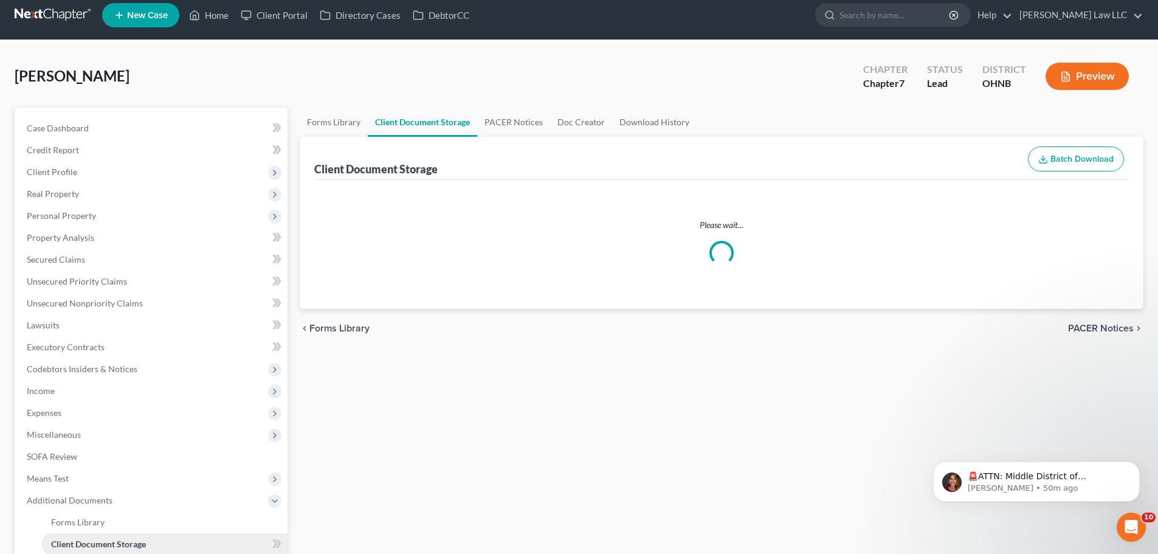
select select "5"
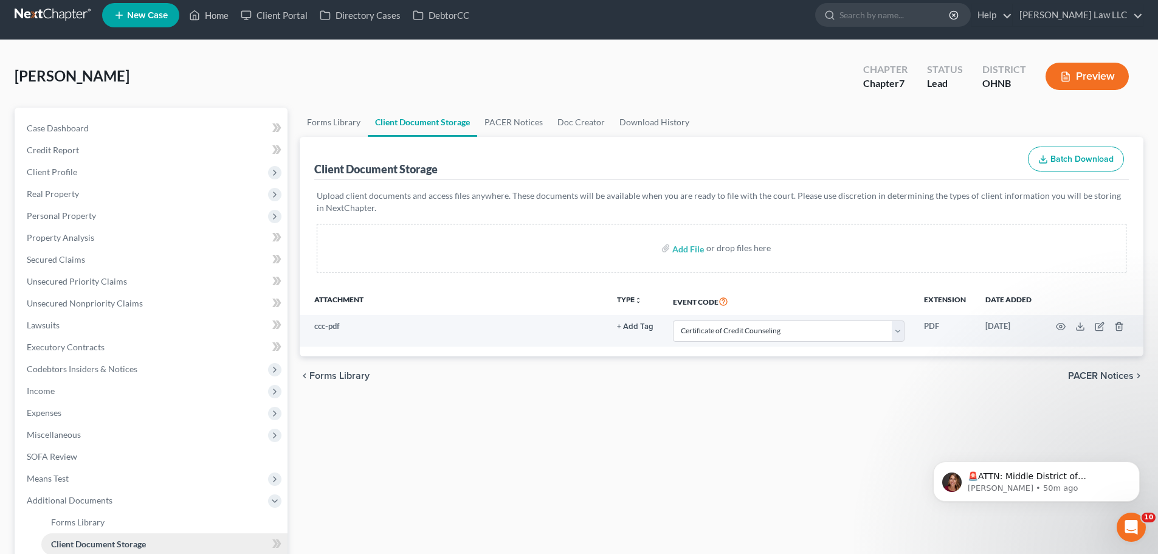
scroll to position [0, 0]
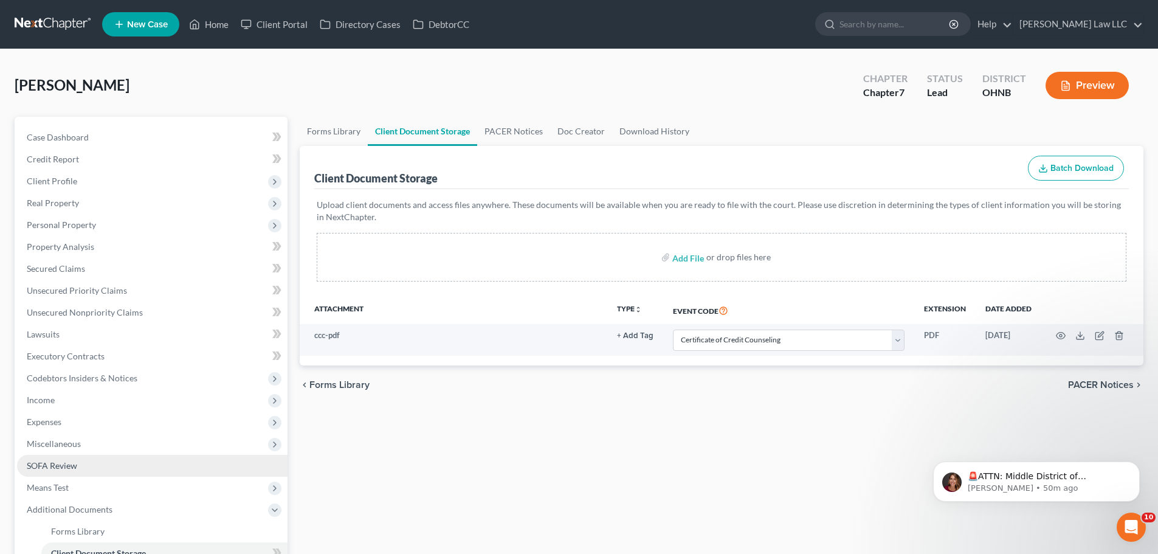
click at [55, 456] on link "SOFA Review" at bounding box center [152, 466] width 270 height 22
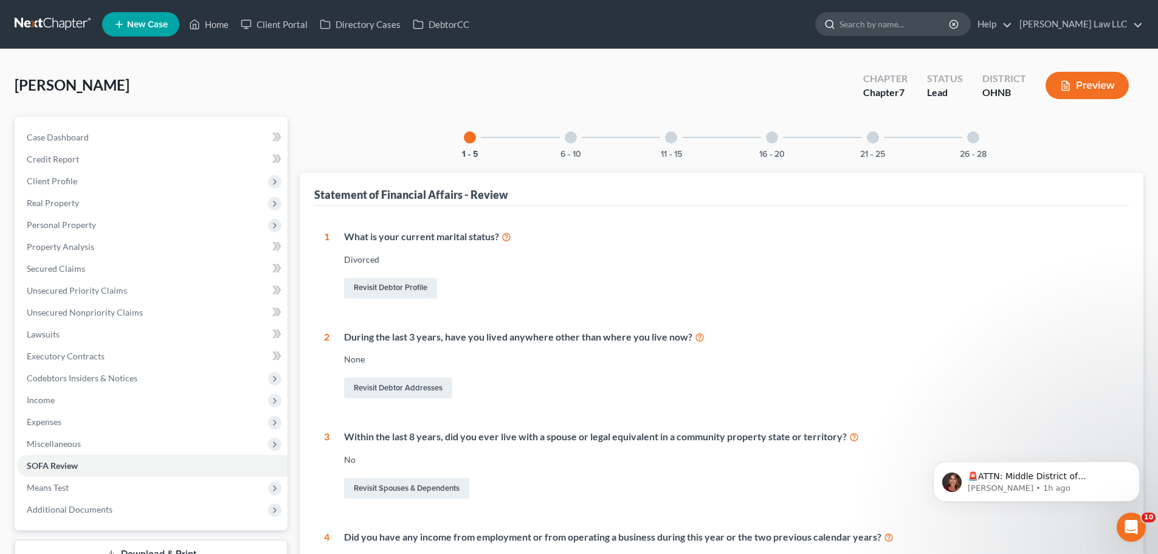
click at [923, 29] on input "search" at bounding box center [894, 24] width 111 height 22
type input "DOMEC"
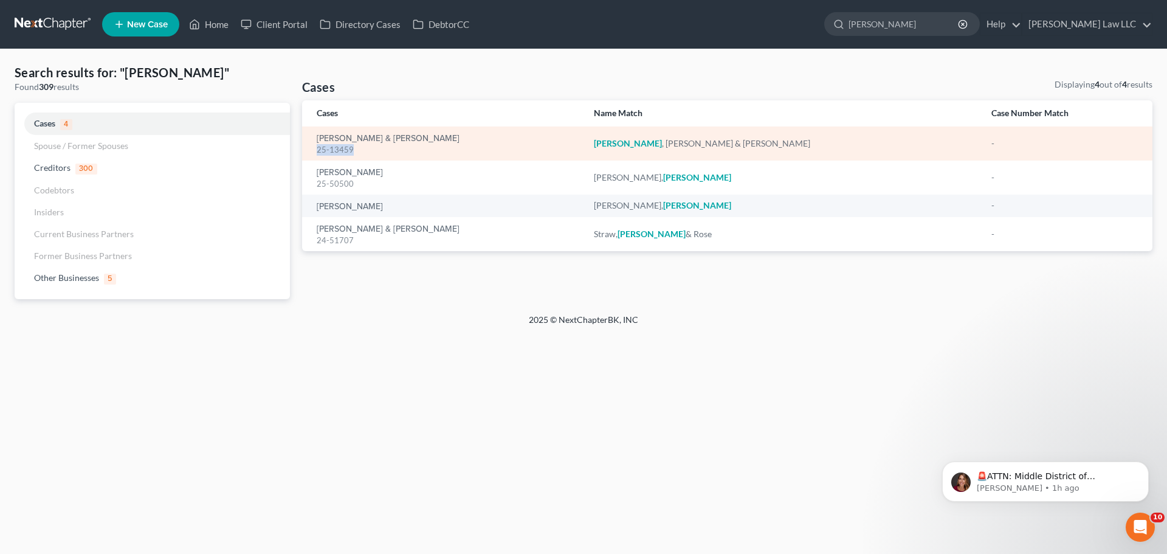
drag, startPoint x: 368, startPoint y: 151, endPoint x: 315, endPoint y: 148, distance: 53.6
click at [315, 148] on td "Domec, Jeffery & Erica 25-13459" at bounding box center [443, 143] width 282 height 34
copy div "25-13459"
